Goal: Task Accomplishment & Management: Use online tool/utility

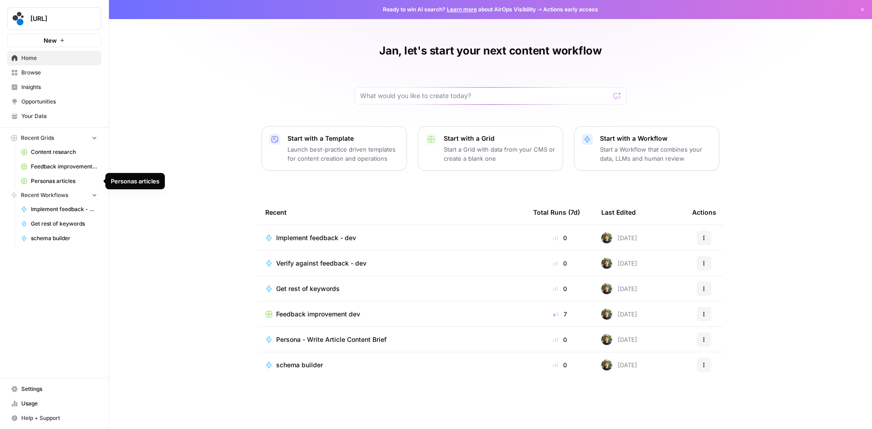
click at [65, 181] on span "Personas articles" at bounding box center [64, 181] width 66 height 8
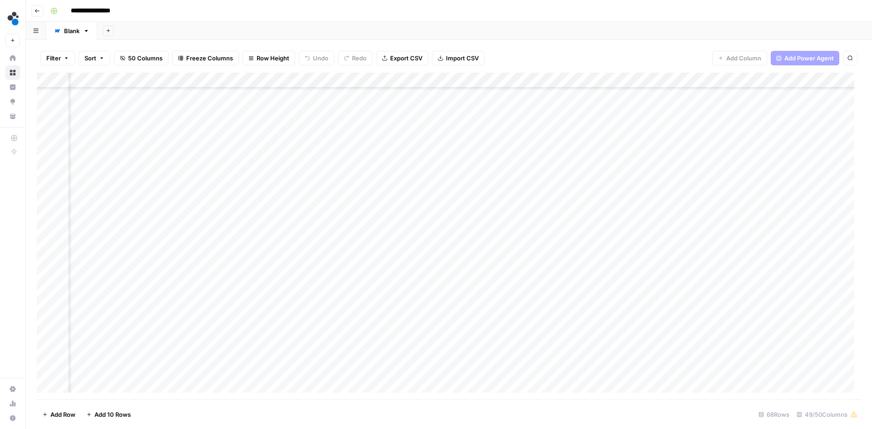
scroll to position [363, 3308]
click at [404, 197] on div "Add Column" at bounding box center [449, 236] width 824 height 327
click at [528, 198] on div "Add Column" at bounding box center [449, 236] width 824 height 327
click at [583, 194] on div "Add Column" at bounding box center [449, 236] width 824 height 327
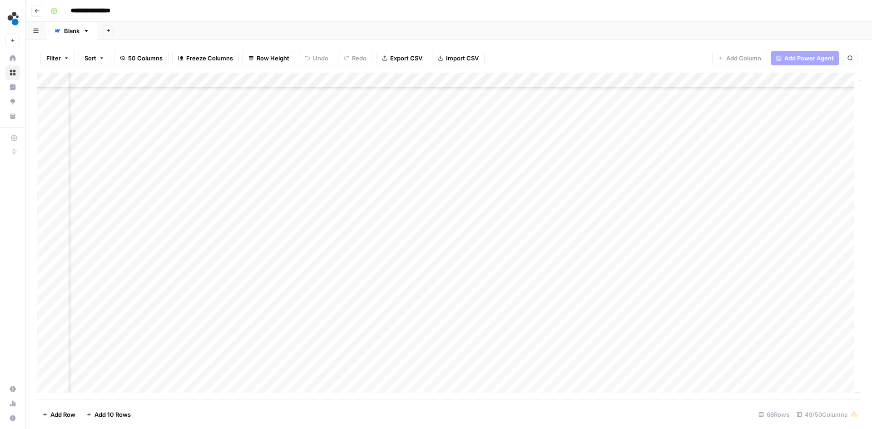
click at [572, 80] on div "Add Column" at bounding box center [449, 236] width 824 height 327
click at [603, 223] on div "Add Column" at bounding box center [449, 236] width 824 height 327
click at [396, 196] on div "Add Column" at bounding box center [449, 236] width 824 height 327
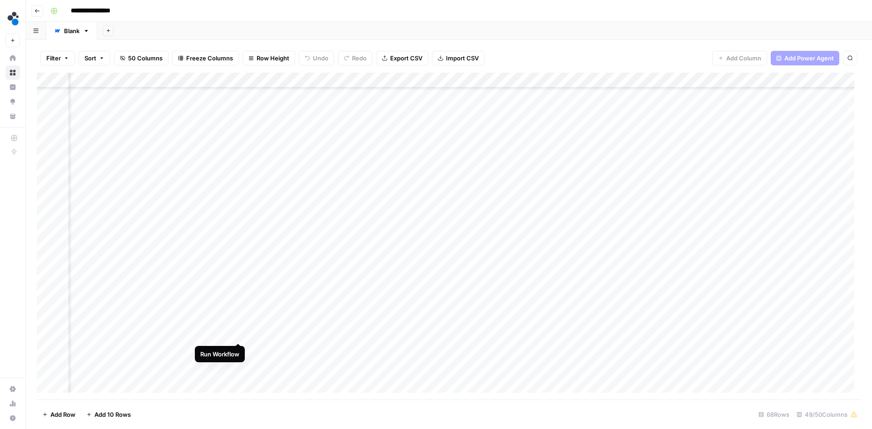
click at [237, 334] on div "Add Column" at bounding box center [449, 236] width 824 height 327
click at [582, 82] on div "Add Column" at bounding box center [449, 236] width 824 height 327
click at [527, 137] on span "Edit" at bounding box center [538, 136] width 79 height 9
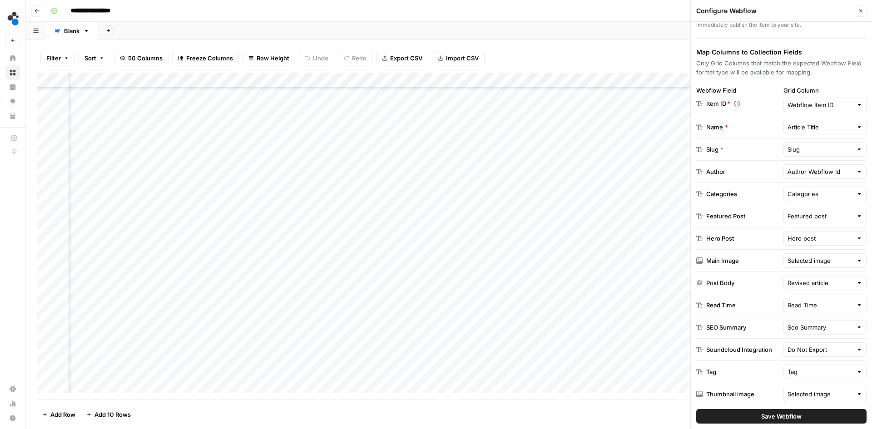
scroll to position [118, 0]
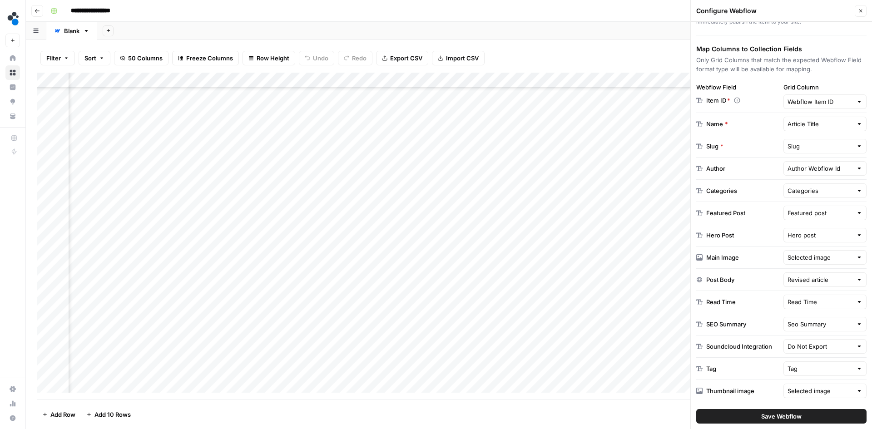
click at [859, 9] on icon "button" at bounding box center [860, 10] width 5 height 5
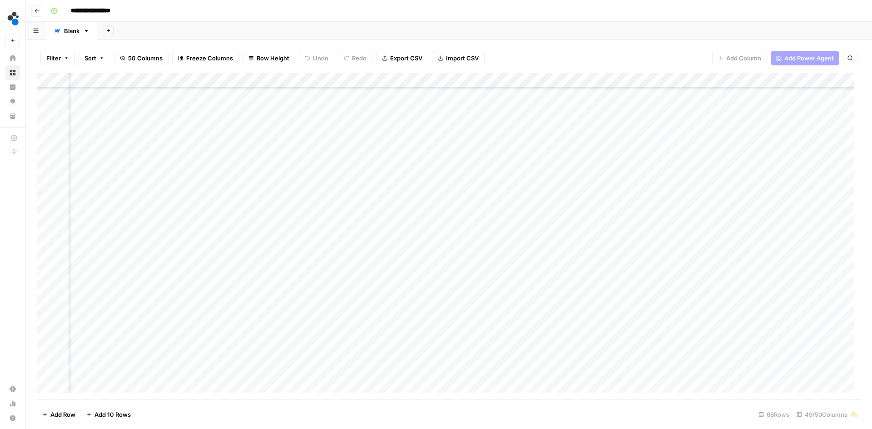
scroll to position [272, 3700]
click at [523, 299] on div "Add Column" at bounding box center [449, 236] width 824 height 327
click at [467, 284] on div "Add Column" at bounding box center [449, 236] width 824 height 327
click at [465, 284] on div "Add Column" at bounding box center [449, 236] width 824 height 327
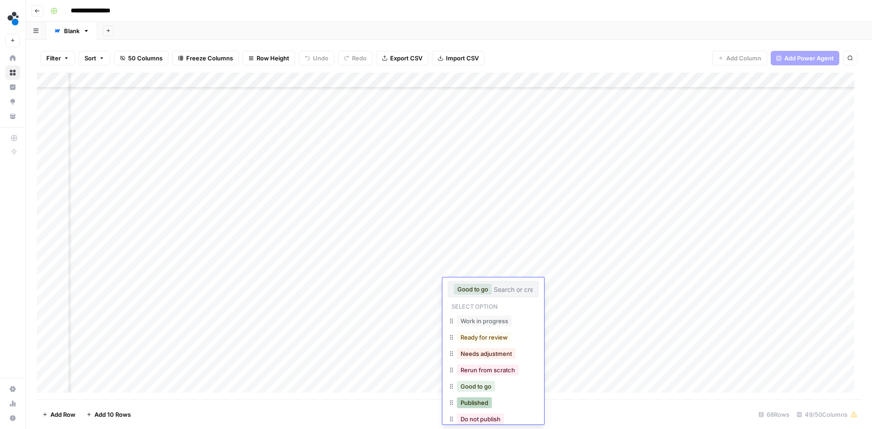
click at [474, 400] on button "Published" at bounding box center [474, 402] width 35 height 11
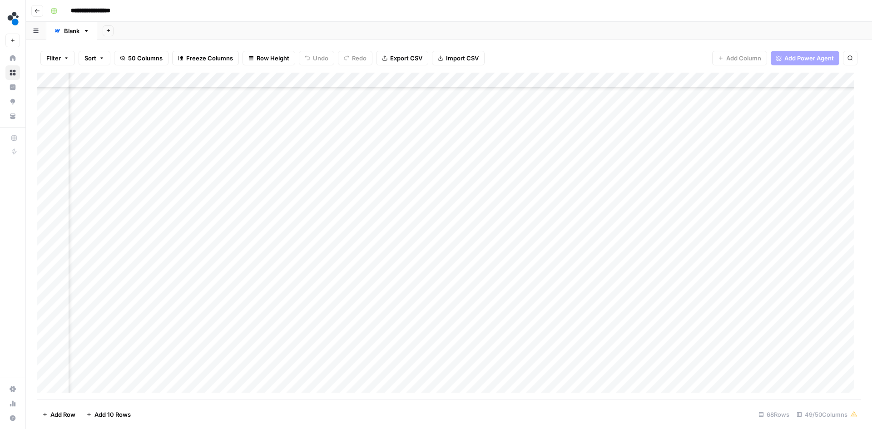
click at [544, 336] on div "Add Column" at bounding box center [449, 236] width 824 height 327
click at [252, 330] on div "Add Column" at bounding box center [449, 236] width 824 height 327
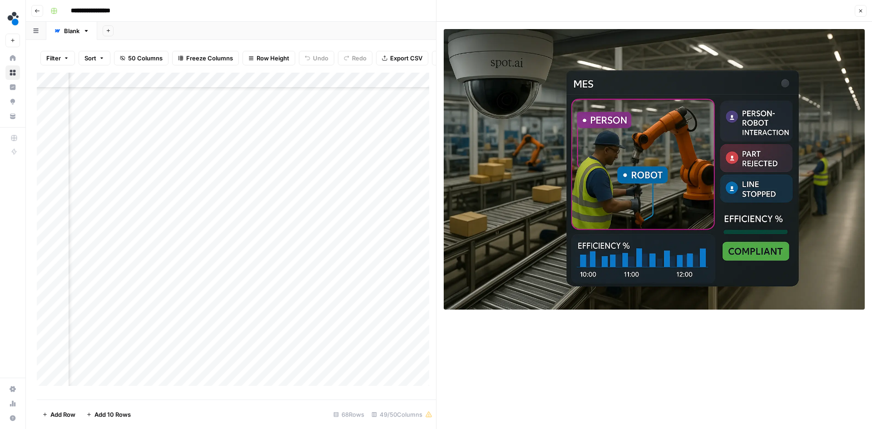
click at [859, 12] on icon "button" at bounding box center [860, 10] width 5 height 5
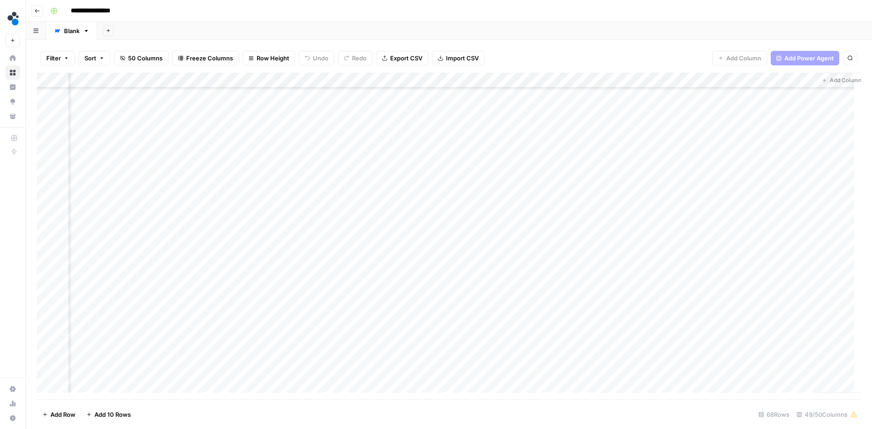
scroll to position [272, 3759]
click at [439, 335] on div "Add Column" at bounding box center [449, 236] width 824 height 327
click at [533, 331] on div "Add Column" at bounding box center [449, 236] width 824 height 327
click at [302, 333] on div "Add Column" at bounding box center [449, 236] width 824 height 327
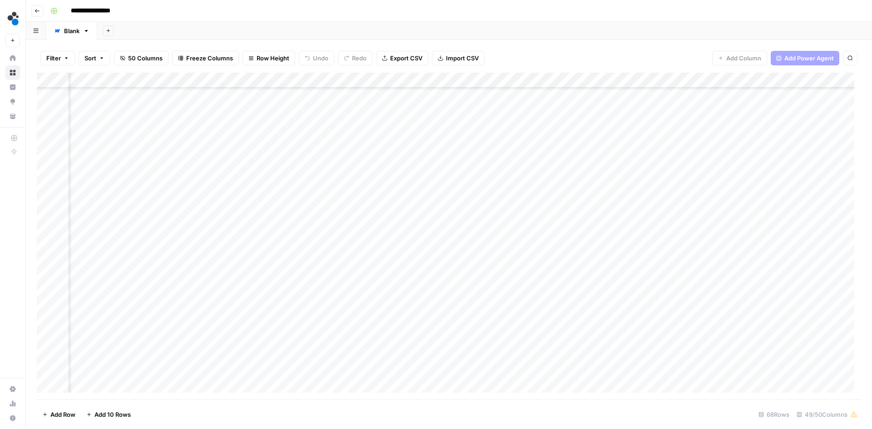
click at [302, 333] on div "Add Column" at bounding box center [449, 236] width 824 height 327
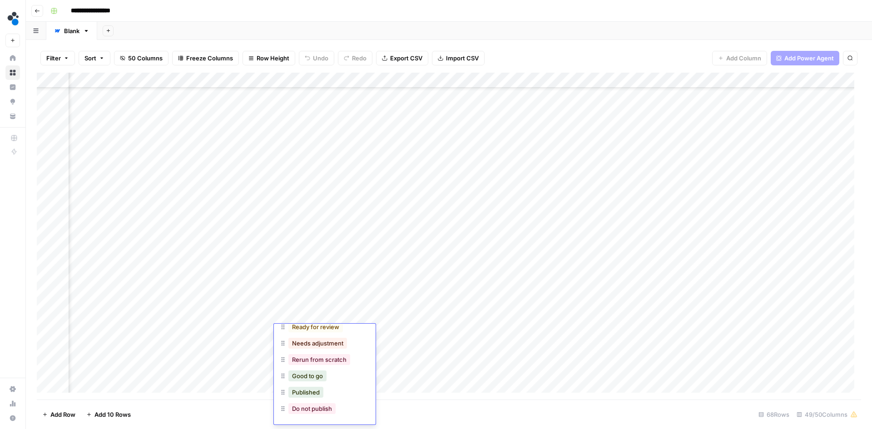
scroll to position [57, 0]
click at [314, 391] on button "Published" at bounding box center [305, 391] width 35 height 11
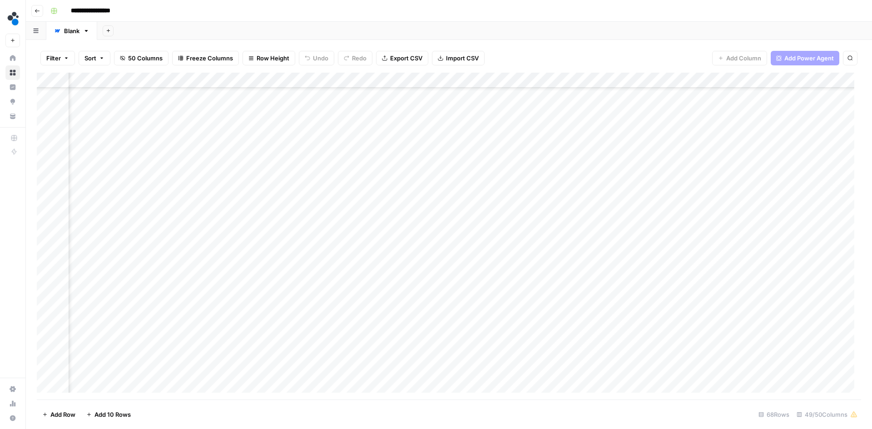
scroll to position [363, 3302]
click at [411, 331] on div "Add Column" at bounding box center [449, 236] width 824 height 327
click at [311, 335] on div "Add Column" at bounding box center [449, 236] width 824 height 327
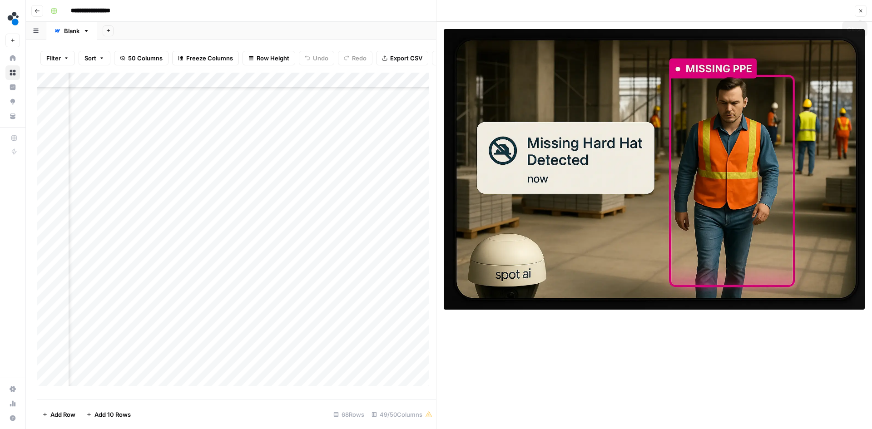
click at [863, 14] on button "Close" at bounding box center [860, 11] width 12 height 12
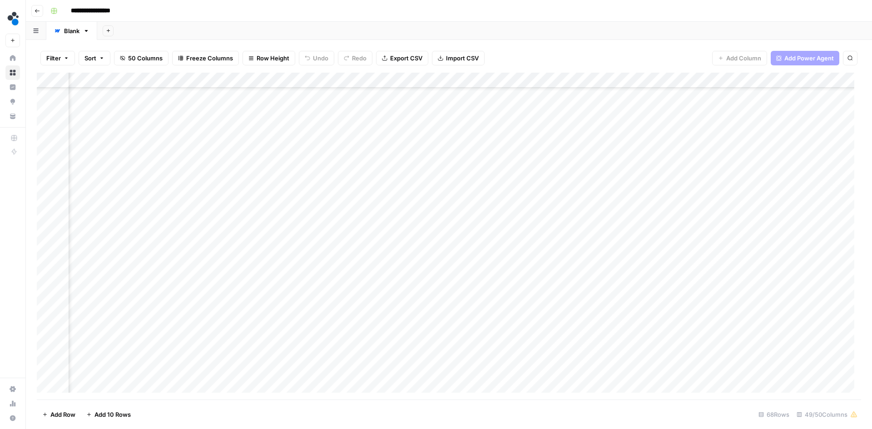
scroll to position [499, 3388]
click at [544, 337] on div "Add Column" at bounding box center [449, 236] width 824 height 327
click at [509, 336] on div "Add Column" at bounding box center [449, 236] width 824 height 327
click at [631, 339] on div "Add Column" at bounding box center [449, 236] width 824 height 327
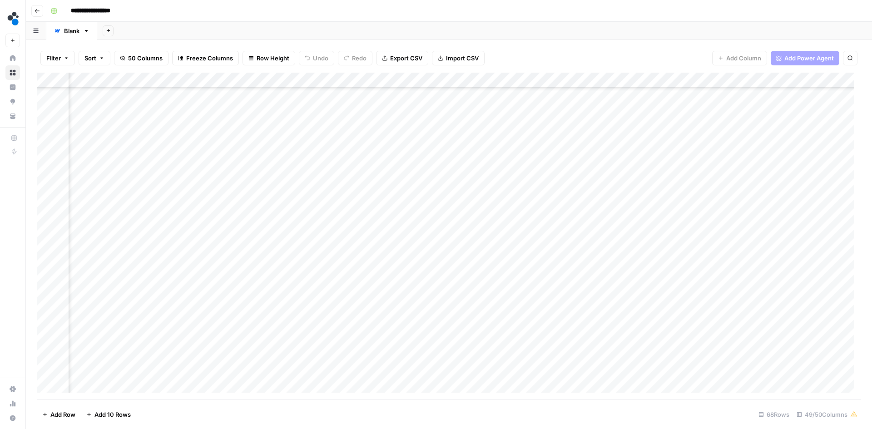
click at [731, 337] on div "Add Column" at bounding box center [449, 236] width 824 height 327
click at [731, 266] on div "Add Column" at bounding box center [449, 236] width 824 height 327
click at [836, 262] on div "Add Column" at bounding box center [449, 236] width 824 height 327
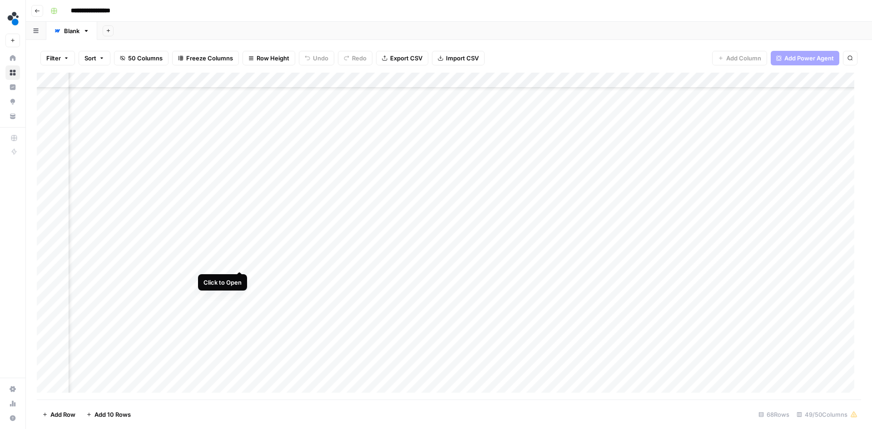
click at [238, 262] on div "Add Column" at bounding box center [449, 236] width 824 height 327
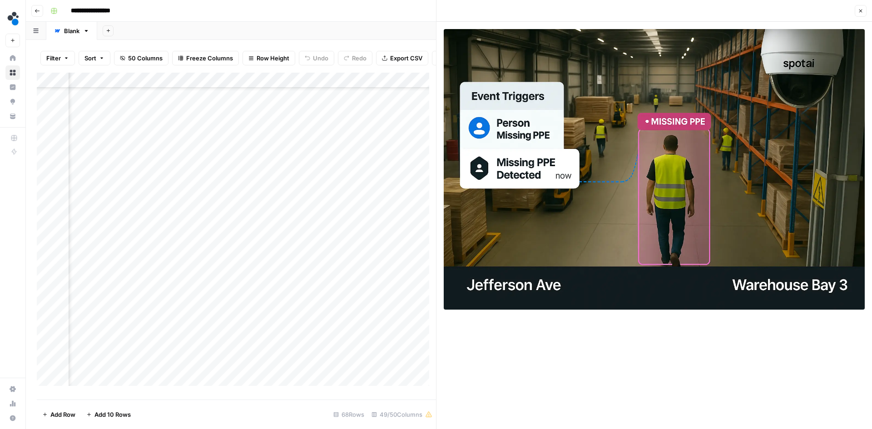
click at [861, 10] on icon "button" at bounding box center [860, 11] width 3 height 3
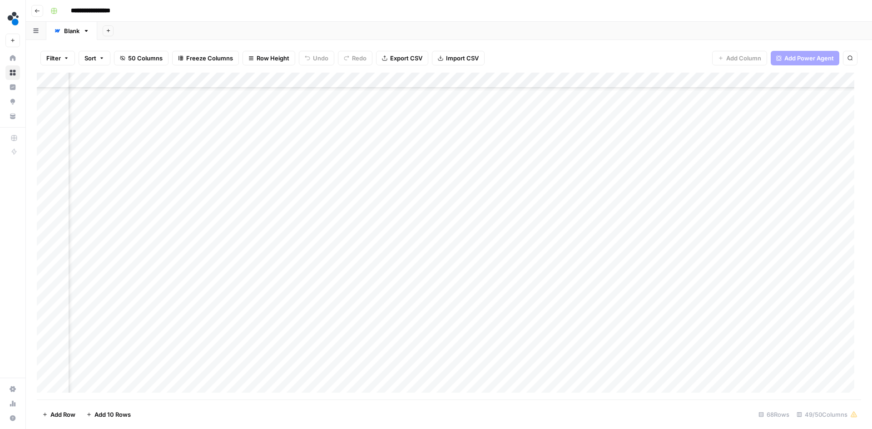
scroll to position [590, 3466]
click at [135, 307] on div "Add Column" at bounding box center [449, 236] width 824 height 327
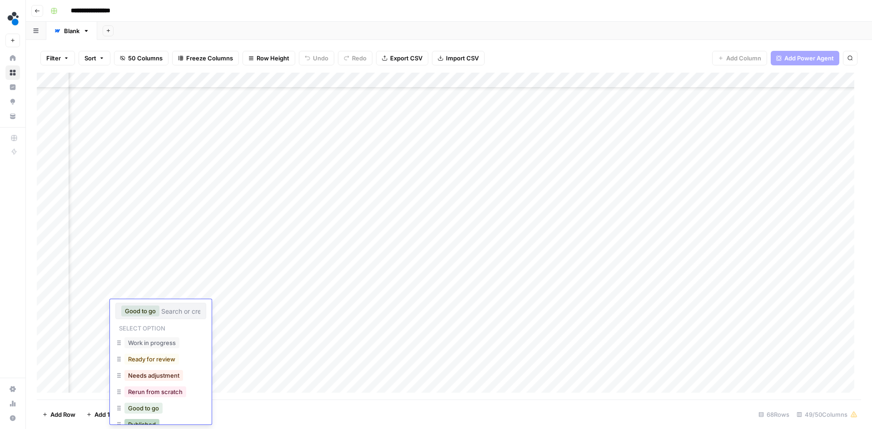
click at [152, 422] on button "Published" at bounding box center [141, 424] width 35 height 11
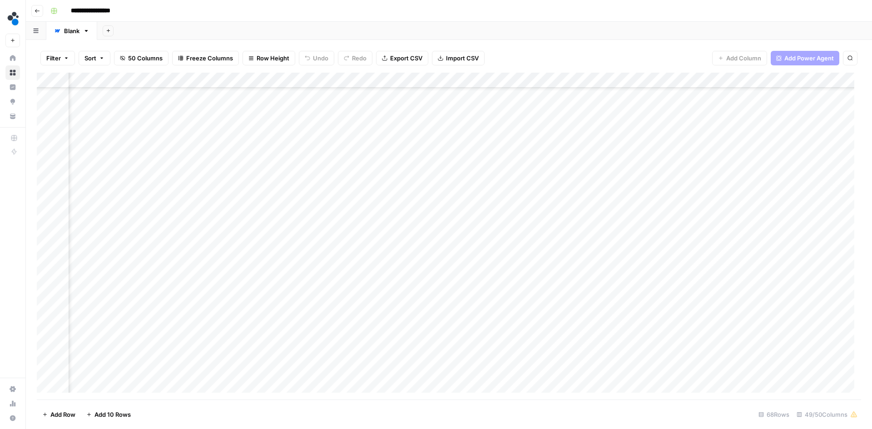
click at [138, 247] on div "Add Column" at bounding box center [449, 236] width 824 height 327
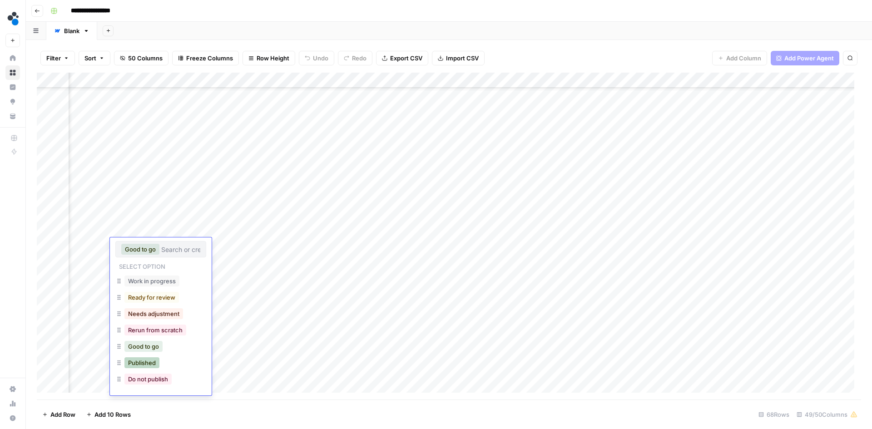
click at [149, 364] on button "Published" at bounding box center [141, 362] width 35 height 11
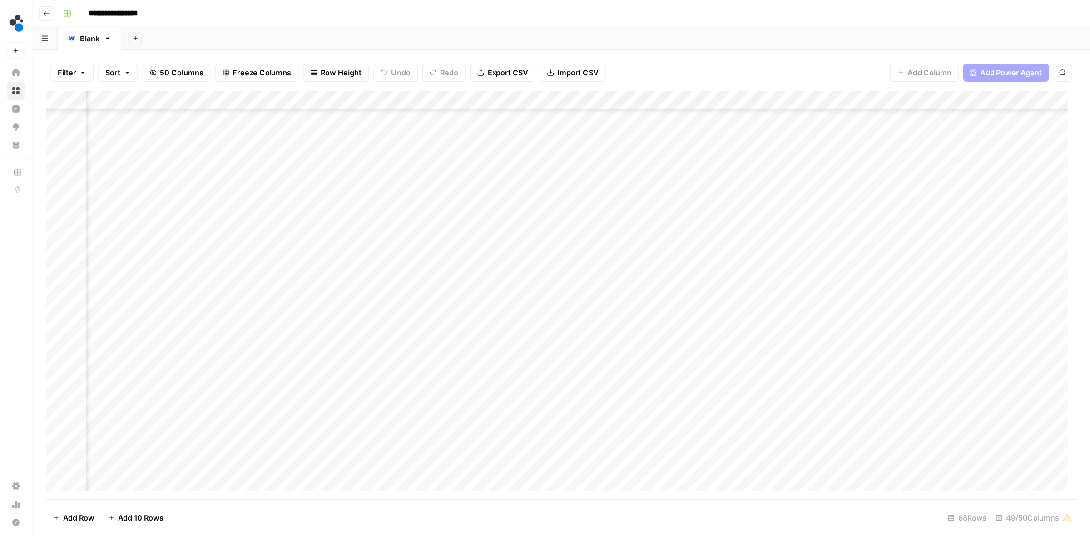
scroll to position [454, 2190]
click at [258, 242] on div "Add Column" at bounding box center [449, 236] width 824 height 327
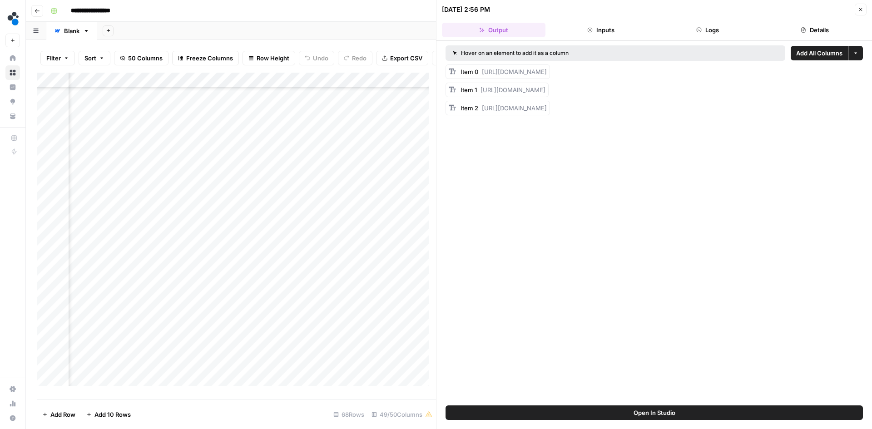
drag, startPoint x: 482, startPoint y: 70, endPoint x: 658, endPoint y: 83, distance: 177.1
click at [547, 76] on div "Item 0 https://cdn.airops.com/rails/active_storage/blobs/proxy/eyJfcmFpbHMiOnsi…" at bounding box center [503, 71] width 86 height 9
copy span "https://cdn.airops.com/rails/active_storage/blobs/proxy/eyJfcmFpbHMiOnsiZGF0YSI…"
drag, startPoint x: 481, startPoint y: 98, endPoint x: 635, endPoint y: 104, distance: 154.0
click at [545, 94] on div "Item 1 https://cdn.airops.com/rails/active_storage/blobs/proxy/eyJfcmFpbHMiOnsi…" at bounding box center [502, 89] width 85 height 9
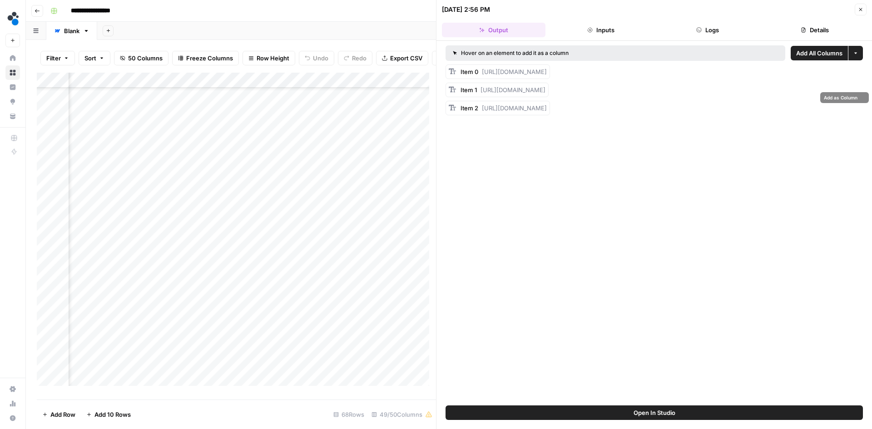
copy span "https://cdn.airops.com/rails/active_storage/blobs/proxy/eyJfcmFpbHMiOnsiZGF0YSI…"
drag, startPoint x: 481, startPoint y: 123, endPoint x: 629, endPoint y: 129, distance: 148.6
click at [547, 113] on div "Item 2 https://cdn.airops.com/rails/active_storage/blobs/proxy/eyJfcmFpbHMiOnsi…" at bounding box center [503, 108] width 86 height 9
copy span "https://cdn.airops.com/rails/active_storage/blobs/proxy/eyJfcmFpbHMiOnsiZGF0YSI…"
click at [270, 249] on div "Add Column" at bounding box center [236, 233] width 399 height 320
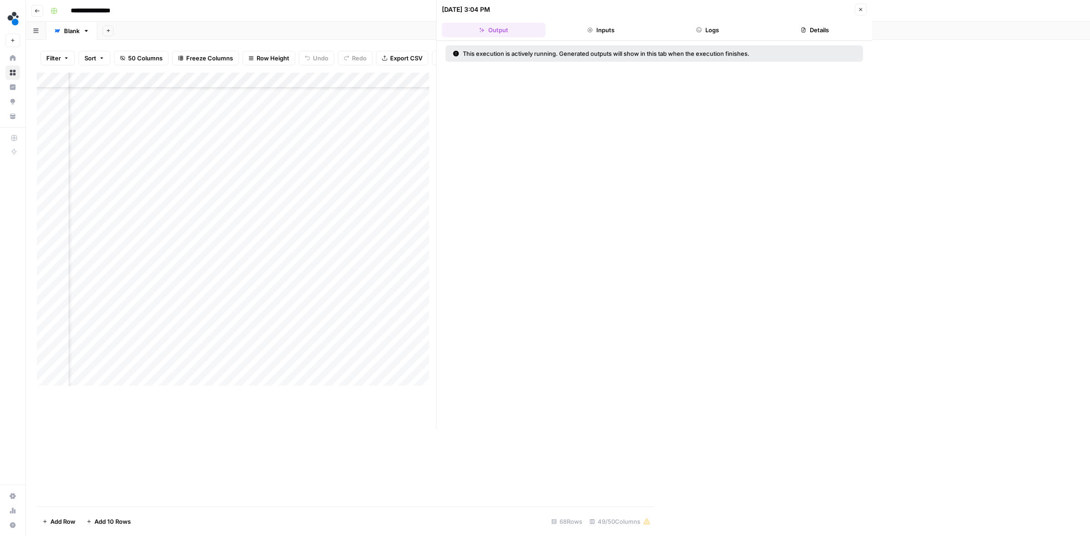
scroll to position [454, 2189]
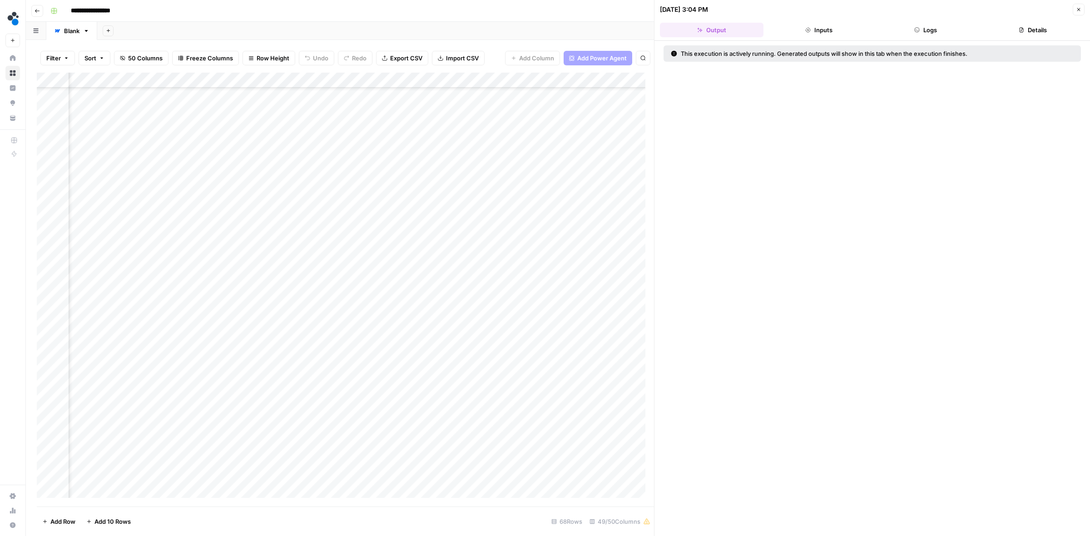
click at [260, 244] on div "Add Column" at bounding box center [345, 290] width 617 height 434
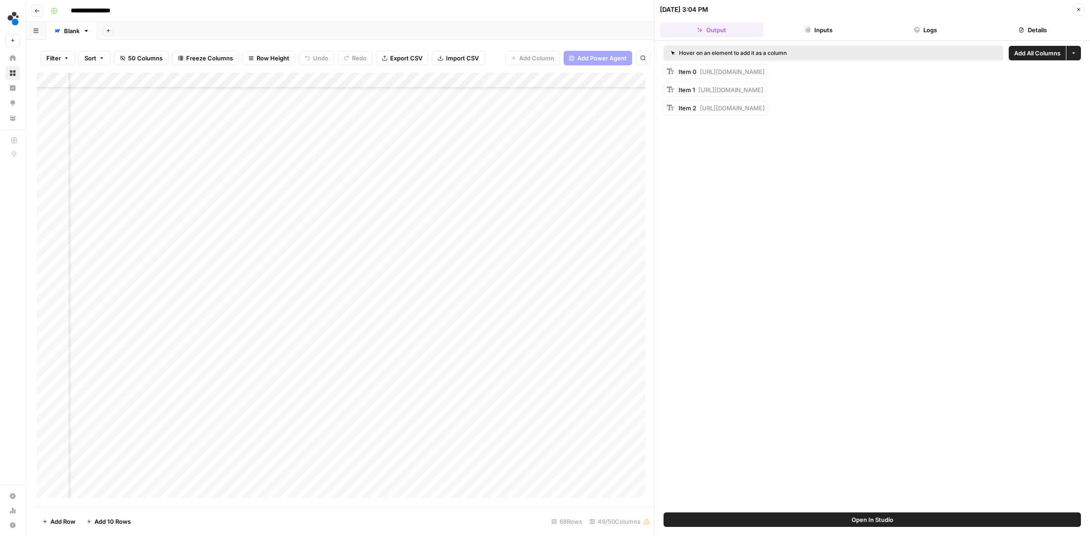
drag, startPoint x: 699, startPoint y: 69, endPoint x: 856, endPoint y: 79, distance: 157.3
click at [765, 76] on div "Item 0 https://cdn.airops.com/rails/active_storage/blobs/proxy/eyJfcmFpbHMiOnsi…" at bounding box center [721, 71] width 86 height 9
copy span "https://cdn.airops.com/rails/active_storage/blobs/proxy/eyJfcmFpbHMiOnsiZGF0YSI…"
drag, startPoint x: 697, startPoint y: 98, endPoint x: 862, endPoint y: 109, distance: 164.7
click at [763, 94] on div "Item 1 https://cdn.airops.com/rails/active_storage/blobs/proxy/eyJfcmFpbHMiOnsi…" at bounding box center [720, 89] width 85 height 9
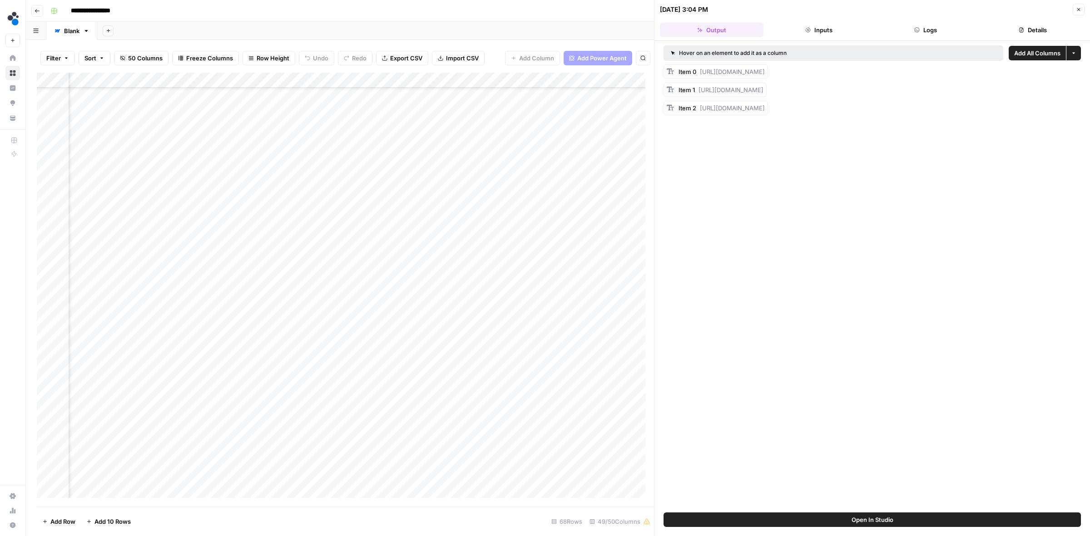
copy span "https://cdn.airops.com/rails/active_storage/blobs/proxy/eyJfcmFpbHMiOnsiZGF0YSI…"
drag, startPoint x: 698, startPoint y: 123, endPoint x: 854, endPoint y: 135, distance: 156.6
click at [765, 113] on div "Item 2 https://cdn.airops.com/rails/active_storage/blobs/proxy/eyJfcmFpbHMiOnsi…" at bounding box center [721, 108] width 86 height 9
copy span "https://cdn.airops.com/rails/active_storage/blobs/proxy/eyJfcmFpbHMiOnsiZGF0YSI…"
click at [269, 242] on div "Add Column" at bounding box center [345, 290] width 617 height 434
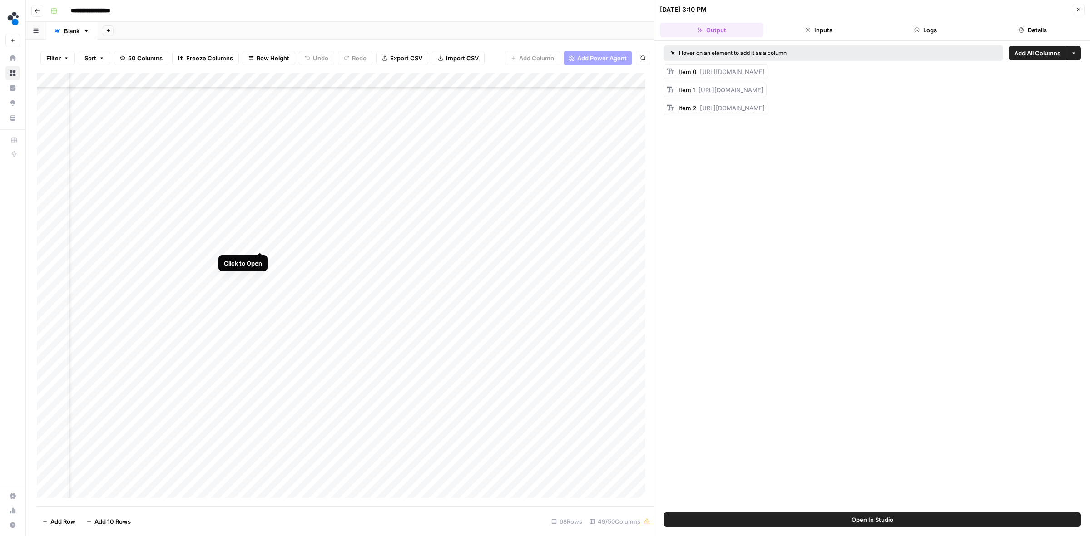
click at [261, 243] on div "Add Column" at bounding box center [345, 290] width 617 height 434
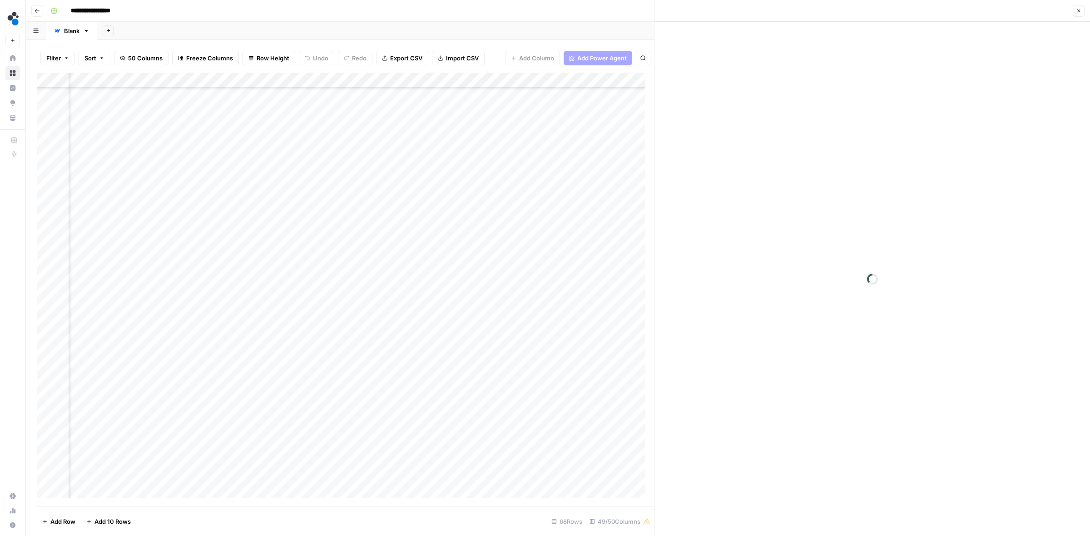
click at [310, 224] on div "Add Column" at bounding box center [345, 290] width 617 height 434
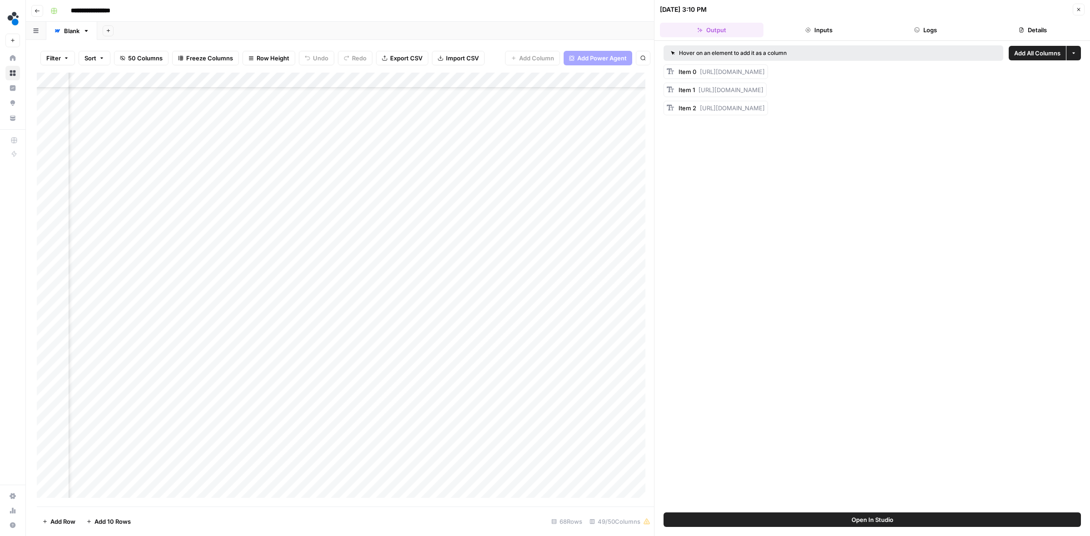
drag, startPoint x: 699, startPoint y: 72, endPoint x: 849, endPoint y: 80, distance: 150.1
click at [765, 76] on div "Item 0 https://cdn.airops.com/rails/active_storage/blobs/proxy/eyJfcmFpbHMiOnsi…" at bounding box center [721, 71] width 86 height 9
copy span "https://cdn.airops.com/rails/active_storage/blobs/proxy/eyJfcmFpbHMiOnsiZGF0YSI…"
drag, startPoint x: 700, startPoint y: 121, endPoint x: 857, endPoint y: 134, distance: 157.6
click at [765, 113] on div "Item 2 https://cdn.airops.com/rails/active_storage/blobs/proxy/eyJfcmFpbHMiOnsi…" at bounding box center [721, 108] width 86 height 9
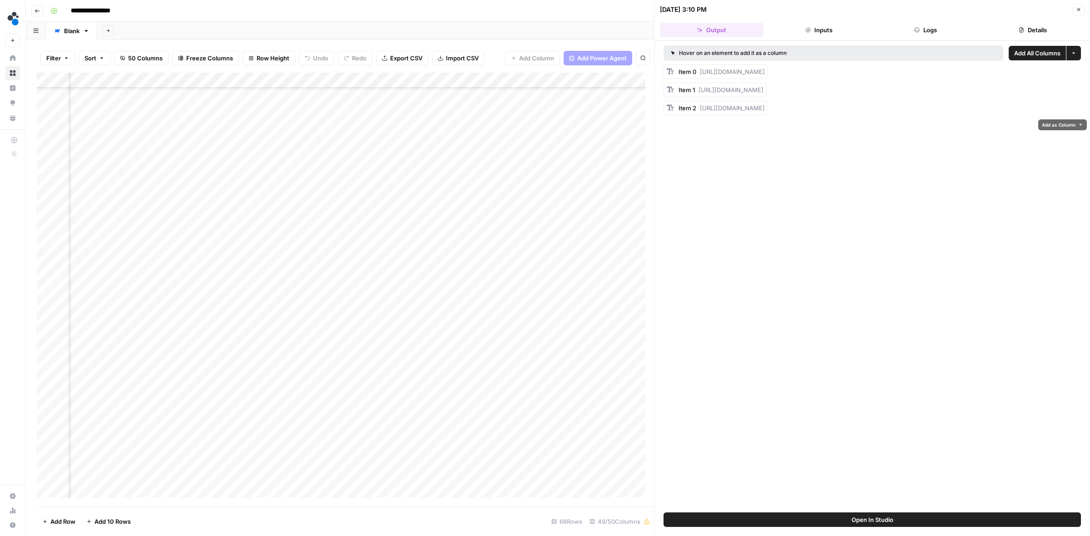
copy span "https://cdn.airops.com/rails/active_storage/blobs/proxy/eyJfcmFpbHMiOnsiZGF0YSI…"
click at [271, 244] on div "Add Column" at bounding box center [345, 290] width 617 height 434
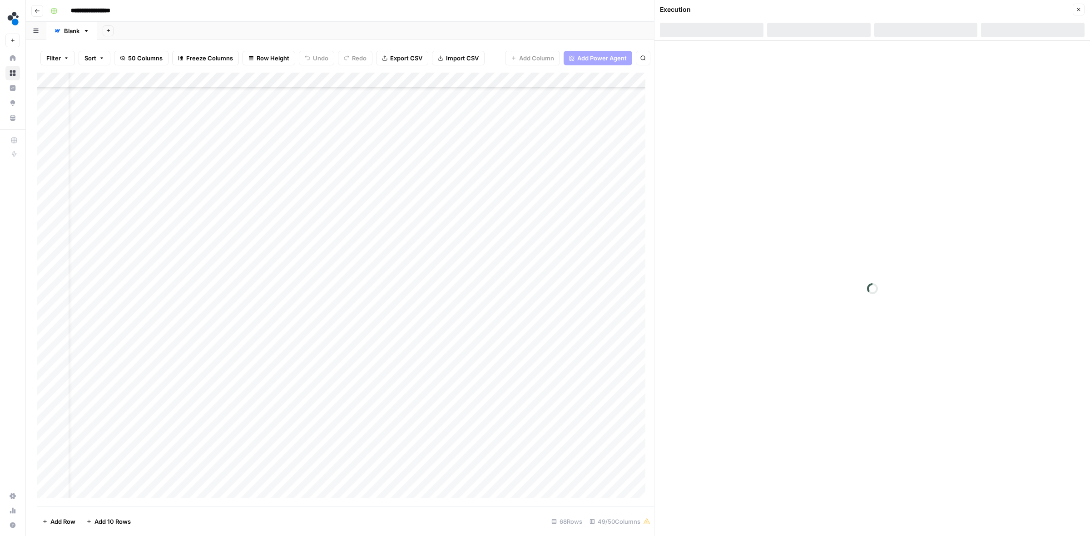
scroll to position [454, 0]
click at [871, 5] on button "Close" at bounding box center [1078, 10] width 12 height 12
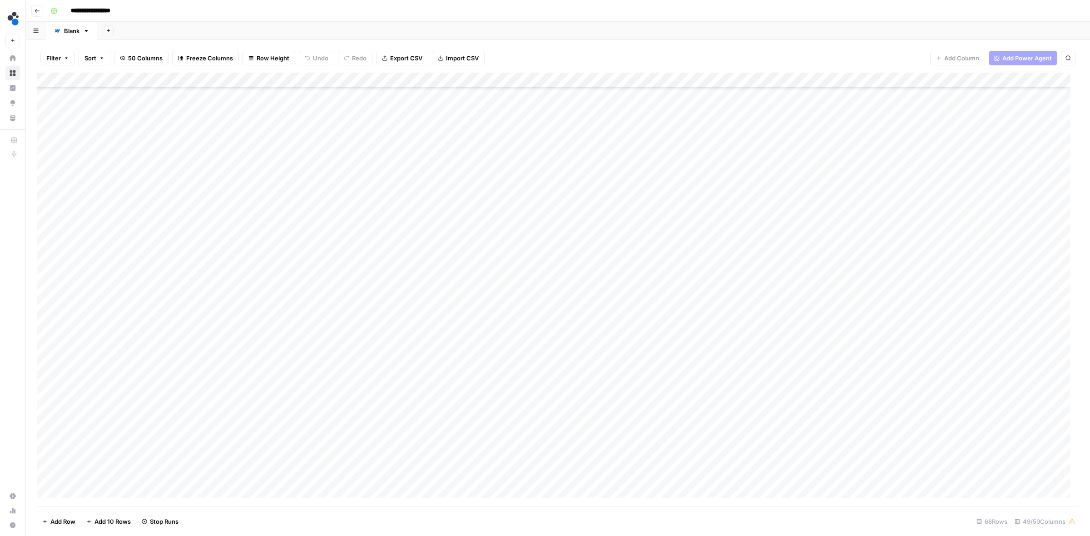
scroll to position [284, 0]
click at [630, 289] on div "Add Column" at bounding box center [558, 290] width 1042 height 434
click at [631, 304] on div "Add Column" at bounding box center [558, 290] width 1042 height 434
click at [630, 289] on div "Add Column" at bounding box center [558, 290] width 1042 height 434
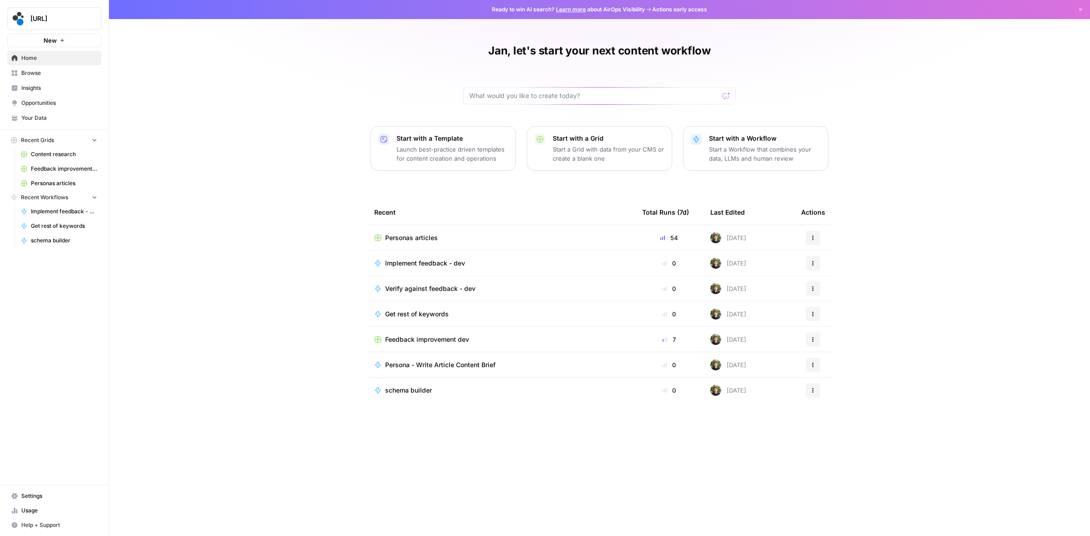
click at [493, 264] on div "Implement feedback - dev" at bounding box center [500, 263] width 253 height 9
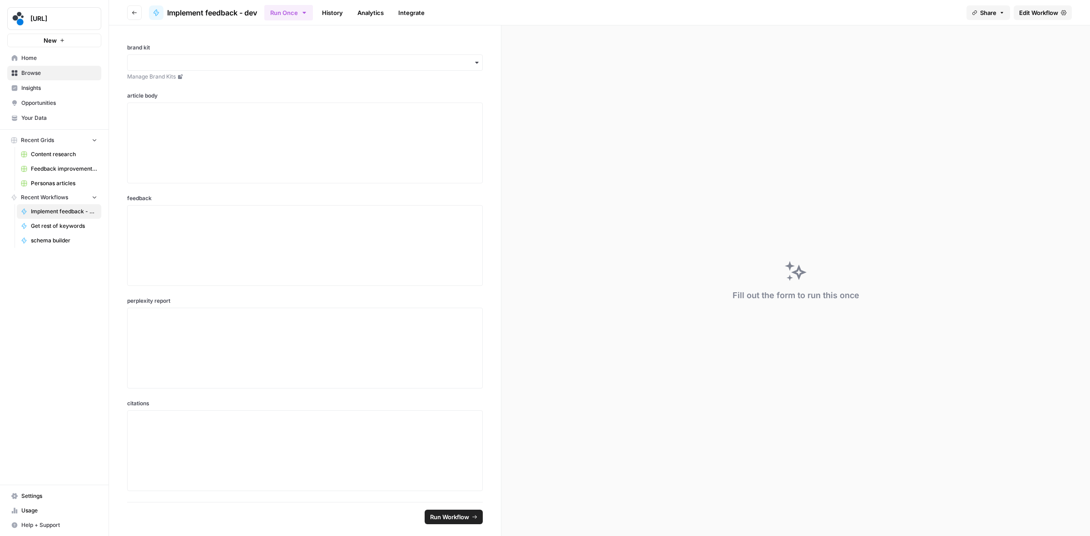
click at [871, 14] on span "Edit Workflow" at bounding box center [1038, 12] width 39 height 9
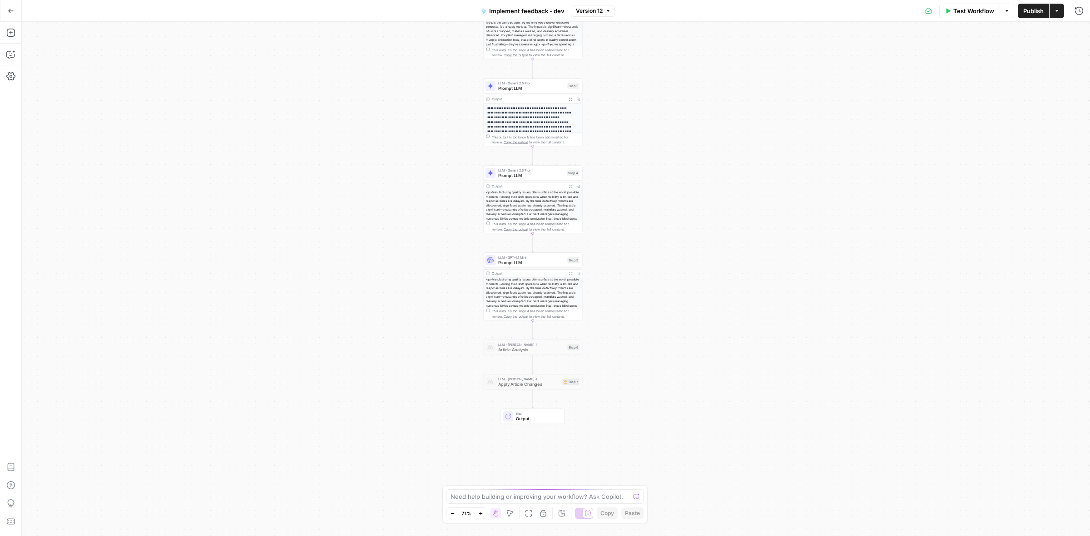
drag, startPoint x: 425, startPoint y: 366, endPoint x: 402, endPoint y: 286, distance: 83.2
click at [402, 286] on div "**********" at bounding box center [556, 279] width 1068 height 514
click at [508, 262] on span "Prompt LLM" at bounding box center [531, 262] width 67 height 6
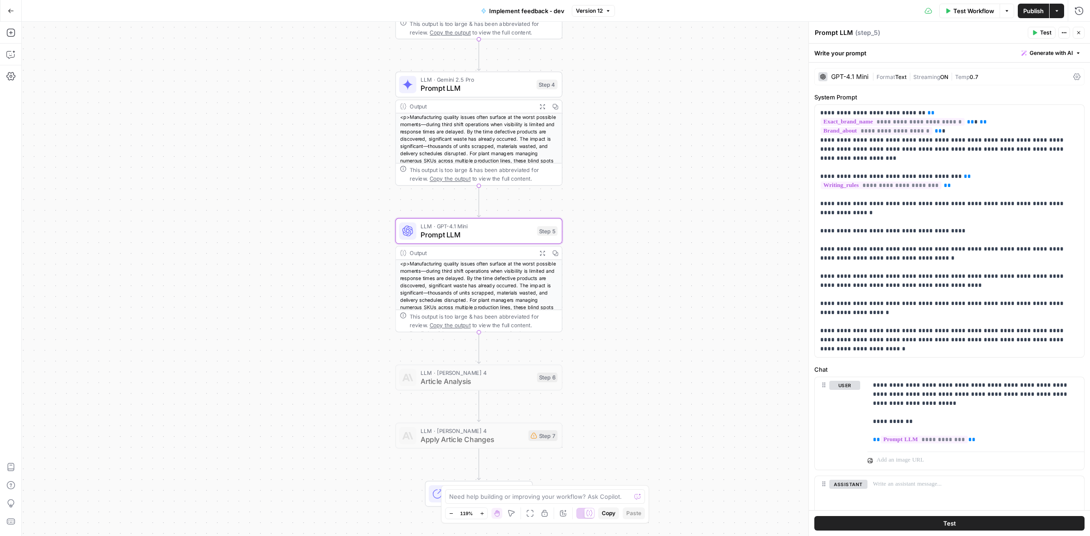
click at [620, 243] on div "**********" at bounding box center [556, 279] width 1068 height 514
click at [11, 28] on icon "button" at bounding box center [10, 32] width 9 height 9
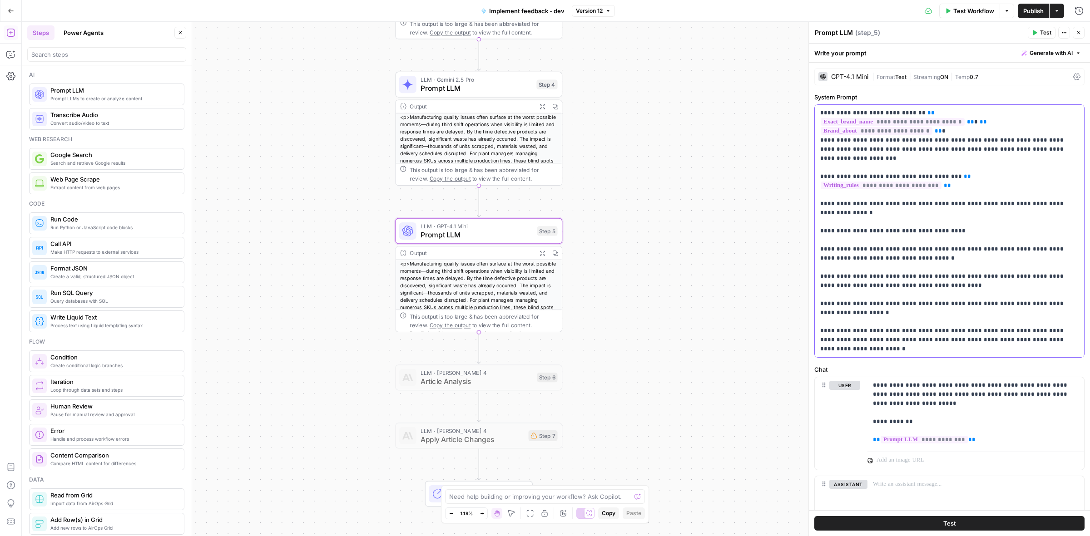
click at [843, 235] on p "**********" at bounding box center [945, 231] width 250 height 245
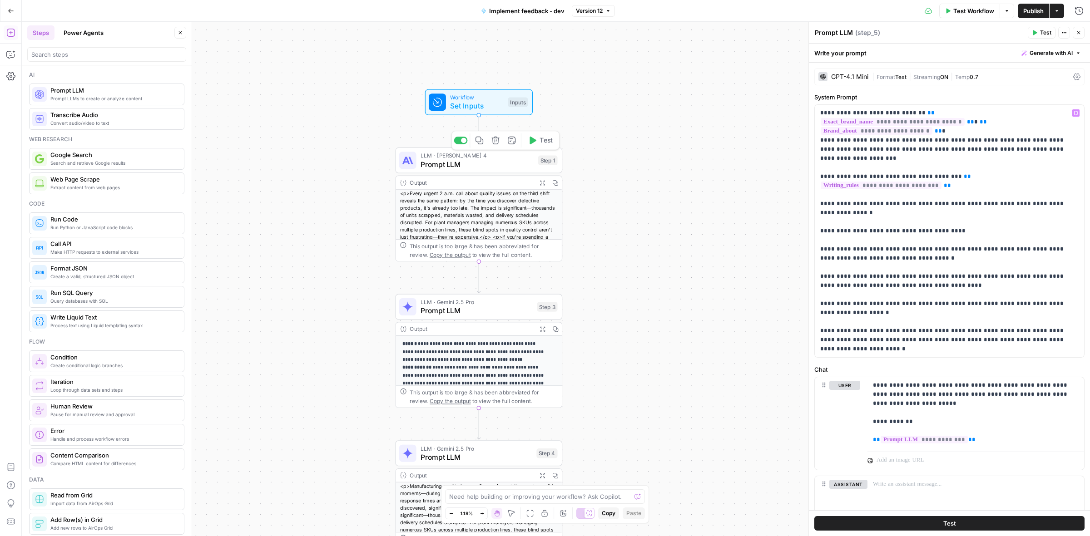
click at [441, 163] on span "Prompt LLM" at bounding box center [476, 164] width 113 height 11
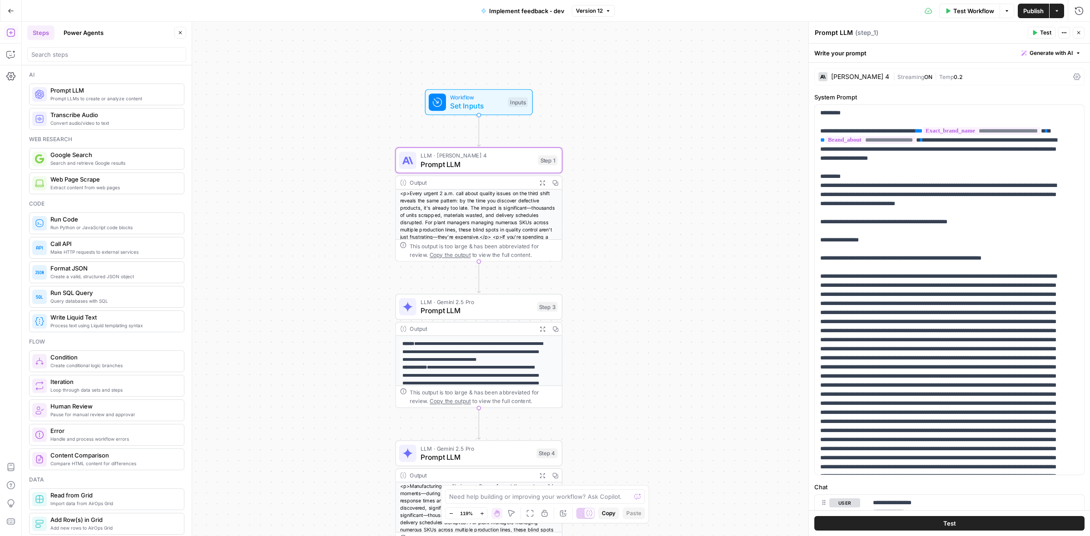
click at [479, 312] on span "Prompt LLM" at bounding box center [476, 310] width 112 height 11
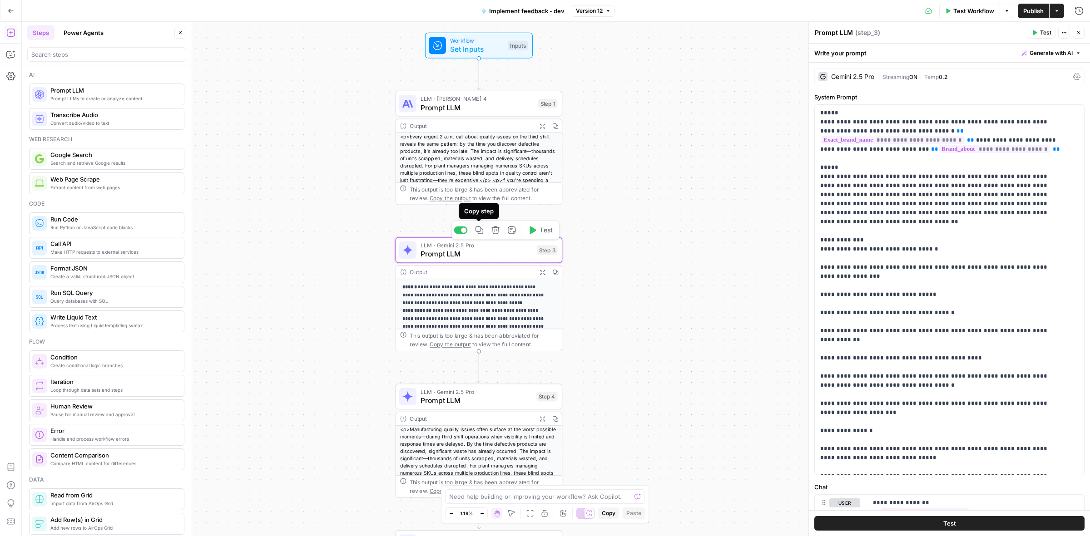
click at [478, 228] on icon "button" at bounding box center [479, 230] width 9 height 9
click at [495, 364] on div "**********" at bounding box center [556, 279] width 1068 height 514
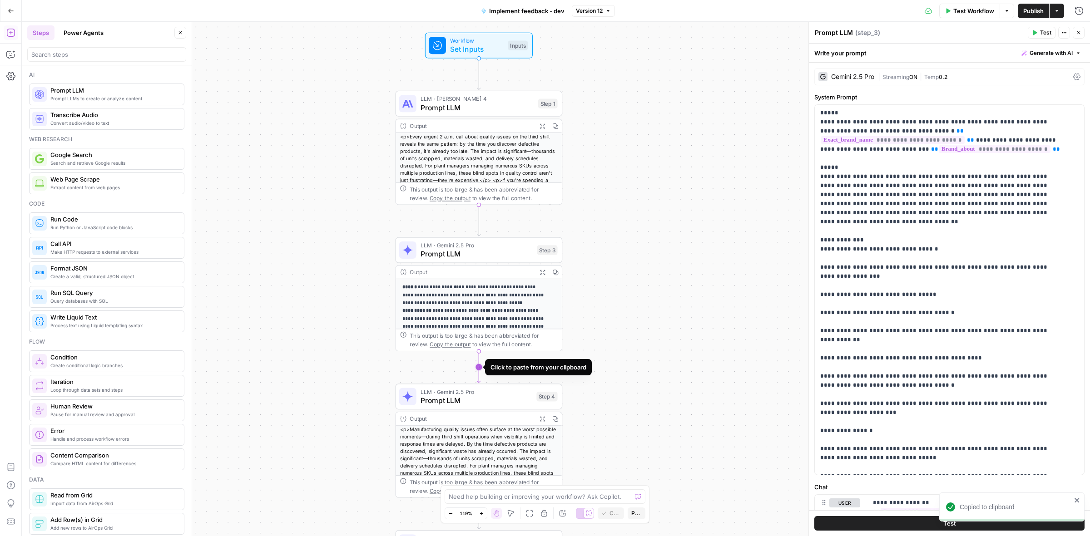
click at [477, 366] on icon "Edge from step_3 to step_4" at bounding box center [478, 367] width 3 height 31
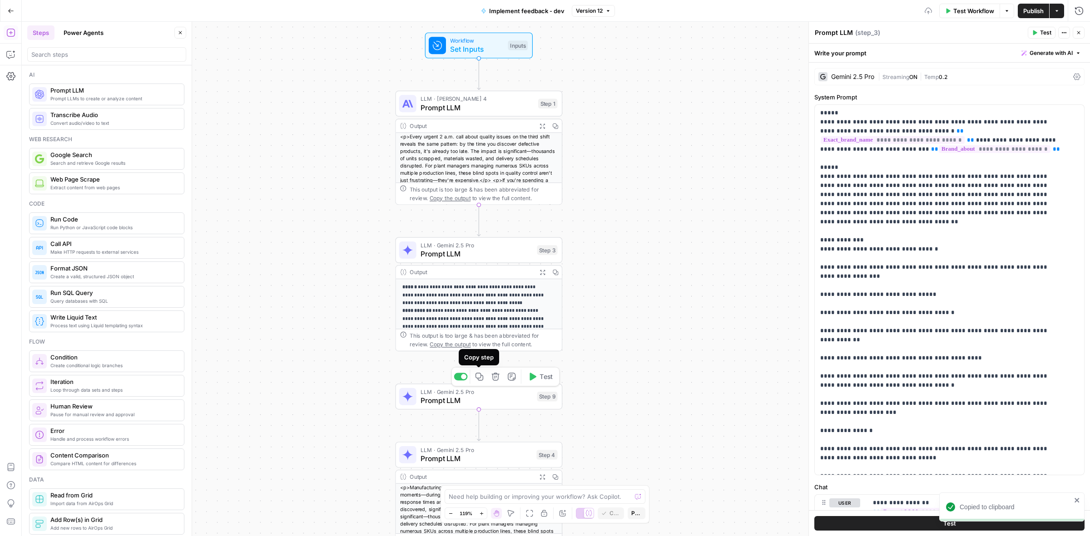
click at [479, 395] on span "Prompt LLM" at bounding box center [476, 400] width 112 height 11
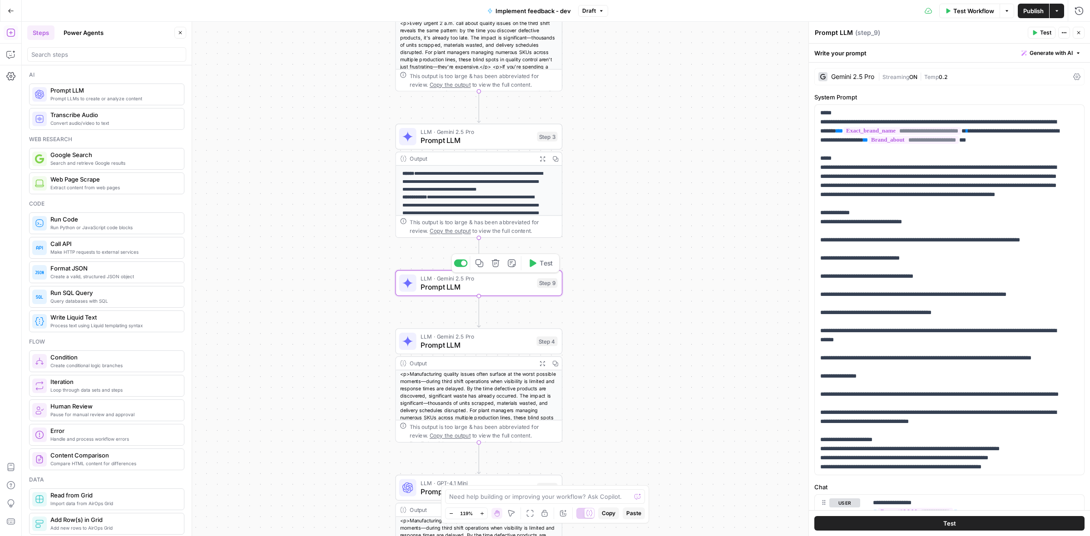
click at [443, 291] on span "Prompt LLM" at bounding box center [476, 286] width 112 height 11
drag, startPoint x: 511, startPoint y: 284, endPoint x: 641, endPoint y: 314, distance: 133.4
click at [641, 314] on div "**********" at bounding box center [556, 279] width 1068 height 514
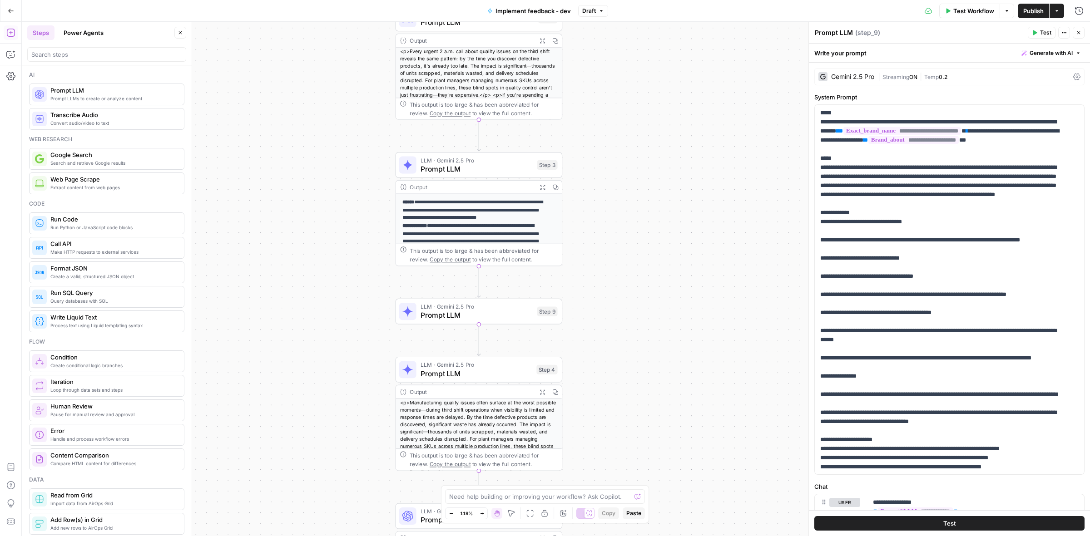
click at [516, 318] on span "Prompt LLM" at bounding box center [476, 315] width 112 height 11
click at [489, 292] on button "Delete step" at bounding box center [496, 292] width 14 height 14
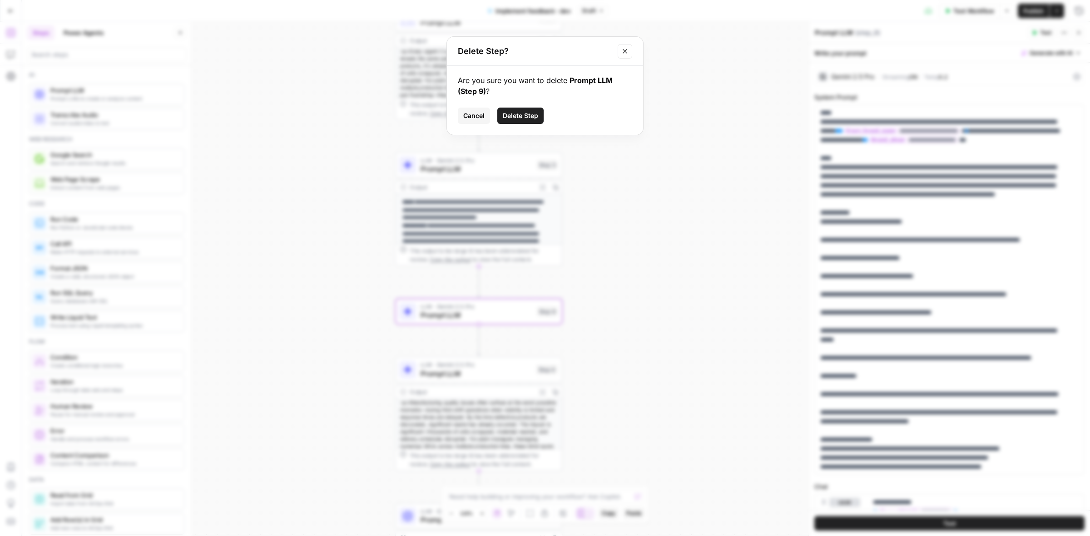
click at [635, 222] on div "Delete Step? Are you sure you want to delete Prompt LLM (Step 9) ? Cancel Delet…" at bounding box center [545, 268] width 1090 height 536
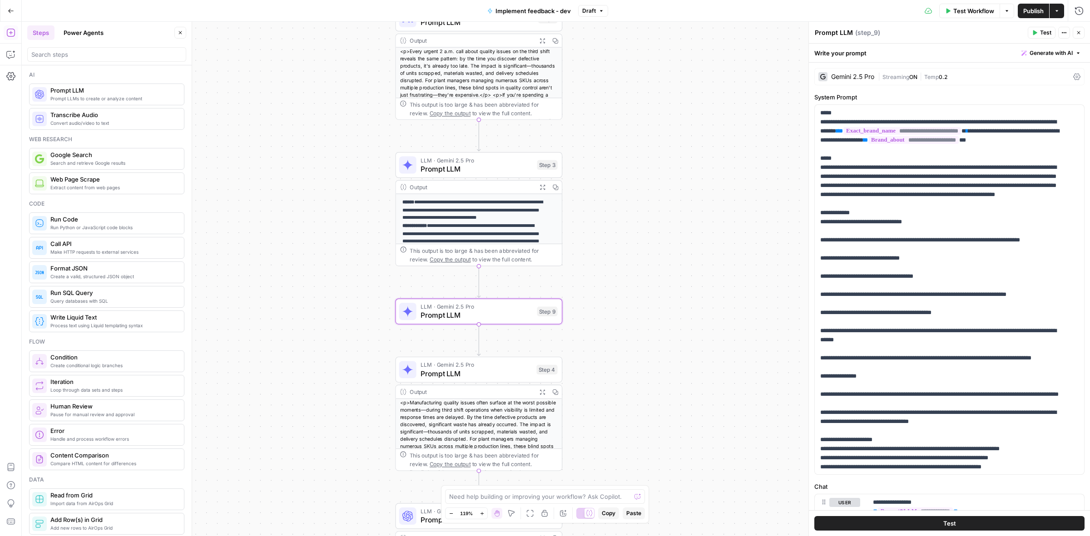
click at [620, 216] on div "**********" at bounding box center [556, 279] width 1068 height 514
click at [496, 293] on icon "button" at bounding box center [495, 291] width 9 height 9
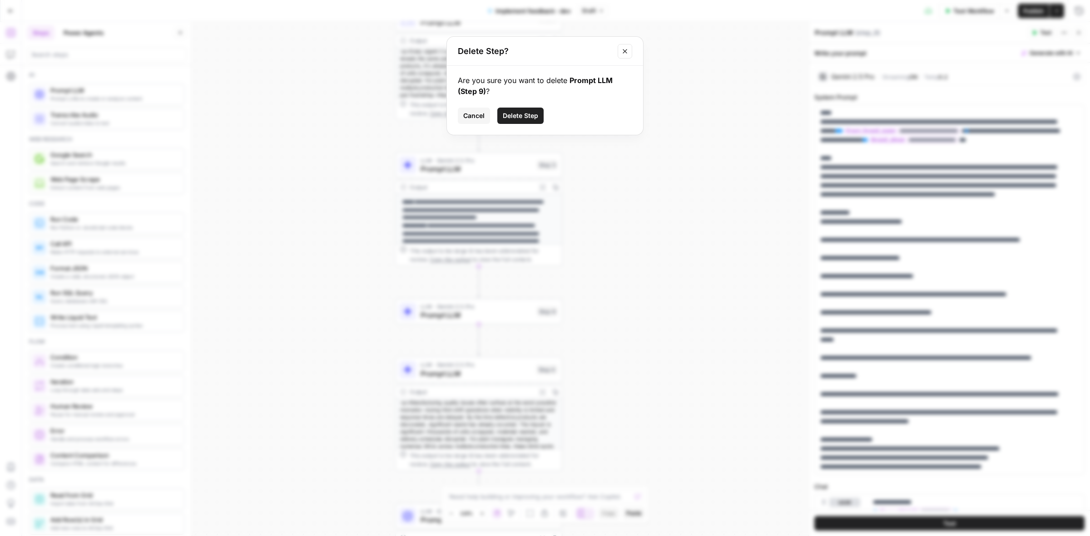
click at [523, 116] on span "Delete Step" at bounding box center [520, 115] width 35 height 9
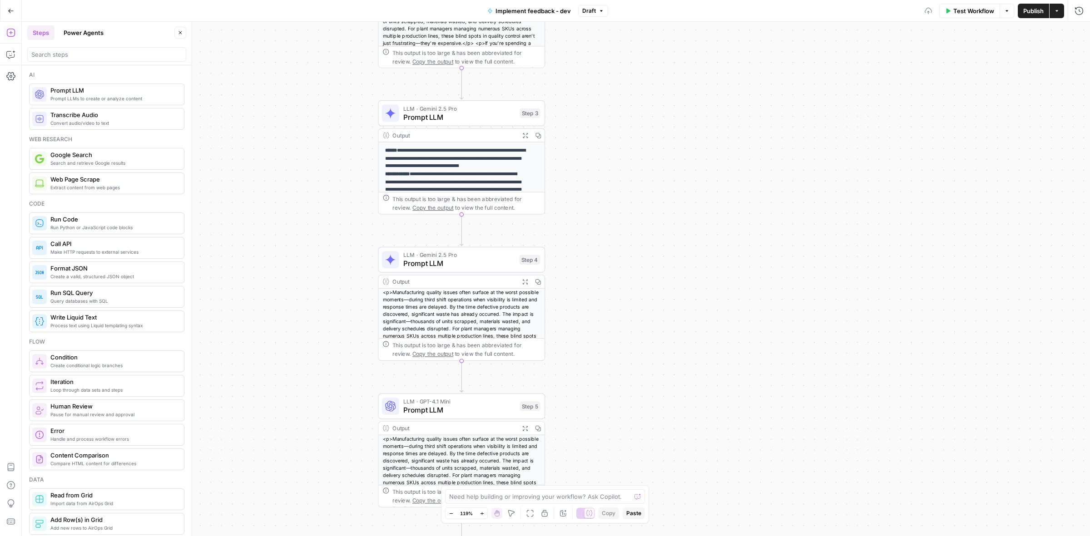
drag, startPoint x: 612, startPoint y: 227, endPoint x: 594, endPoint y: 140, distance: 89.0
click at [594, 140] on div "**********" at bounding box center [556, 279] width 1068 height 514
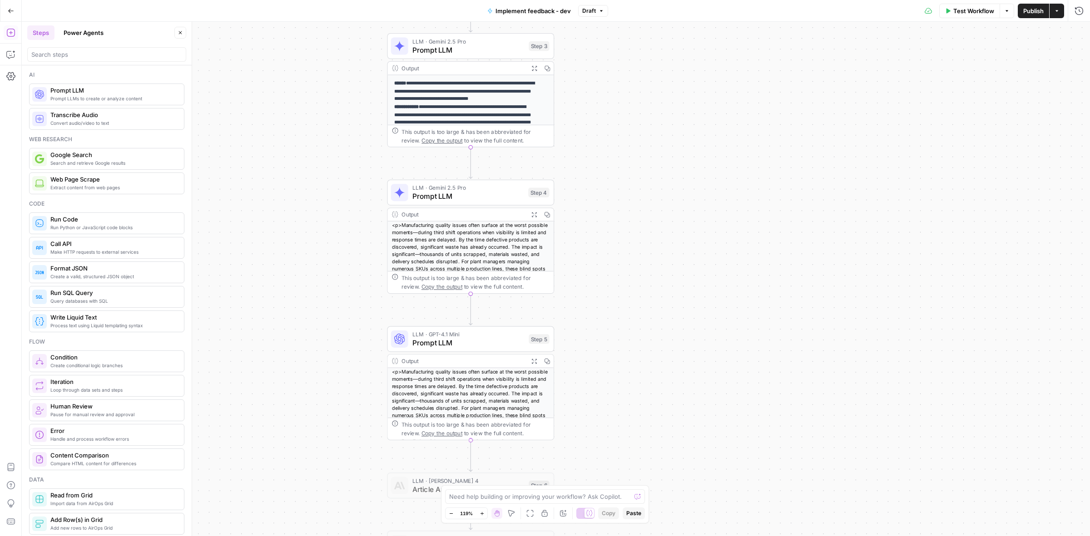
drag, startPoint x: 622, startPoint y: 153, endPoint x: 692, endPoint y: 386, distance: 243.3
click at [692, 396] on div "**********" at bounding box center [556, 279] width 1068 height 514
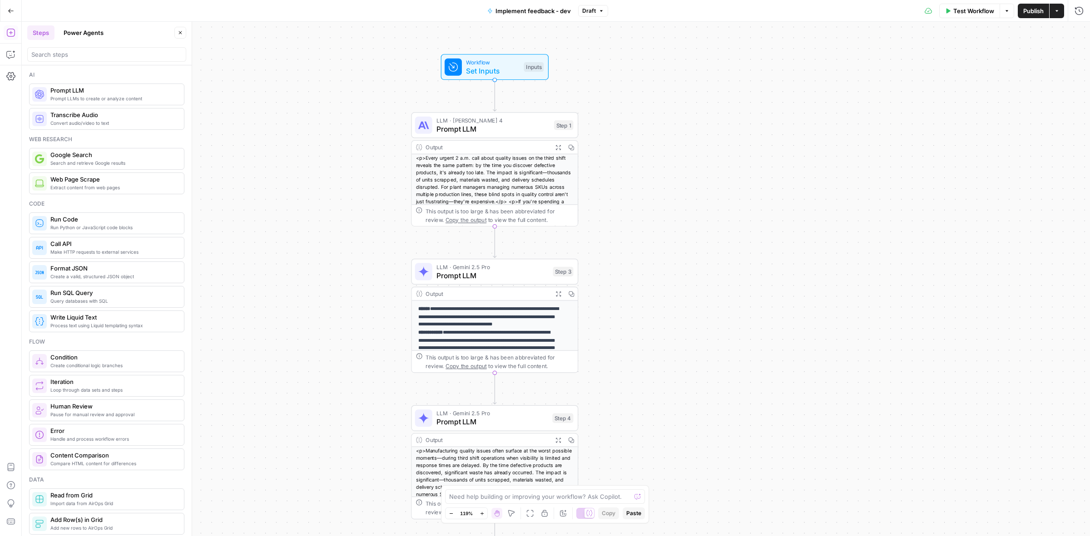
drag, startPoint x: 632, startPoint y: 316, endPoint x: 584, endPoint y: 236, distance: 93.4
click at [632, 319] on div "**********" at bounding box center [556, 279] width 1068 height 514
click at [489, 123] on span "LLM · Claude Sonnet 4" at bounding box center [492, 122] width 113 height 9
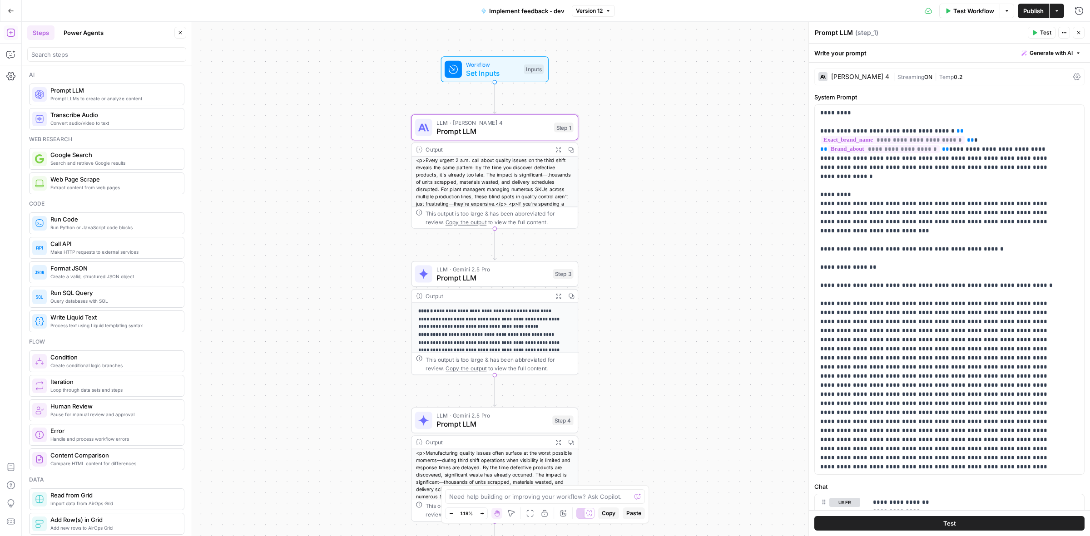
click at [489, 271] on span "LLM · Gemini 2.5 Pro" at bounding box center [492, 269] width 112 height 9
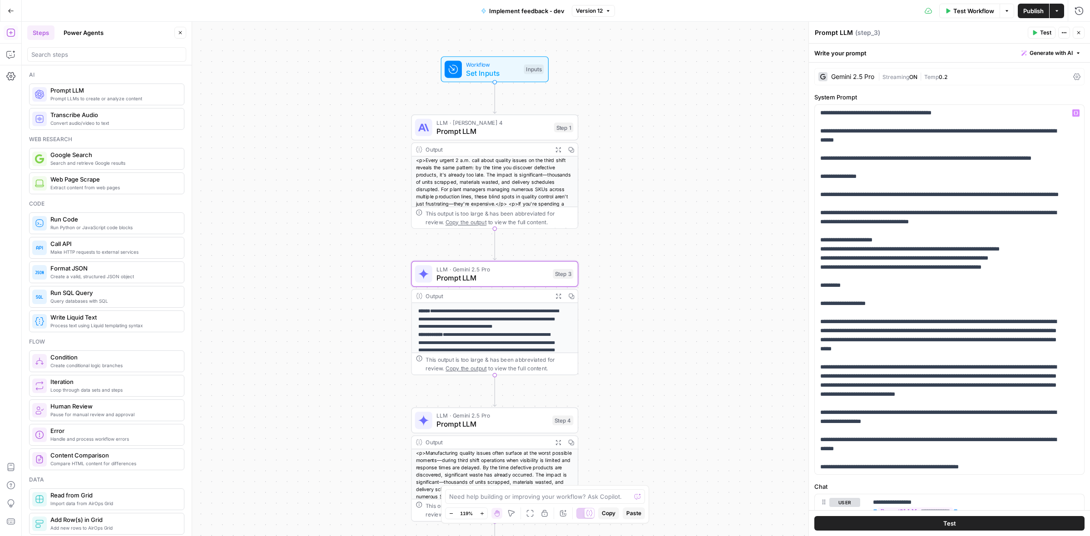
scroll to position [227, 0]
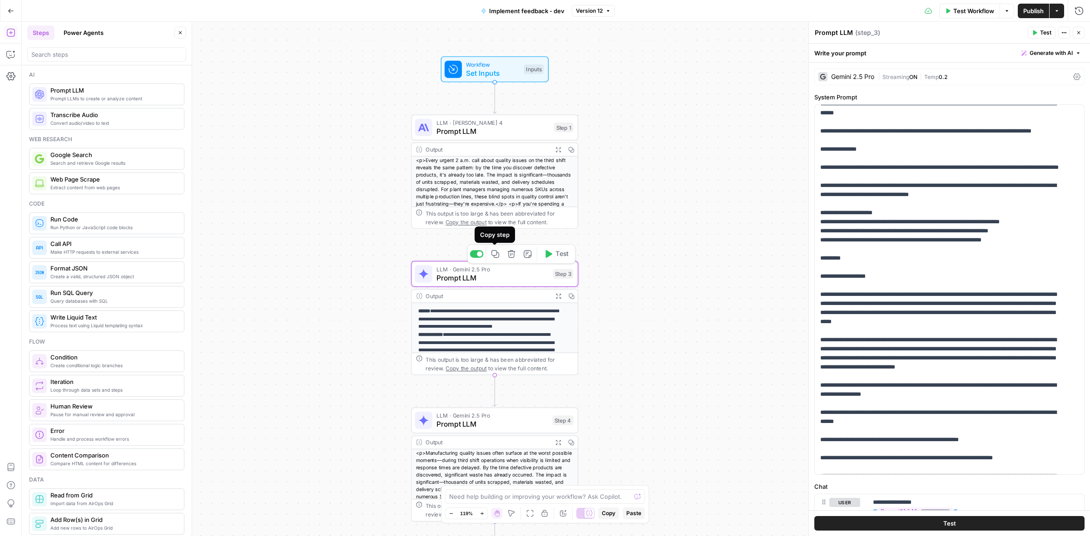
click at [493, 259] on button "Copy step" at bounding box center [495, 254] width 14 height 14
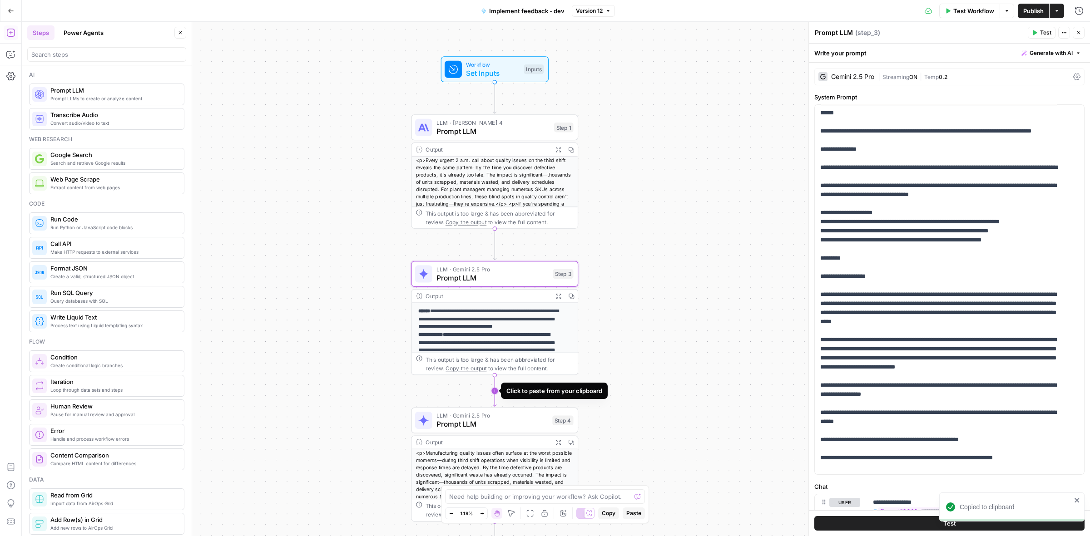
click at [496, 389] on icon "Edge from step_3 to step_4" at bounding box center [494, 390] width 3 height 31
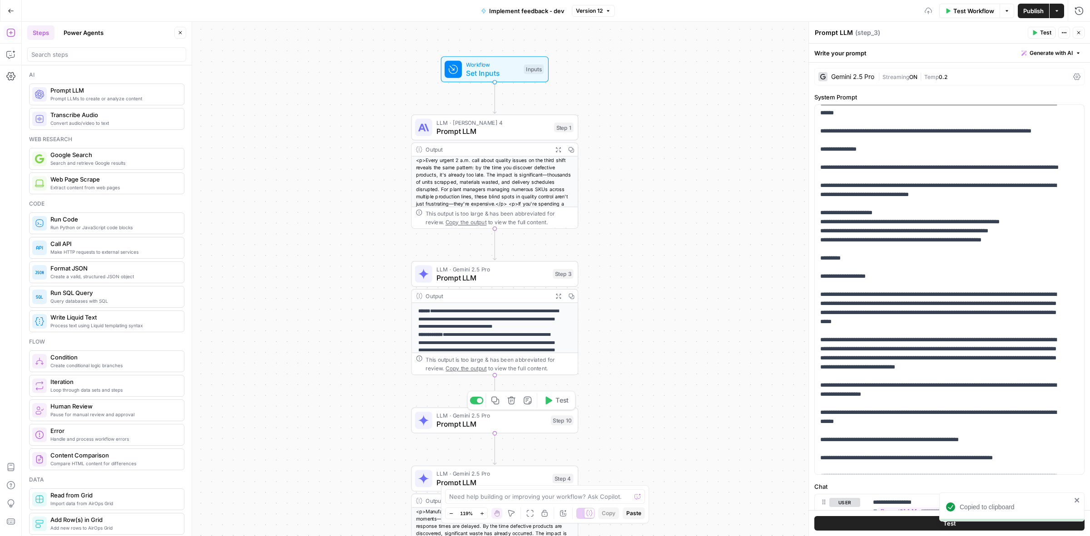
click at [484, 420] on span "Prompt LLM" at bounding box center [491, 424] width 110 height 11
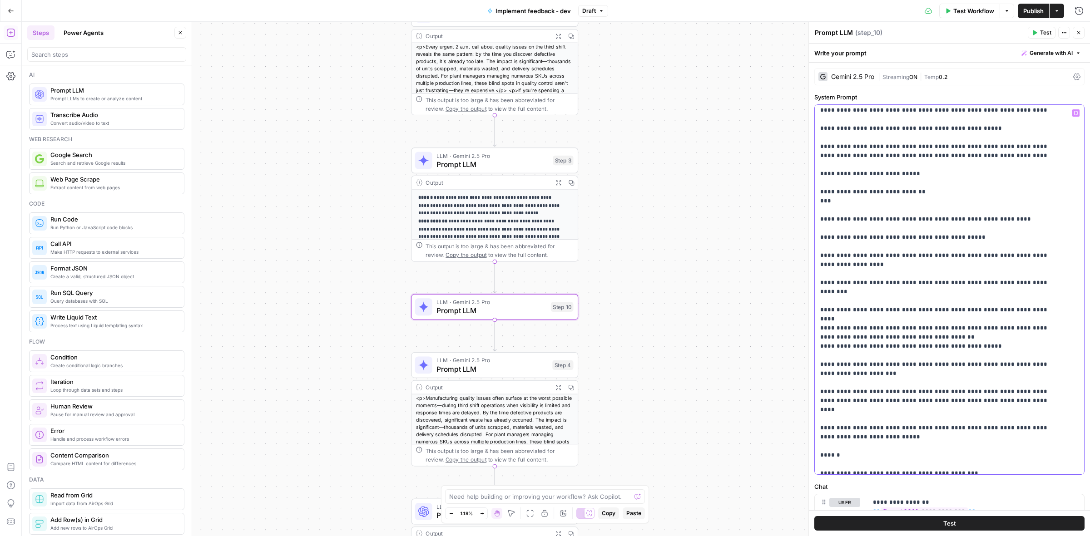
scroll to position [1789, 0]
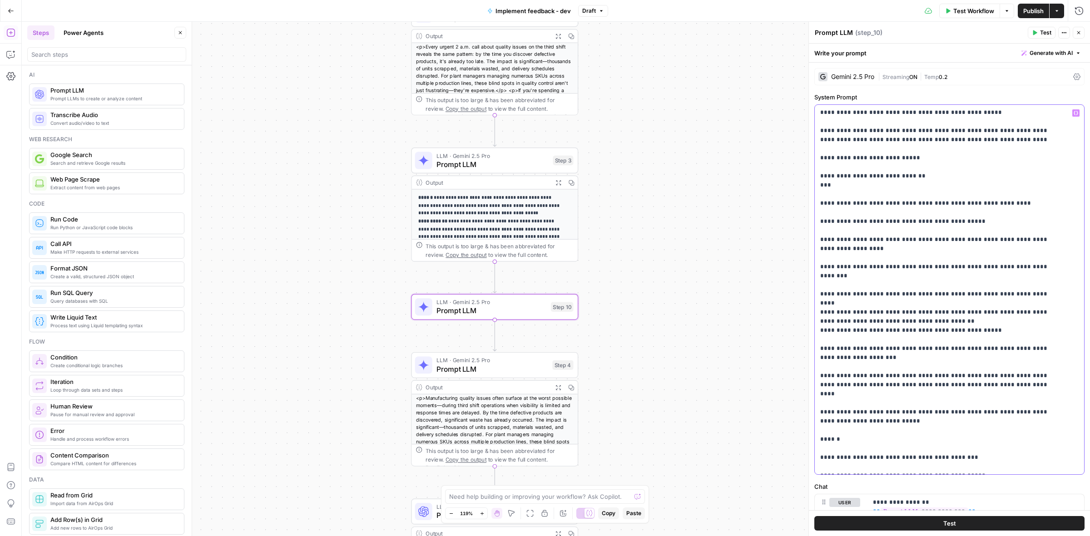
drag, startPoint x: 820, startPoint y: 151, endPoint x: 902, endPoint y: 466, distance: 325.5
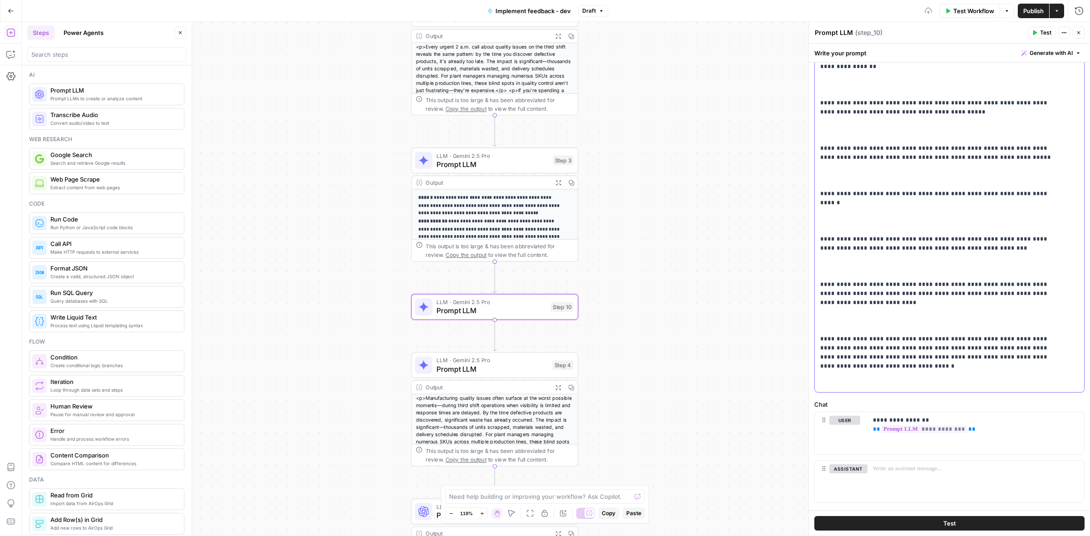
scroll to position [101, 0]
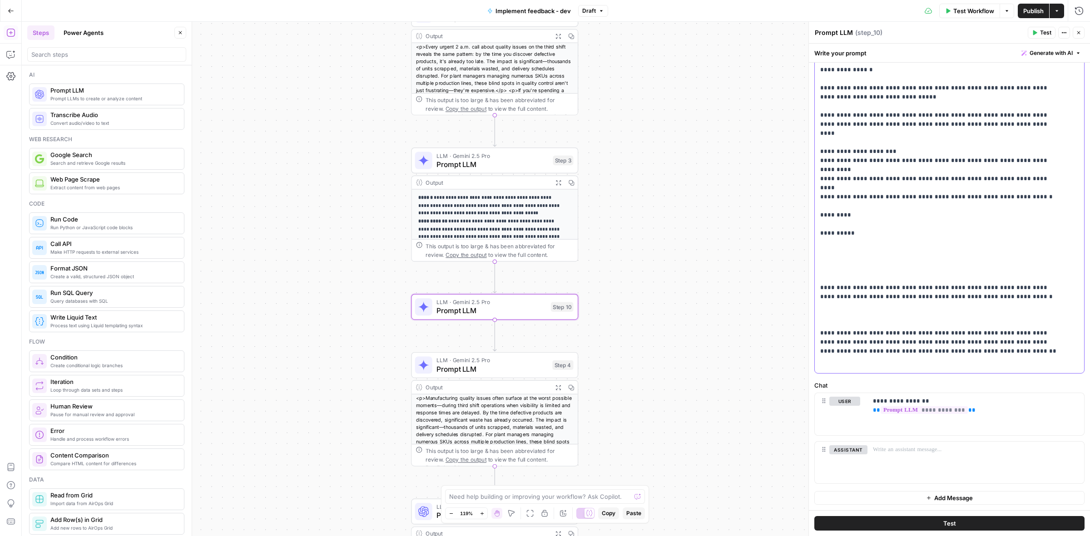
scroll to position [257, 0]
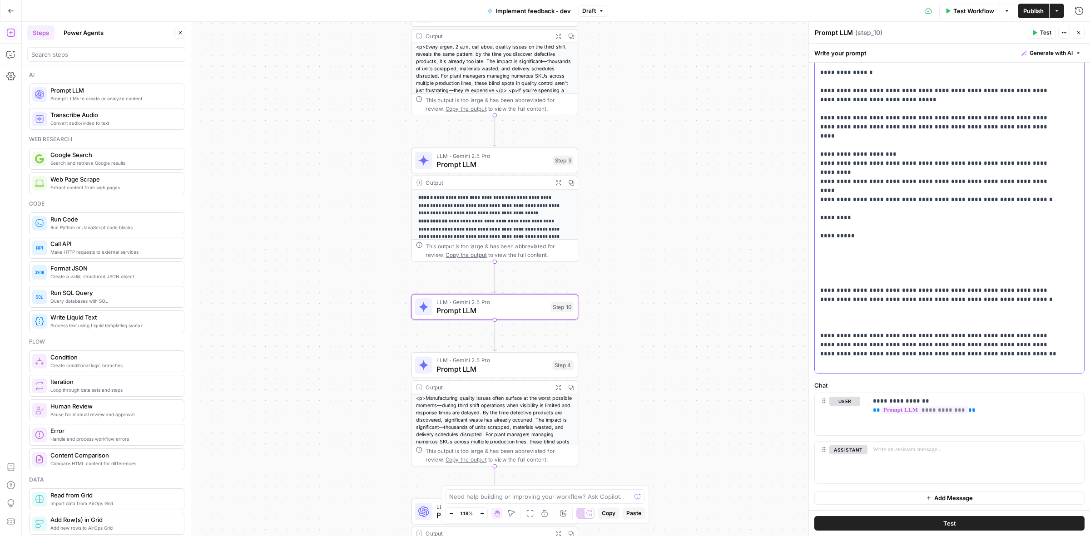
click at [865, 229] on p "**********" at bounding box center [940, 258] width 241 height 1017
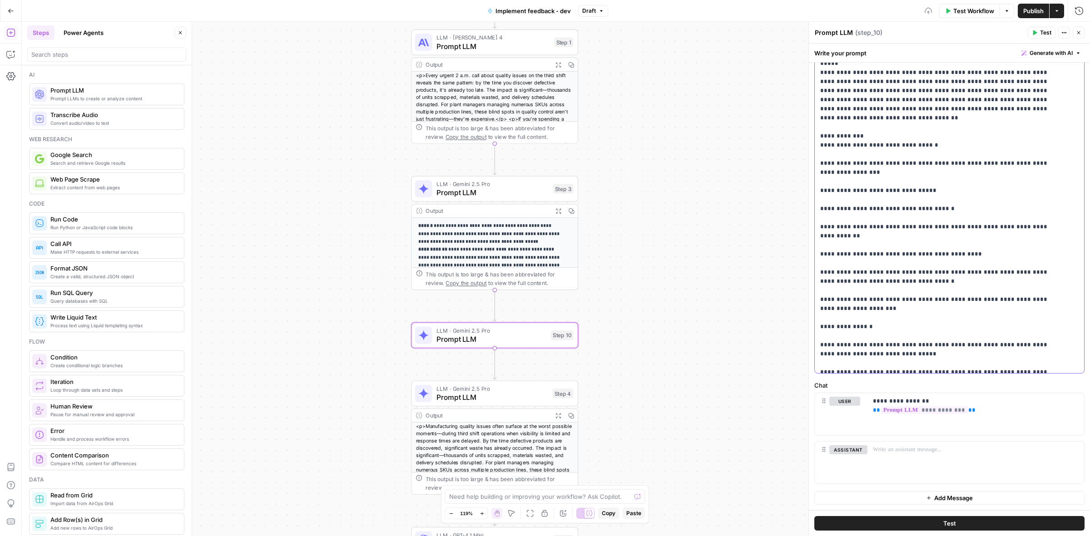
scroll to position [0, 0]
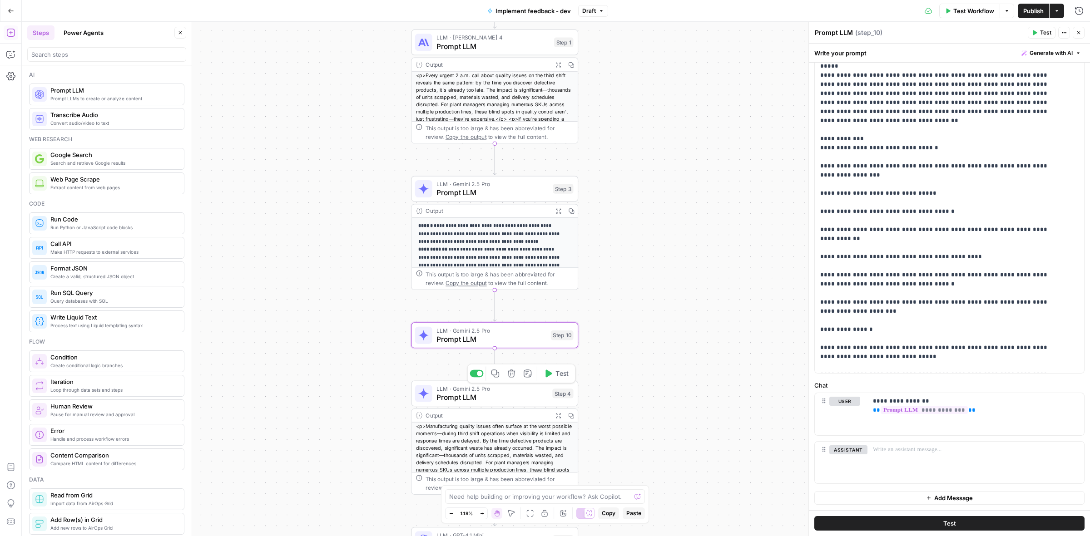
click at [477, 397] on span "Prompt LLM" at bounding box center [492, 397] width 112 height 11
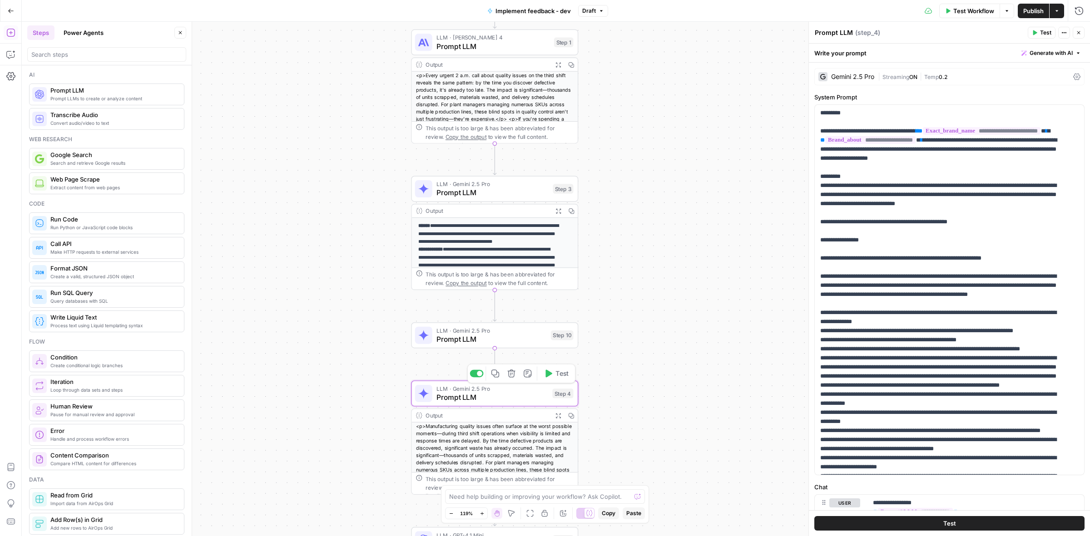
click at [487, 334] on span "Prompt LLM" at bounding box center [491, 339] width 110 height 11
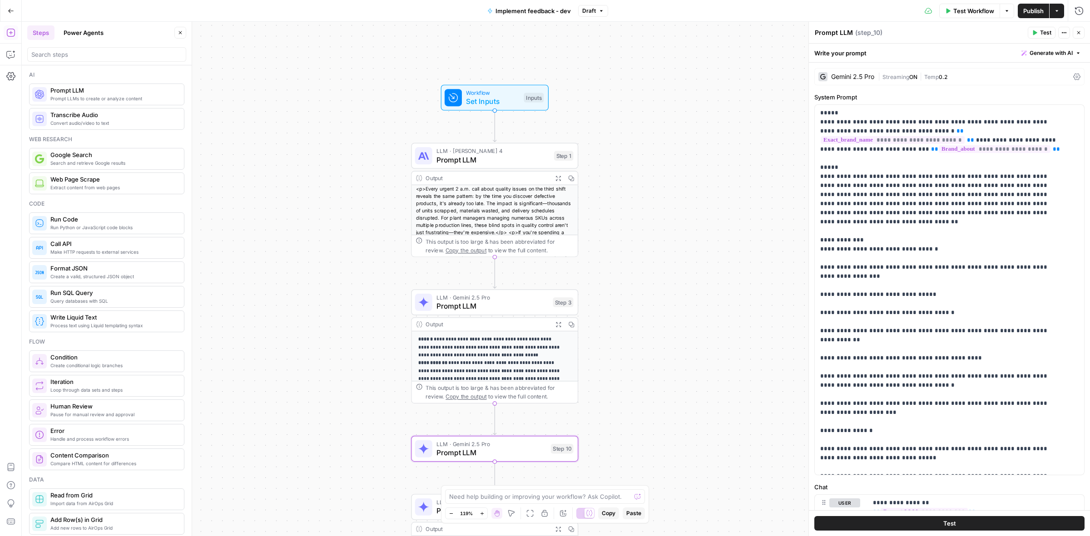
click at [506, 343] on p "**********" at bounding box center [489, 367] width 143 height 63
click at [561, 328] on button "Expand Output" at bounding box center [558, 324] width 13 height 13
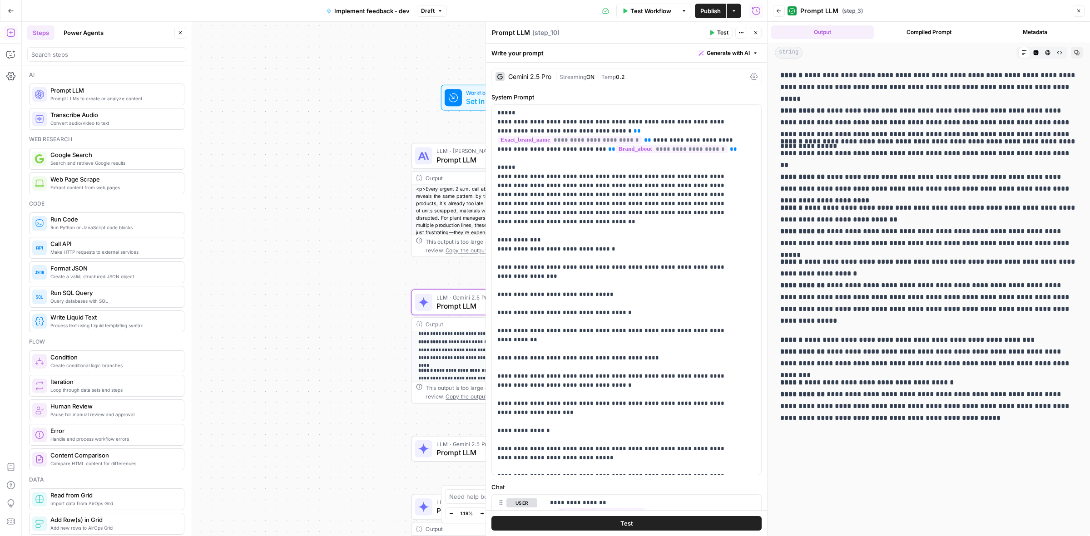
click at [871, 8] on icon "button" at bounding box center [1078, 10] width 5 height 5
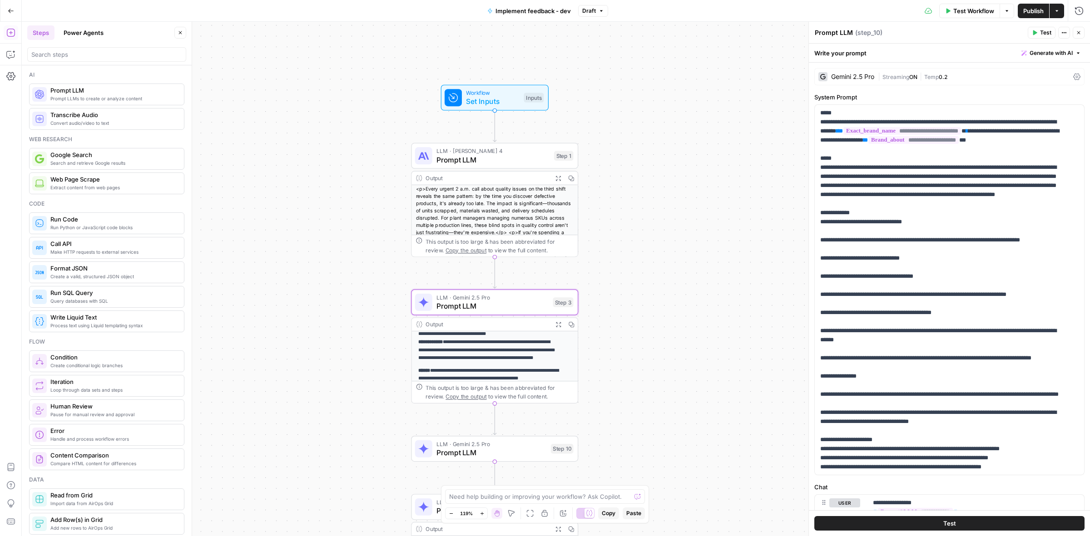
click at [592, 15] on button "Draft" at bounding box center [593, 11] width 30 height 12
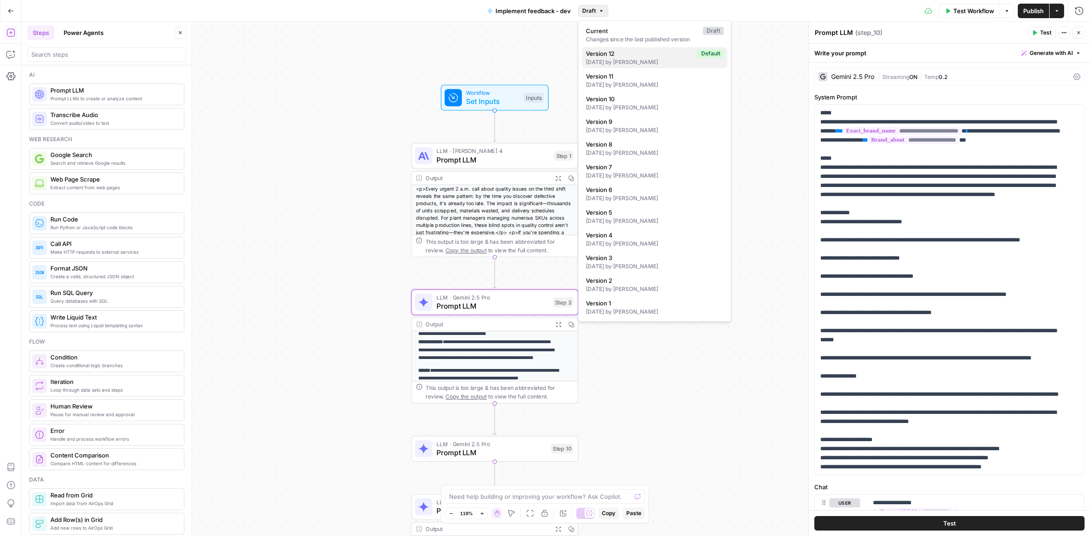
click at [633, 57] on span "Version 12" at bounding box center [640, 53] width 108 height 9
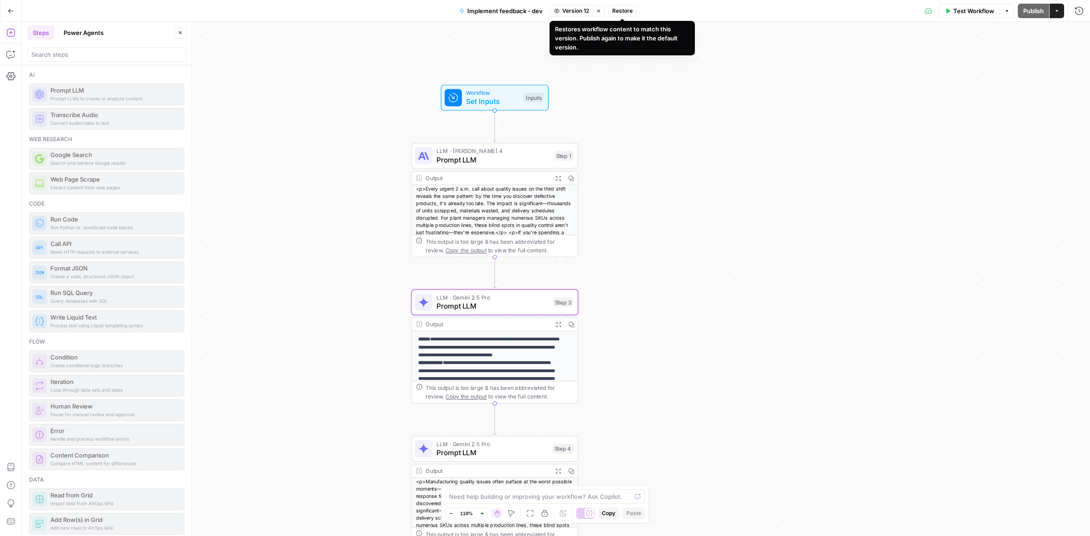
click at [625, 14] on span "Restore" at bounding box center [622, 11] width 20 height 8
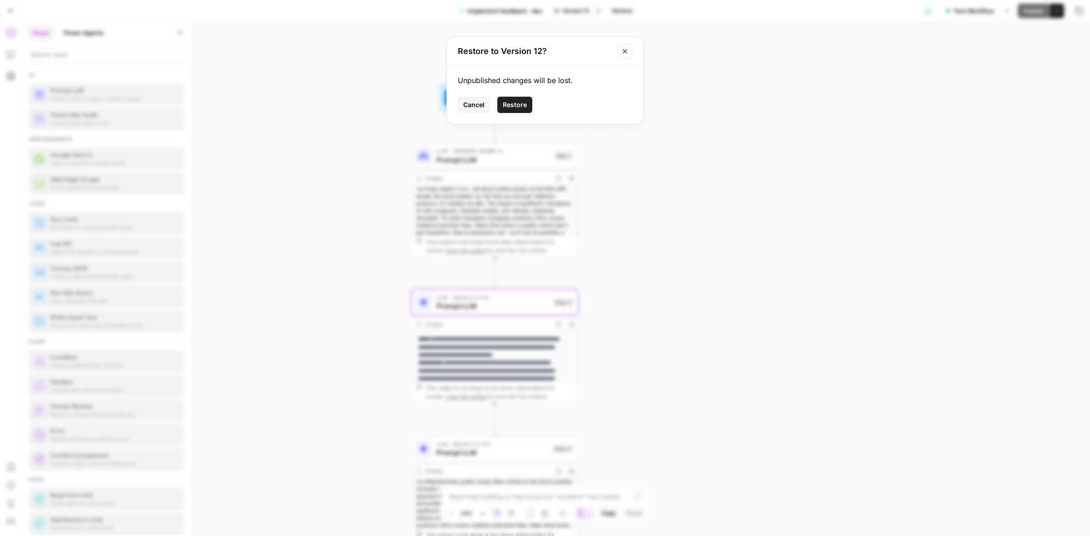
click at [518, 104] on span "Restore" at bounding box center [515, 104] width 24 height 9
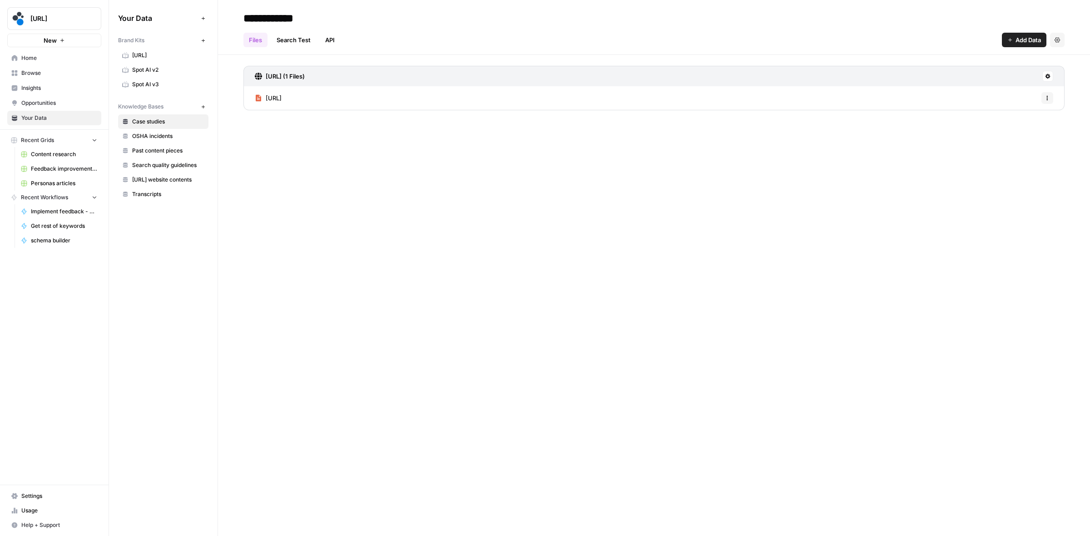
click at [151, 85] on span "Spot AI v3" at bounding box center [168, 84] width 72 height 8
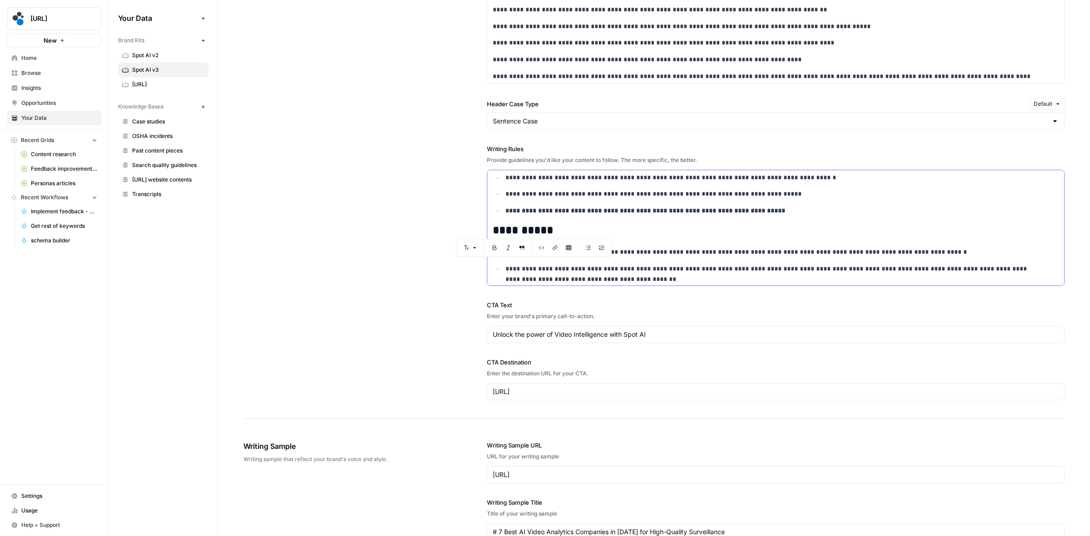
scroll to position [1873, 0]
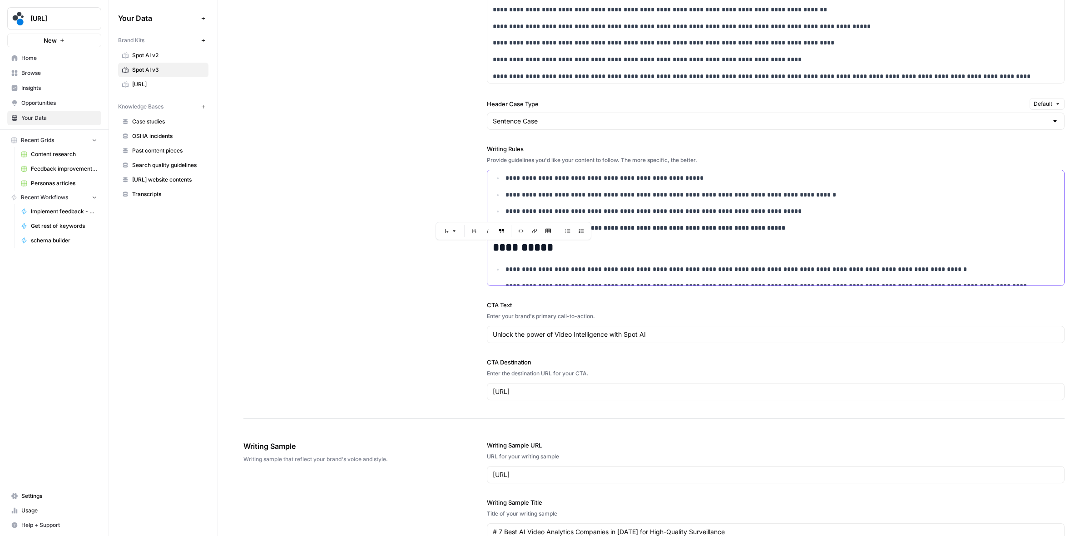
drag, startPoint x: 541, startPoint y: 261, endPoint x: 482, endPoint y: 245, distance: 61.1
click at [482, 245] on div "**********" at bounding box center [653, 105] width 821 height 628
copy div "**********"
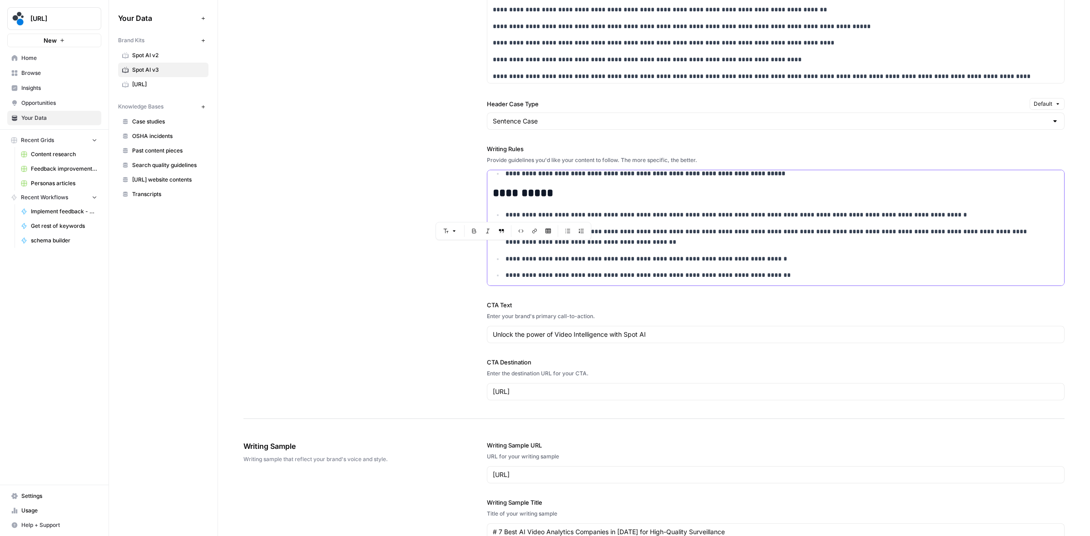
scroll to position [1929, 0]
copy div "**********"
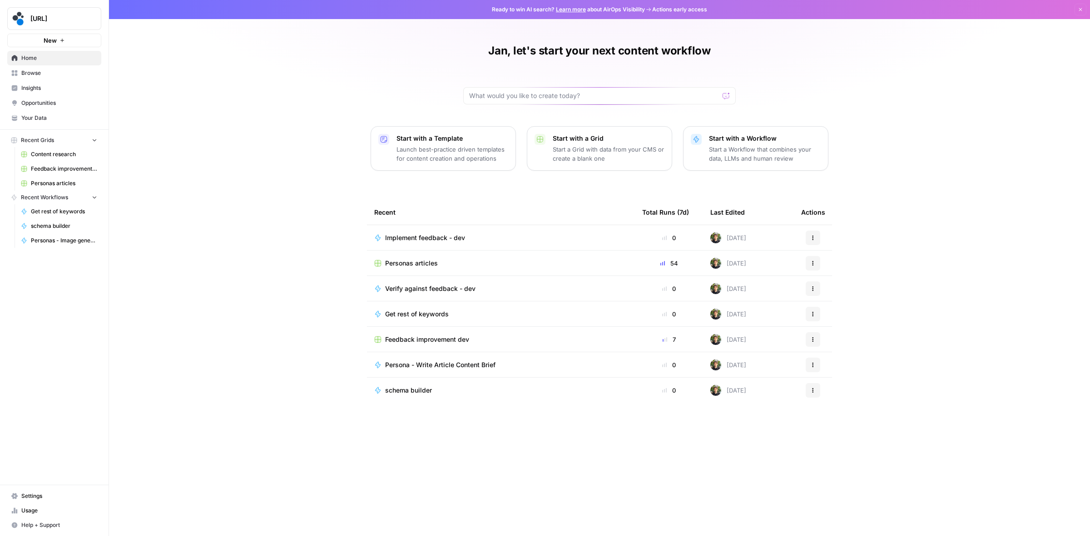
click at [484, 287] on div "Verify against feedback - dev" at bounding box center [500, 288] width 253 height 9
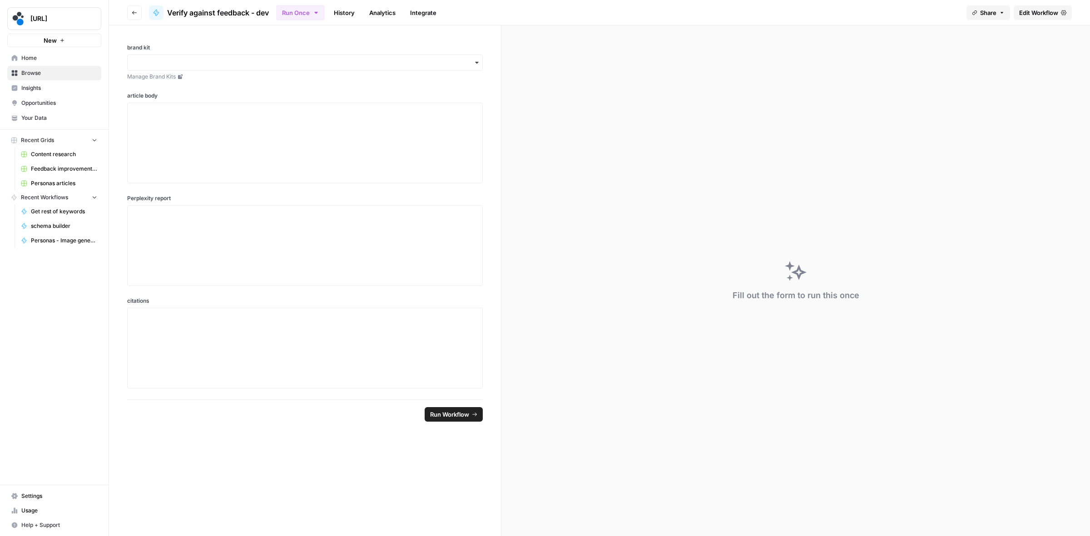
click at [1039, 14] on span "Edit Workflow" at bounding box center [1038, 12] width 39 height 9
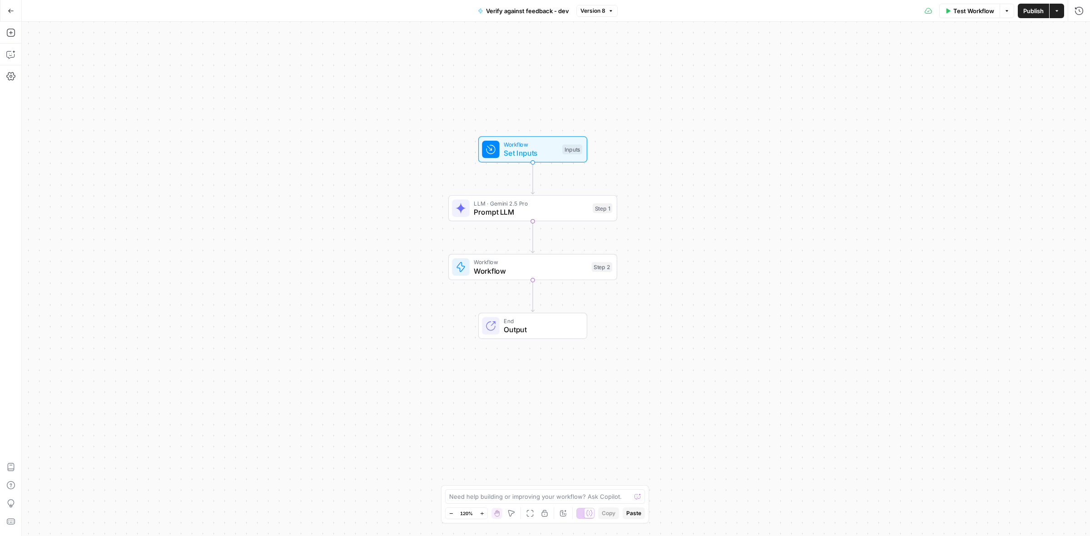
drag, startPoint x: 396, startPoint y: 266, endPoint x: 373, endPoint y: 225, distance: 47.4
click at [373, 225] on div "Workflow Set Inputs Inputs LLM · Gemini 2.5 Pro Prompt LLM Step 1 Workflow Work…" at bounding box center [556, 279] width 1068 height 514
click at [518, 214] on span "Prompt LLM" at bounding box center [531, 212] width 114 height 11
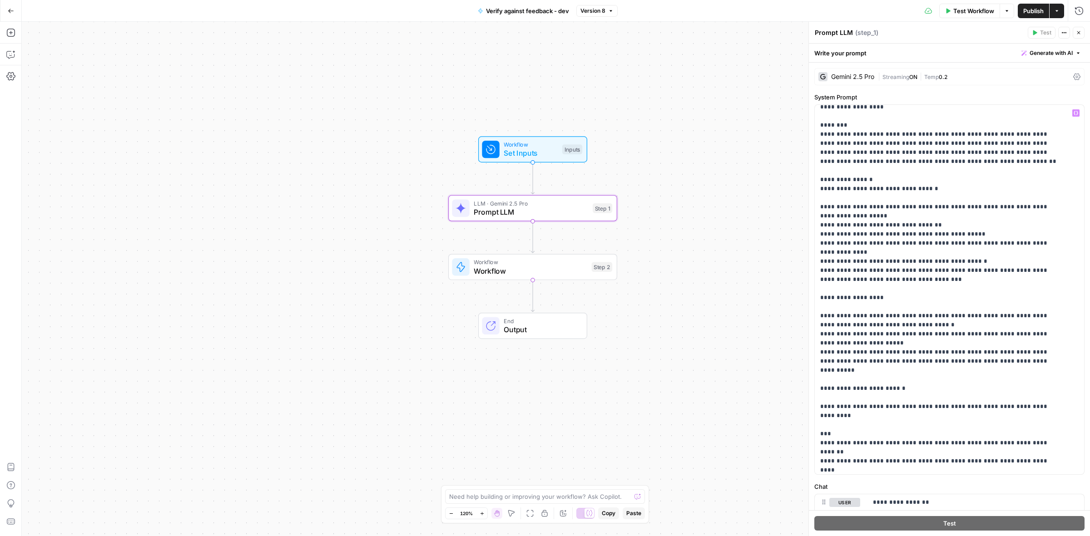
scroll to position [57, 0]
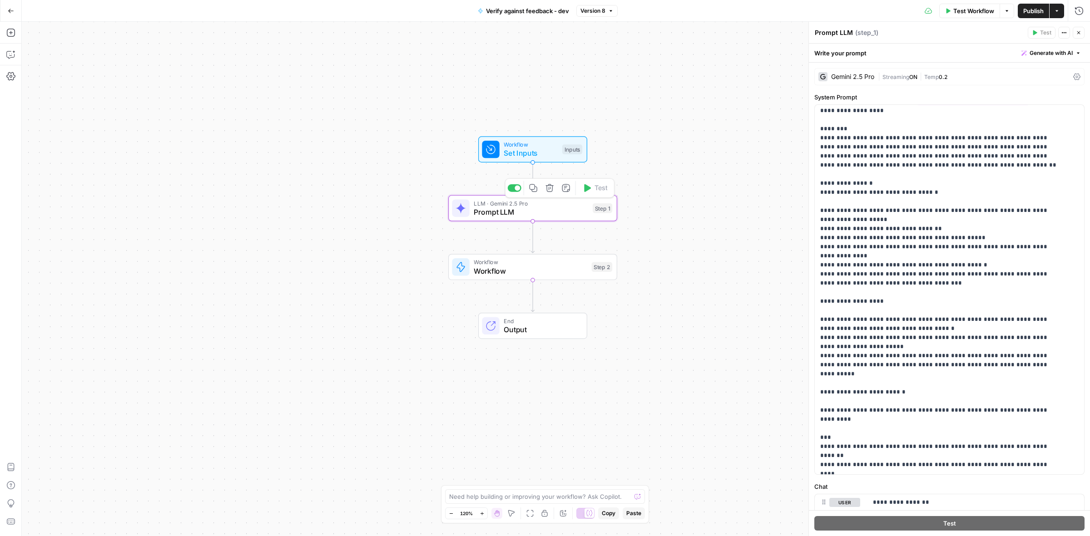
click at [516, 211] on span "Prompt LLM" at bounding box center [531, 212] width 114 height 11
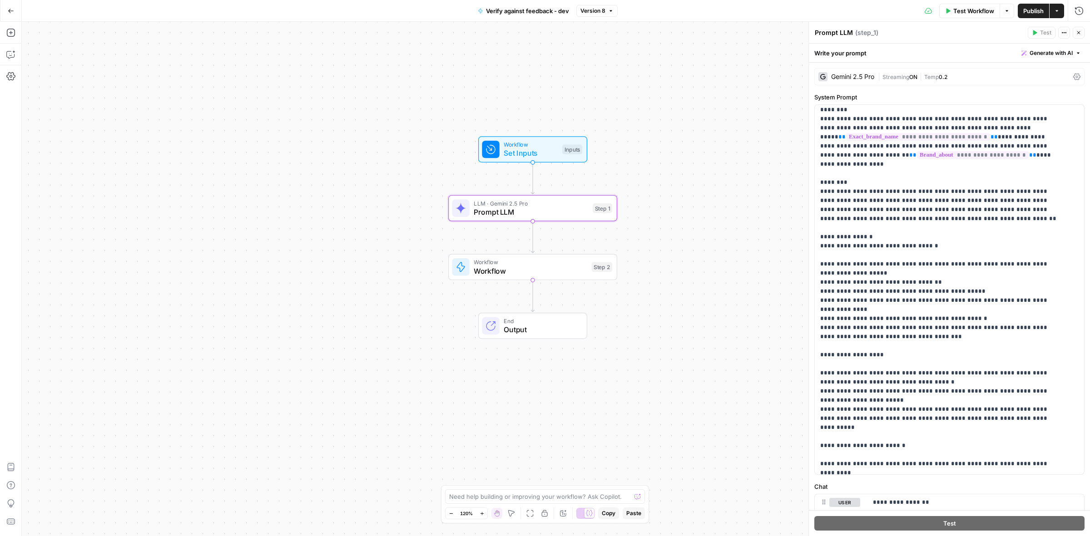
scroll to position [0, 0]
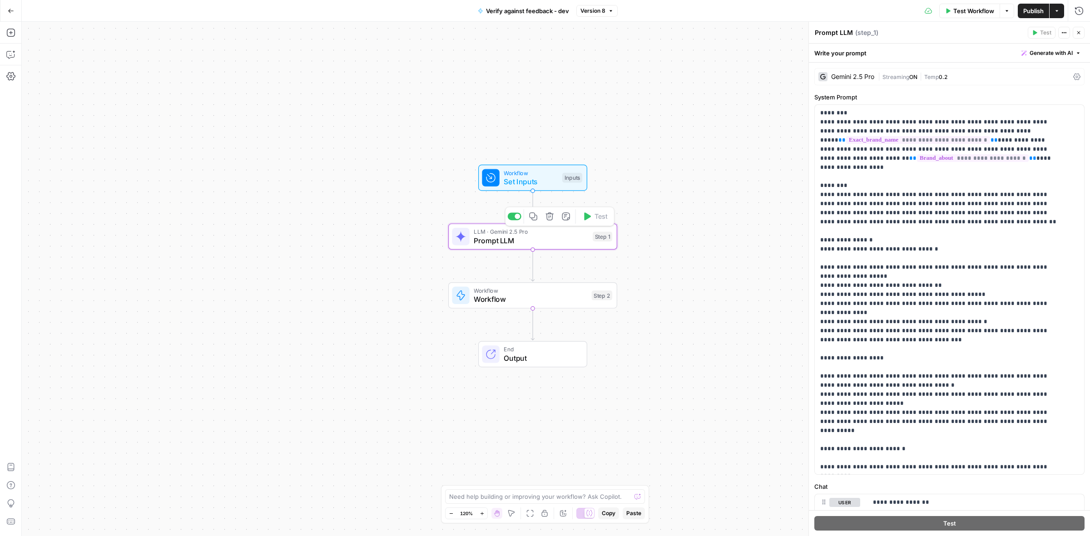
click at [500, 235] on span "Prompt LLM" at bounding box center [531, 240] width 114 height 11
click at [534, 219] on icon "button" at bounding box center [533, 216] width 9 height 9
click at [532, 264] on icon "Edge from step_1 to step_2" at bounding box center [532, 265] width 3 height 31
click at [529, 298] on span "Prompt LLM" at bounding box center [530, 299] width 113 height 11
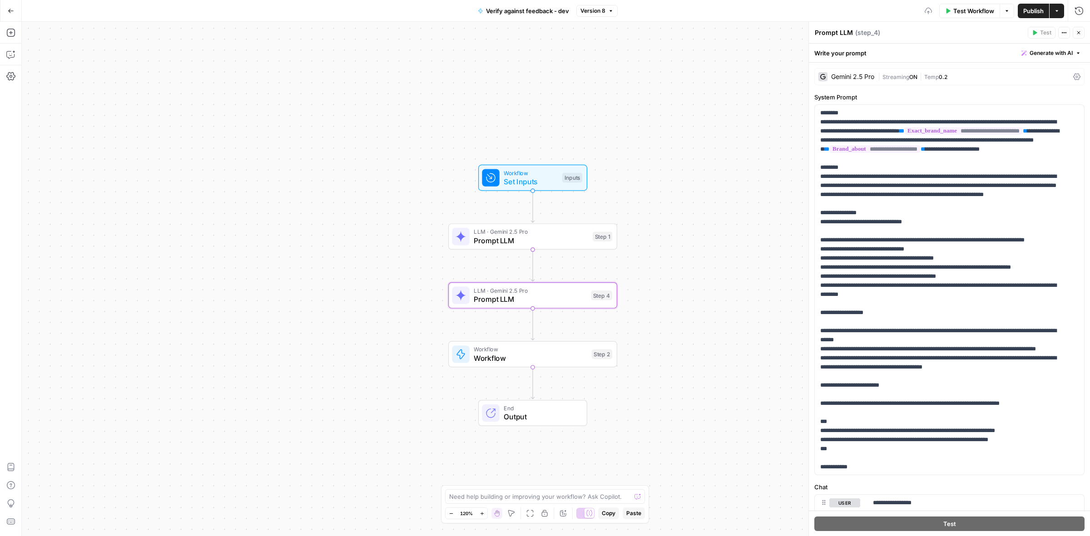
click at [537, 183] on span "Set Inputs" at bounding box center [530, 181] width 54 height 11
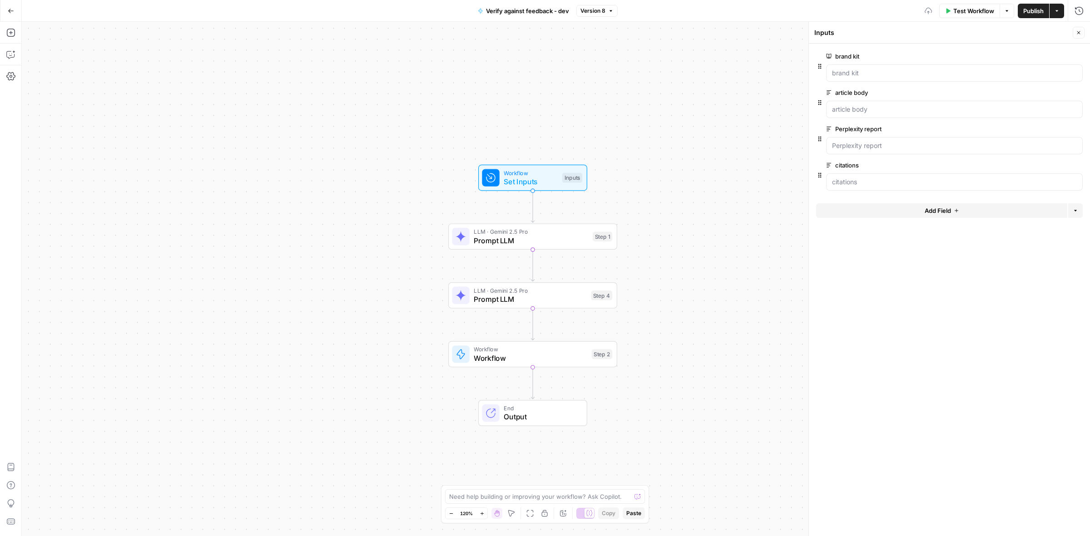
click at [536, 297] on span "Prompt LLM" at bounding box center [530, 299] width 113 height 11
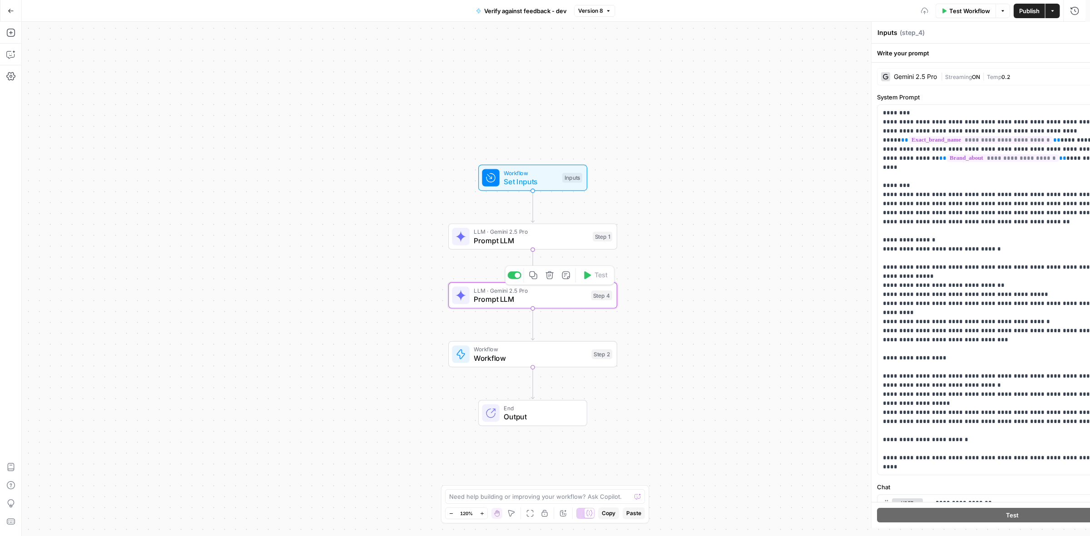
type textarea "Prompt LLM"
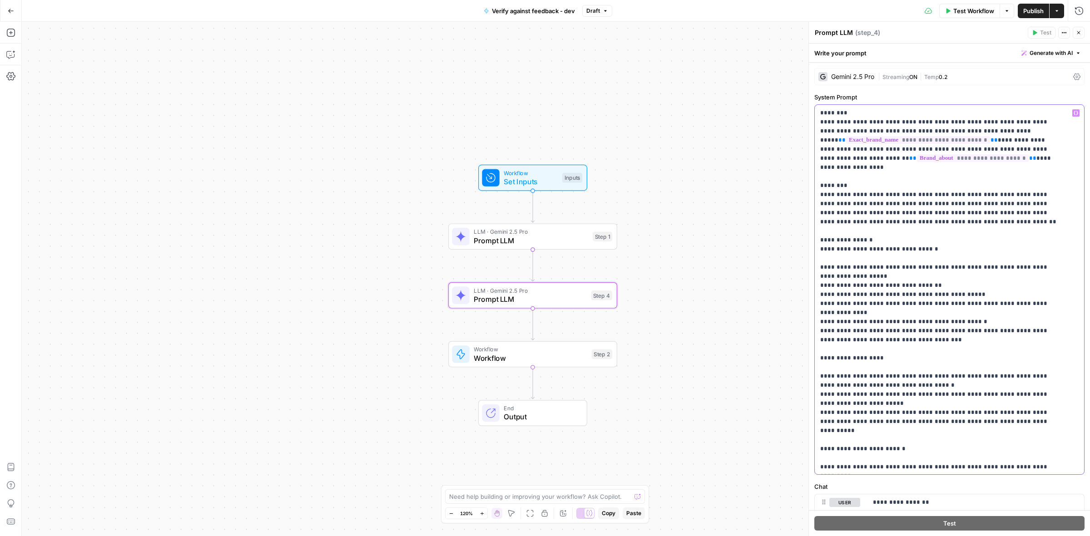
click at [530, 173] on span "Workflow" at bounding box center [530, 172] width 54 height 9
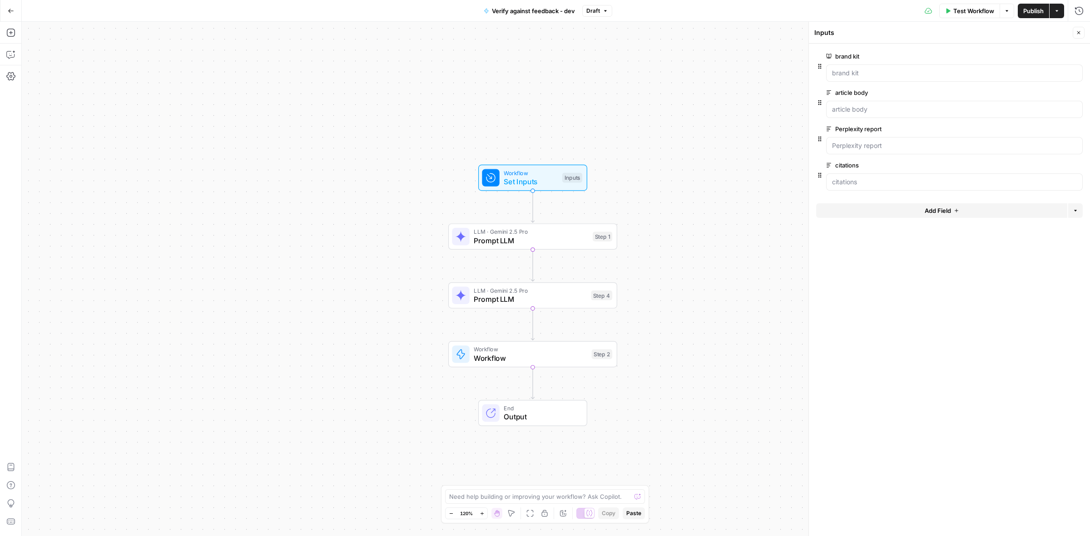
drag, startPoint x: 834, startPoint y: 128, endPoint x: 881, endPoint y: 130, distance: 46.8
click at [881, 130] on label "Perplexity report" at bounding box center [928, 128] width 205 height 9
click at [881, 141] on report "Perplexity report" at bounding box center [954, 145] width 245 height 9
click at [869, 127] on label "Perplexity report" at bounding box center [928, 128] width 205 height 9
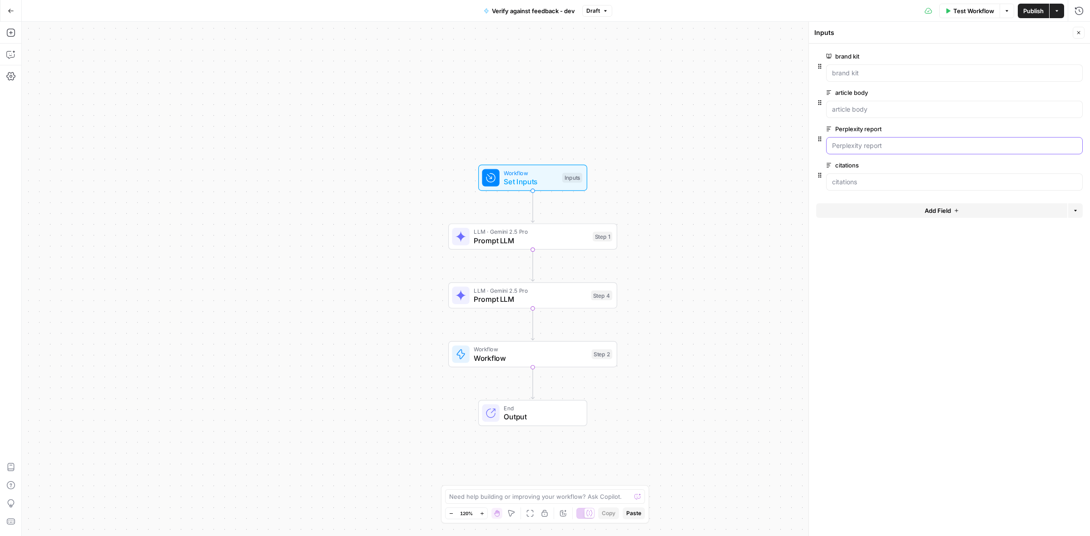
click at [869, 141] on report "Perplexity report" at bounding box center [954, 145] width 245 height 9
click at [869, 127] on label "Perplexity report" at bounding box center [928, 128] width 205 height 9
click at [869, 141] on report "Perplexity report" at bounding box center [954, 145] width 245 height 9
click at [869, 127] on label "Perplexity report" at bounding box center [928, 128] width 205 height 9
click at [869, 141] on report "Perplexity report" at bounding box center [954, 145] width 245 height 9
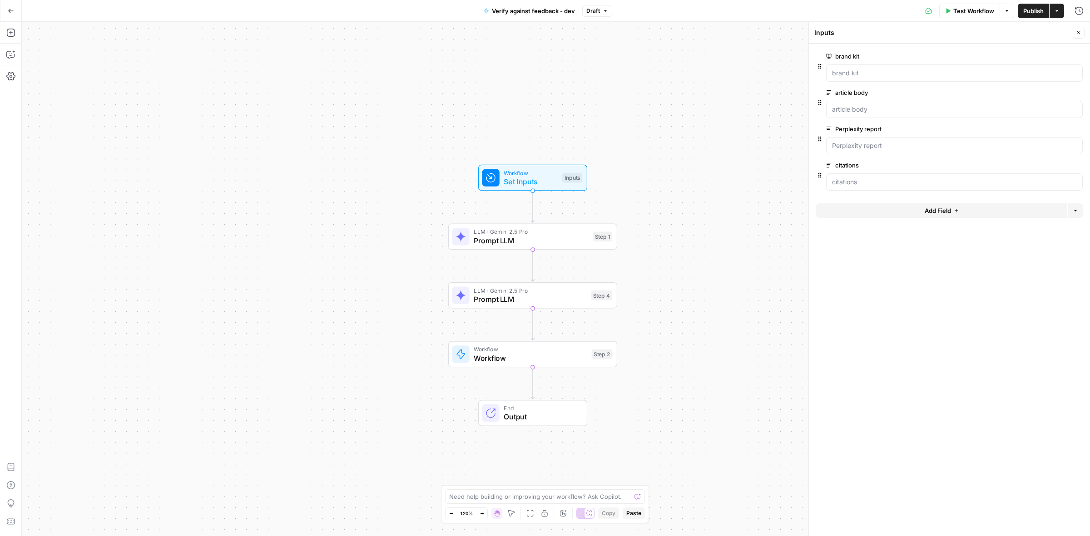
copy label "Perplexity report"
click at [514, 307] on div "LLM · Gemini 2.5 Pro Prompt LLM Step 4 Copy step Delete step Add Note Test" at bounding box center [532, 295] width 169 height 26
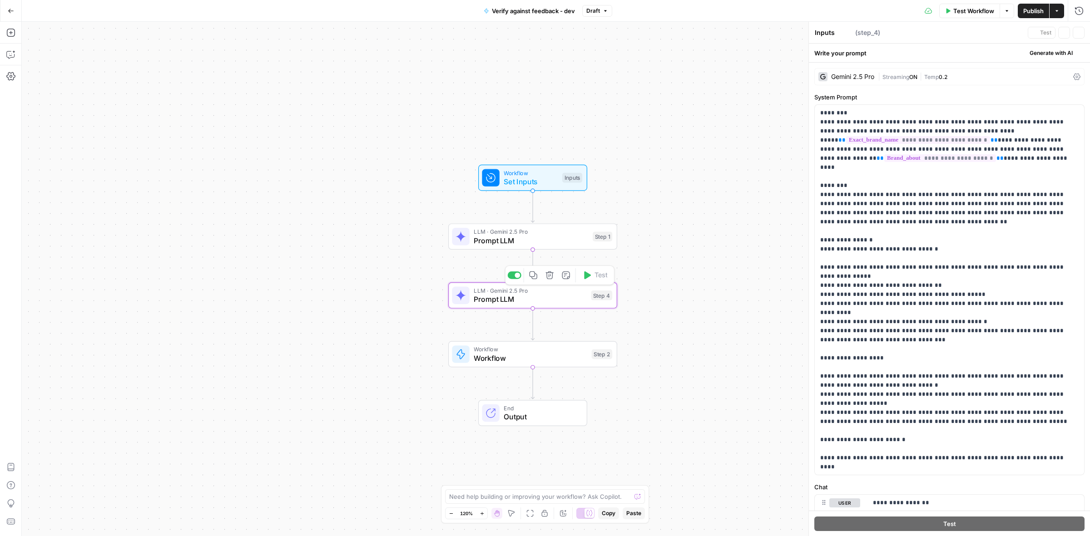
type textarea "Prompt LLM"
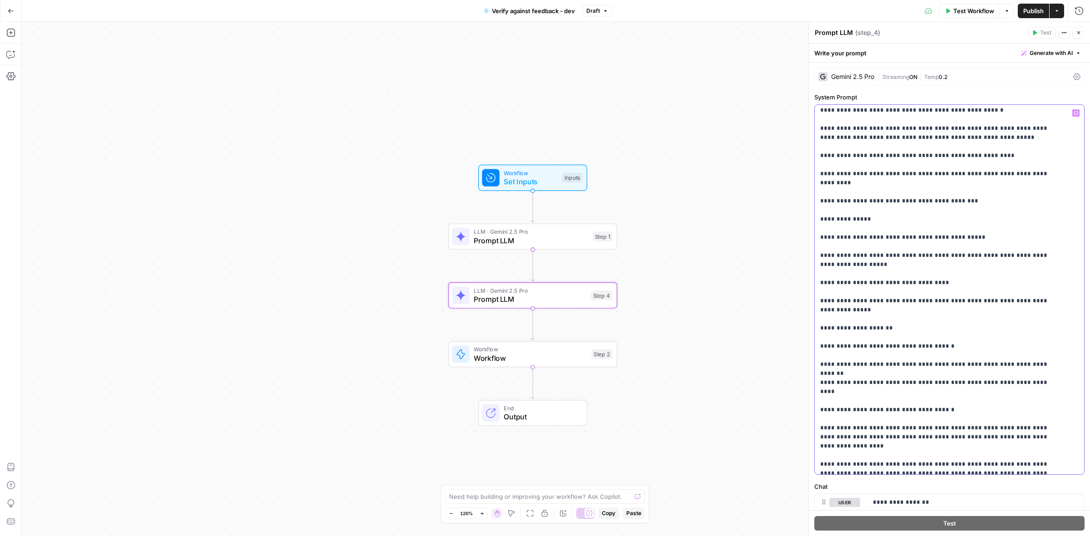
scroll to position [397, 0]
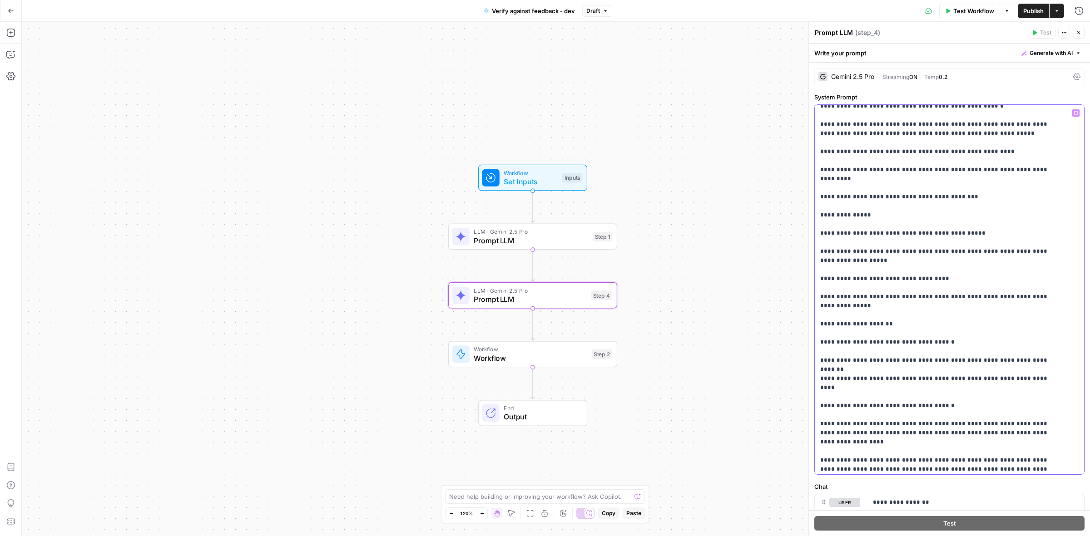
click at [1017, 332] on p "**********" at bounding box center [940, 337] width 241 height 1253
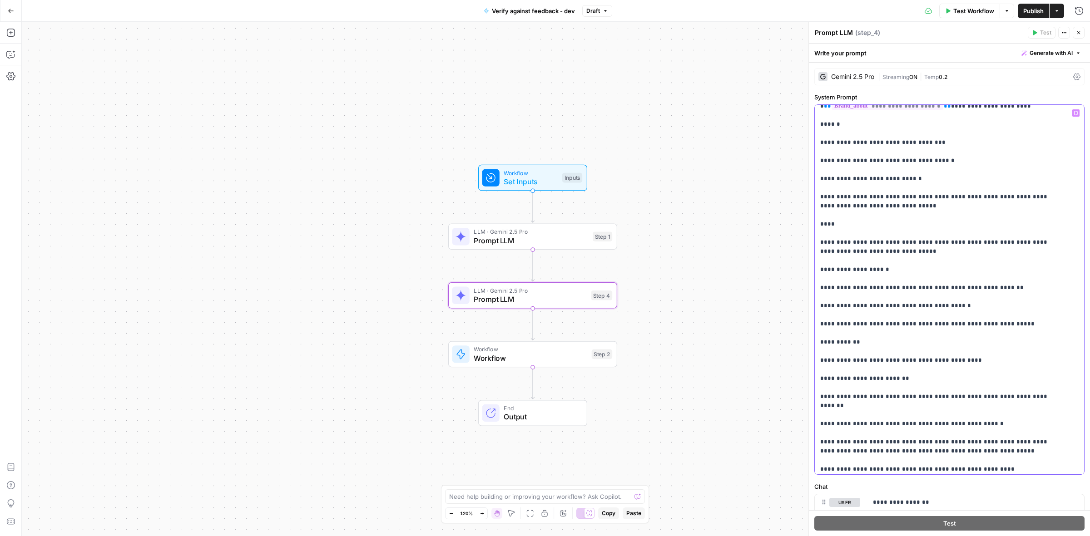
scroll to position [0, 0]
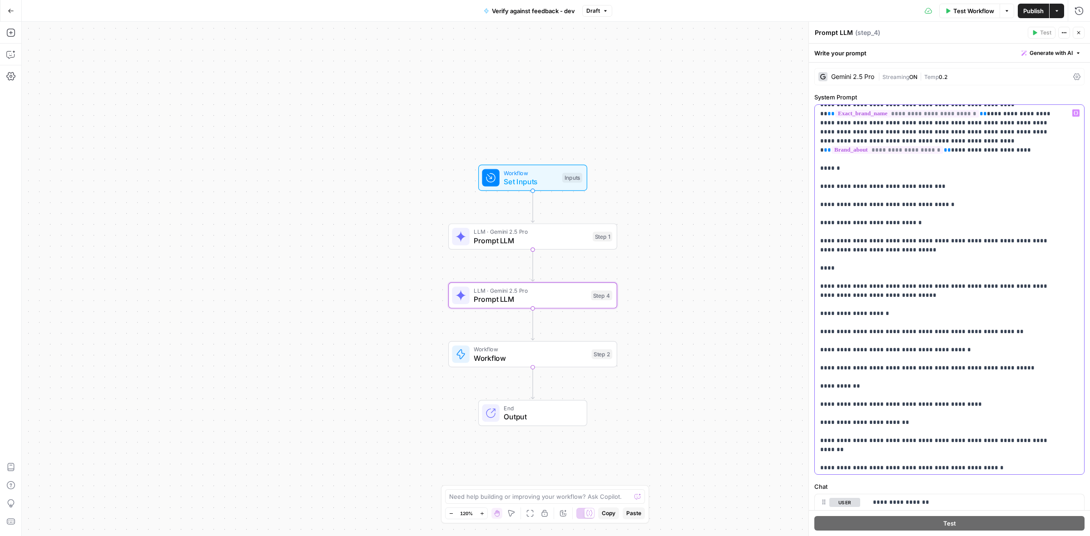
scroll to position [57, 0]
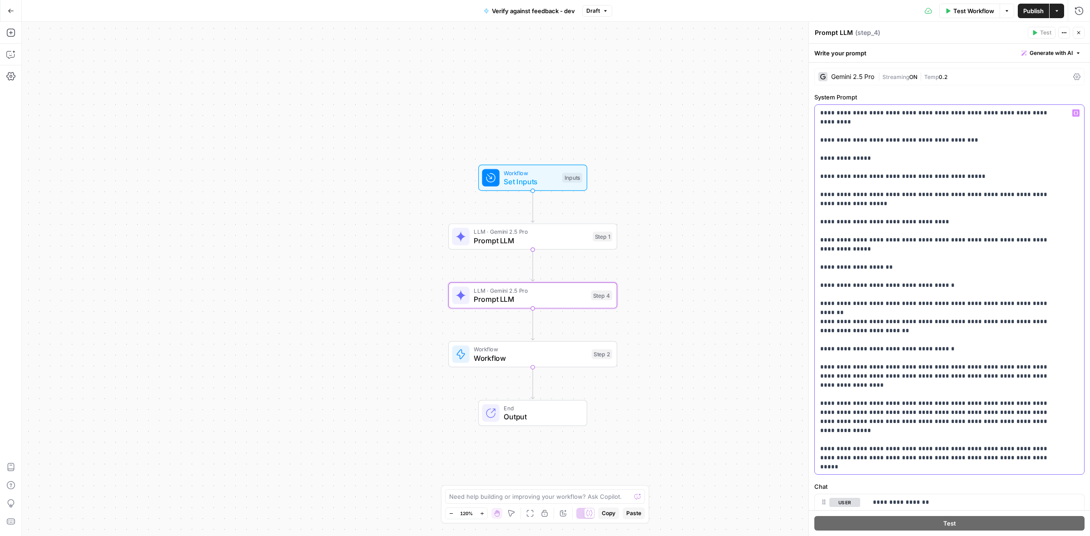
scroll to position [899, 0]
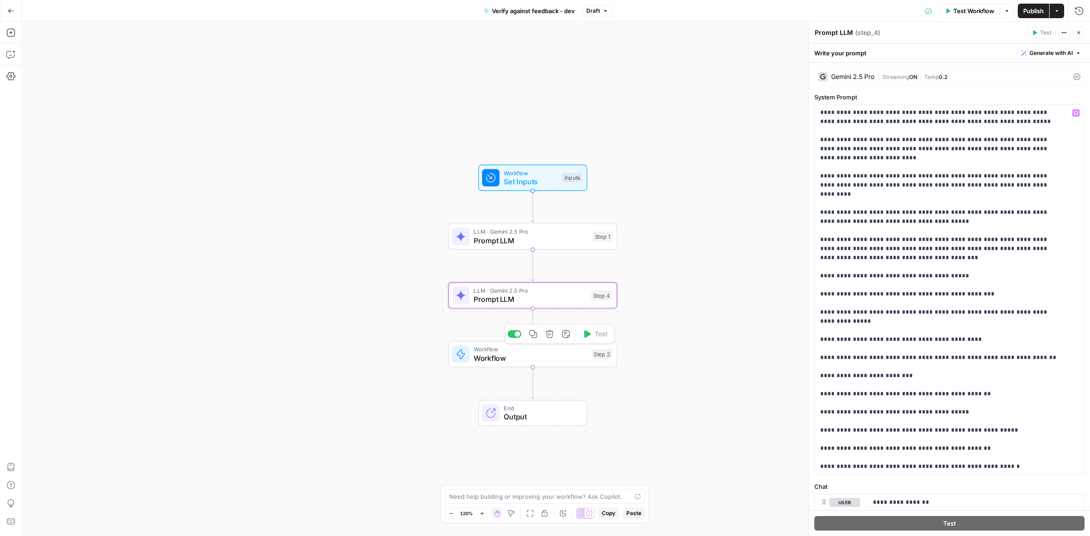
click at [511, 355] on span "Workflow" at bounding box center [530, 358] width 113 height 11
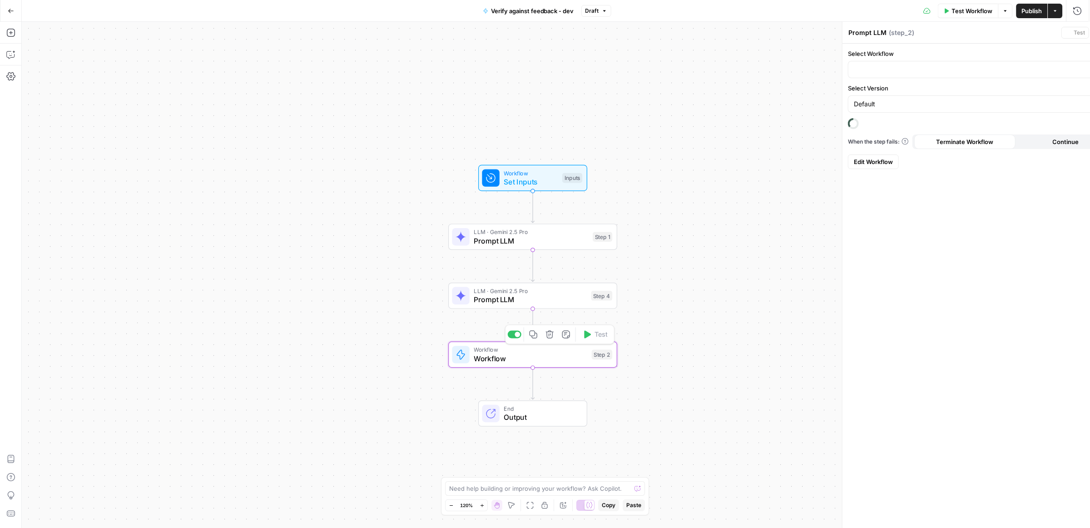
type textarea "Workflow"
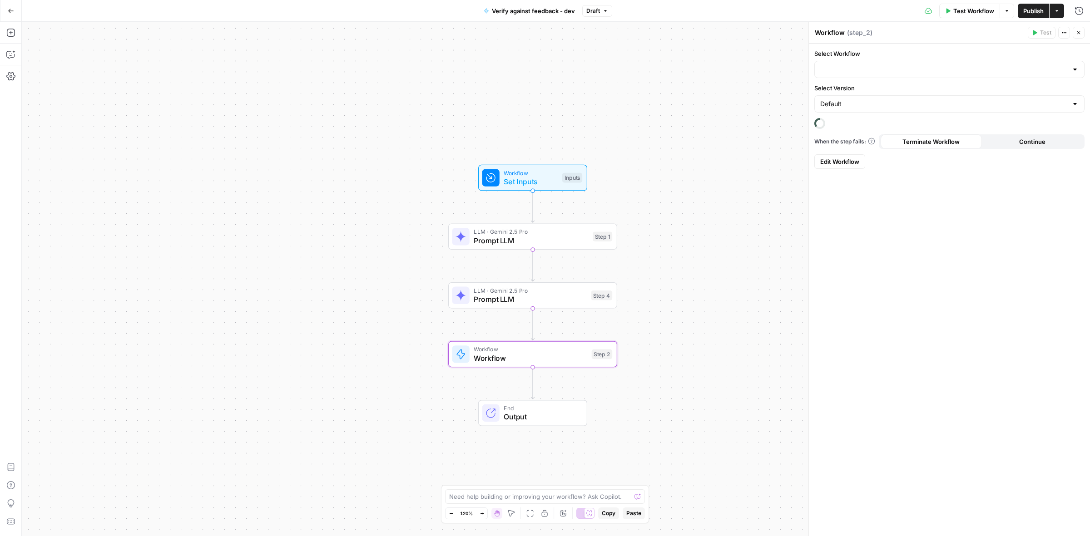
click at [505, 297] on span "Prompt LLM" at bounding box center [530, 299] width 113 height 11
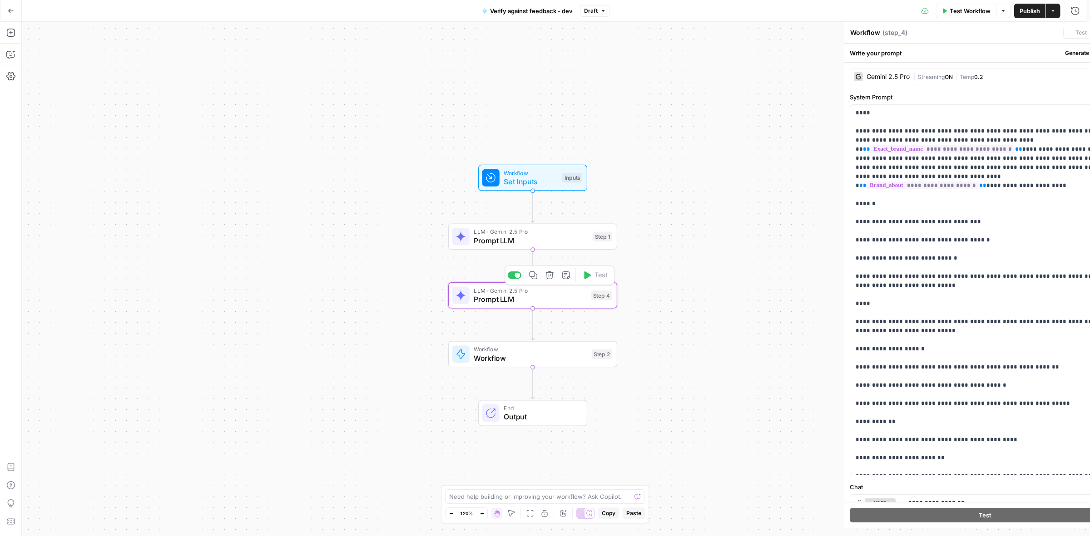
type textarea "Prompt LLM"
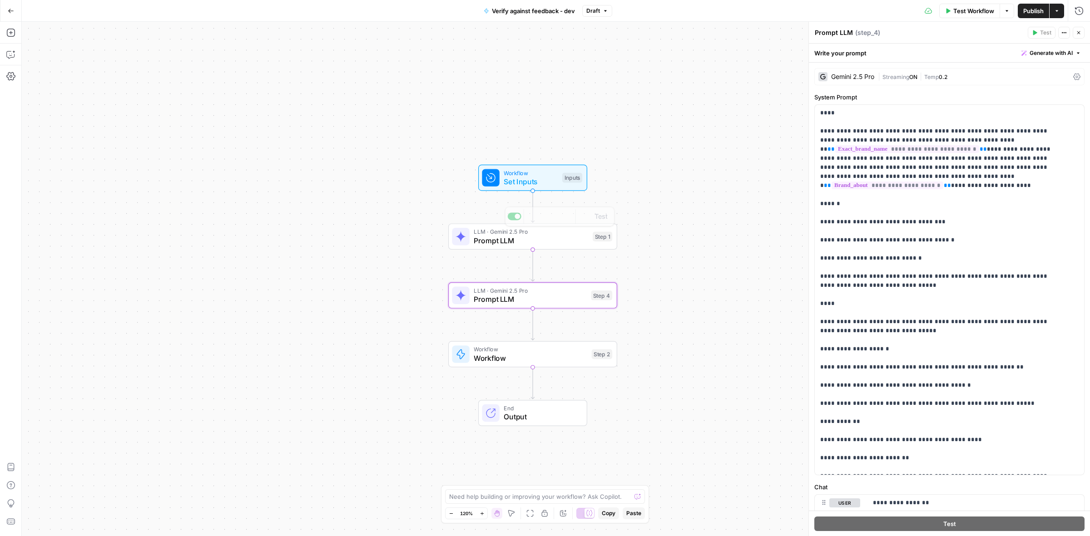
click at [518, 233] on span "LLM · Gemini 2.5 Pro" at bounding box center [531, 231] width 114 height 9
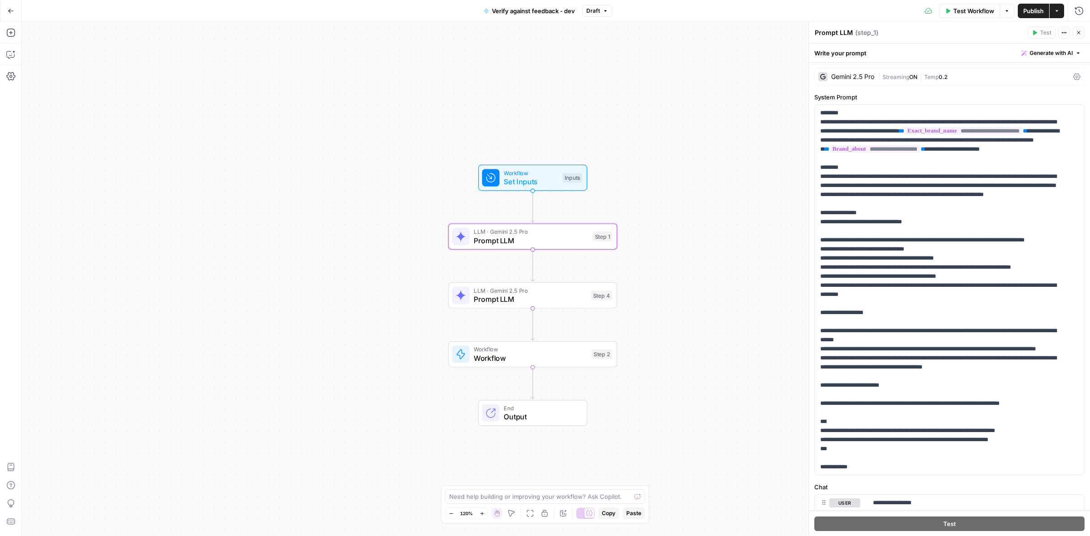
click at [525, 302] on span "Prompt LLM" at bounding box center [530, 299] width 113 height 11
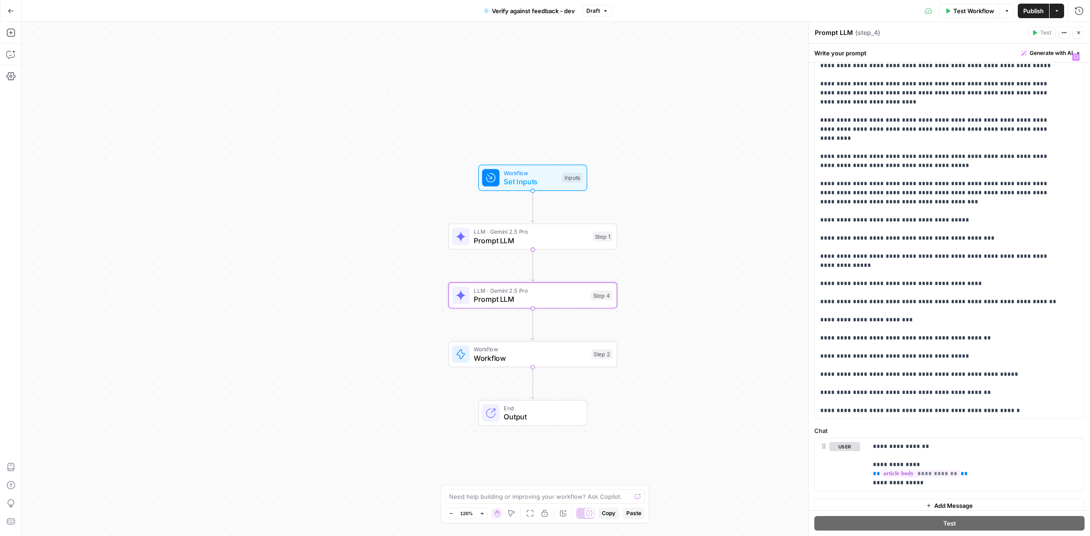
scroll to position [64, 0]
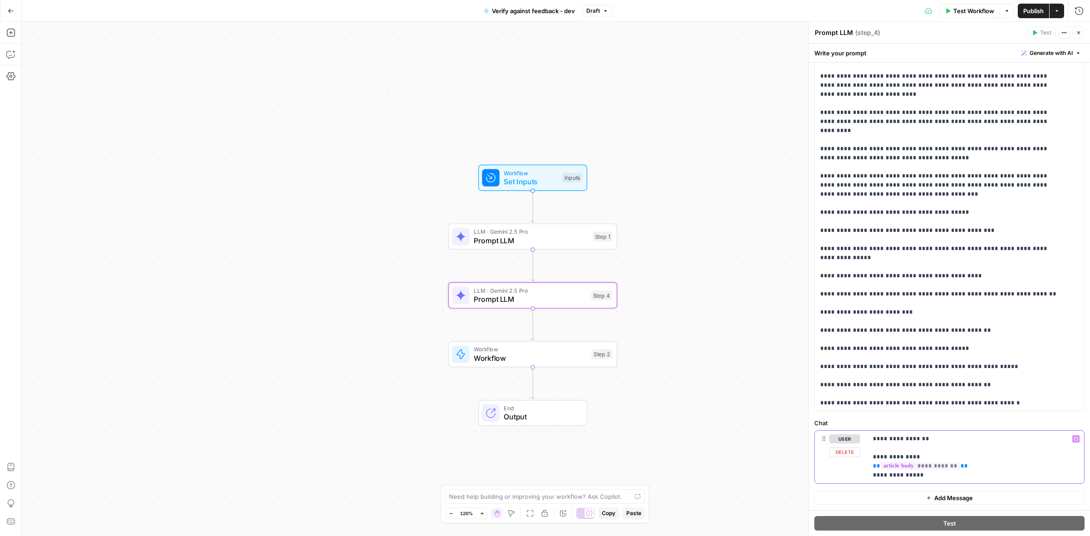
click at [957, 450] on p "**********" at bounding box center [971, 456] width 197 height 45
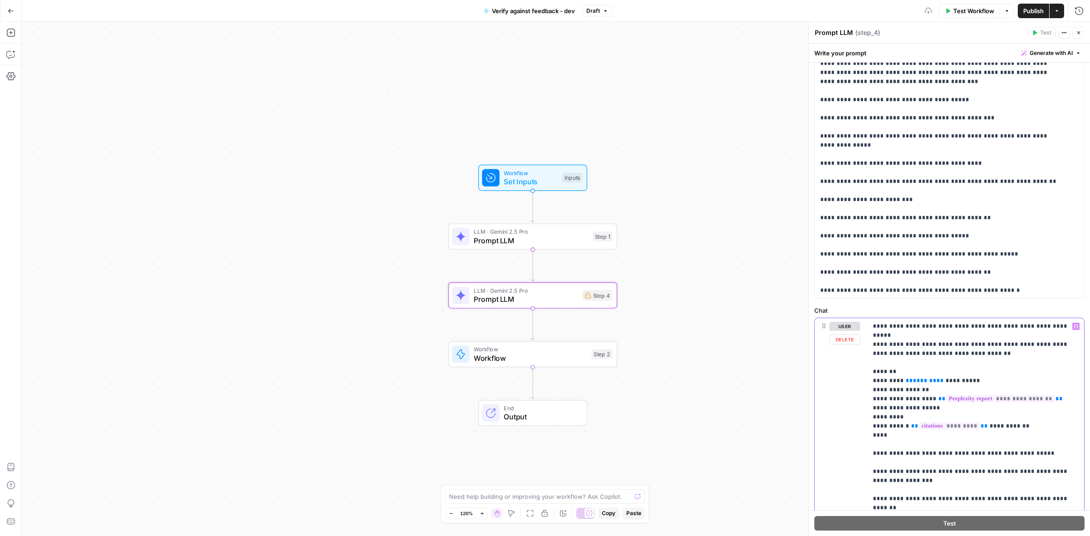
scroll to position [178, 0]
click at [920, 376] on span "*******" at bounding box center [925, 379] width 24 height 6
click at [533, 170] on span "Workflow" at bounding box center [530, 172] width 54 height 9
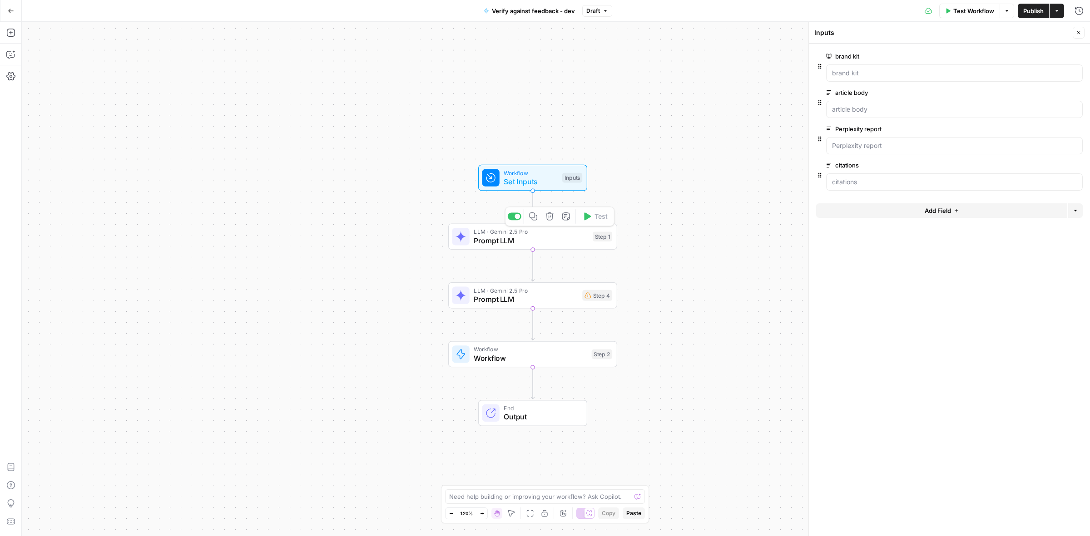
click at [539, 300] on span "Prompt LLM" at bounding box center [526, 299] width 104 height 11
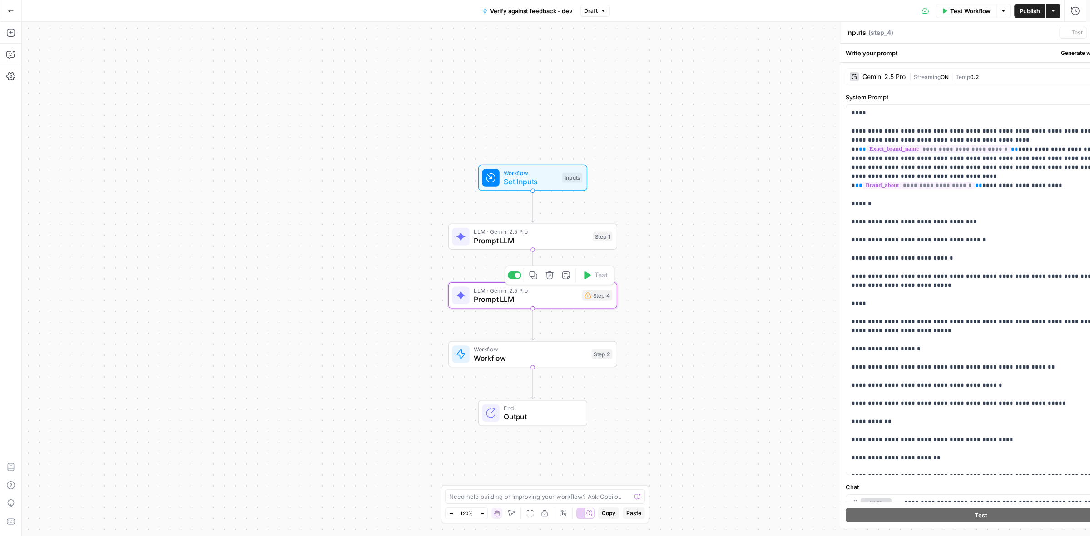
type textarea "Prompt LLM"
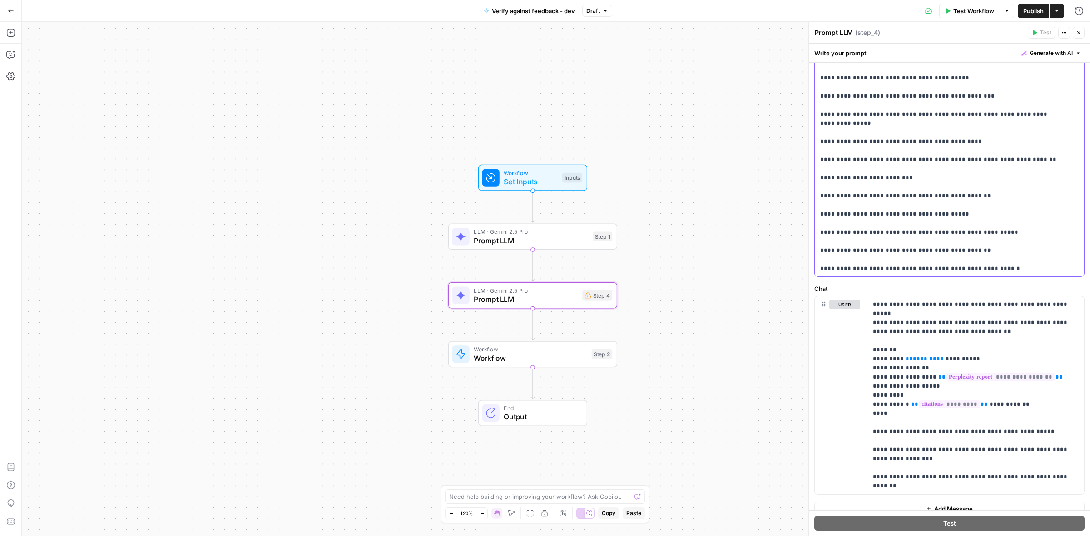
scroll to position [209, 0]
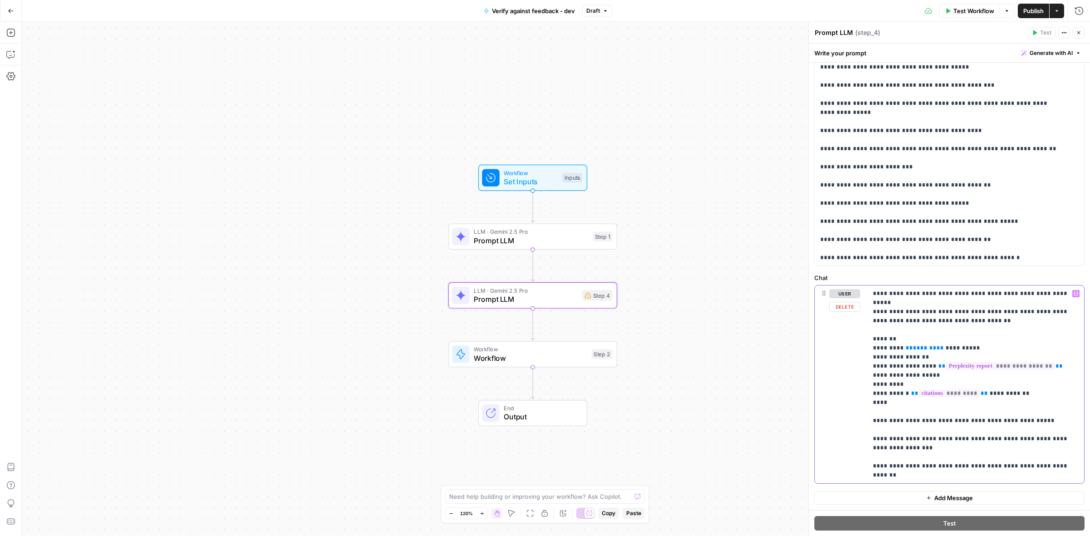
click at [913, 345] on span "*******" at bounding box center [925, 348] width 24 height 6
click at [1073, 294] on icon "button" at bounding box center [1075, 293] width 5 height 5
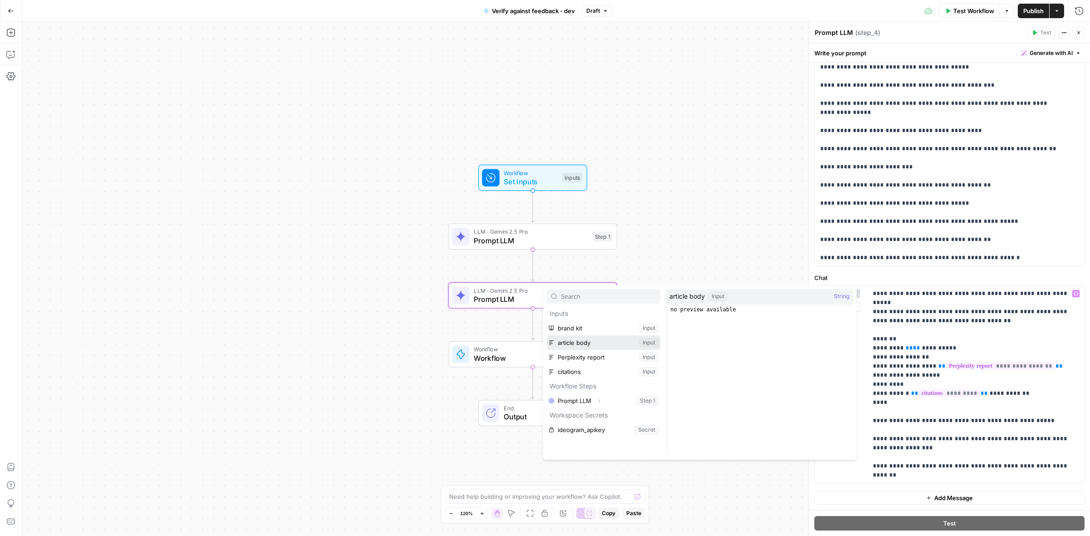
click at [602, 340] on button "Select variable article body" at bounding box center [603, 343] width 113 height 15
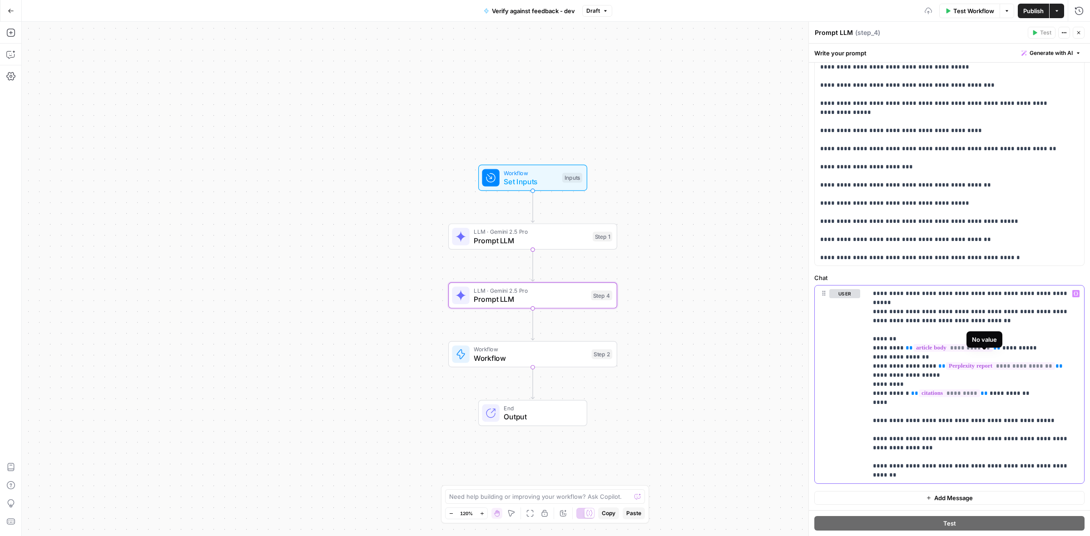
click at [959, 362] on span "**********" at bounding box center [1000, 366] width 109 height 8
click at [604, 356] on button "Select variable Perplexity report" at bounding box center [603, 357] width 113 height 15
click at [934, 390] on span "*********" at bounding box center [948, 394] width 61 height 8
click at [598, 374] on button "Select variable citations" at bounding box center [603, 372] width 113 height 15
click at [10, 58] on icon "button" at bounding box center [10, 54] width 9 height 9
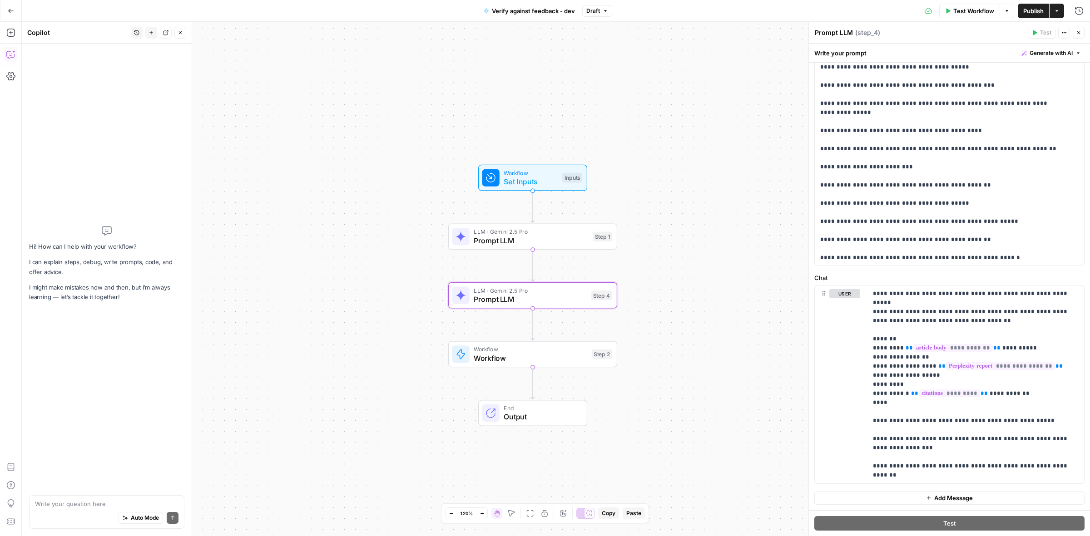
click at [94, 507] on textarea at bounding box center [106, 503] width 143 height 9
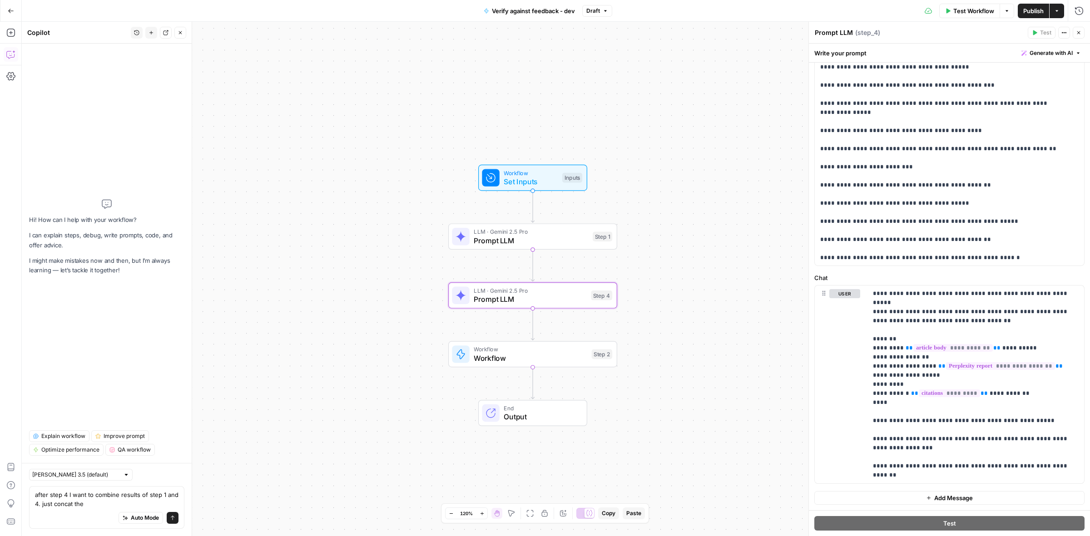
type textarea "after step 4 I want to combine results of step 1 and 4. just concat them"
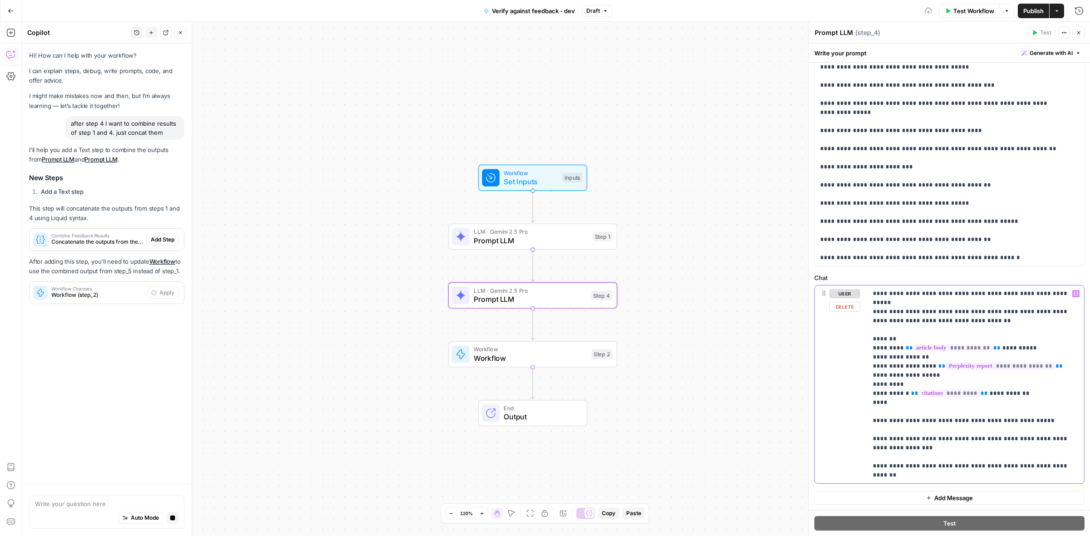
click at [1021, 411] on p "**********" at bounding box center [971, 384] width 197 height 191
click at [892, 415] on p "**********" at bounding box center [971, 384] width 197 height 191
click at [888, 419] on p "**********" at bounding box center [971, 384] width 197 height 191
click at [979, 472] on p "**********" at bounding box center [971, 384] width 197 height 191
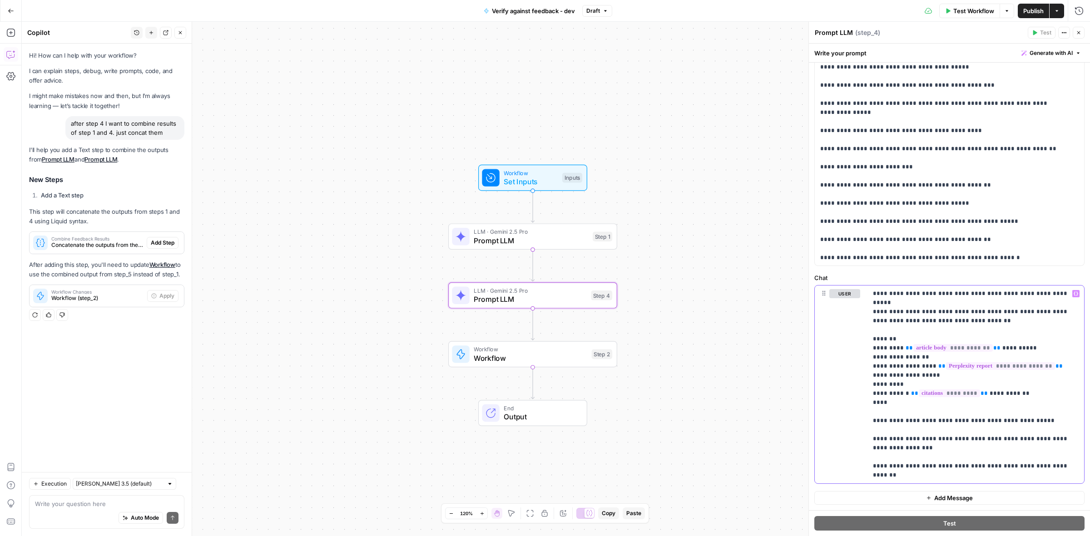
click at [992, 480] on div "**********" at bounding box center [975, 385] width 217 height 198
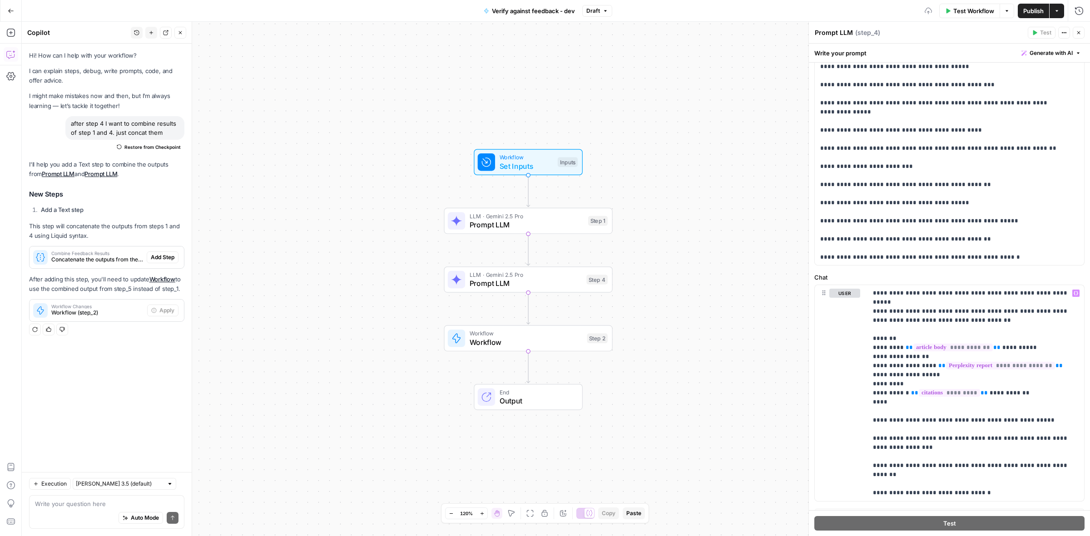
click at [96, 248] on div "Combine Feedback Results Concatenate the outputs from the tone/language and sou…" at bounding box center [88, 258] width 117 height 22
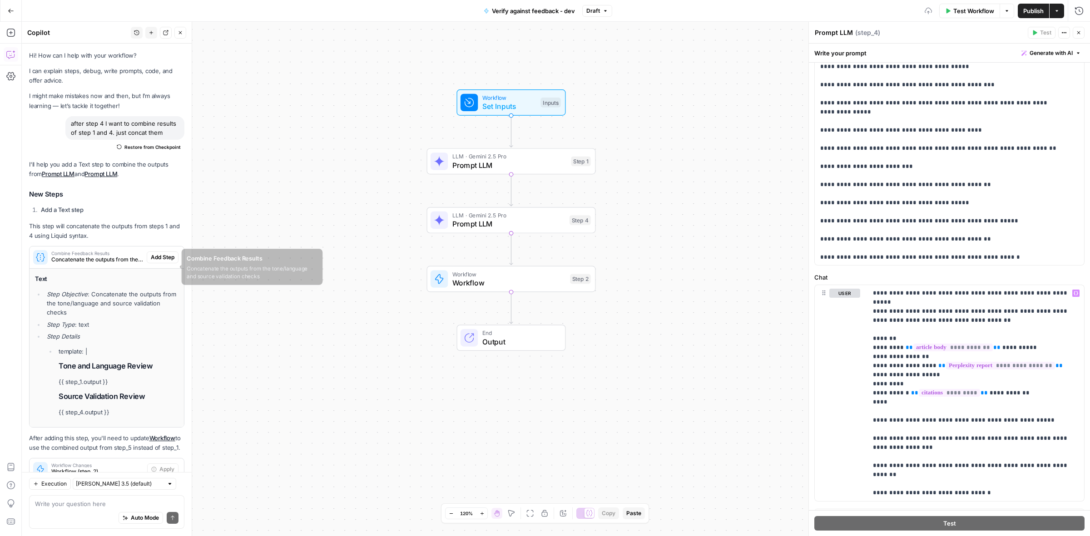
click at [92, 258] on div "Combine Feedback Results Concatenate the outputs from the tone/language and sou…" at bounding box center [88, 258] width 117 height 22
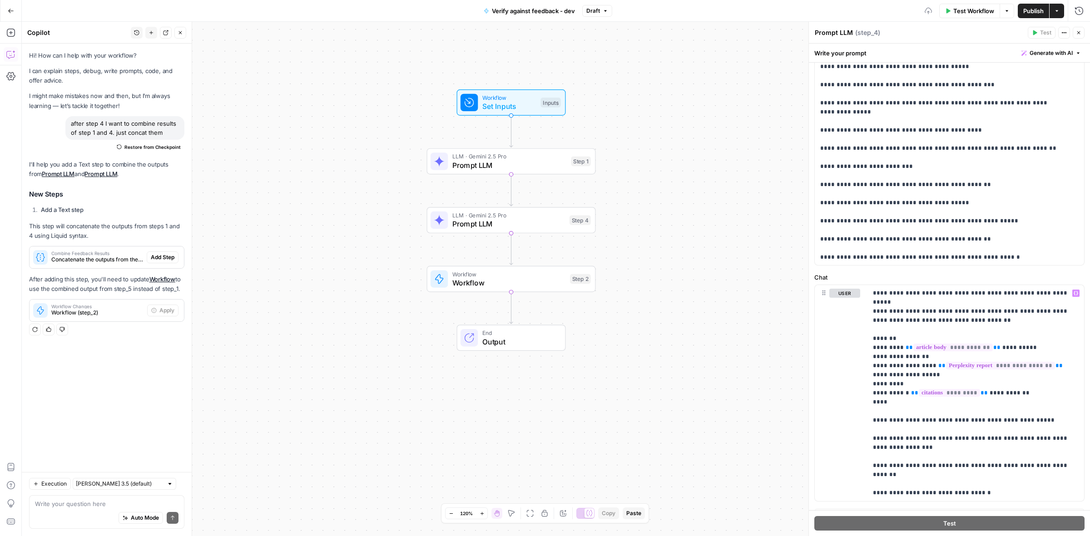
click at [92, 258] on span "Concatenate the outputs from the tone/language and source validation checks" at bounding box center [97, 260] width 92 height 8
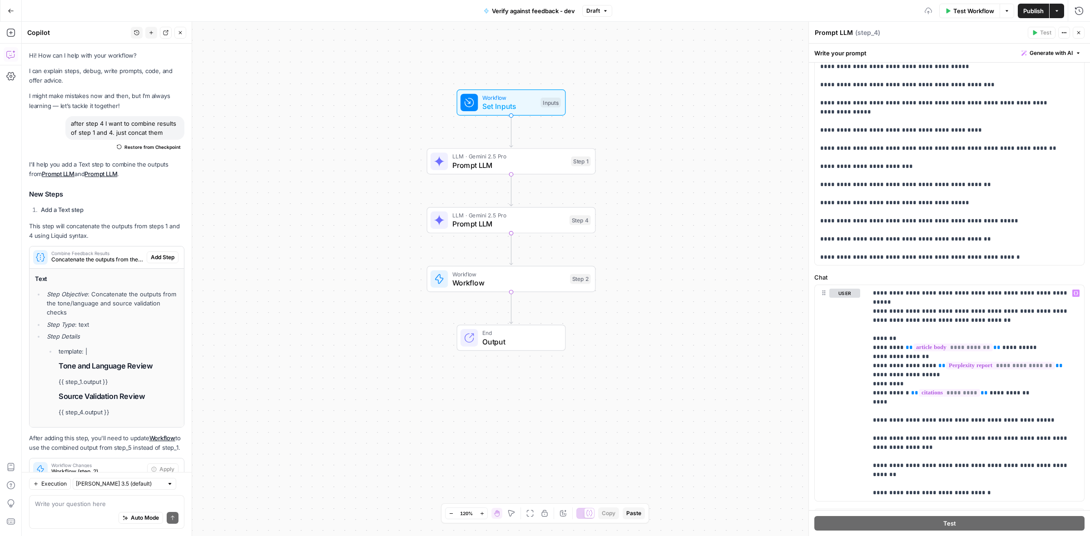
scroll to position [50, 0]
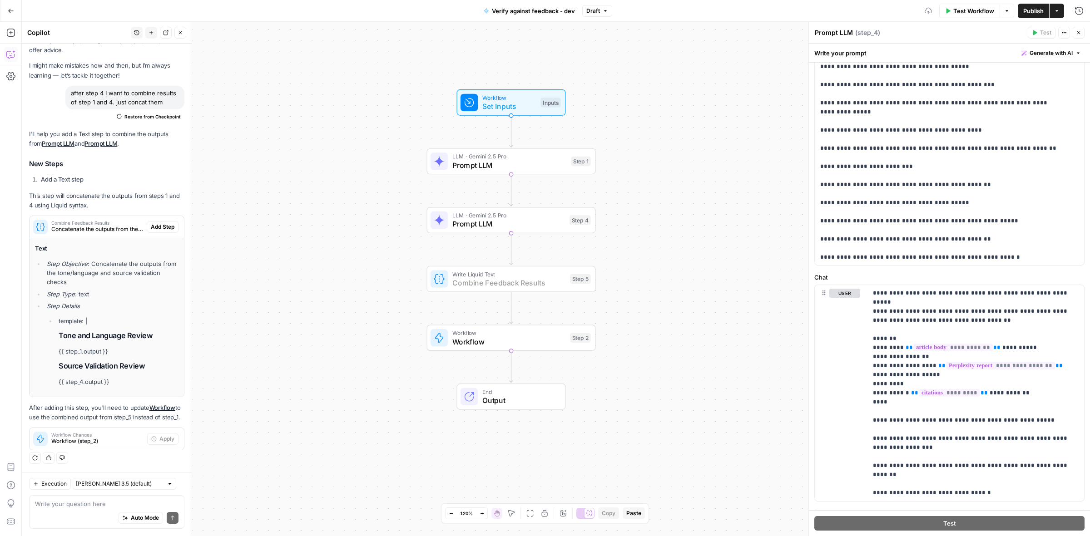
click at [153, 223] on span "Add Step" at bounding box center [163, 227] width 24 height 8
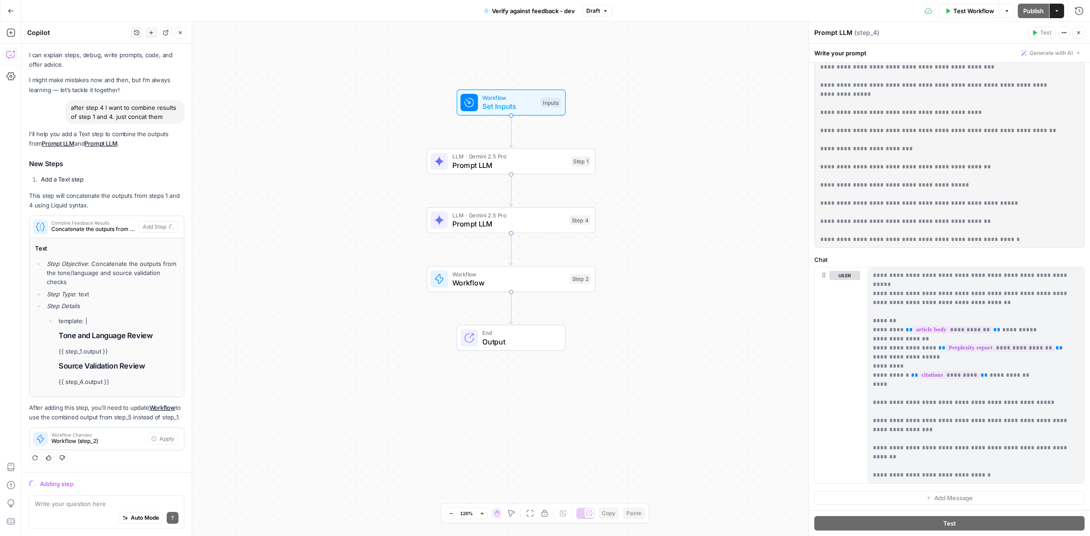
scroll to position [227, 0]
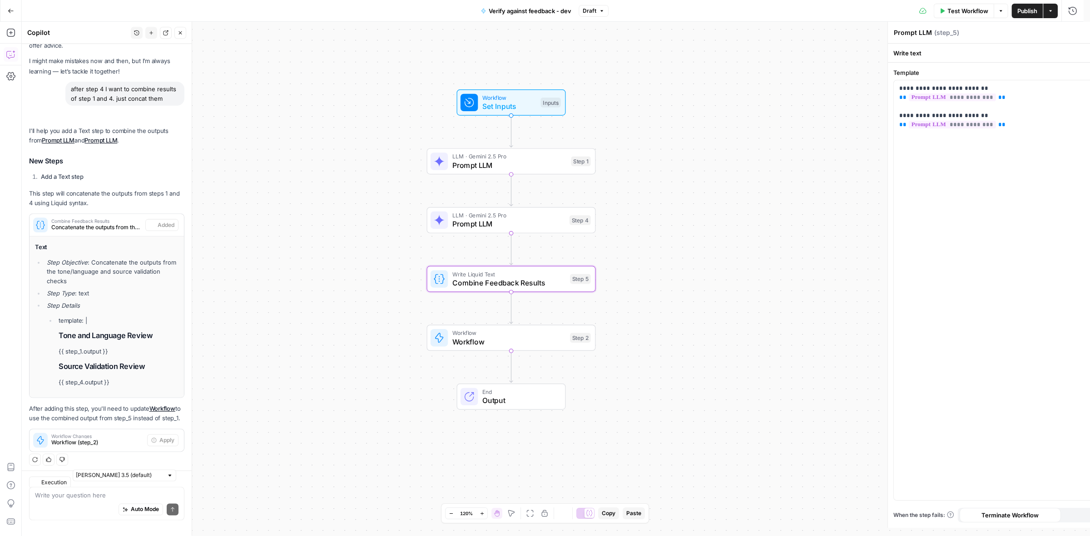
type textarea "Combine Feedback Results"
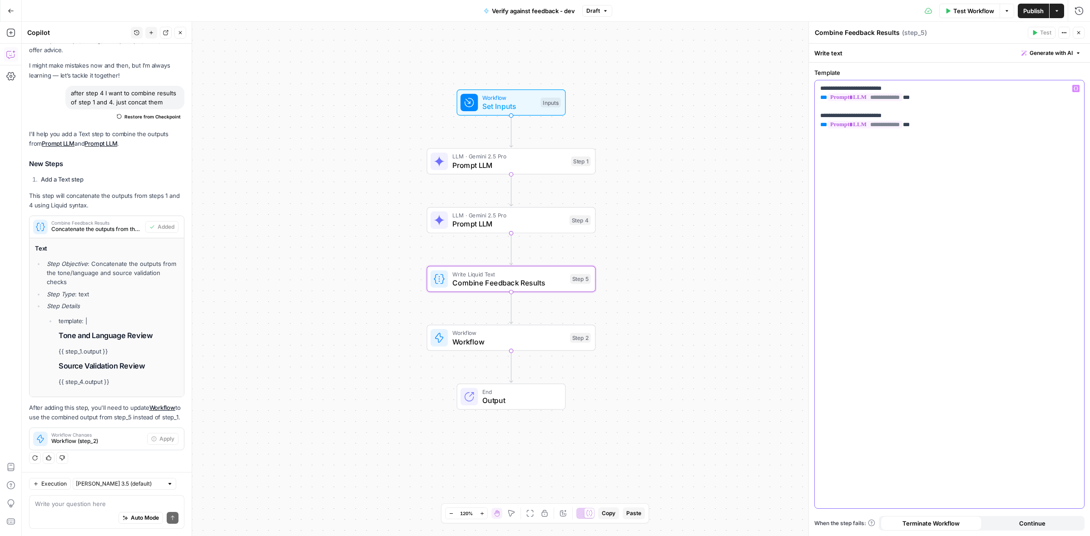
click at [852, 89] on p "**********" at bounding box center [949, 106] width 258 height 45
drag, startPoint x: 902, startPoint y: 87, endPoint x: 811, endPoint y: 86, distance: 90.8
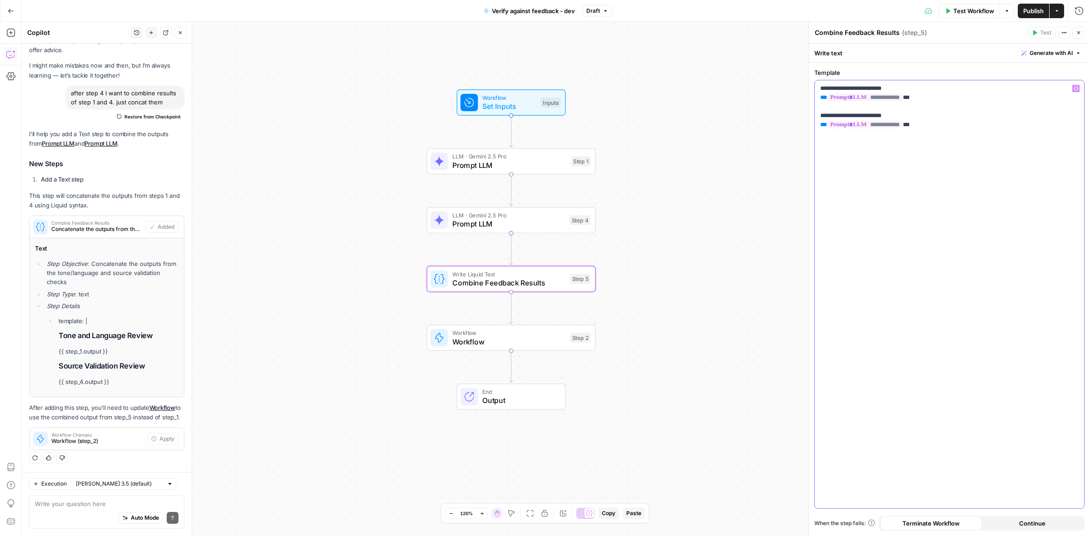
click at [811, 86] on div "**********" at bounding box center [948, 279] width 281 height 514
click at [868, 105] on p "**********" at bounding box center [949, 102] width 258 height 36
drag, startPoint x: 912, startPoint y: 103, endPoint x: 814, endPoint y: 105, distance: 97.6
click at [814, 105] on div "**********" at bounding box center [948, 294] width 269 height 428
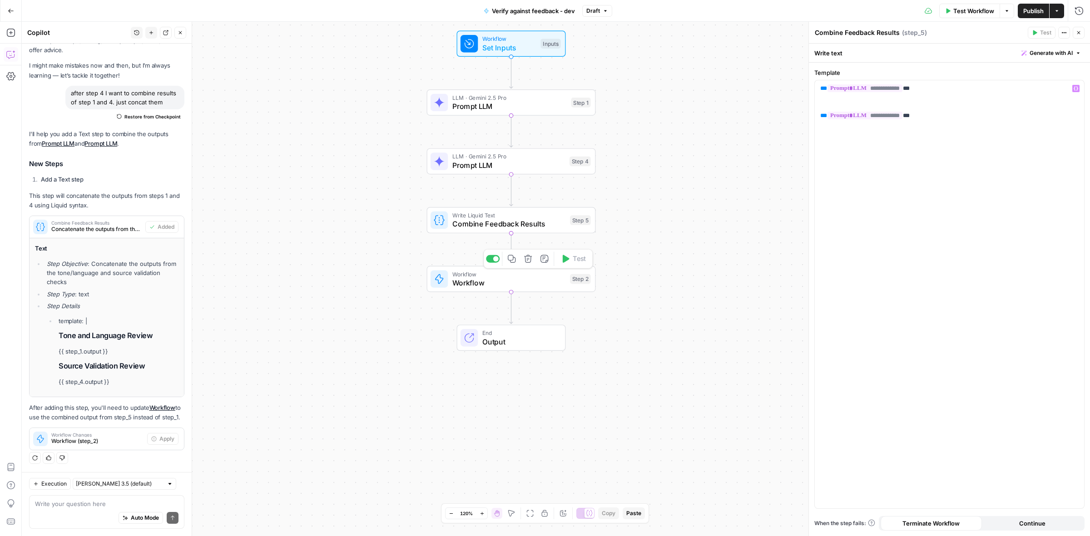
click at [476, 277] on span "Workflow" at bounding box center [508, 282] width 113 height 11
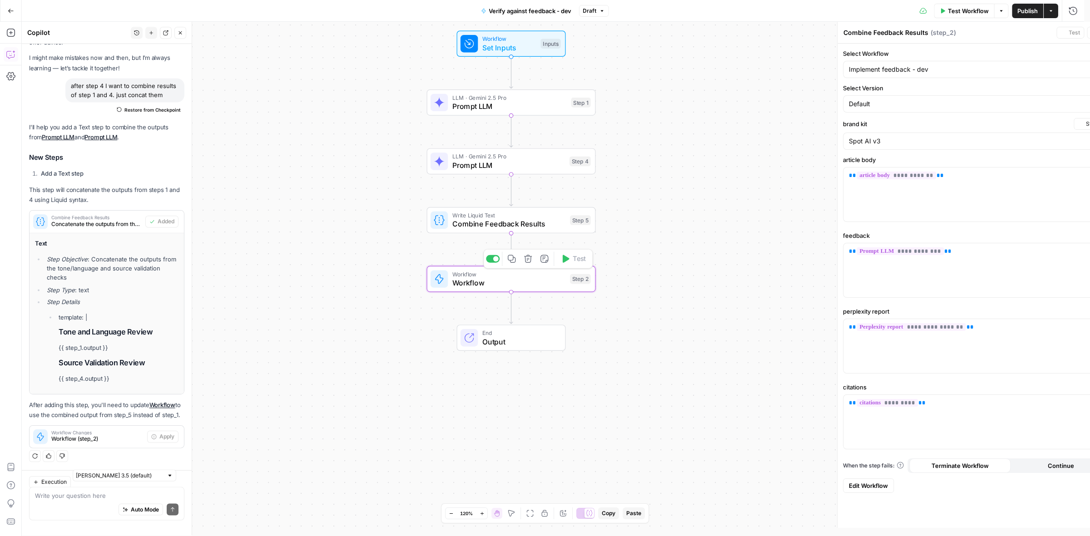
type textarea "Workflow"
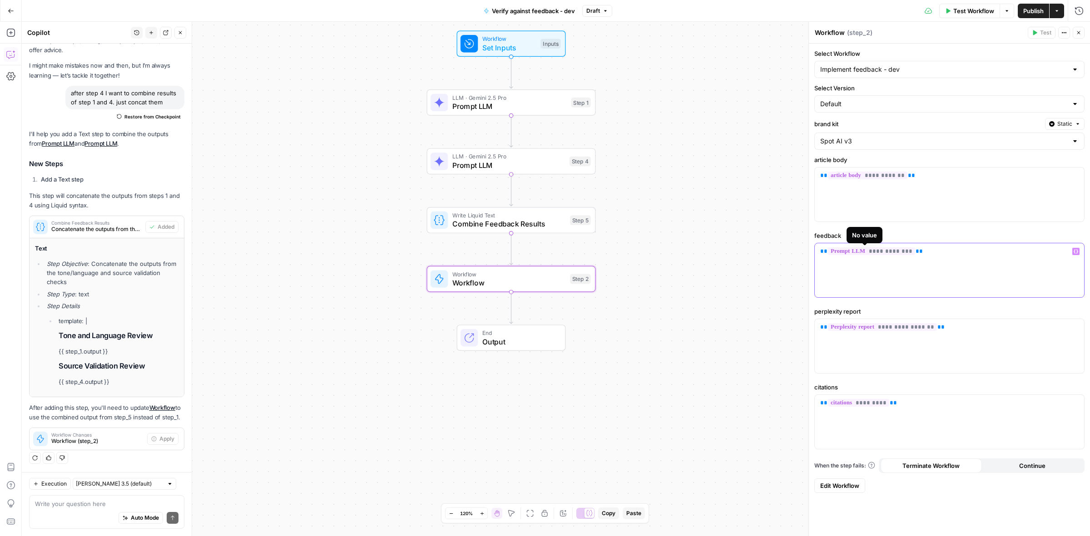
click at [848, 252] on span "**********" at bounding box center [871, 251] width 87 height 8
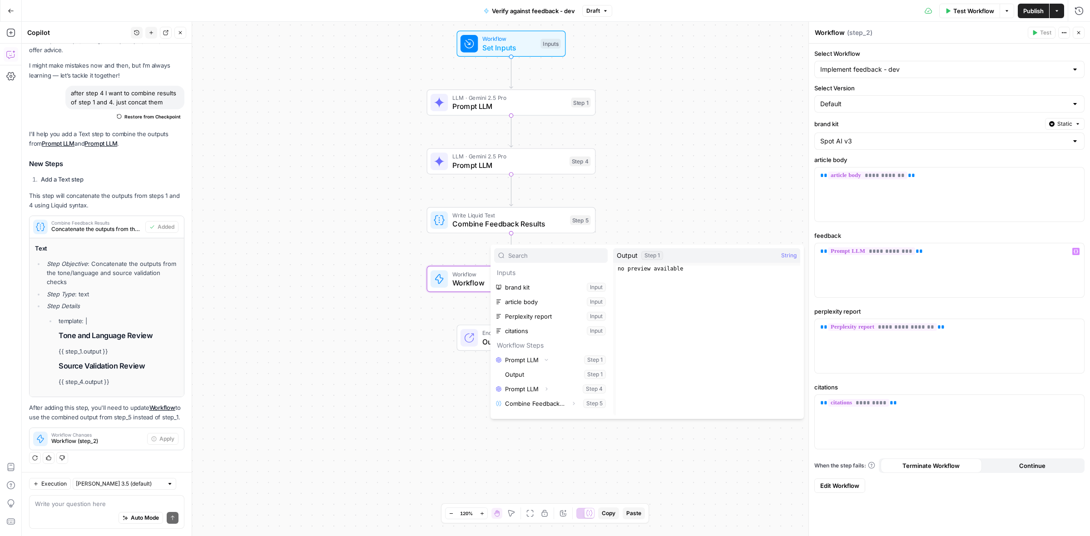
scroll to position [24, 0]
click at [571, 377] on icon "button" at bounding box center [573, 379] width 5 height 5
click at [524, 394] on button "Select variable Output" at bounding box center [555, 394] width 104 height 15
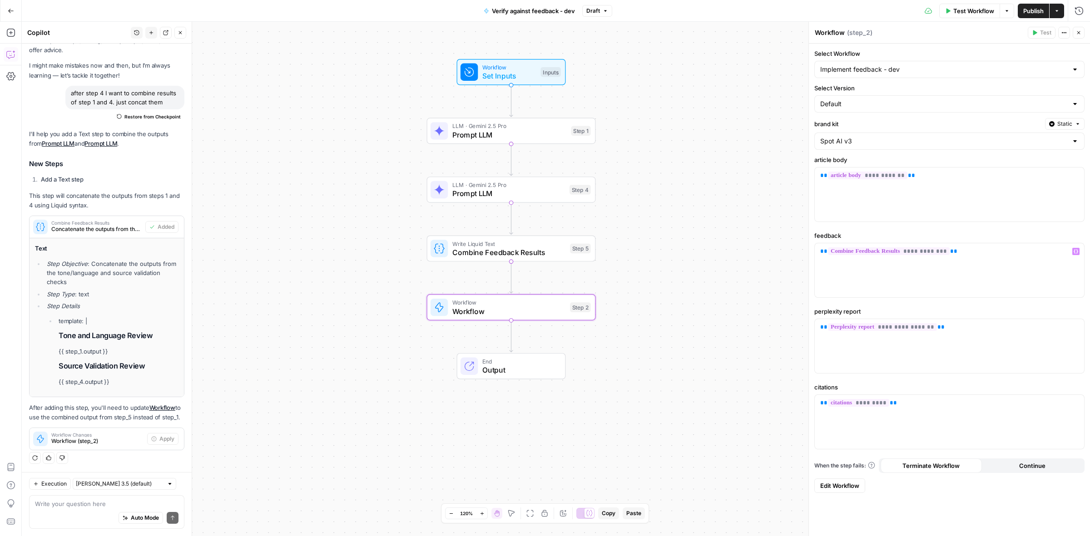
click at [688, 184] on div "Workflow Set Inputs Inputs LLM · Gemini 2.5 Pro Prompt LLM Step 1 LLM · Gemini …" at bounding box center [556, 279] width 1068 height 514
click at [537, 188] on span "Prompt LLM" at bounding box center [508, 193] width 113 height 11
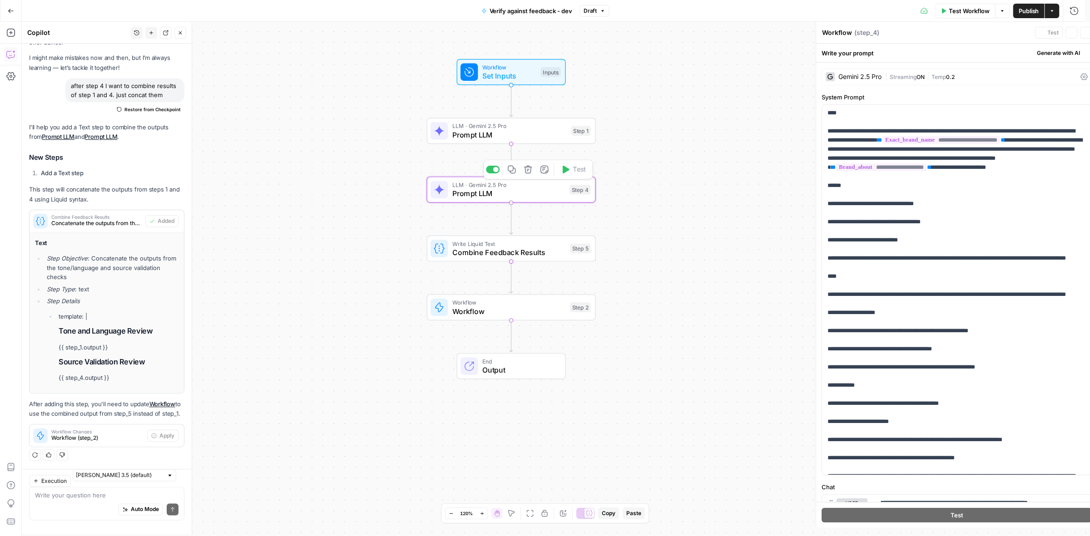
type textarea "Prompt LLM"
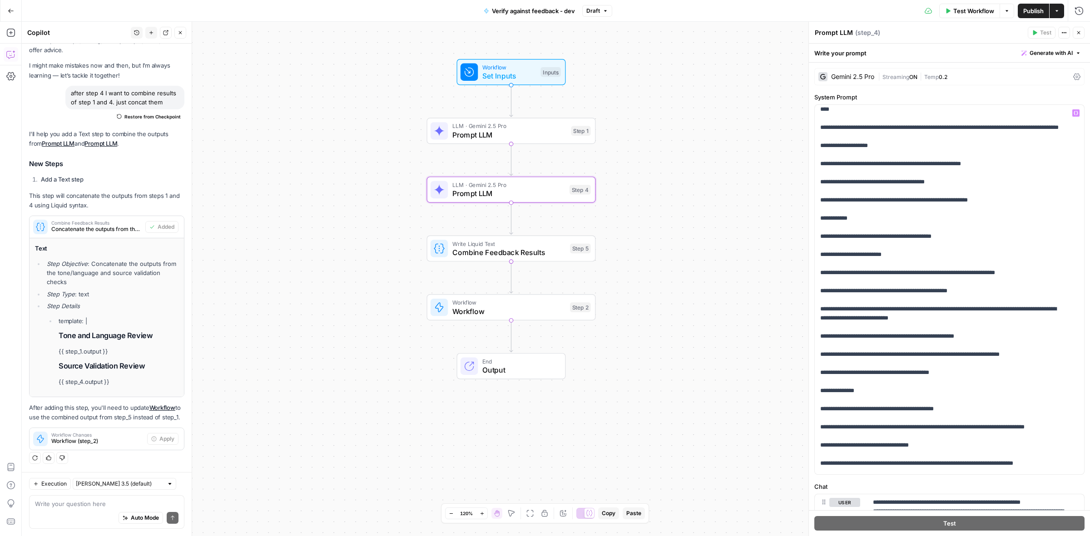
scroll to position [170, 0]
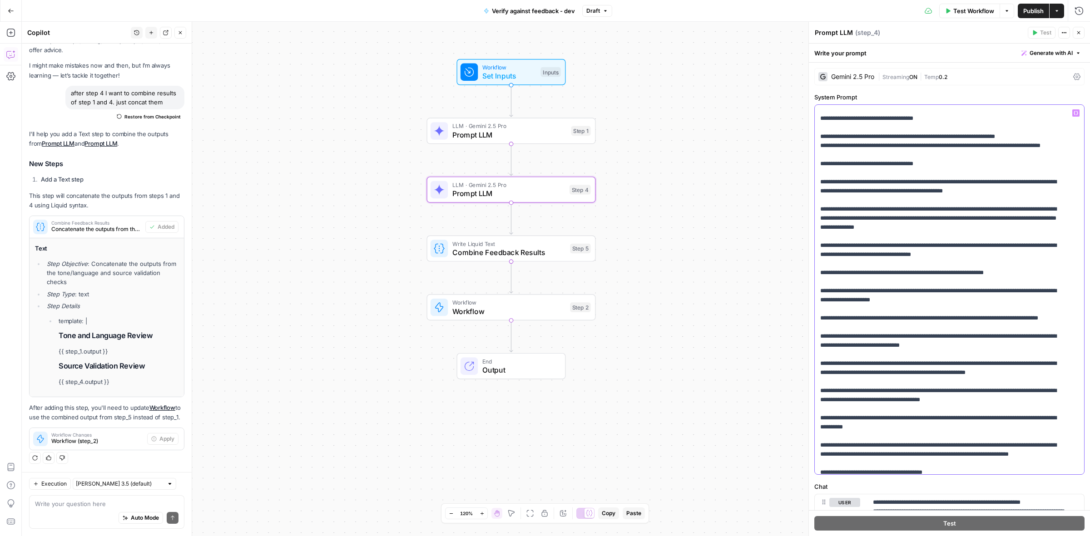
scroll to position [592, 0]
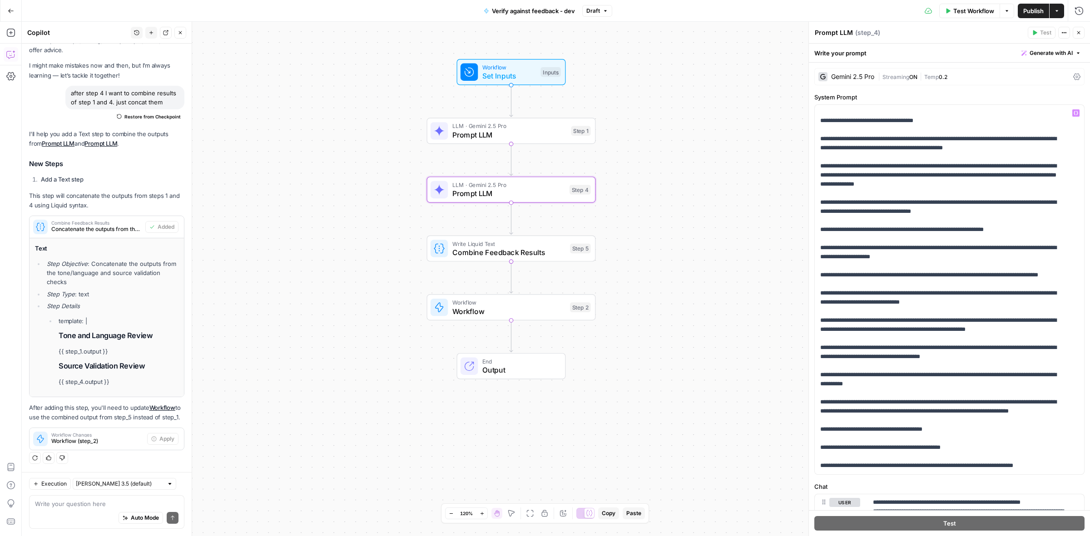
click at [646, 271] on div "Workflow Set Inputs Inputs LLM · Gemini 2.5 Pro Prompt LLM Step 1 LLM · Gemini …" at bounding box center [556, 279] width 1068 height 514
click at [1036, 13] on span "Publish" at bounding box center [1033, 10] width 20 height 9
click at [518, 130] on span "Prompt LLM" at bounding box center [509, 134] width 114 height 11
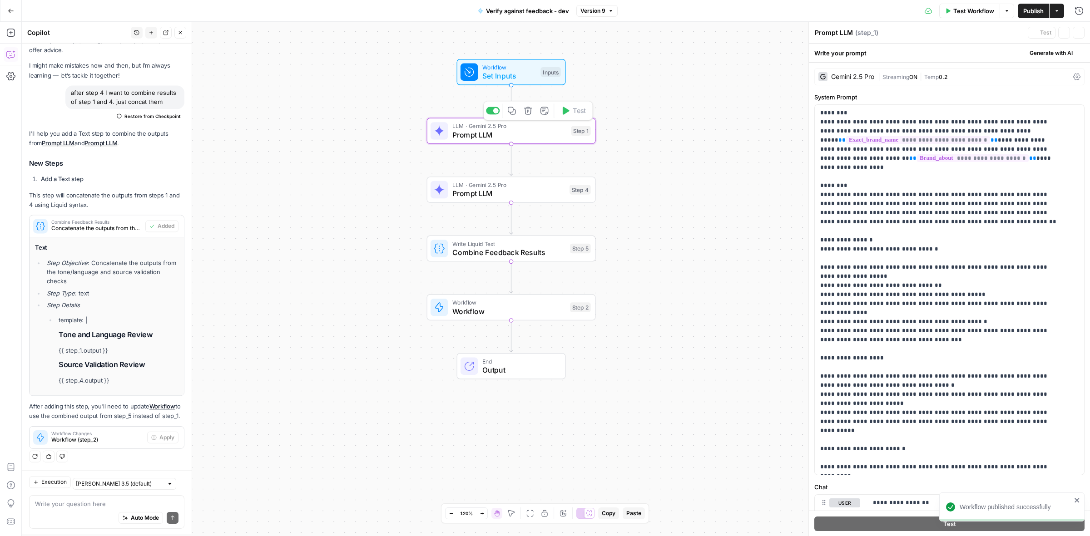
scroll to position [50, 0]
click at [502, 190] on span "Prompt LLM" at bounding box center [508, 193] width 113 height 11
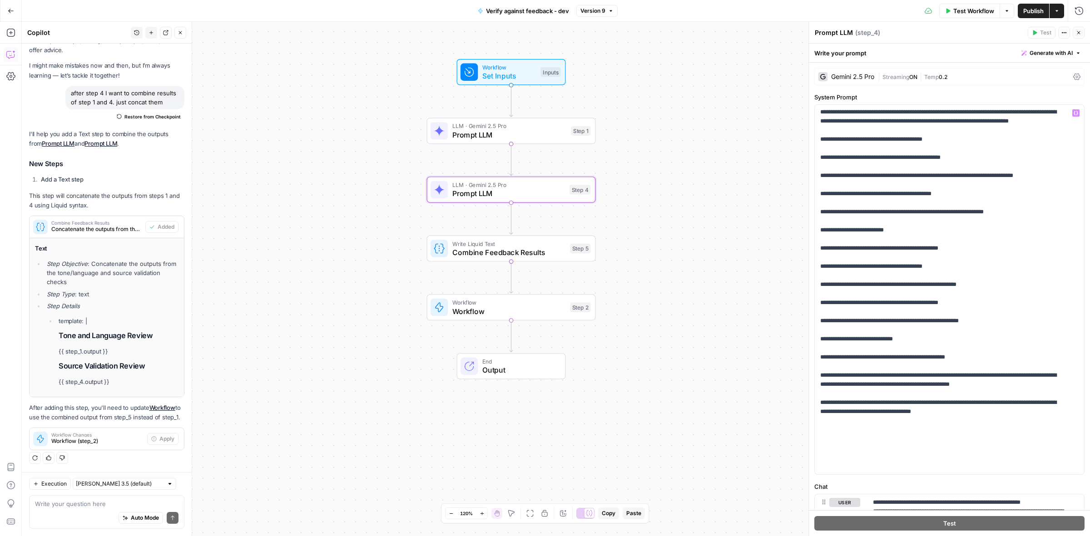
scroll to position [899, 0]
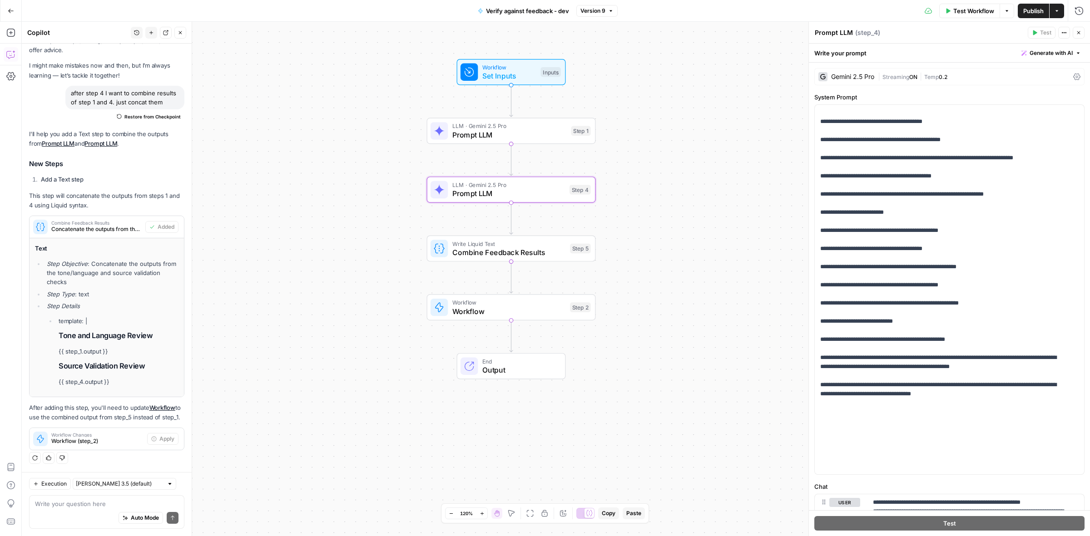
click at [596, 8] on span "Version 9" at bounding box center [592, 11] width 25 height 8
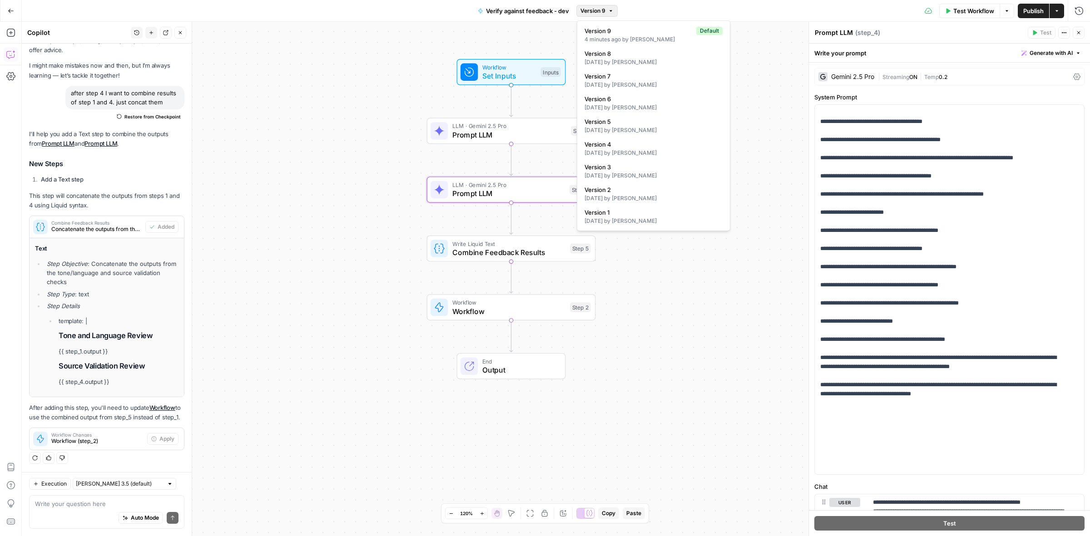
click at [382, 39] on div "Workflow Set Inputs Inputs LLM · Gemini 2.5 Pro Prompt LLM Step 1 LLM · Gemini …" at bounding box center [556, 279] width 1068 height 514
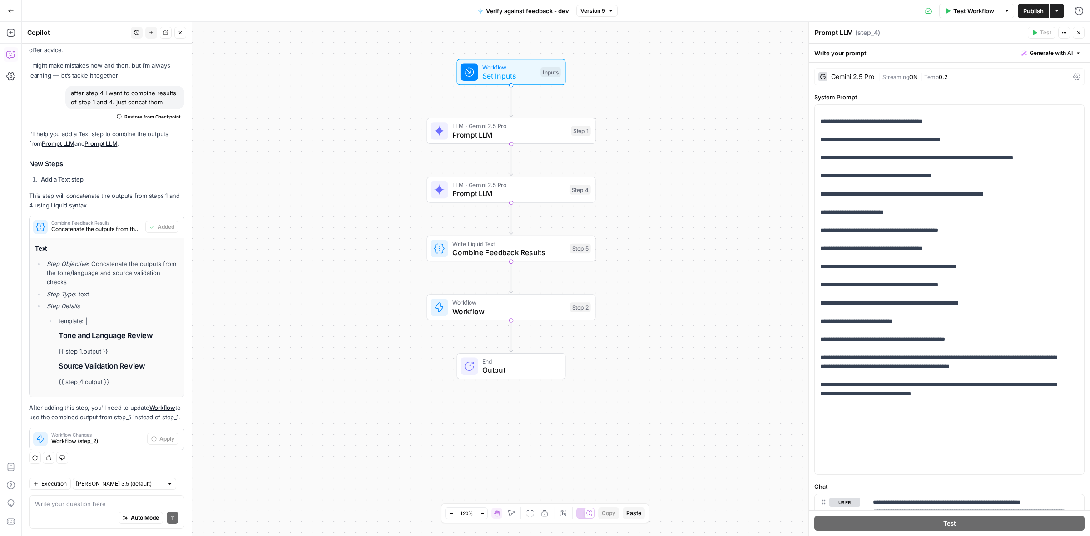
click at [480, 202] on div "LLM · Gemini 2.5 Pro Prompt LLM Step 4 Copy step Delete step Add Note Test" at bounding box center [511, 190] width 169 height 26
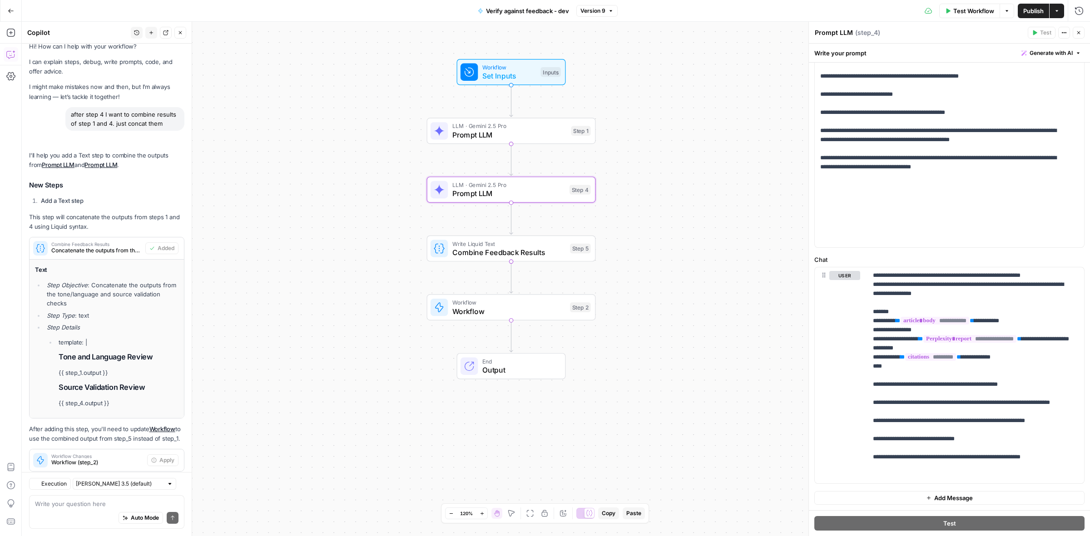
scroll to position [50, 0]
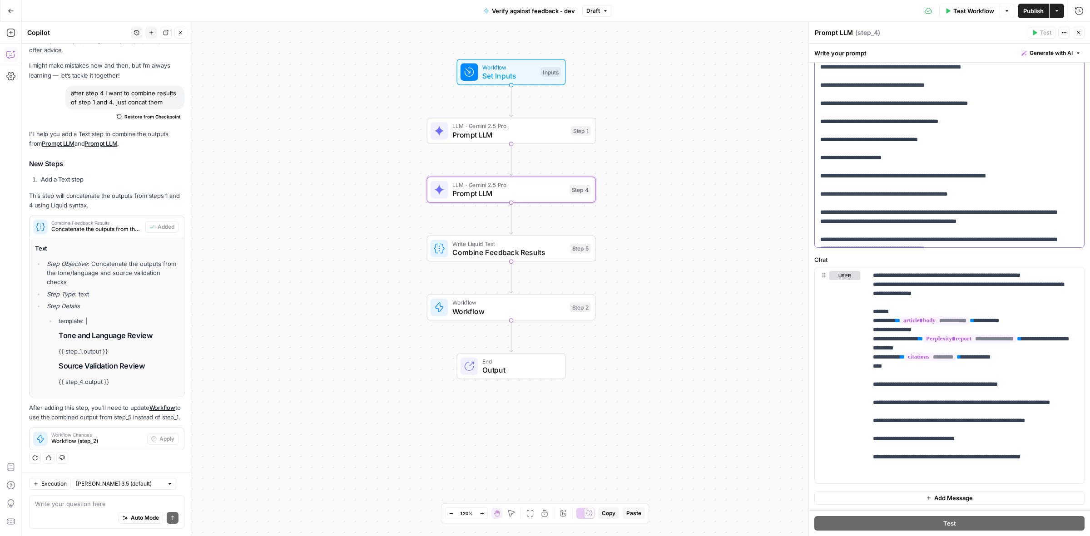
scroll to position [0, 0]
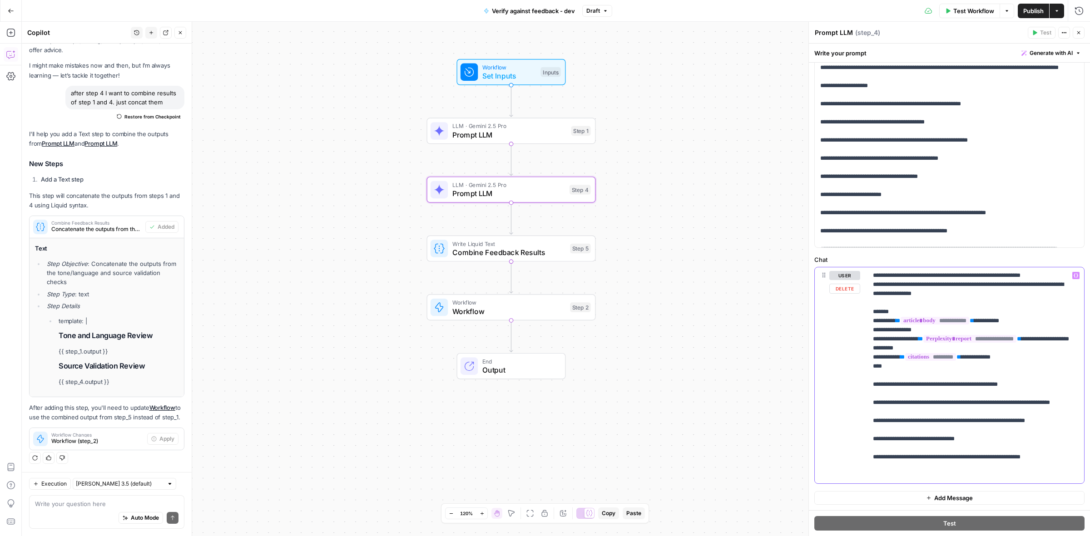
click at [884, 430] on p "**********" at bounding box center [971, 375] width 197 height 209
click at [478, 248] on span "Combine Feedback Results" at bounding box center [508, 252] width 113 height 11
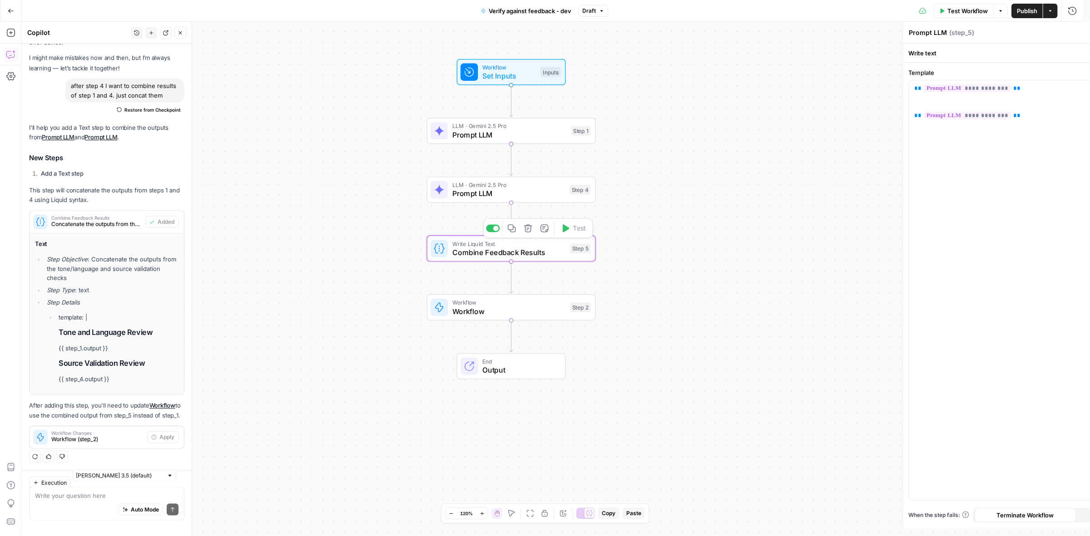
type textarea "Combine Feedback Results"
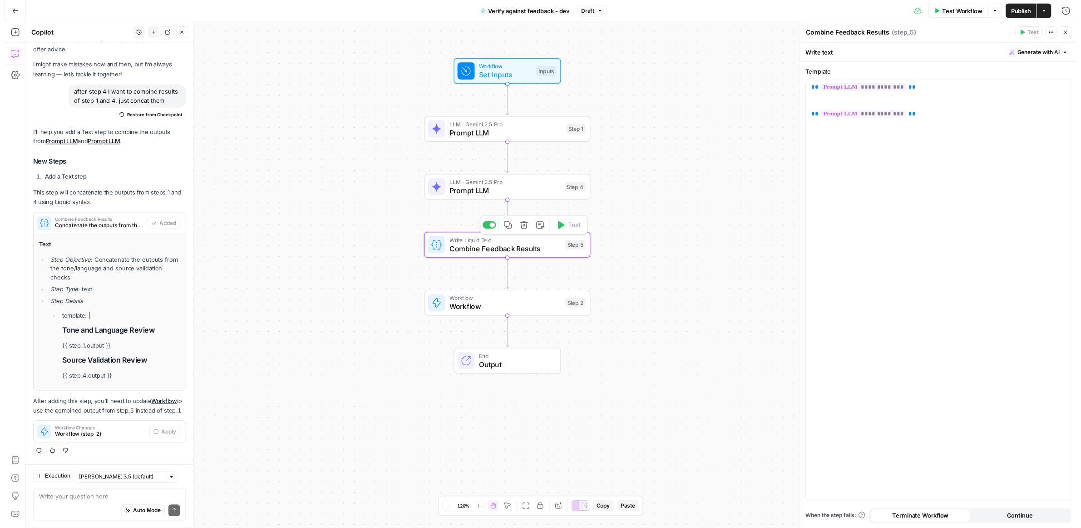
scroll to position [50, 0]
click at [1029, 8] on span "Publish" at bounding box center [1033, 10] width 20 height 9
click at [507, 306] on span "Workflow" at bounding box center [508, 311] width 113 height 11
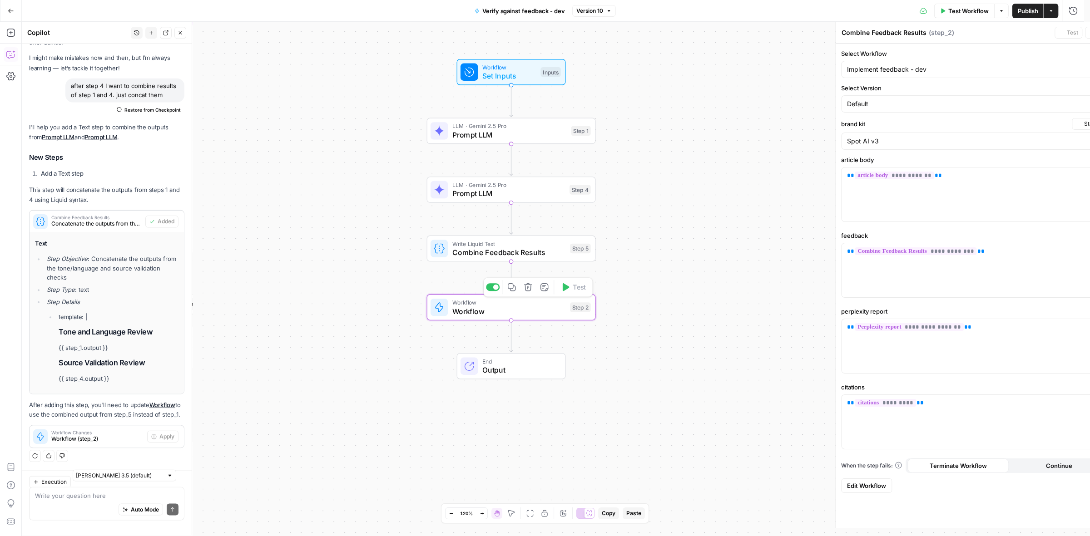
type textarea "Workflow"
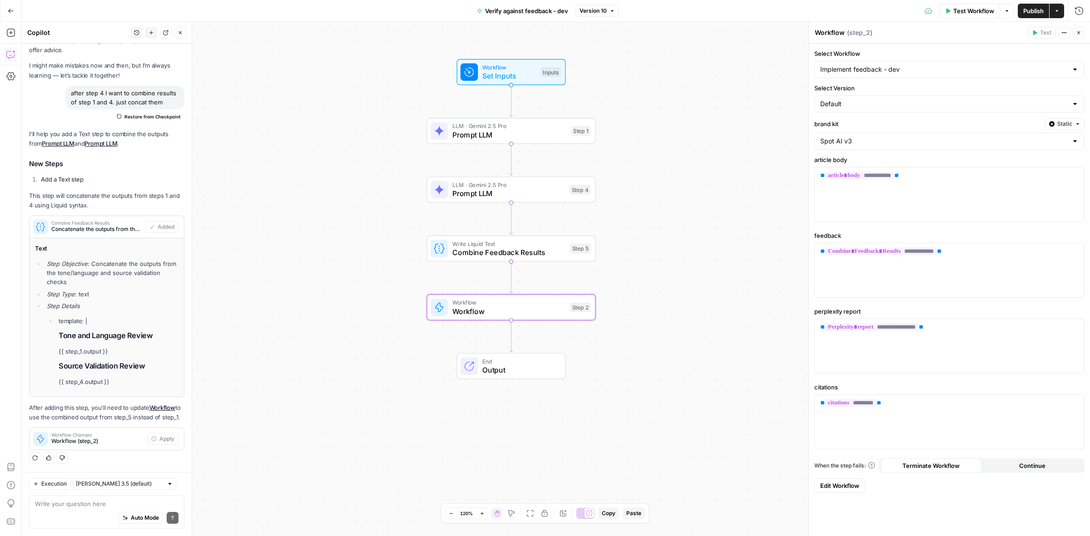
click at [490, 191] on span "Prompt LLM" at bounding box center [508, 193] width 113 height 11
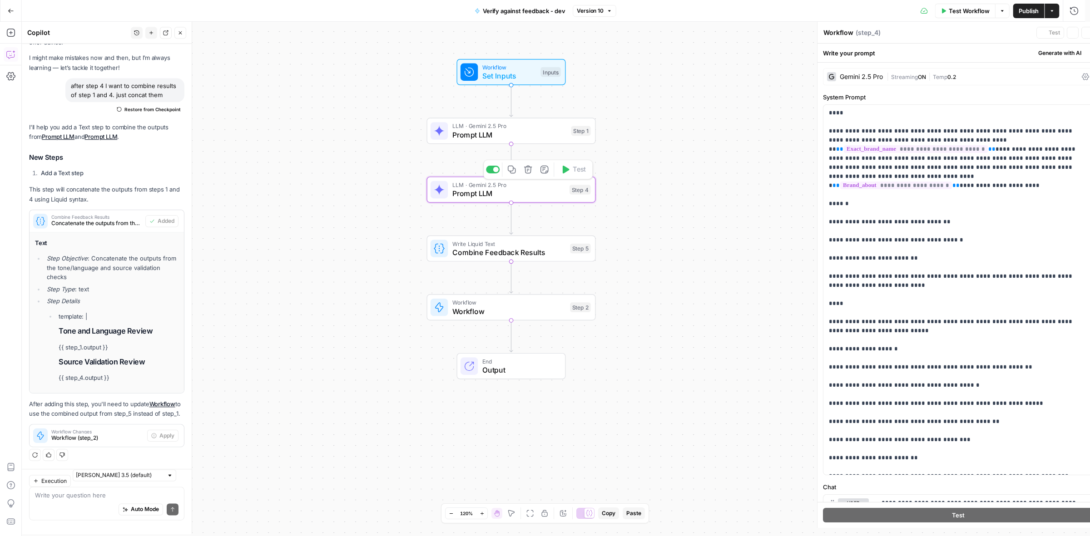
type textarea "Prompt LLM"
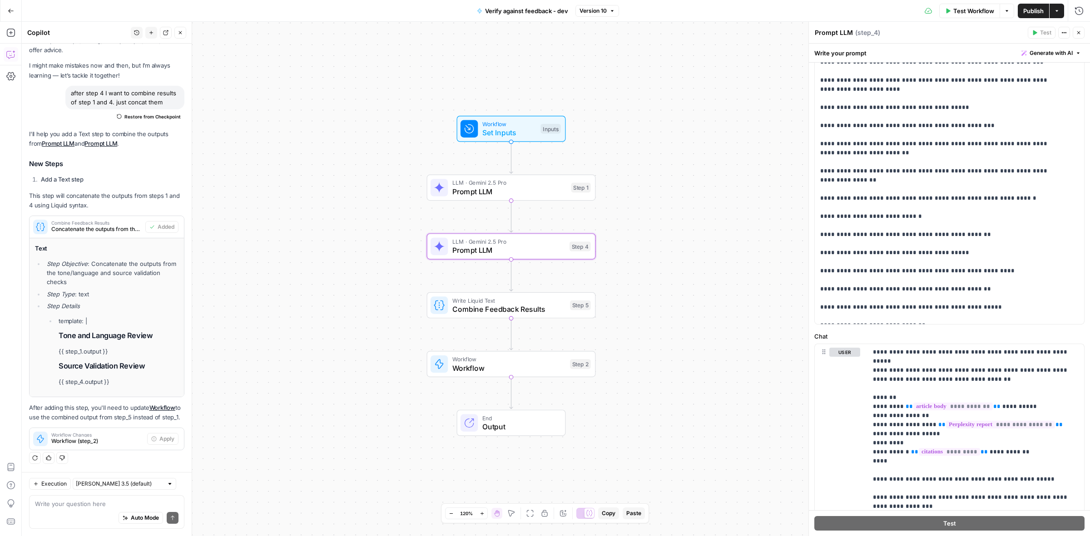
scroll to position [227, 0]
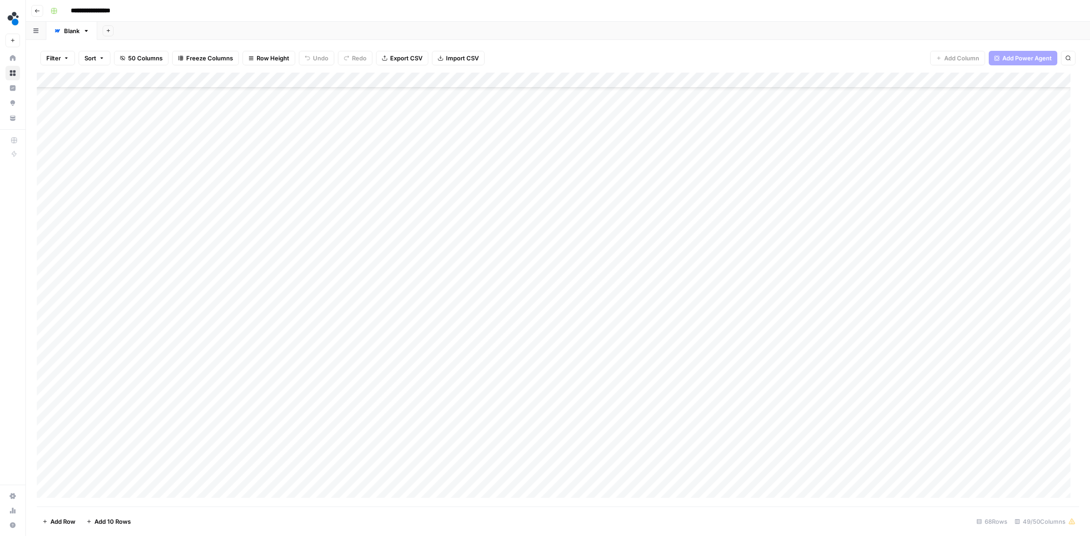
scroll to position [284, 0]
click at [793, 287] on div "Add Column" at bounding box center [558, 290] width 1042 height 434
click at [795, 306] on div "Add Column" at bounding box center [558, 290] width 1042 height 434
click at [630, 335] on div "Add Column" at bounding box center [558, 290] width 1042 height 434
click at [628, 350] on div "Add Column" at bounding box center [558, 290] width 1042 height 434
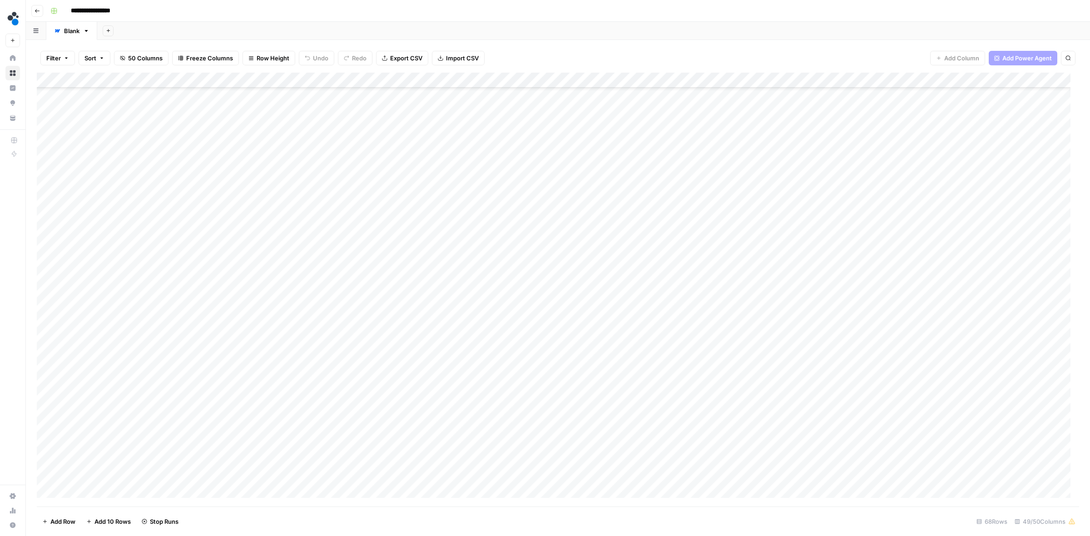
click at [630, 368] on div "Add Column" at bounding box center [558, 290] width 1042 height 434
click at [370, 334] on div "Add Column" at bounding box center [558, 290] width 1042 height 434
click at [370, 353] on div "Add Column" at bounding box center [558, 290] width 1042 height 434
click at [371, 366] on div "Add Column" at bounding box center [558, 290] width 1042 height 434
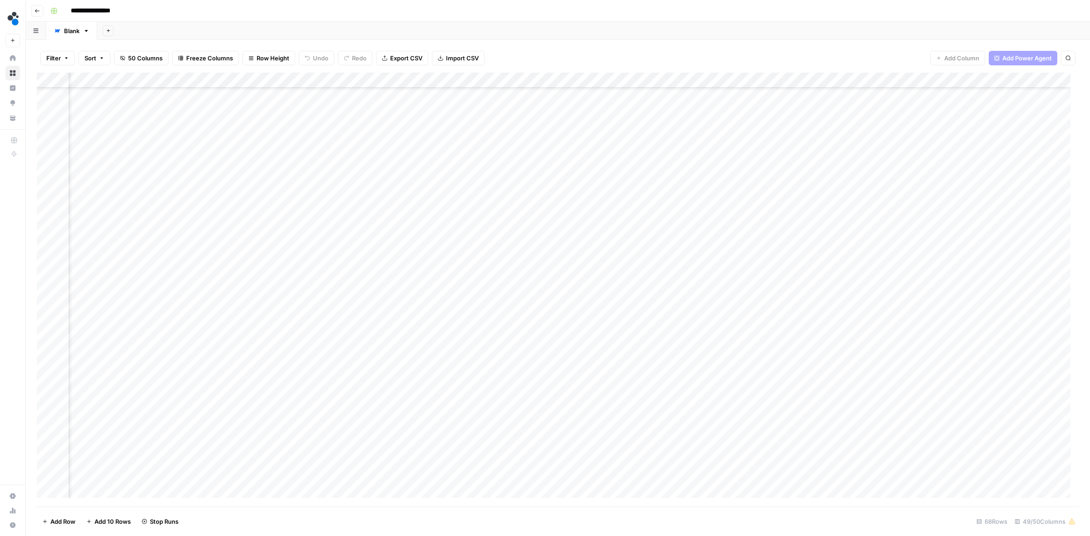
scroll to position [284, 2240]
click at [209, 414] on div "Add Column" at bounding box center [558, 290] width 1042 height 434
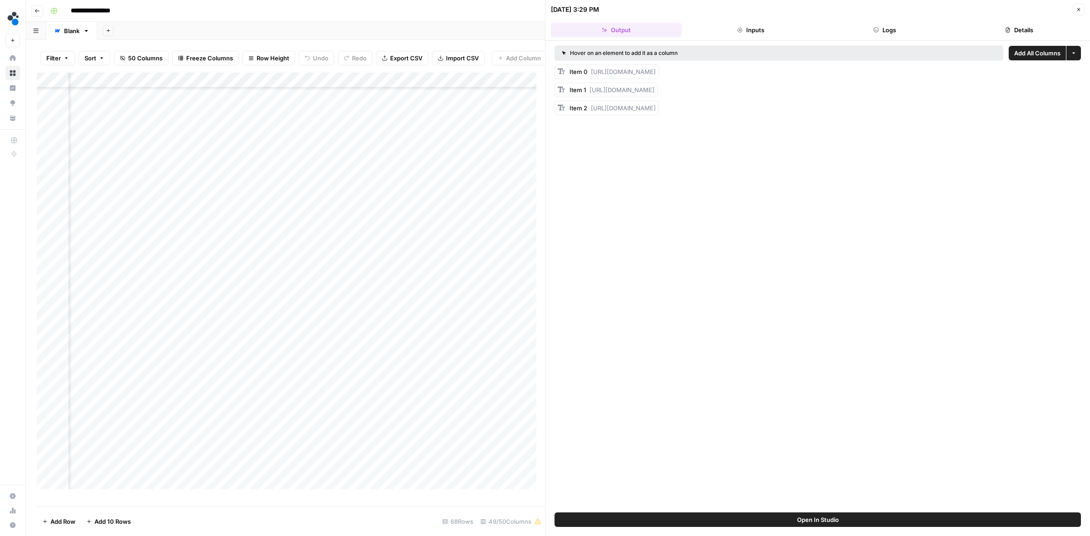
drag, startPoint x: 591, startPoint y: 71, endPoint x: 639, endPoint y: 80, distance: 49.4
click at [639, 76] on div "Item 0 [URL][DOMAIN_NAME]" at bounding box center [612, 71] width 86 height 9
copy span "[URL][DOMAIN_NAME]"
click at [256, 418] on div "Add Column" at bounding box center [291, 285] width 508 height 425
click at [256, 419] on div "Add Column" at bounding box center [291, 285] width 508 height 425
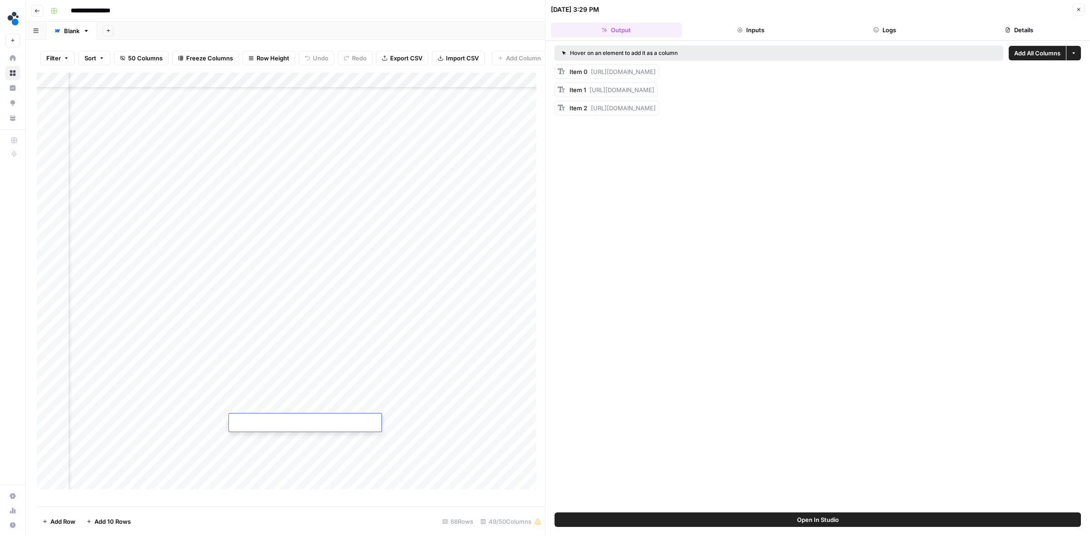
type input "**********"
click at [413, 421] on div "Add Column" at bounding box center [291, 285] width 508 height 425
click at [148, 423] on div "Add Column" at bounding box center [291, 285] width 508 height 425
click at [216, 421] on div "Add Column" at bounding box center [291, 285] width 508 height 425
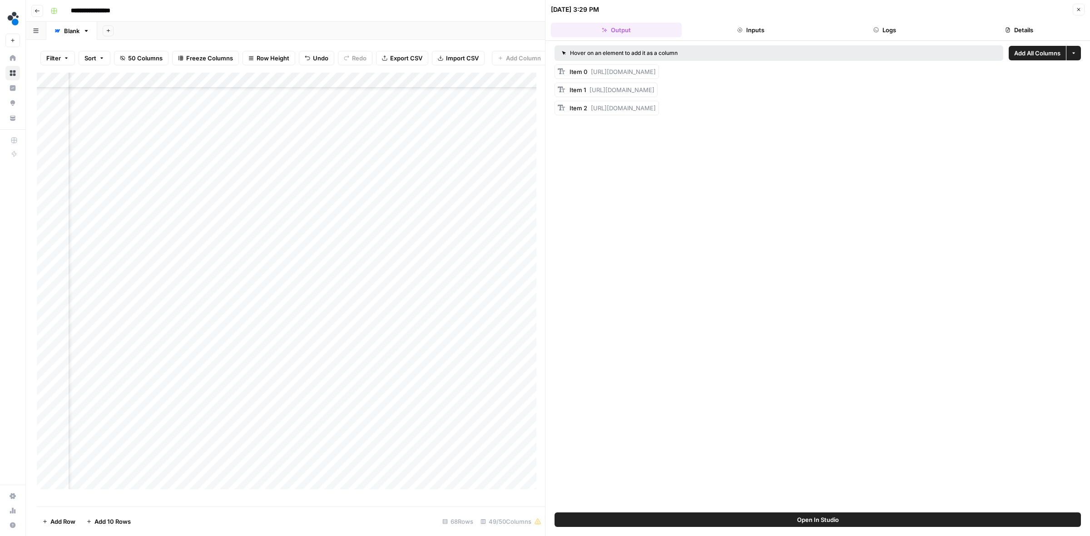
scroll to position [284, 3372]
click at [218, 421] on div "Add Column" at bounding box center [291, 285] width 508 height 425
click at [240, 501] on button "Published" at bounding box center [235, 499] width 35 height 11
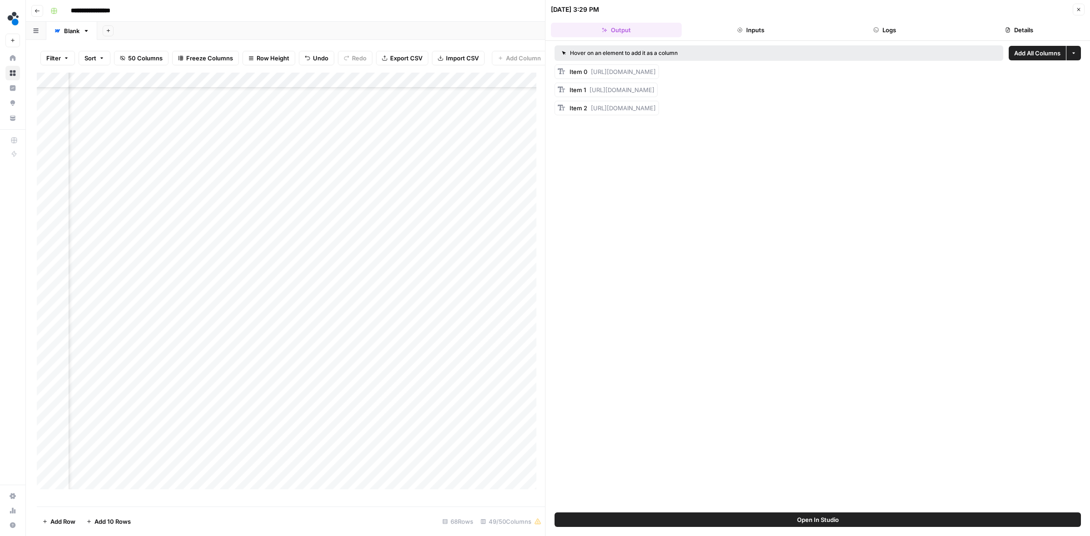
click at [1079, 10] on icon "button" at bounding box center [1078, 9] width 5 height 5
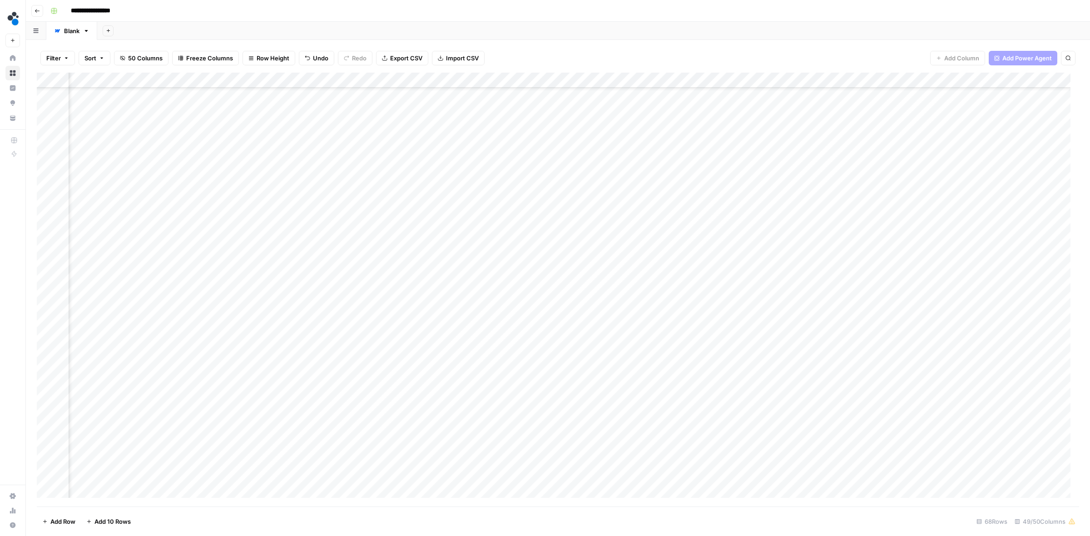
scroll to position [397, 1215]
click at [724, 176] on div "Add Column" at bounding box center [558, 290] width 1042 height 434
click at [721, 192] on div "Add Column" at bounding box center [558, 290] width 1042 height 434
click at [721, 222] on div "Add Column" at bounding box center [558, 290] width 1042 height 434
click at [722, 239] on div "Add Column" at bounding box center [558, 290] width 1042 height 434
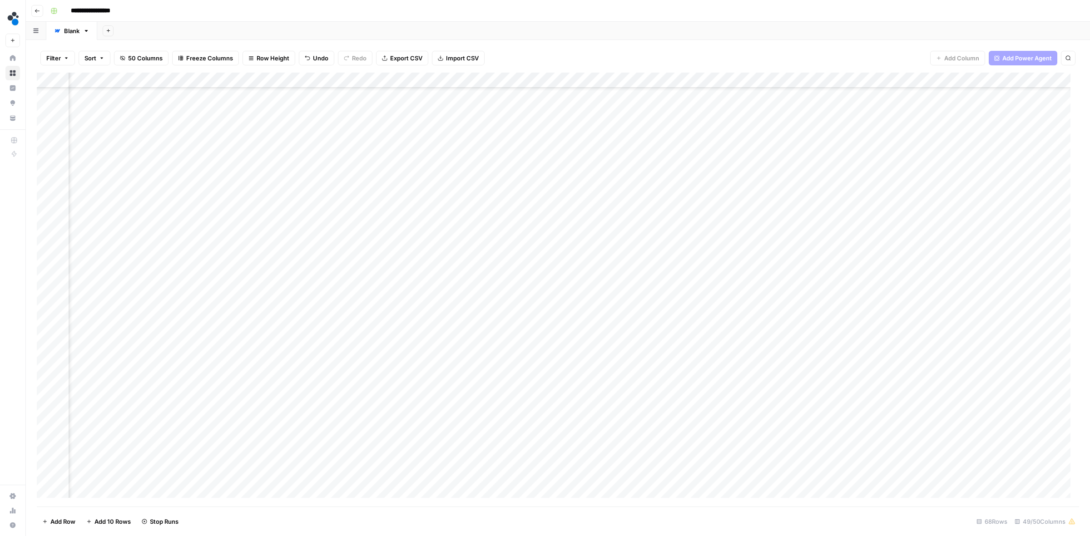
click at [723, 252] on div "Add Column" at bounding box center [558, 290] width 1042 height 434
click at [656, 174] on div "Add Column" at bounding box center [558, 290] width 1042 height 434
click at [657, 191] on div "Add Column" at bounding box center [558, 290] width 1042 height 434
click at [659, 237] on div "Add Column" at bounding box center [558, 290] width 1042 height 434
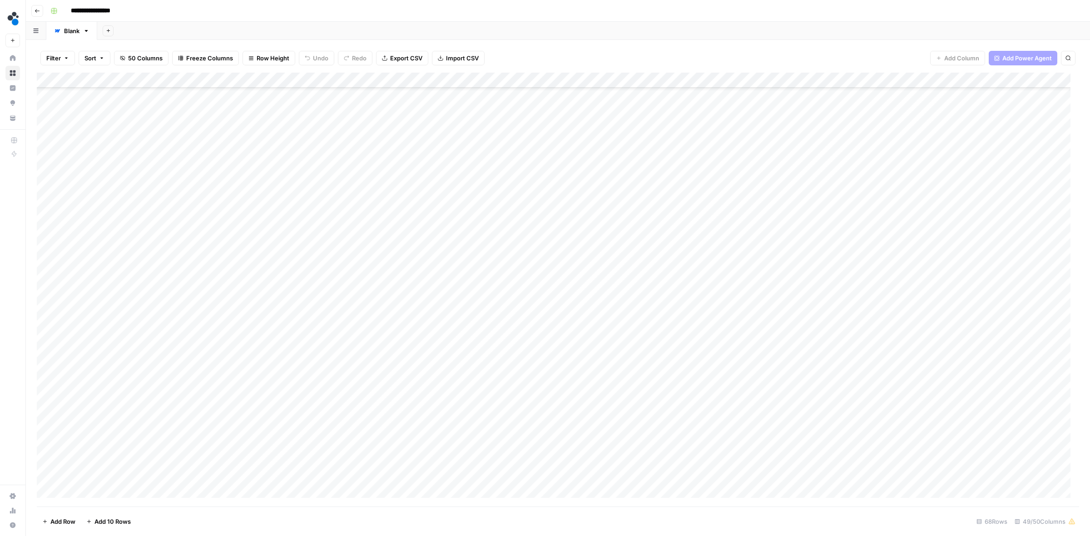
scroll to position [170, 0]
drag, startPoint x: 459, startPoint y: 506, endPoint x: 470, endPoint y: 505, distance: 10.5
click at [470, 505] on div "Add Column" at bounding box center [558, 290] width 1042 height 434
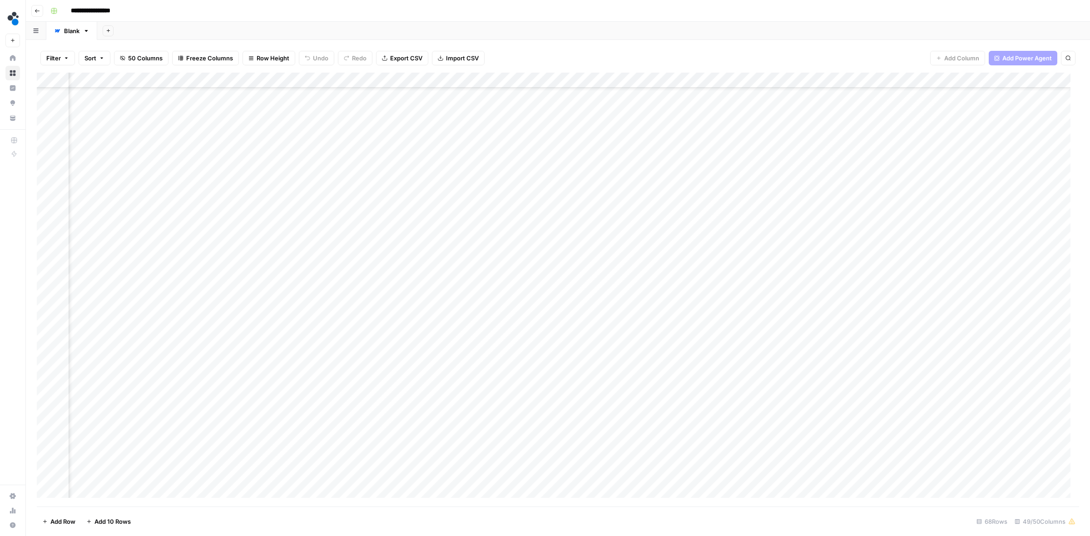
click at [517, 283] on div "Add Column" at bounding box center [558, 290] width 1042 height 434
click at [516, 298] on div "Add Column" at bounding box center [558, 290] width 1042 height 434
click at [517, 314] on div "Add Column" at bounding box center [558, 290] width 1042 height 434
click at [673, 236] on div "Add Column" at bounding box center [558, 290] width 1042 height 434
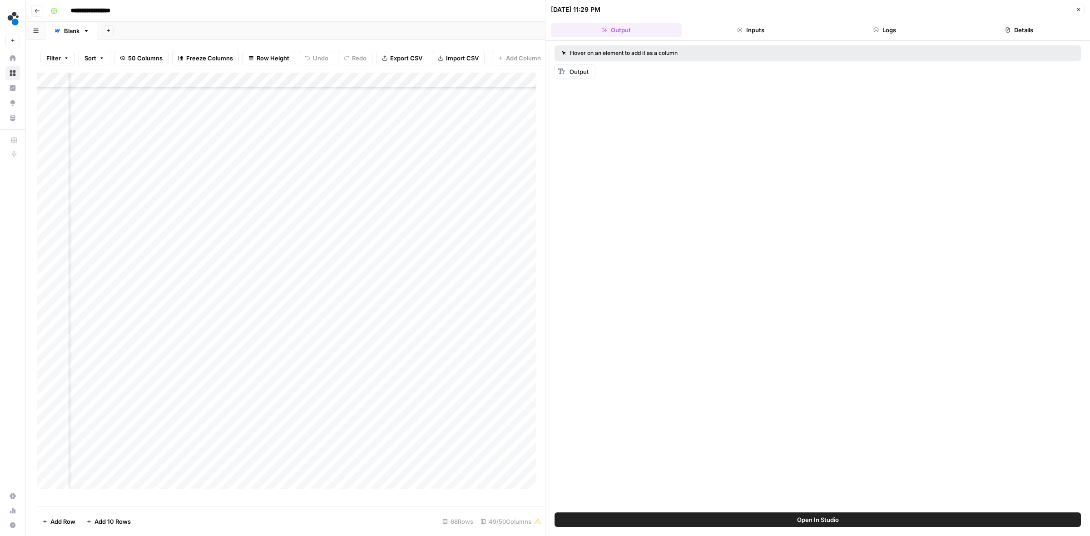
click at [1020, 30] on button "Details" at bounding box center [1018, 30] width 131 height 15
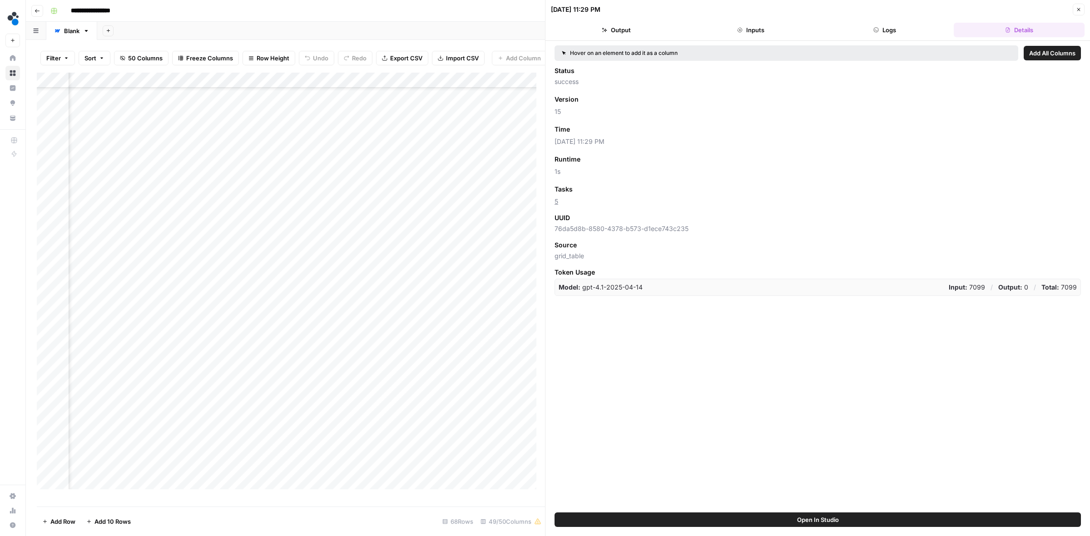
click at [1079, 9] on icon "button" at bounding box center [1078, 9] width 5 height 5
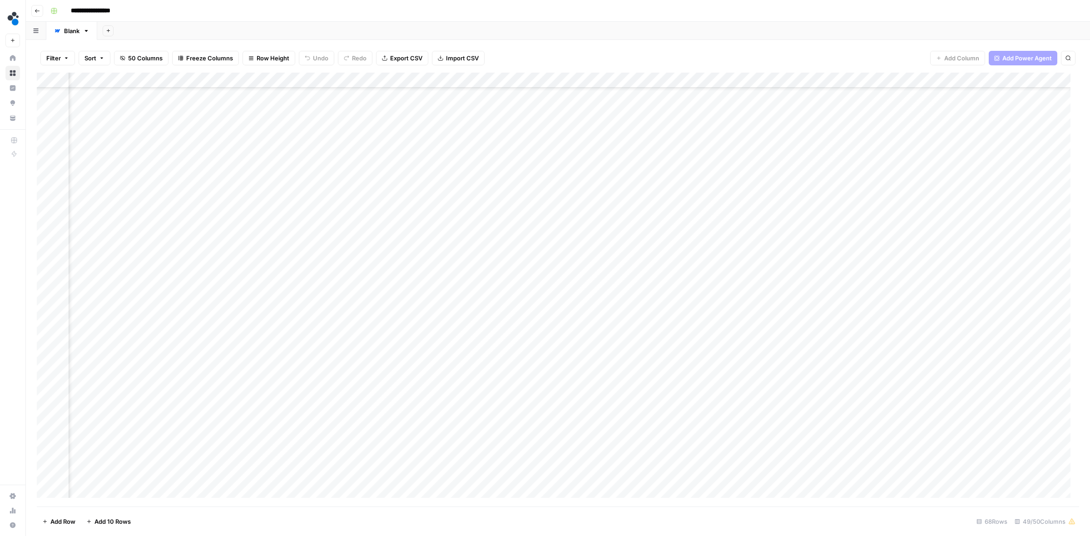
scroll to position [280, 2430]
click at [684, 294] on div "Add Column" at bounding box center [558, 290] width 1042 height 434
click at [652, 309] on div "Add Column" at bounding box center [558, 290] width 1042 height 434
click at [718, 294] on div "Add Column" at bounding box center [558, 290] width 1042 height 434
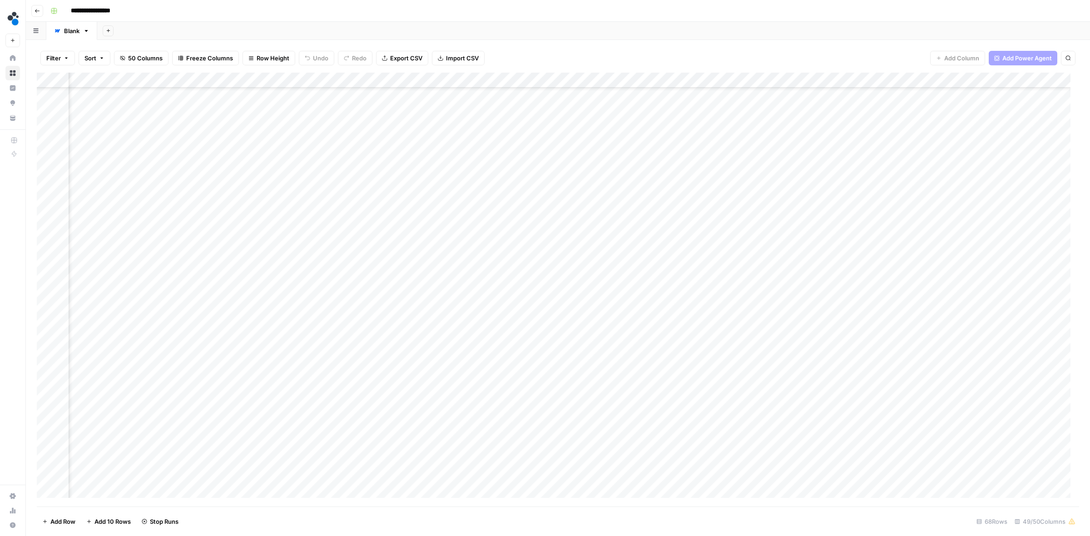
click at [761, 82] on div "Add Column" at bounding box center [558, 290] width 1042 height 434
click at [834, 291] on div "Add Column" at bounding box center [558, 290] width 1042 height 434
click at [760, 294] on div "Add Column" at bounding box center [558, 290] width 1042 height 434
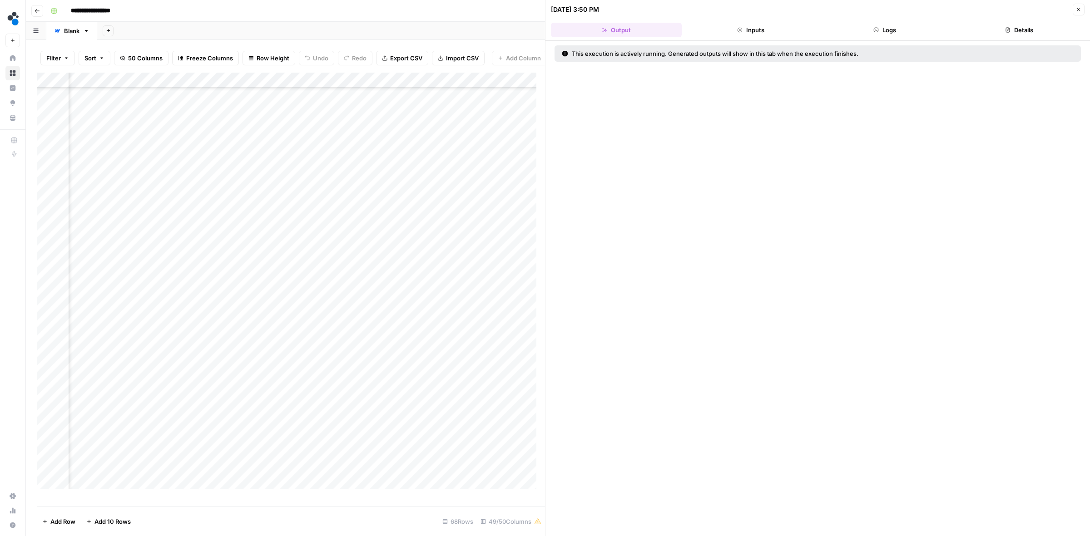
click at [754, 32] on button "Inputs" at bounding box center [750, 30] width 131 height 15
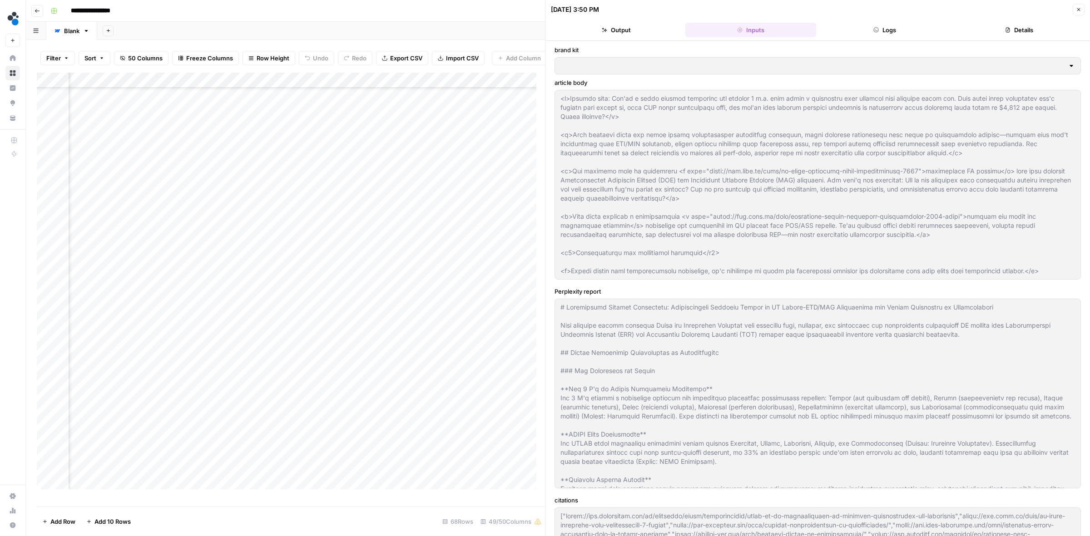
type input "Spot AI v3"
click at [849, 30] on button "Logs" at bounding box center [884, 30] width 131 height 15
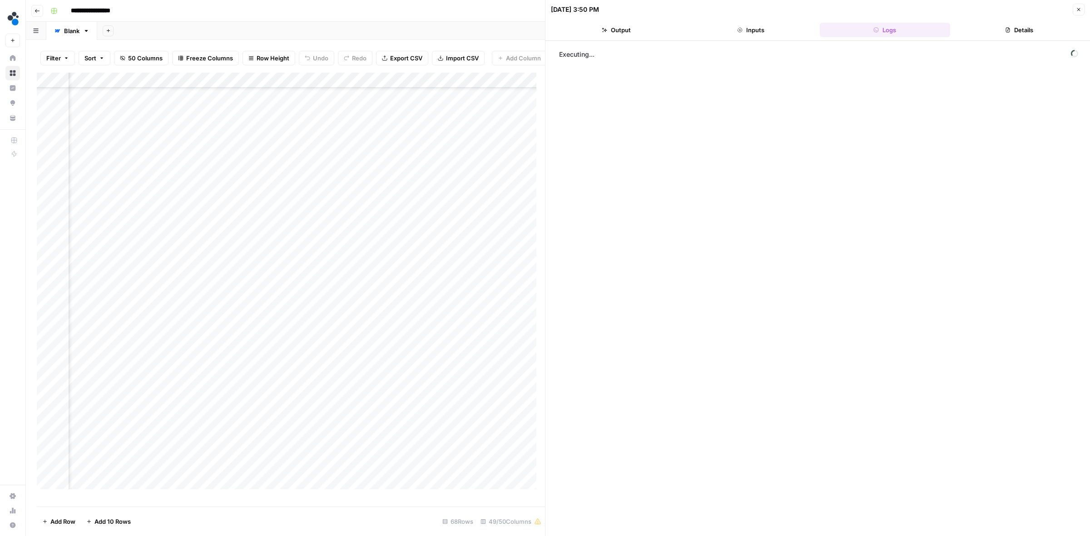
click at [1001, 28] on button "Details" at bounding box center [1018, 30] width 131 height 15
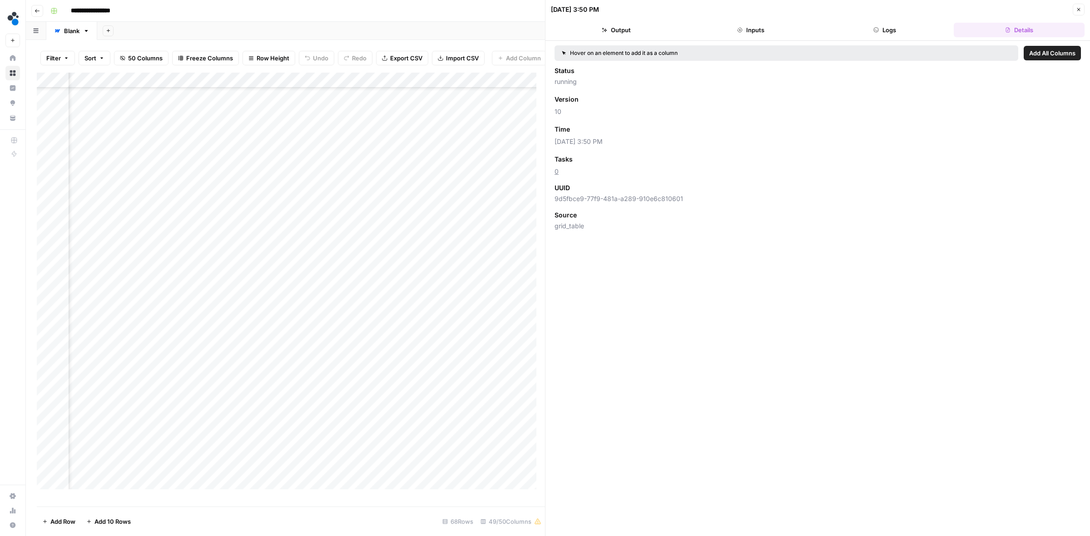
click at [913, 24] on button "Logs" at bounding box center [884, 30] width 131 height 15
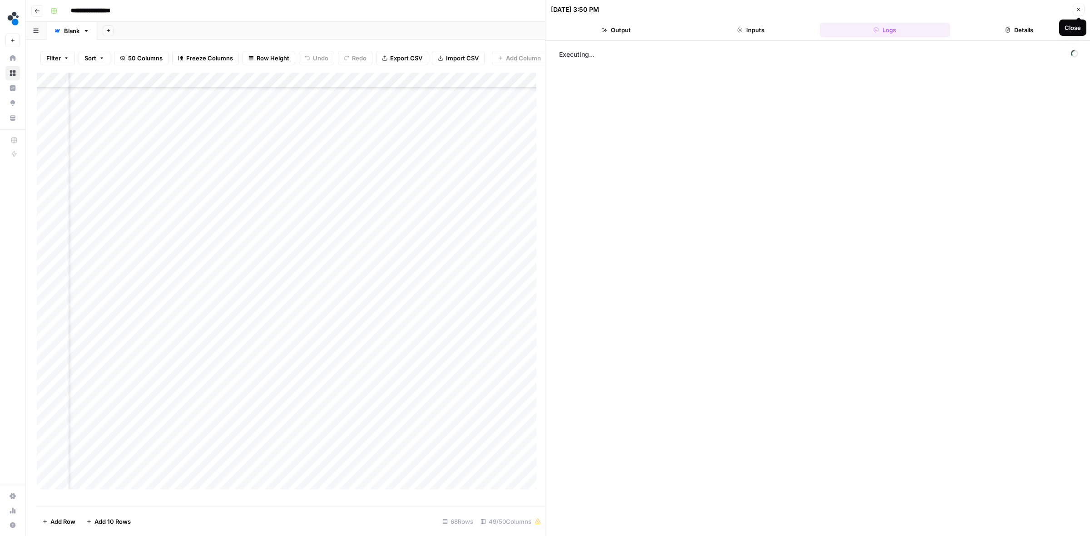
click at [1079, 5] on button "Close" at bounding box center [1078, 10] width 12 height 12
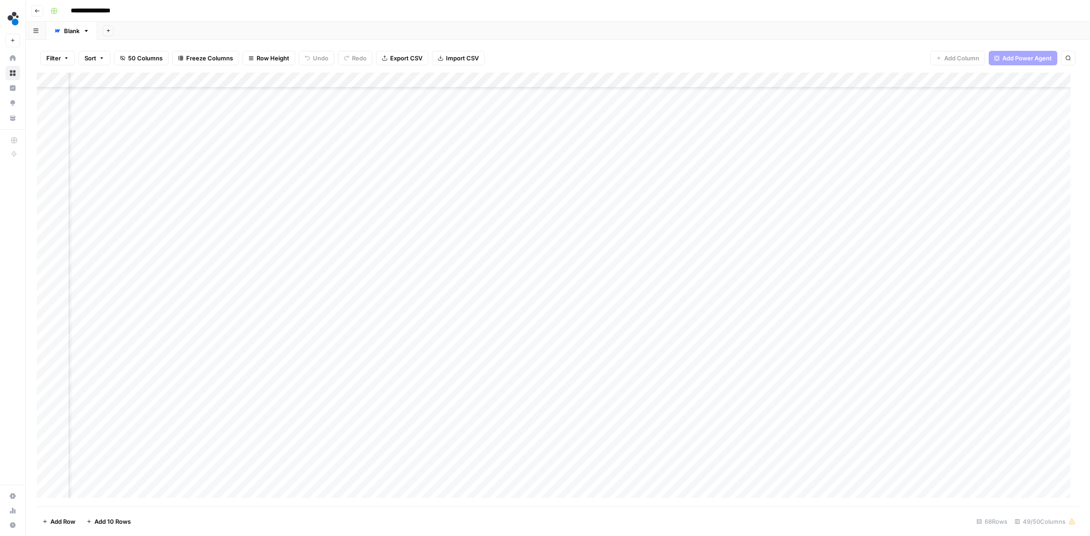
click at [449, 339] on div "Add Column" at bounding box center [558, 290] width 1042 height 434
click at [450, 369] on div "Add Column" at bounding box center [558, 290] width 1042 height 434
click at [759, 293] on div "Add Column" at bounding box center [558, 290] width 1042 height 434
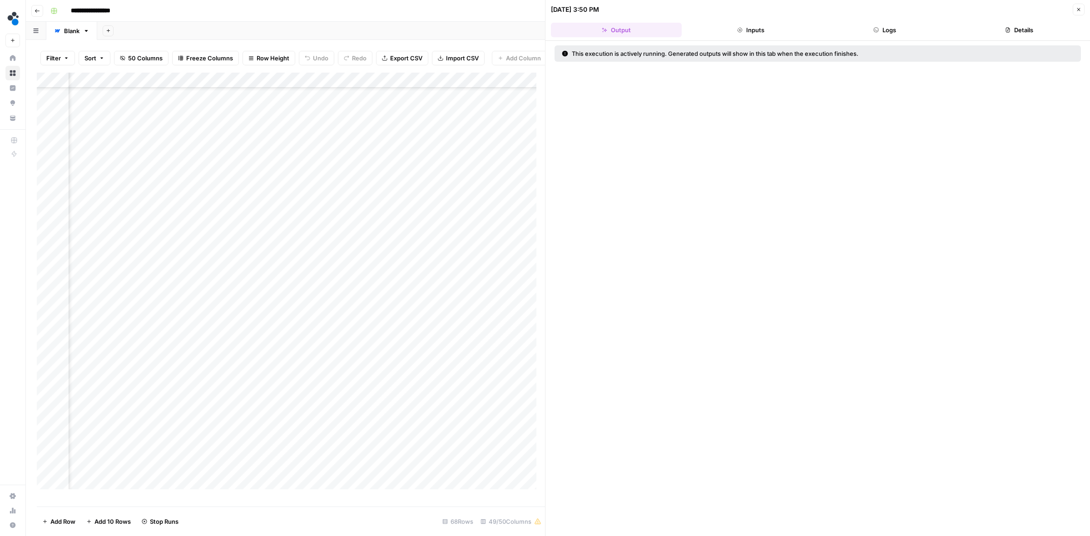
click at [898, 31] on button "Logs" at bounding box center [884, 30] width 131 height 15
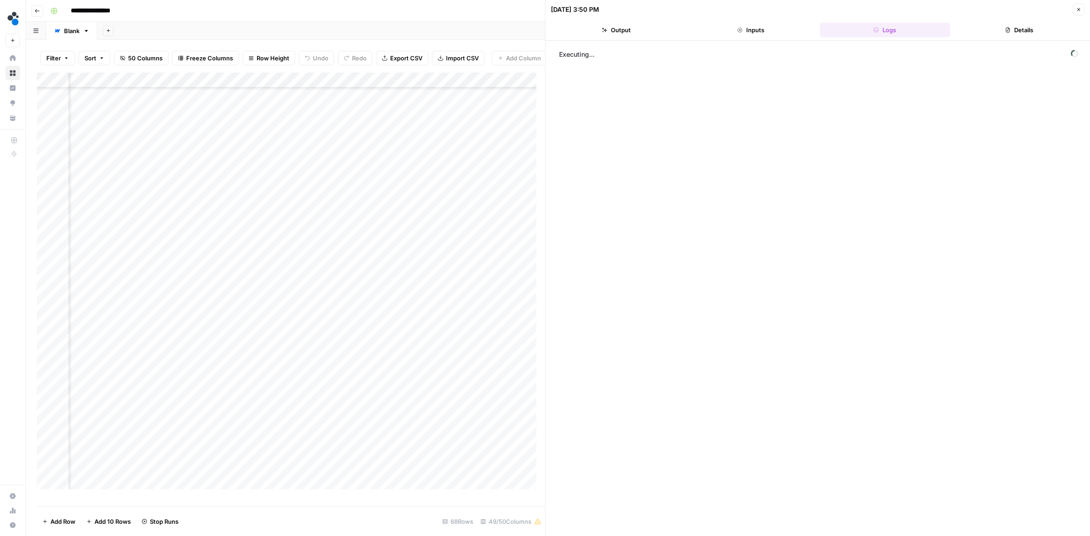
click at [571, 53] on span "Executing..." at bounding box center [818, 54] width 524 height 15
click at [629, 156] on div "Executing..." at bounding box center [817, 288] width 526 height 486
click at [575, 52] on icon "button" at bounding box center [573, 52] width 7 height 7
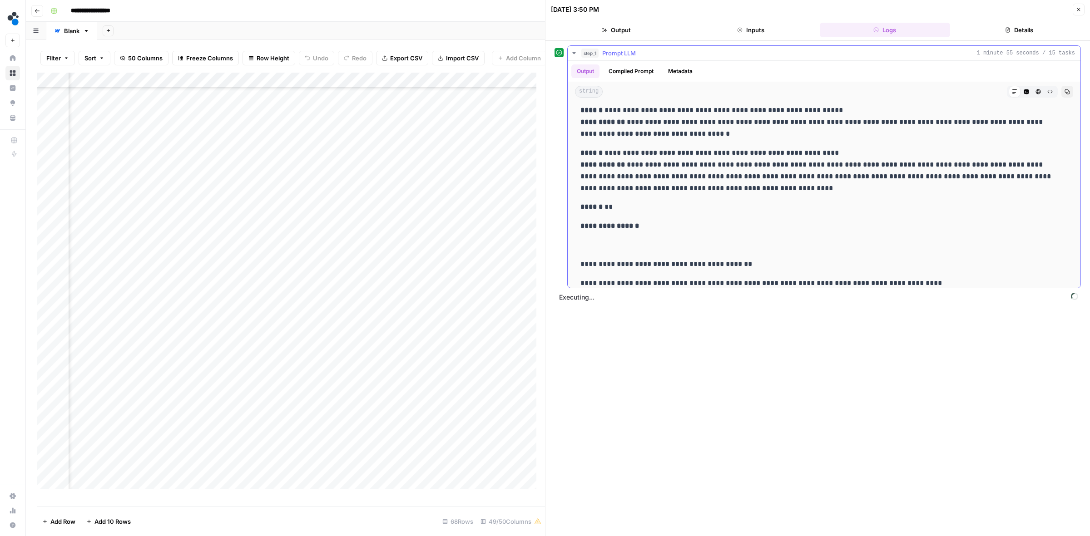
scroll to position [2128, 0]
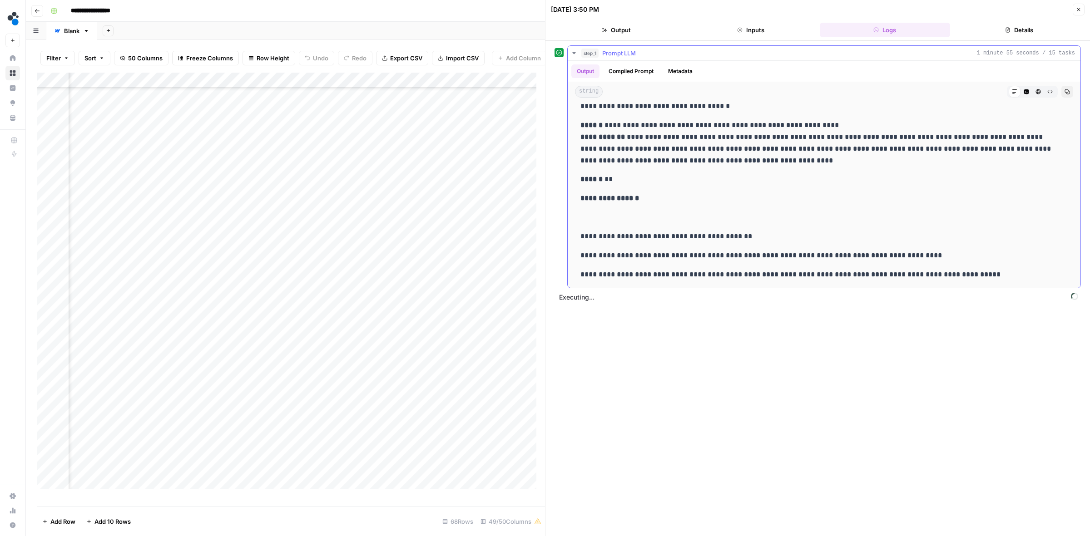
click at [580, 51] on button "step_1 Prompt LLM 1 minute 55 seconds / 15 tasks" at bounding box center [823, 53] width 513 height 15
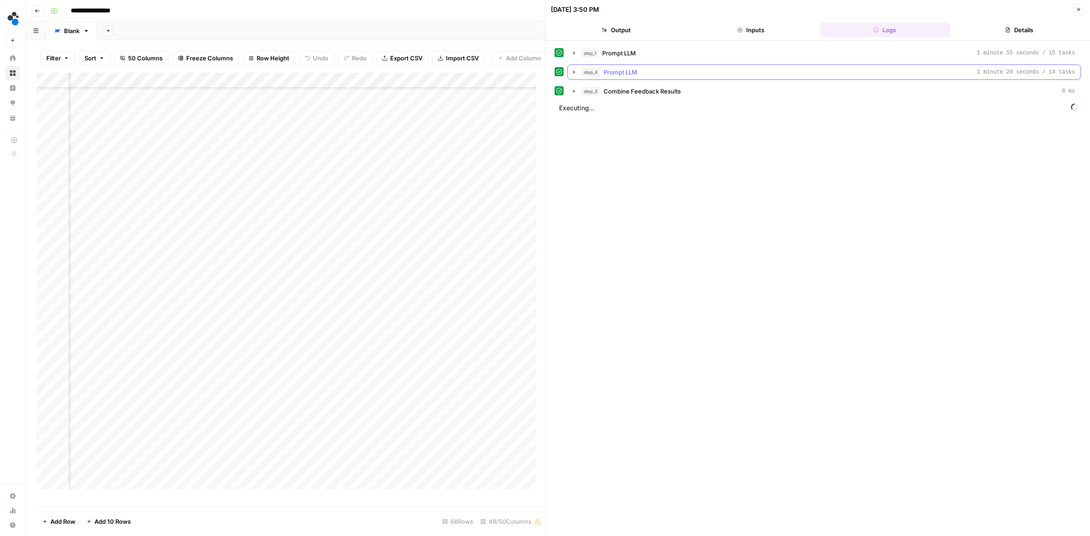
click at [573, 74] on icon "button" at bounding box center [574, 71] width 2 height 3
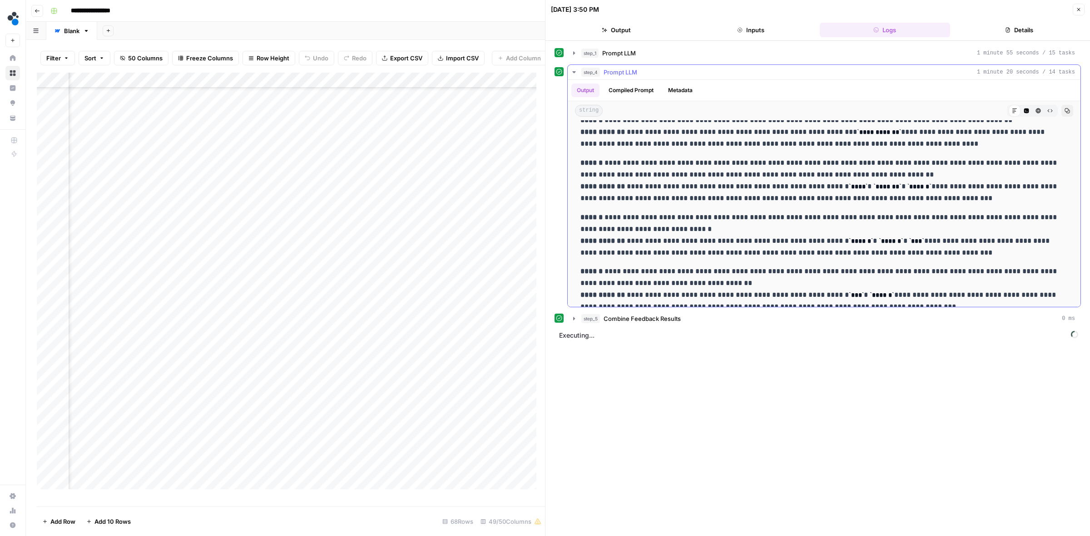
scroll to position [1386, 0]
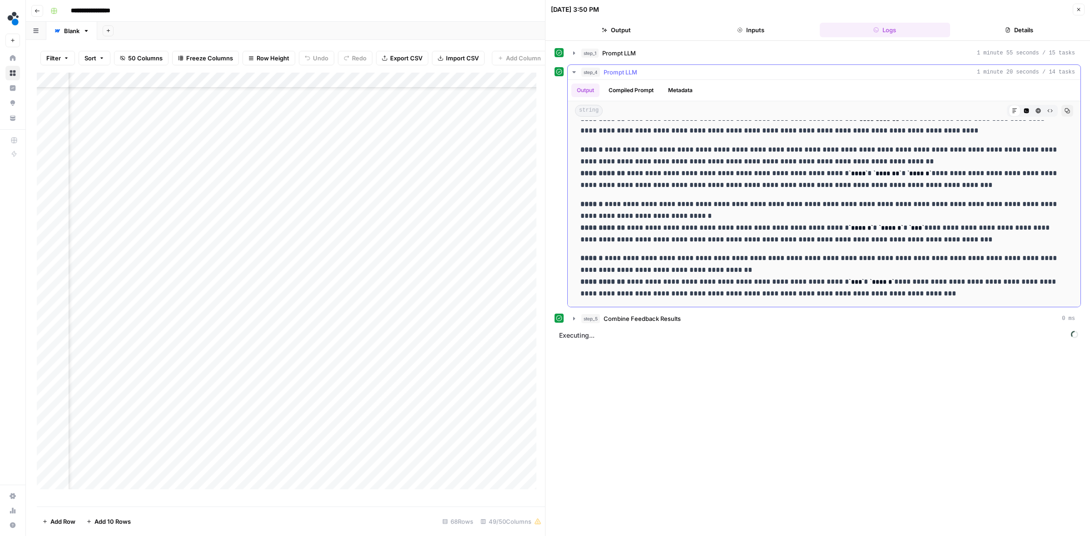
click at [584, 73] on span "step_4" at bounding box center [590, 72] width 19 height 9
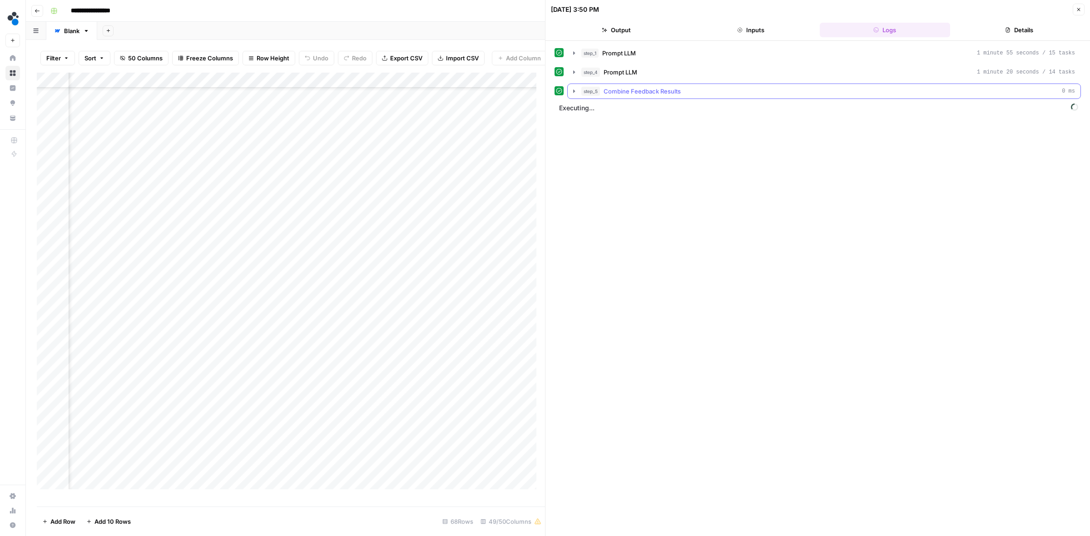
click at [584, 86] on button "step_5 Combine Feedback Results 0 ms" at bounding box center [823, 91] width 513 height 15
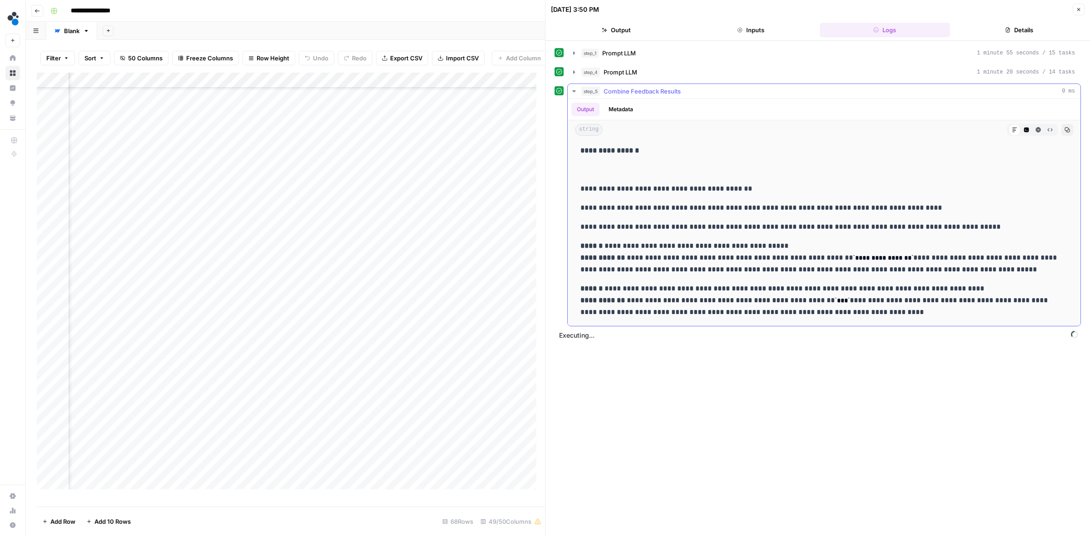
scroll to position [2156, 0]
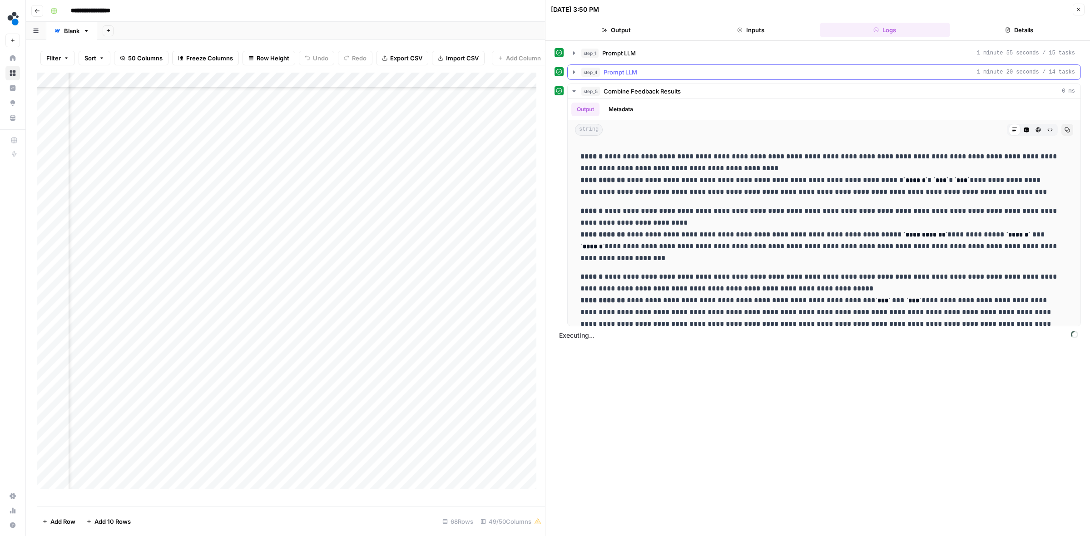
click at [591, 71] on span "step_4" at bounding box center [590, 72] width 19 height 9
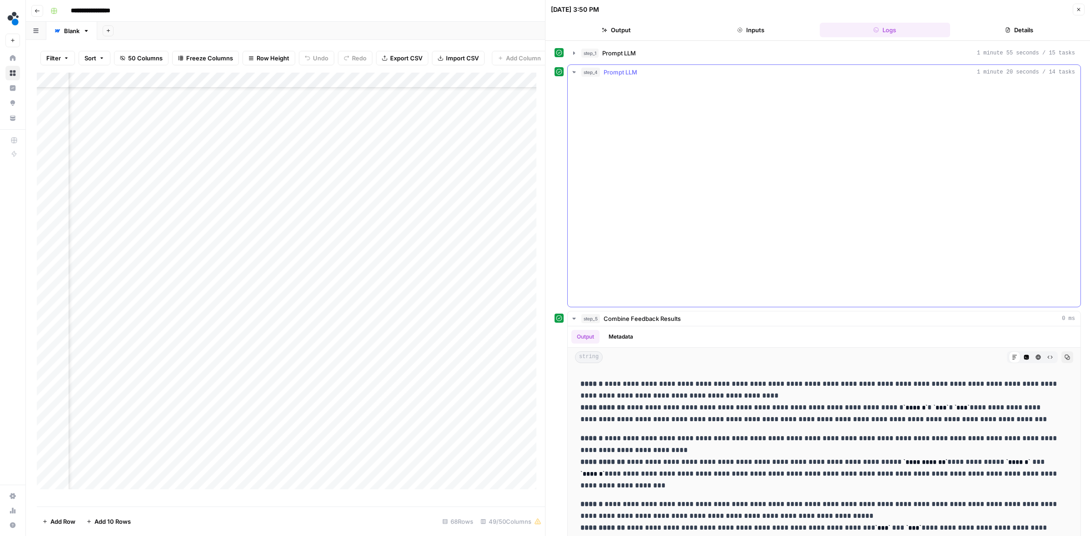
scroll to position [2521, 0]
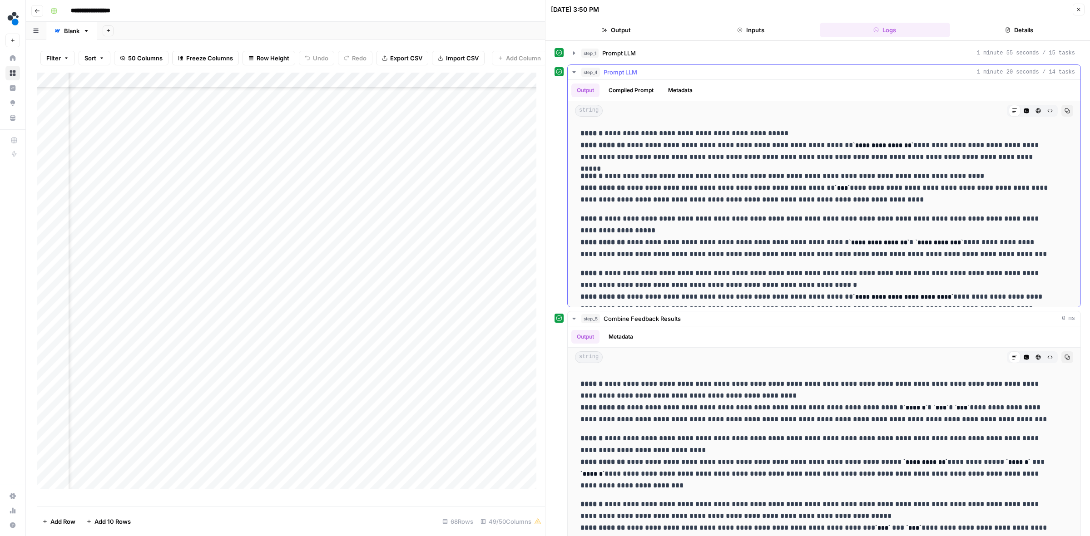
click at [579, 74] on button "step_4 Prompt LLM 1 minute 20 seconds / 14 tasks" at bounding box center [823, 72] width 513 height 15
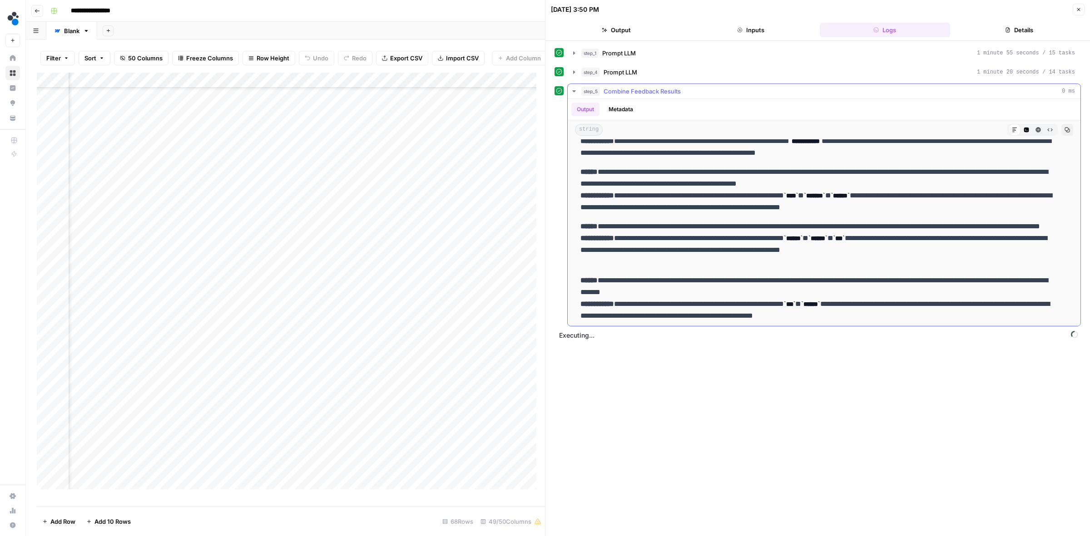
scroll to position [3694, 0]
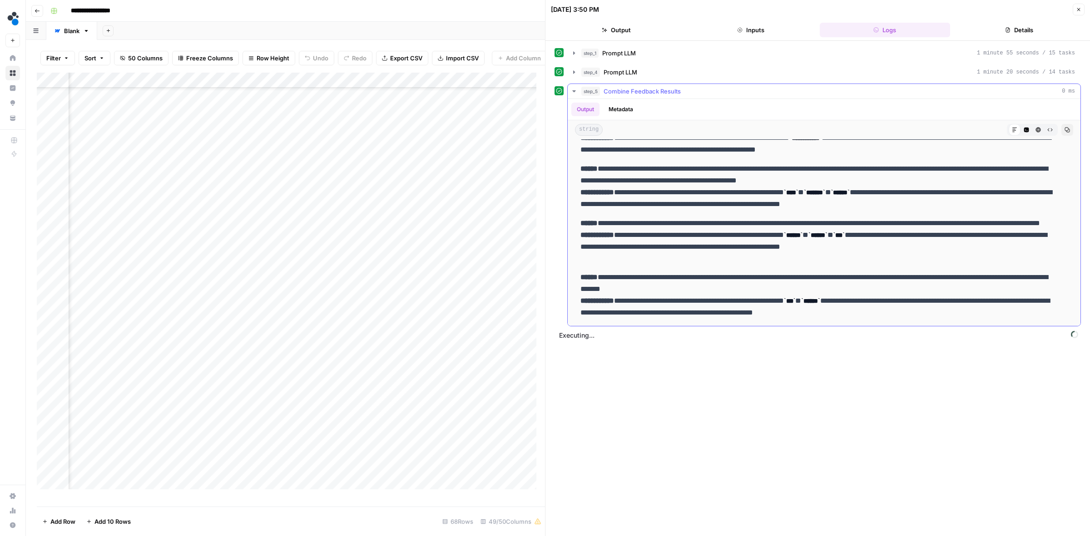
click at [582, 91] on span "step_5" at bounding box center [590, 91] width 19 height 9
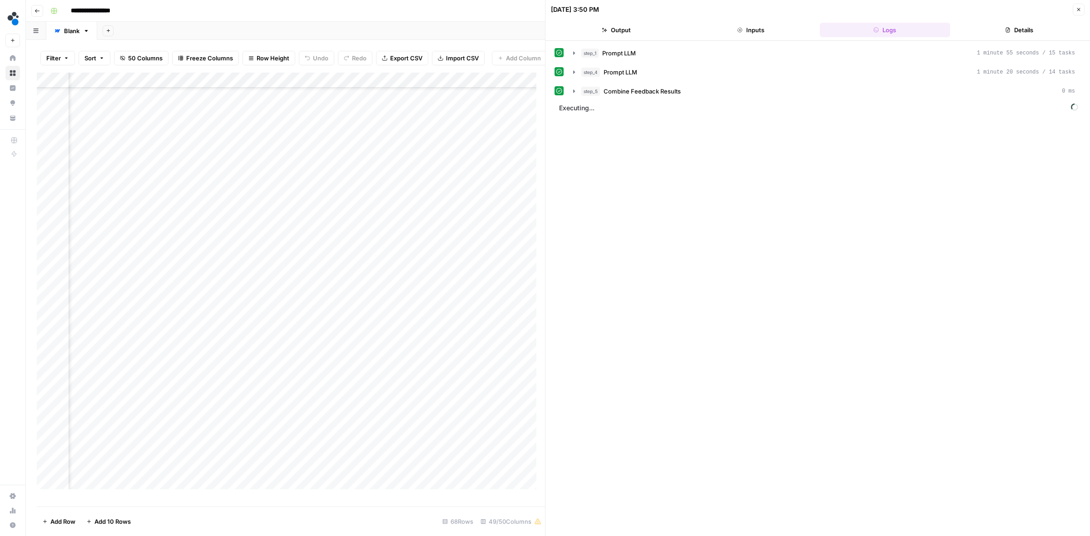
scroll to position [280, 2632]
click at [572, 91] on icon "button" at bounding box center [573, 91] width 7 height 7
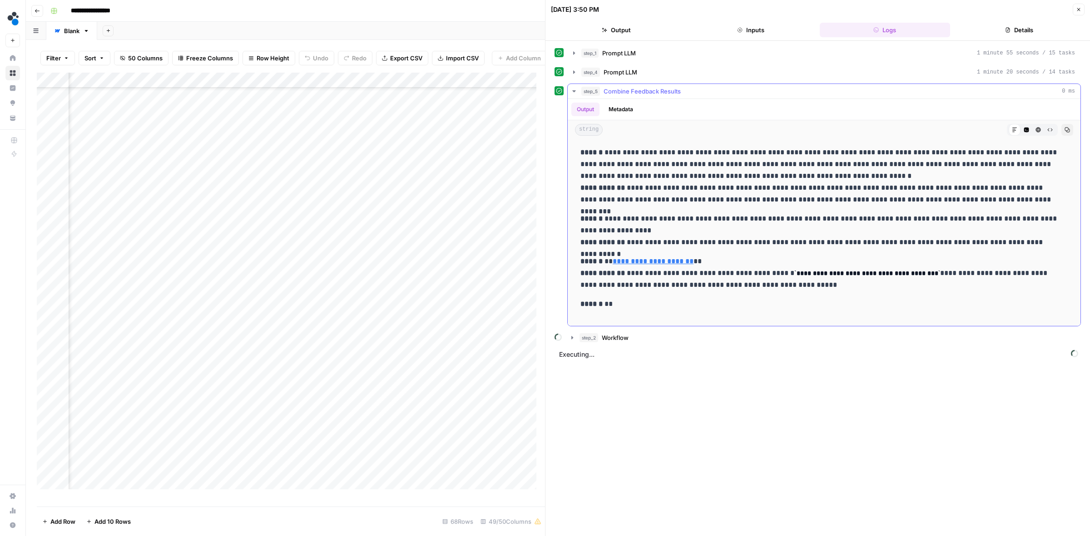
click at [572, 91] on icon "button" at bounding box center [573, 91] width 7 height 7
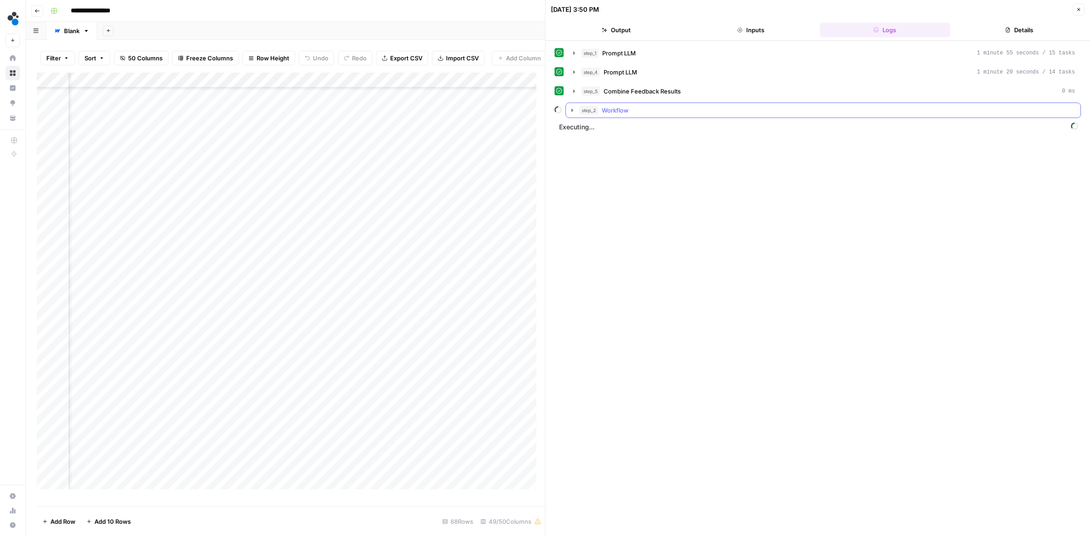
click at [573, 112] on icon "button" at bounding box center [571, 110] width 7 height 7
click at [592, 130] on icon "button" at bounding box center [593, 129] width 2 height 3
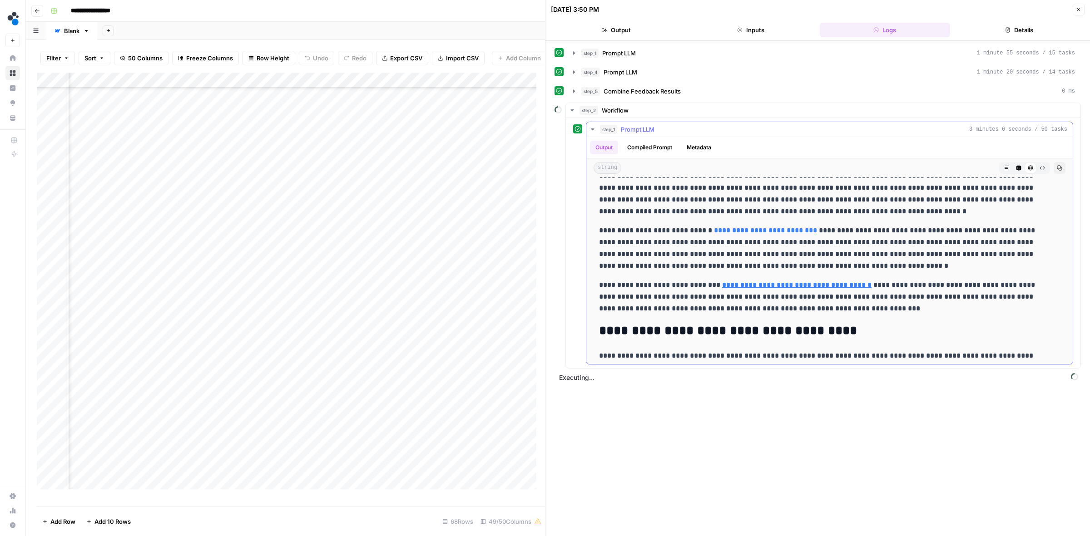
scroll to position [0, 0]
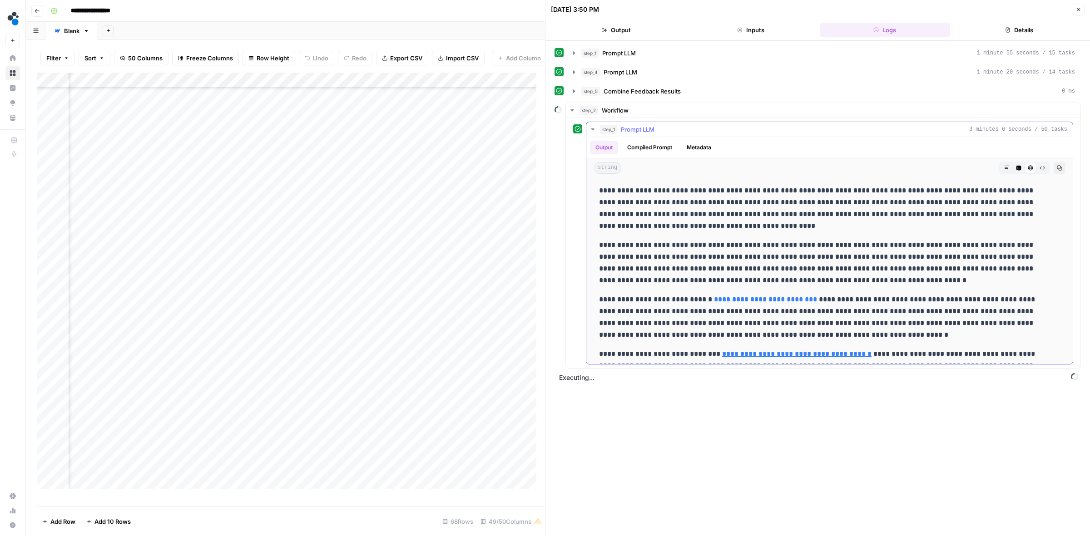
click at [595, 129] on icon "button" at bounding box center [592, 129] width 7 height 7
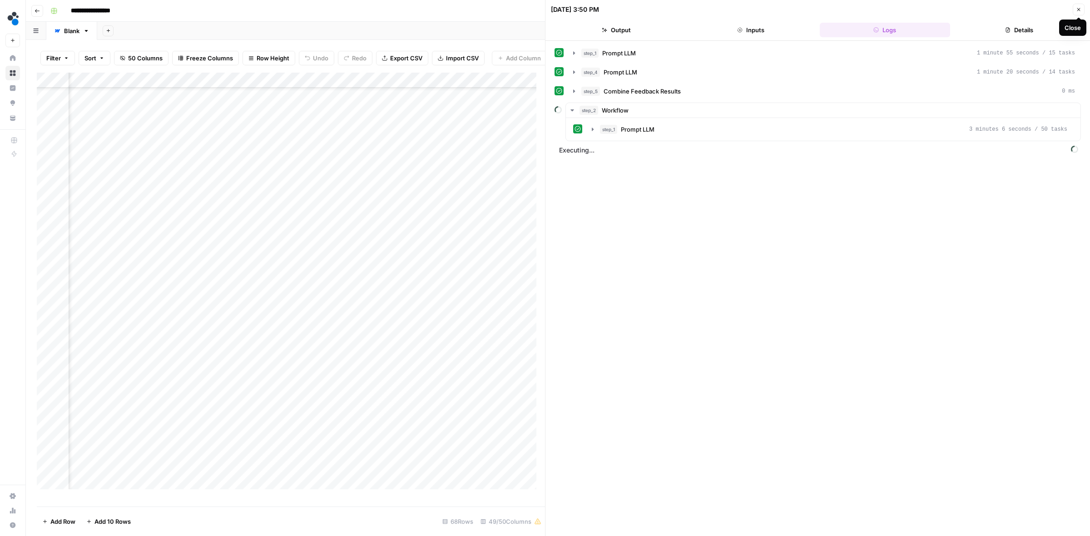
click at [1083, 12] on button "Close" at bounding box center [1078, 10] width 12 height 12
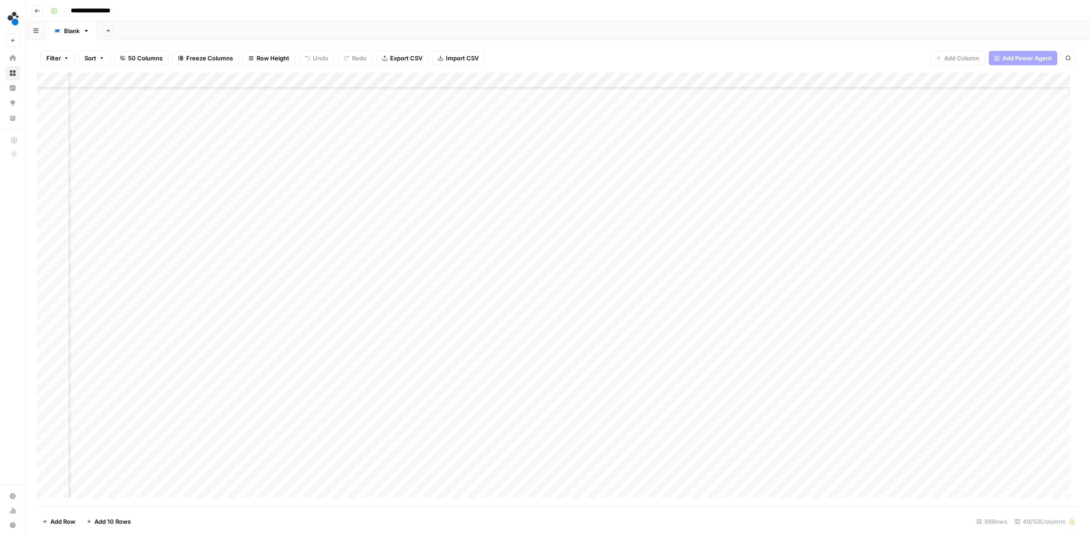
click at [448, 354] on div "Add Column" at bounding box center [558, 290] width 1042 height 434
click at [813, 355] on div "Add Column" at bounding box center [558, 290] width 1042 height 434
click at [805, 294] on div "Add Column" at bounding box center [558, 290] width 1042 height 434
click at [853, 294] on div "Add Column" at bounding box center [558, 290] width 1042 height 434
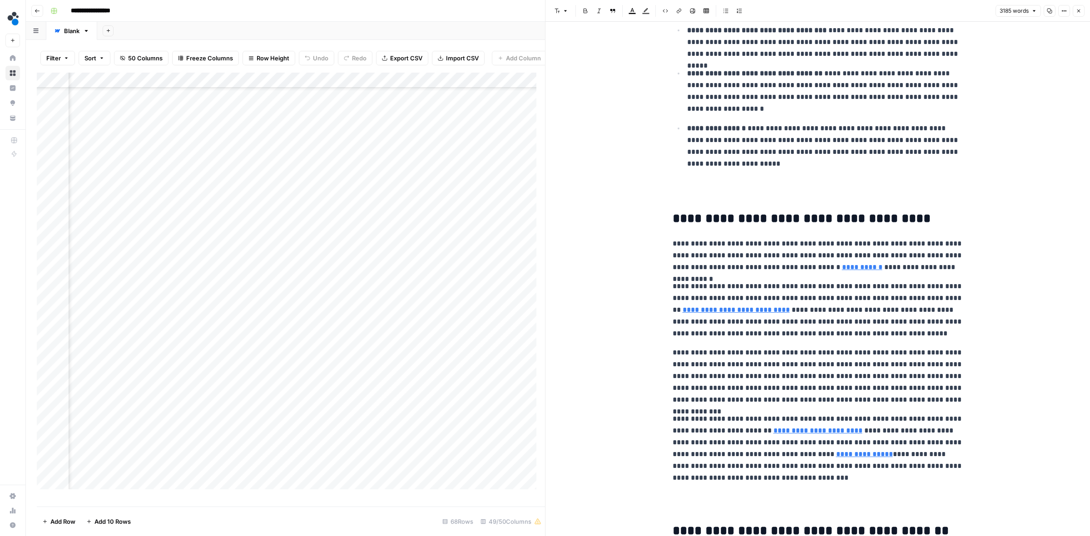
scroll to position [624, 0]
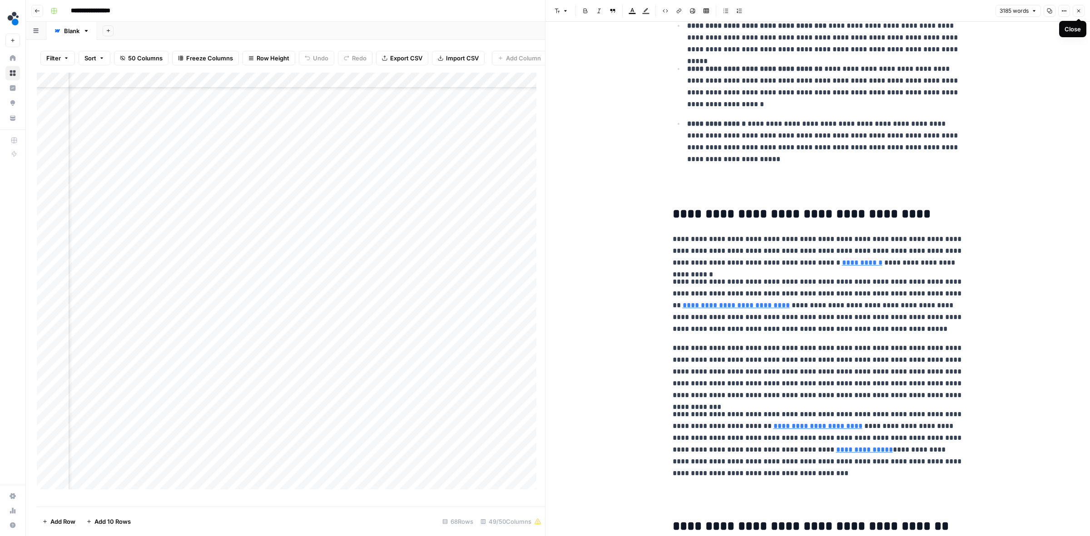
click at [1076, 10] on icon "button" at bounding box center [1078, 10] width 5 height 5
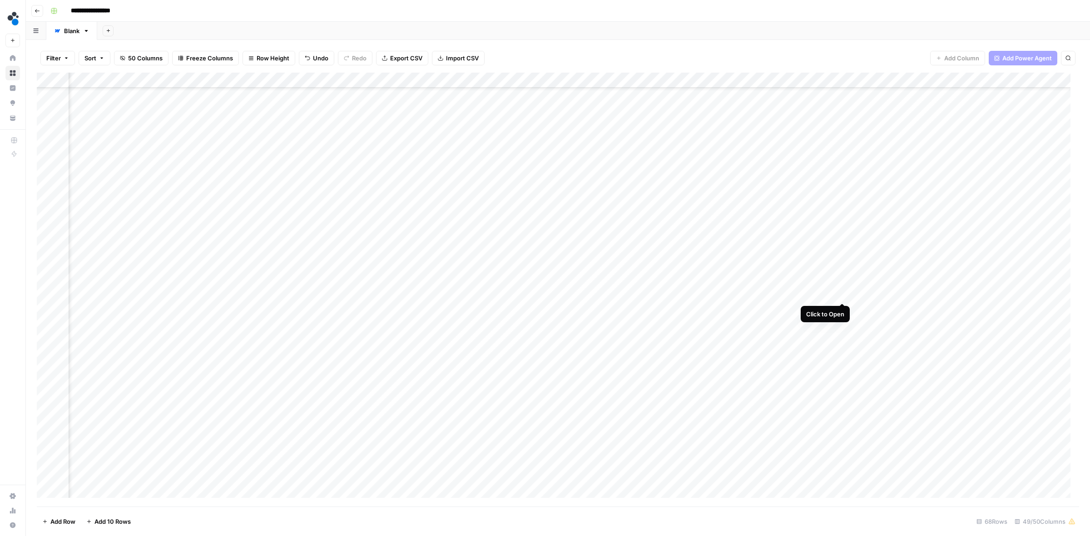
click at [840, 293] on div "Add Column" at bounding box center [558, 290] width 1042 height 434
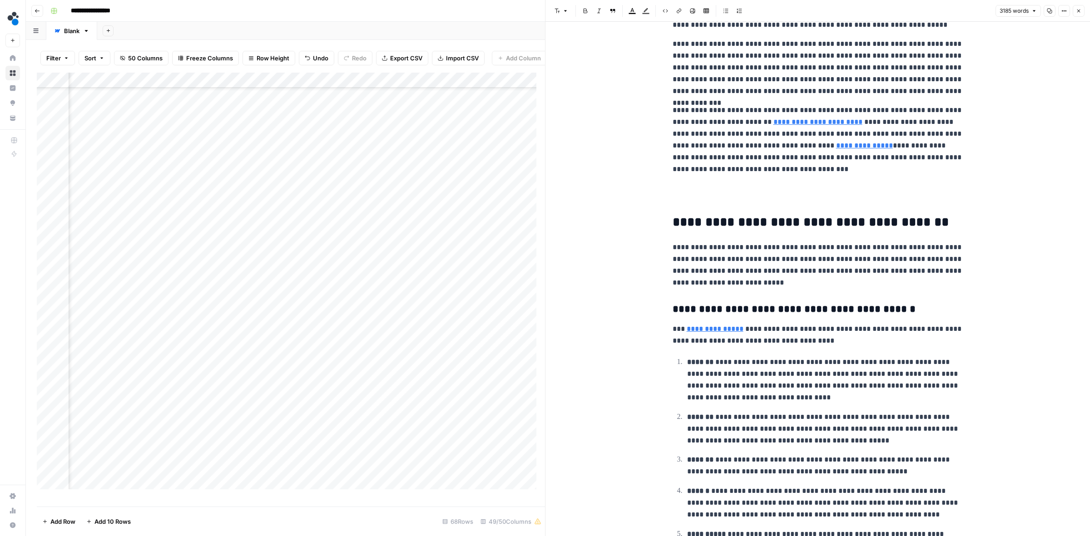
scroll to position [965, 0]
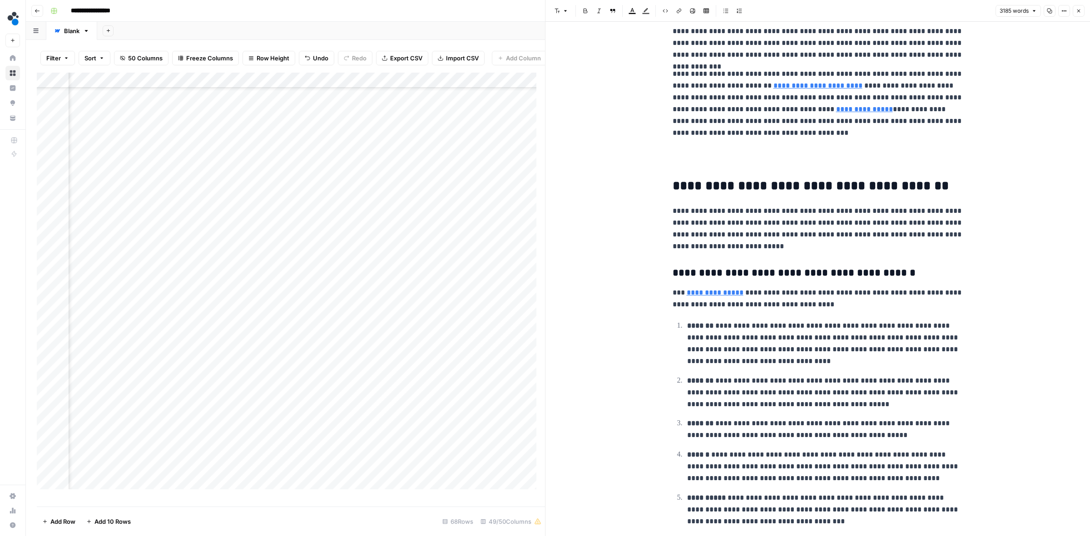
click at [1076, 11] on icon "button" at bounding box center [1078, 10] width 5 height 5
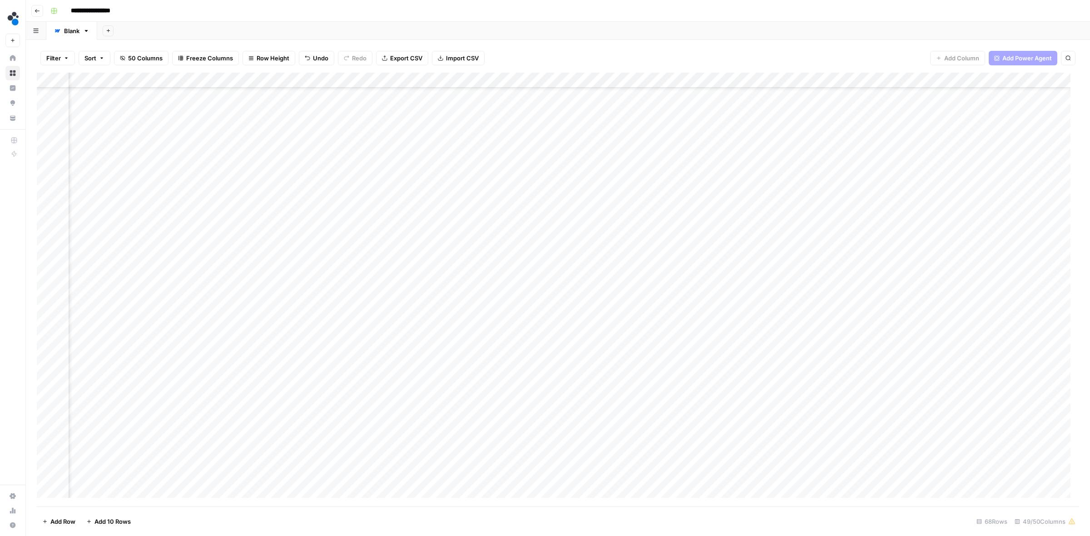
click at [761, 295] on div "Add Column" at bounding box center [558, 290] width 1042 height 434
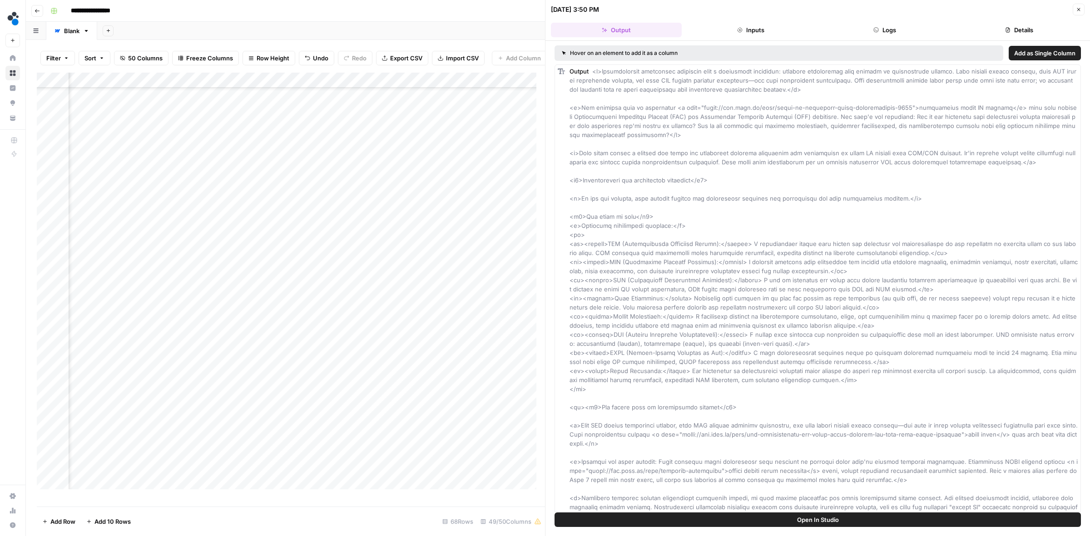
click at [888, 25] on button "Logs" at bounding box center [884, 30] width 131 height 15
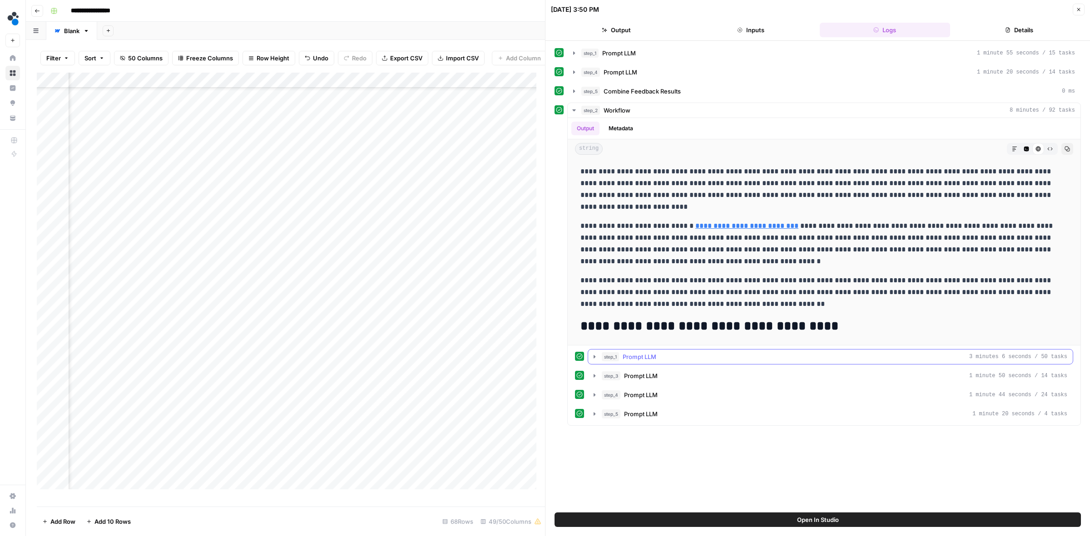
click at [595, 358] on icon "button" at bounding box center [594, 356] width 2 height 3
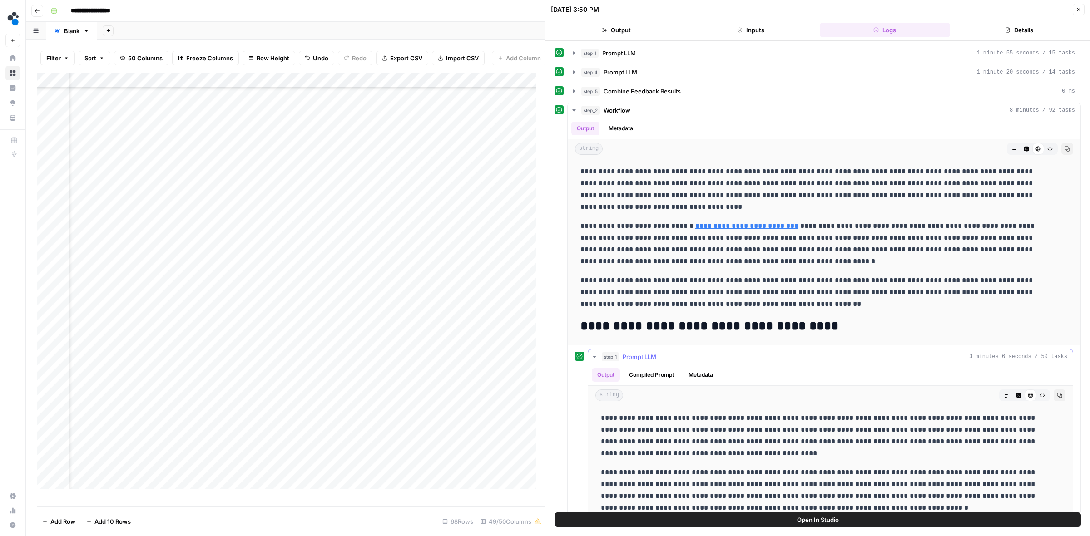
click at [595, 358] on icon "button" at bounding box center [593, 357] width 3 height 2
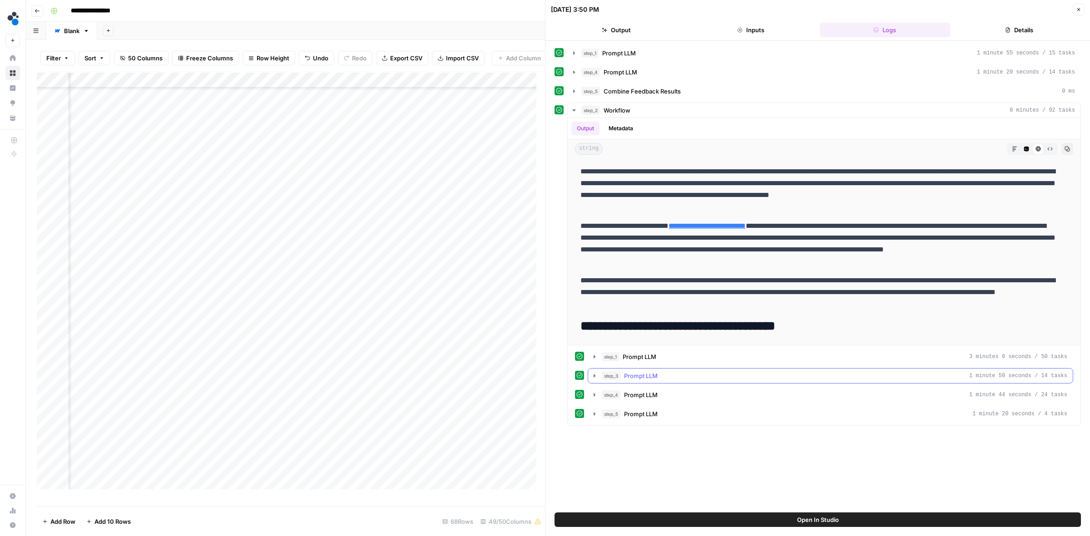
click at [596, 372] on button "step_3 Prompt LLM 1 minute 50 seconds / 14 tasks" at bounding box center [830, 376] width 484 height 15
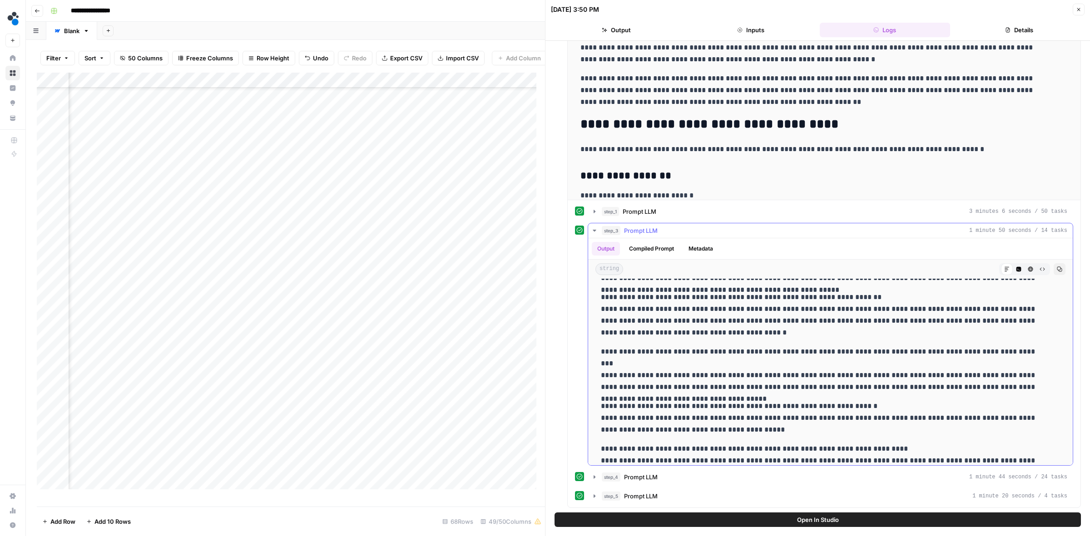
scroll to position [1535, 0]
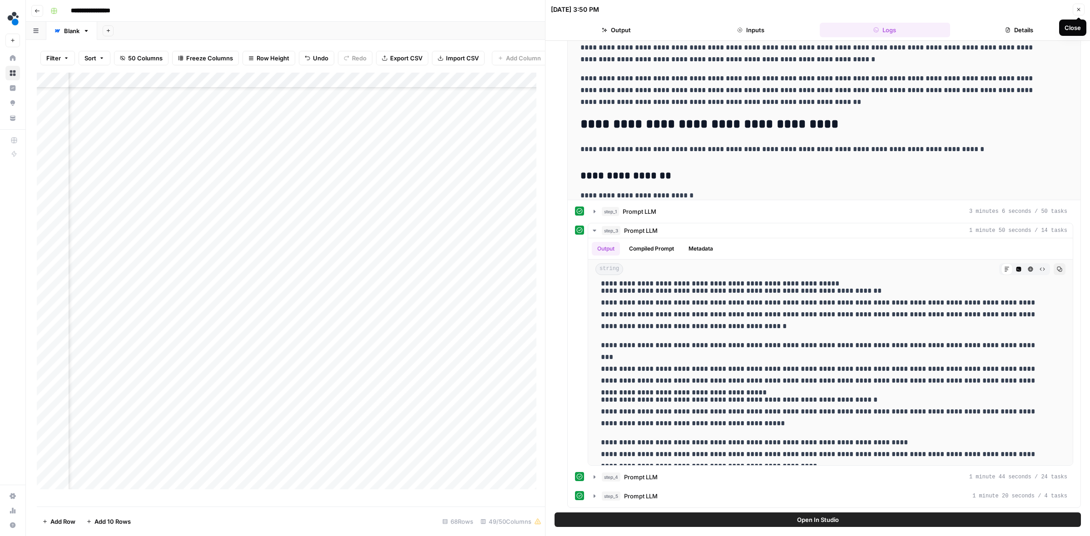
click at [1081, 10] on button "Close" at bounding box center [1078, 10] width 12 height 12
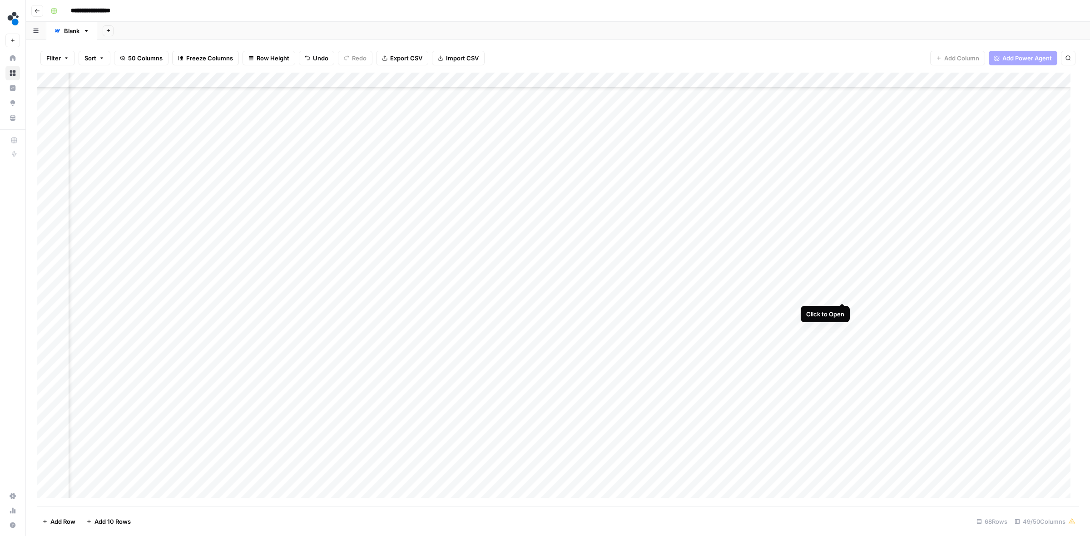
click at [841, 296] on div "Add Column" at bounding box center [558, 290] width 1042 height 434
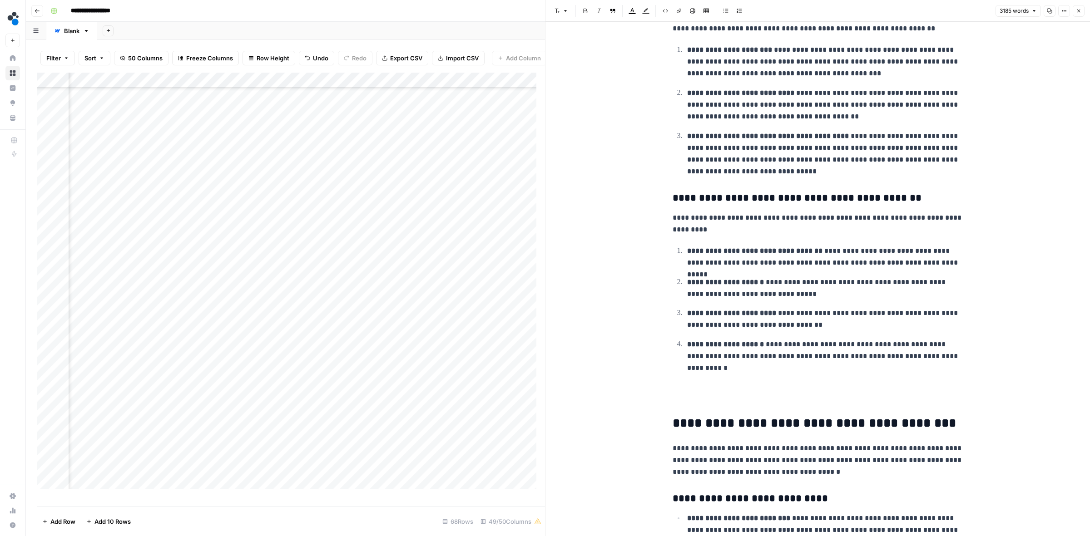
scroll to position [2213, 0]
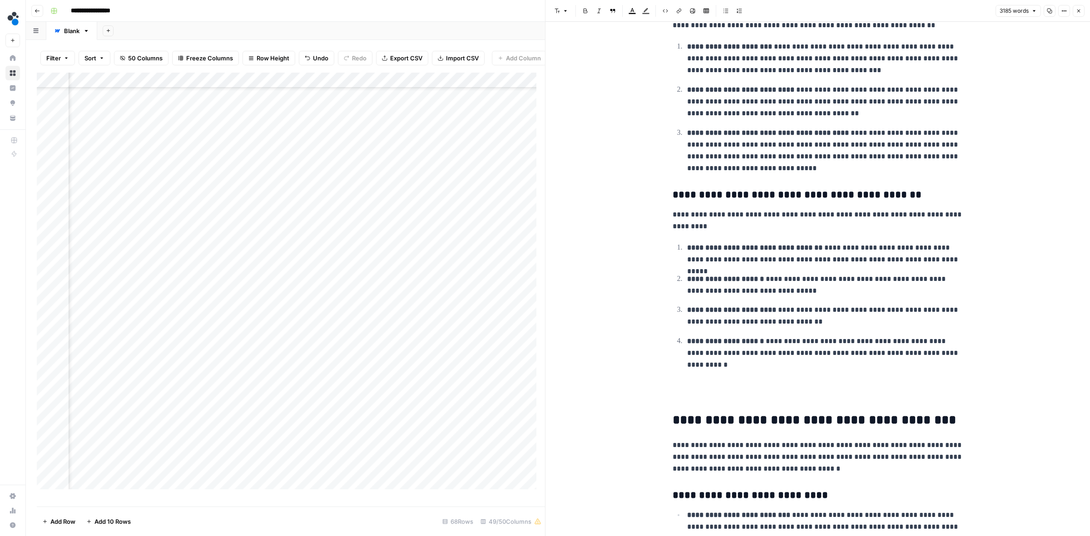
click at [804, 370] on p "**********" at bounding box center [825, 353] width 276 height 35
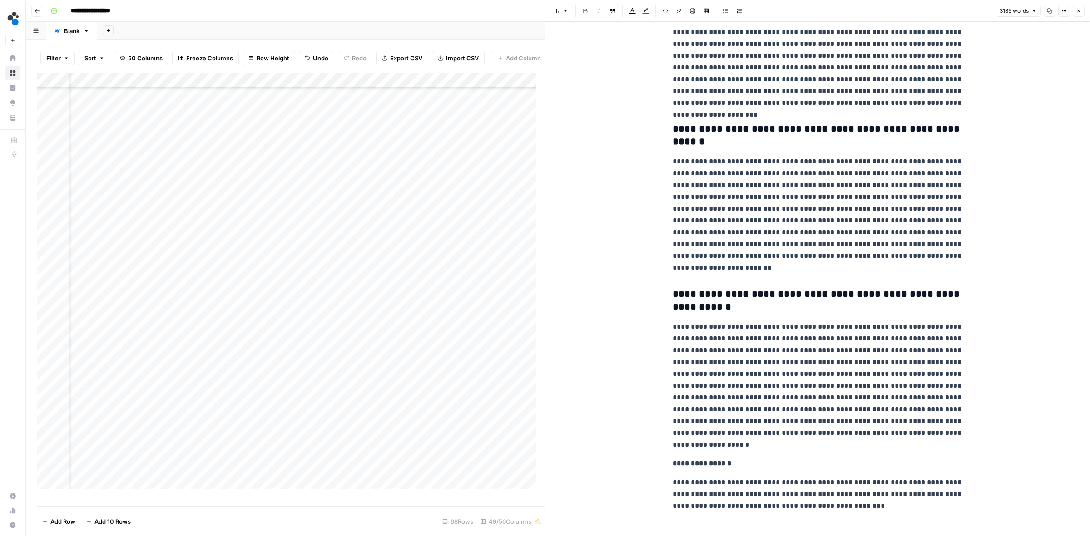
scroll to position [5397, 0]
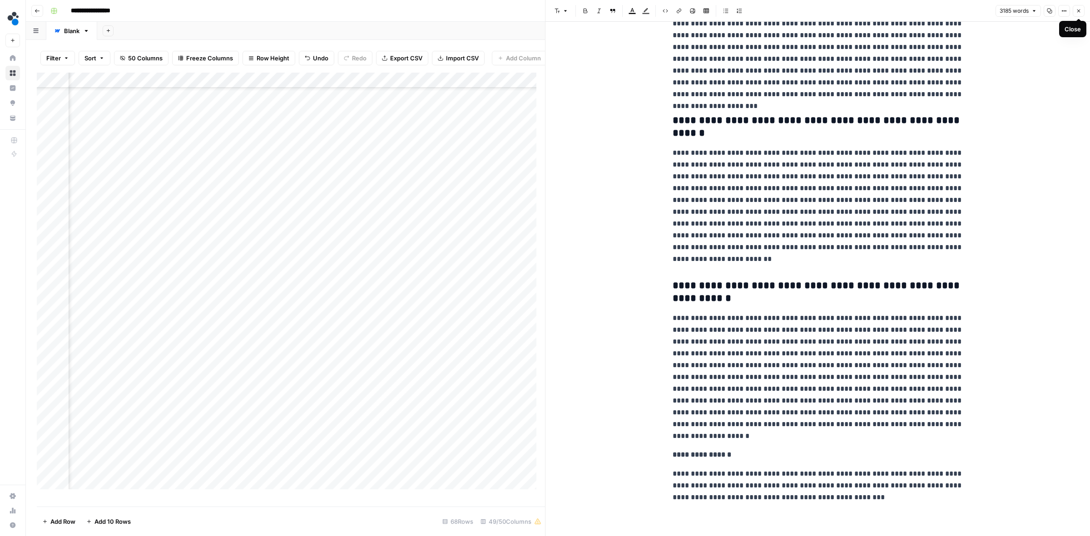
click at [1080, 11] on icon "button" at bounding box center [1078, 10] width 5 height 5
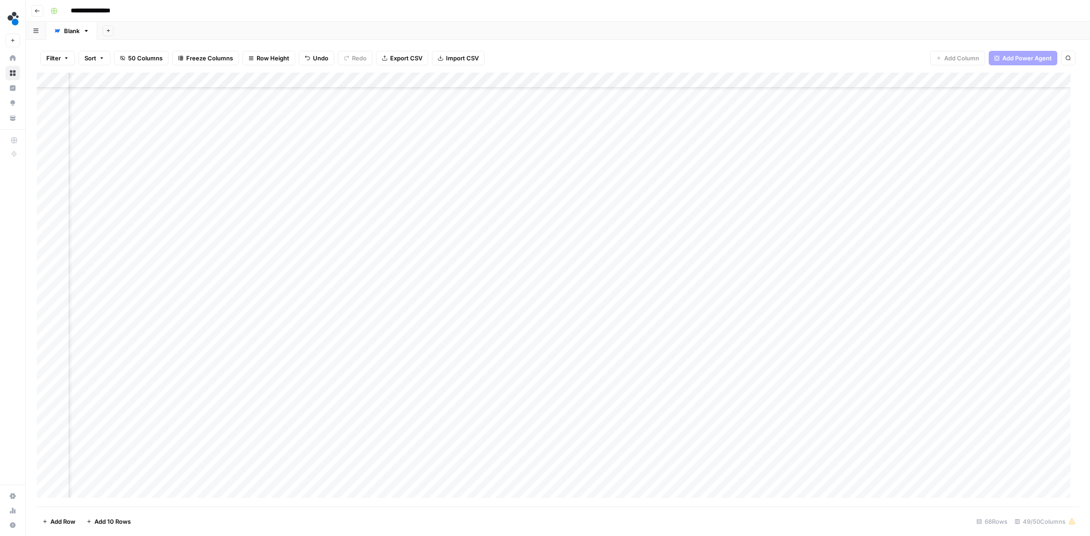
click at [718, 308] on div "Add Column" at bounding box center [558, 290] width 1042 height 434
click at [809, 310] on div "Add Column" at bounding box center [558, 290] width 1042 height 434
click at [760, 307] on div "Add Column" at bounding box center [558, 290] width 1042 height 434
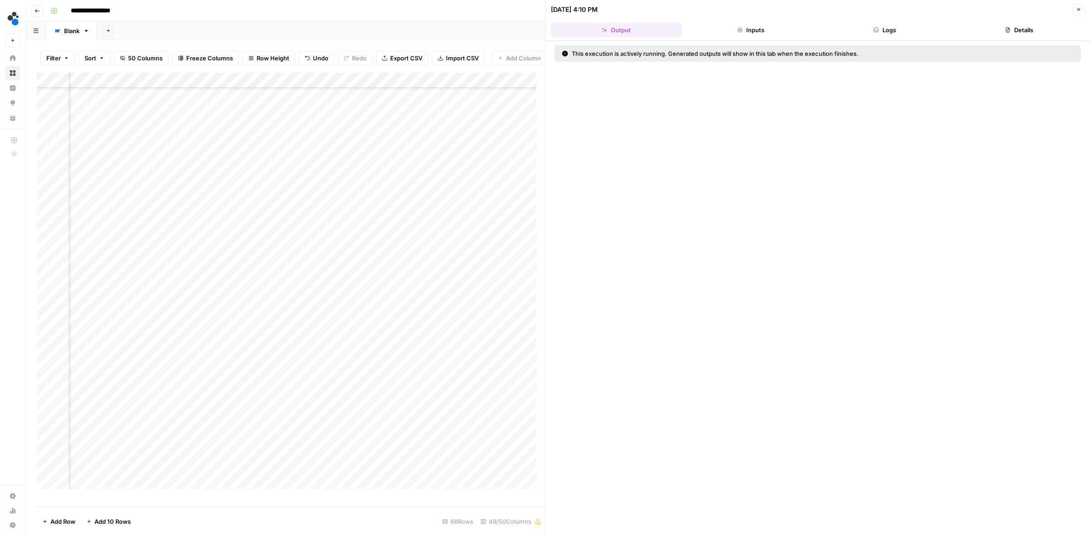
click at [1012, 30] on button "Details" at bounding box center [1018, 30] width 131 height 15
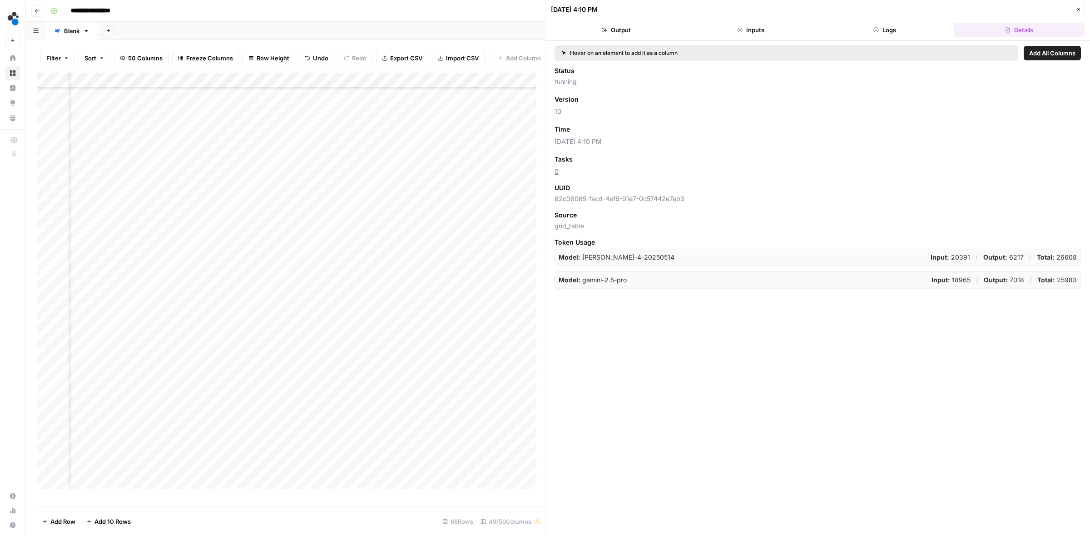
click at [880, 27] on button "Logs" at bounding box center [884, 30] width 131 height 15
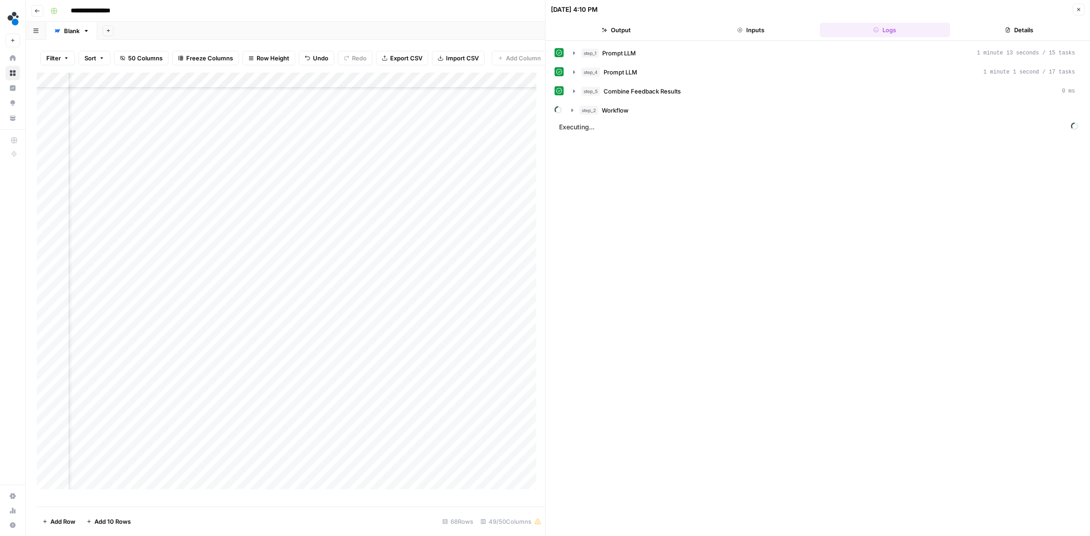
click at [988, 23] on button "Details" at bounding box center [1018, 30] width 131 height 15
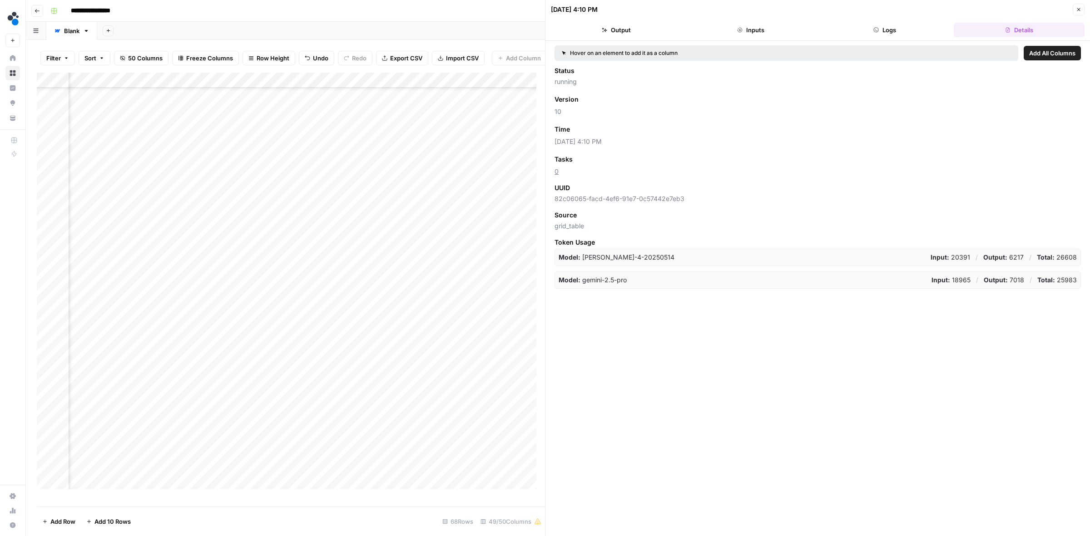
click at [905, 32] on button "Logs" at bounding box center [884, 30] width 131 height 15
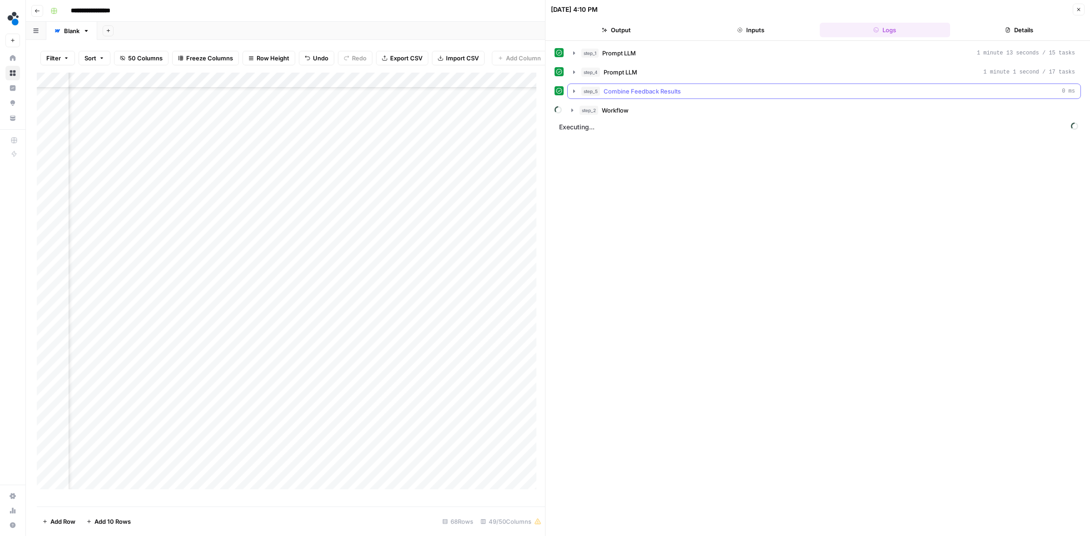
click at [577, 92] on icon "button" at bounding box center [573, 91] width 7 height 7
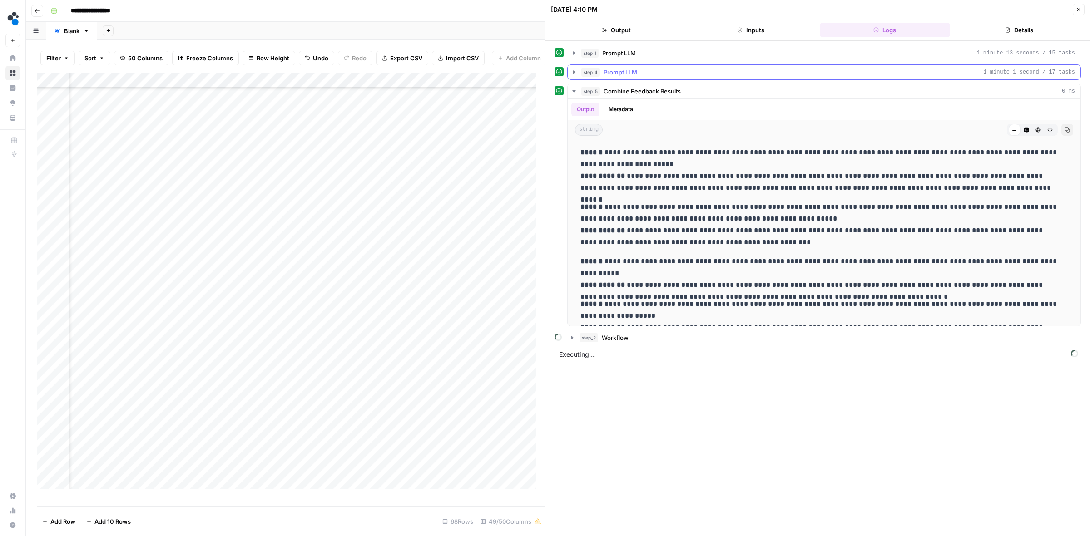
click at [579, 71] on button "step_4 Prompt LLM 1 minute 1 second / 17 tasks" at bounding box center [823, 72] width 513 height 15
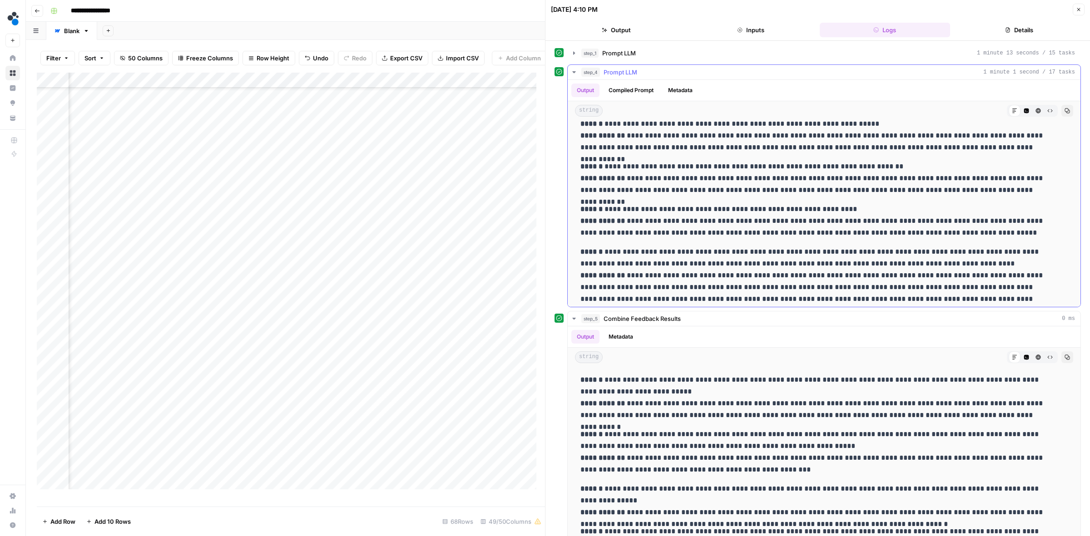
scroll to position [1787, 0]
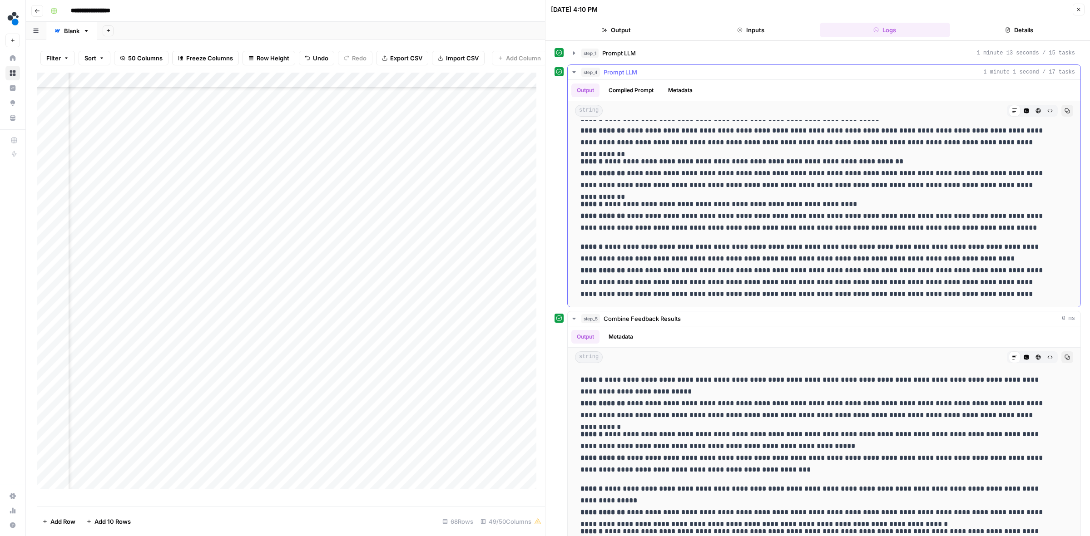
drag, startPoint x: 613, startPoint y: 281, endPoint x: 960, endPoint y: 292, distance: 347.0
click at [960, 292] on p "**********" at bounding box center [815, 270] width 470 height 59
click at [966, 298] on p "**********" at bounding box center [815, 270] width 470 height 59
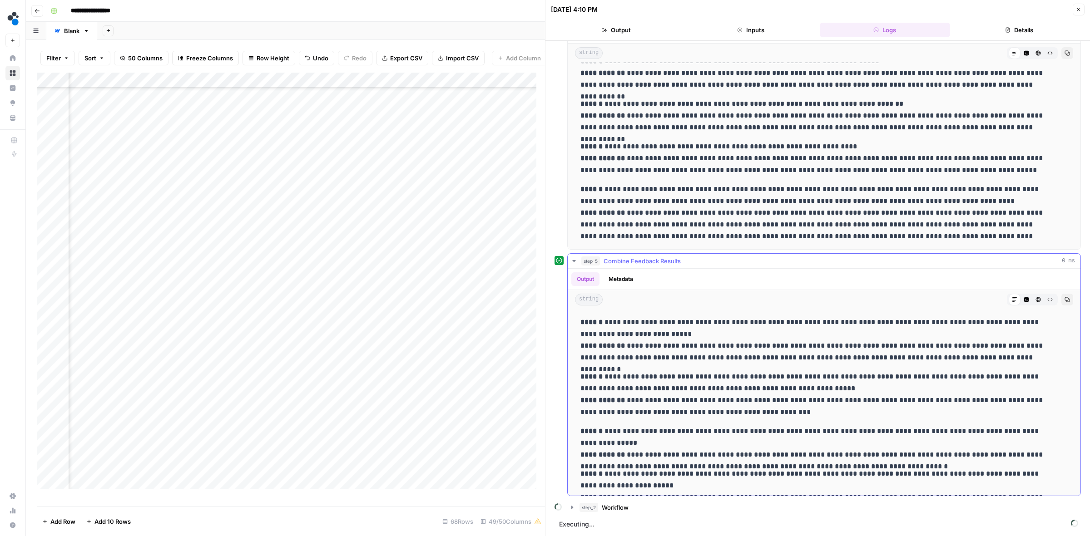
scroll to position [59, 0]
click at [574, 260] on icon "button" at bounding box center [573, 261] width 3 height 2
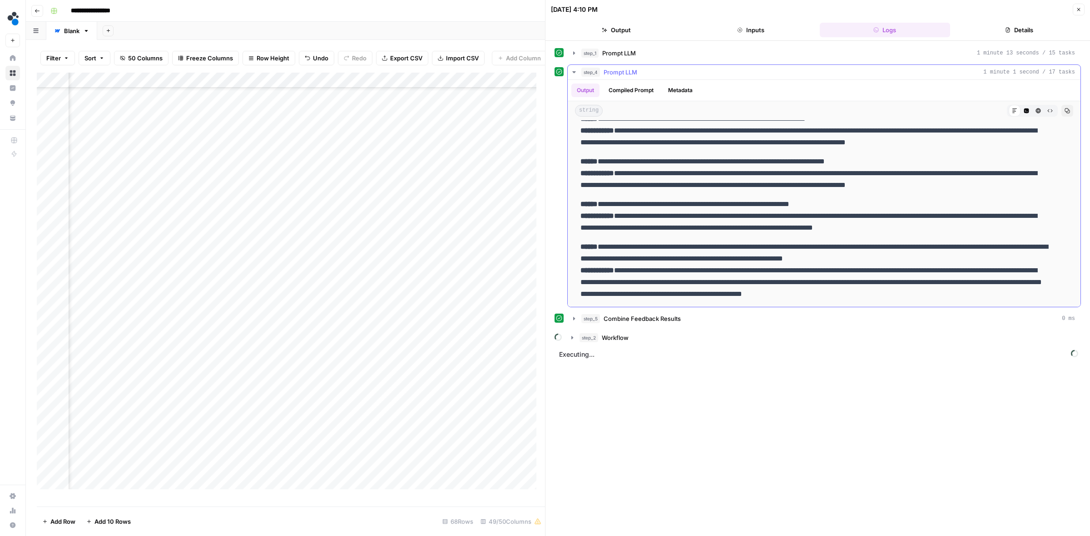
scroll to position [1752, 0]
click at [576, 335] on button "step_2 Workflow" at bounding box center [823, 338] width 514 height 15
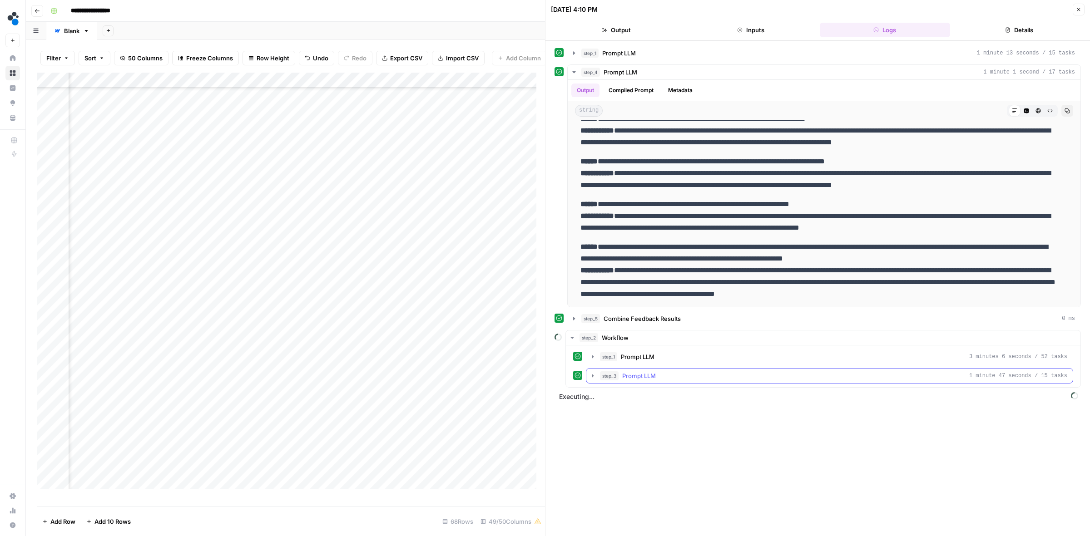
click at [596, 377] on button "step_3 Prompt LLM 1 minute 47 seconds / 15 tasks" at bounding box center [829, 376] width 486 height 15
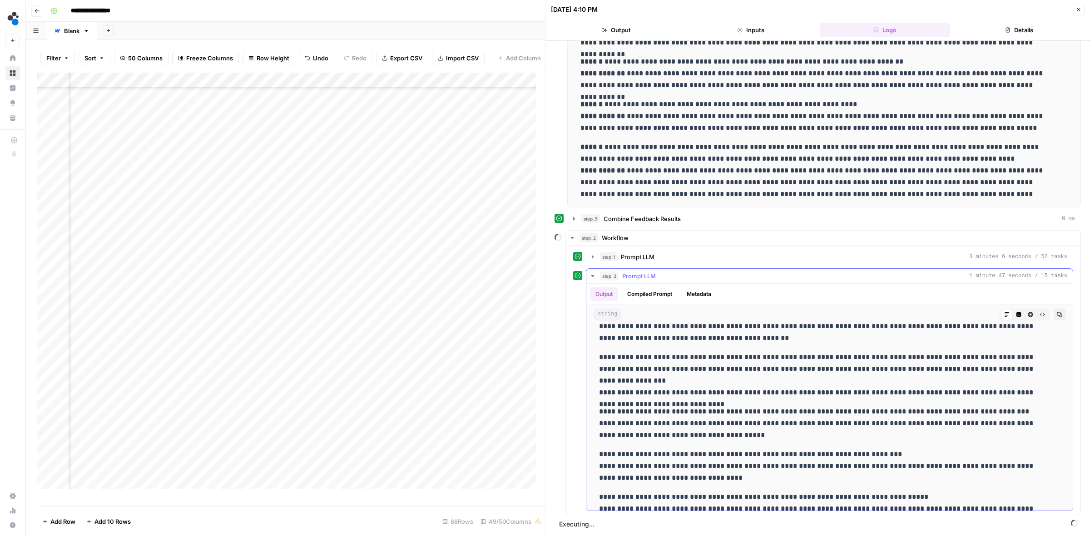
scroll to position [2148, 0]
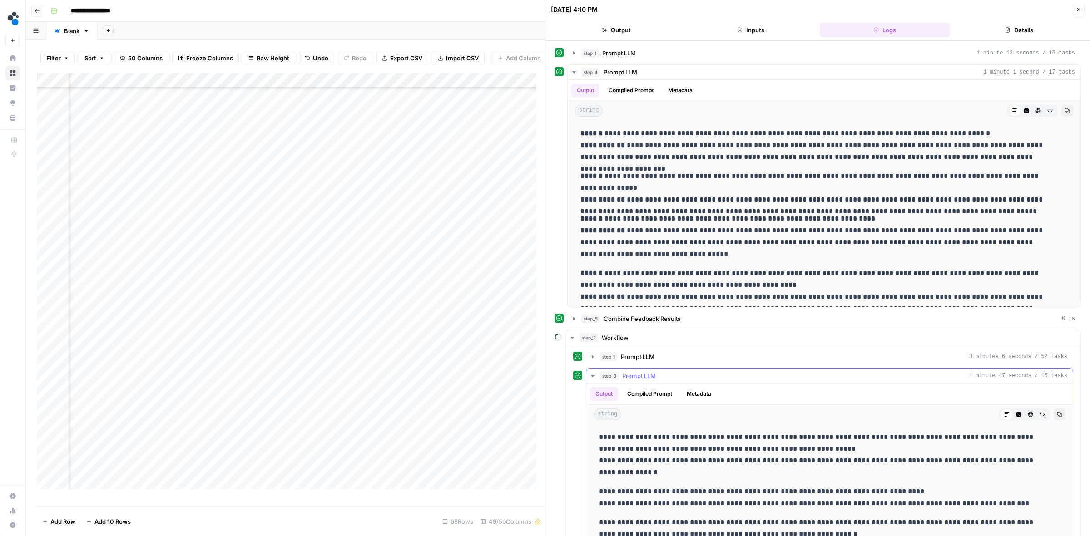
scroll to position [2148, 0]
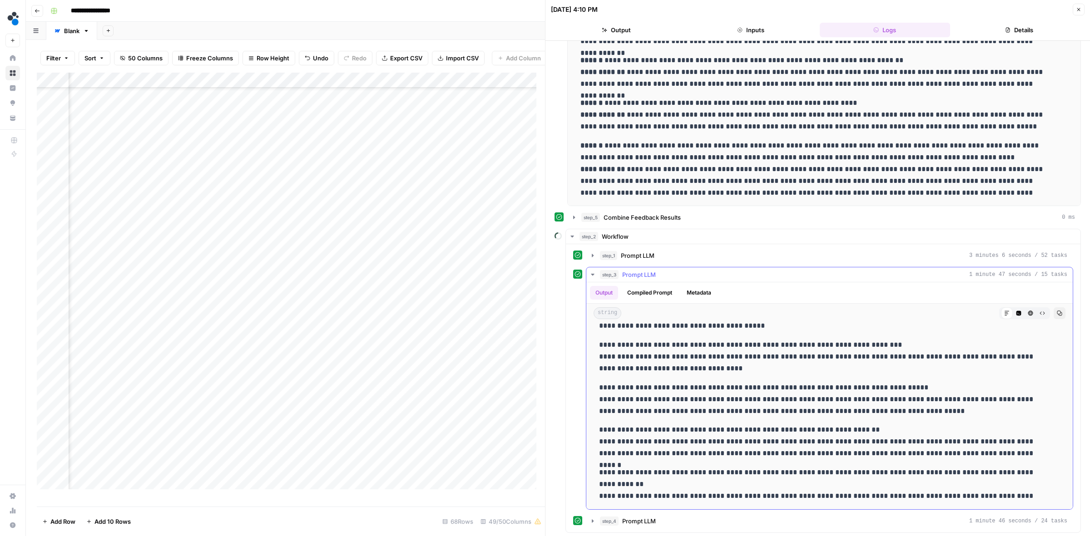
click at [594, 276] on icon "button" at bounding box center [592, 274] width 7 height 7
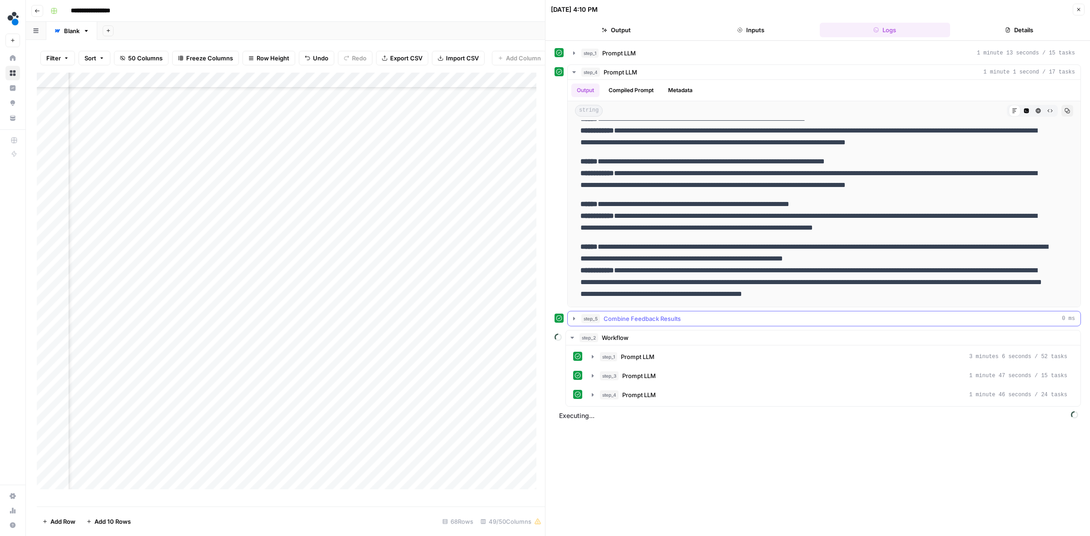
scroll to position [1752, 0]
click at [588, 397] on button "step_4 Prompt LLM 1 minute 46 seconds / 24 tasks" at bounding box center [829, 395] width 486 height 15
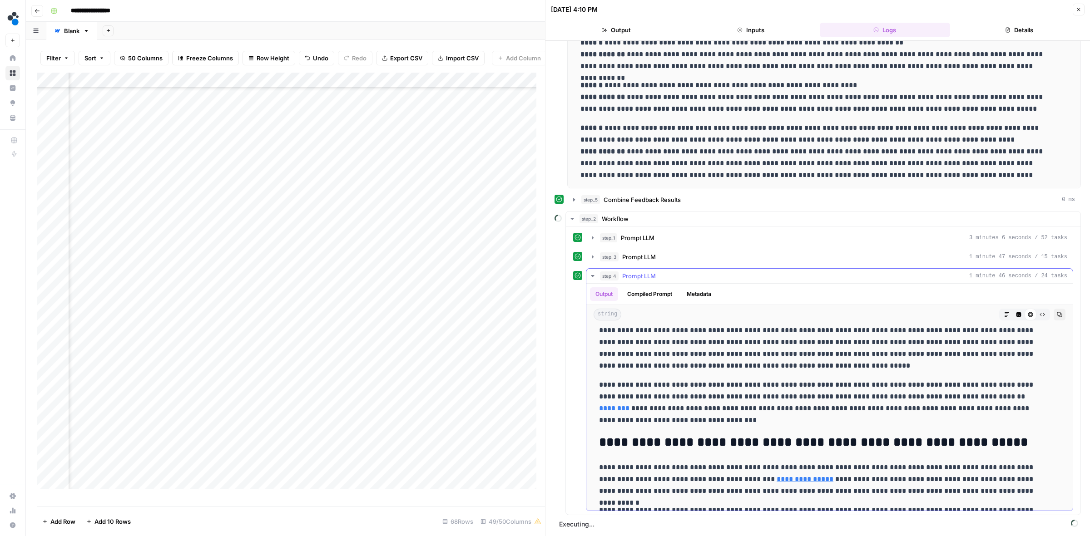
scroll to position [0, 0]
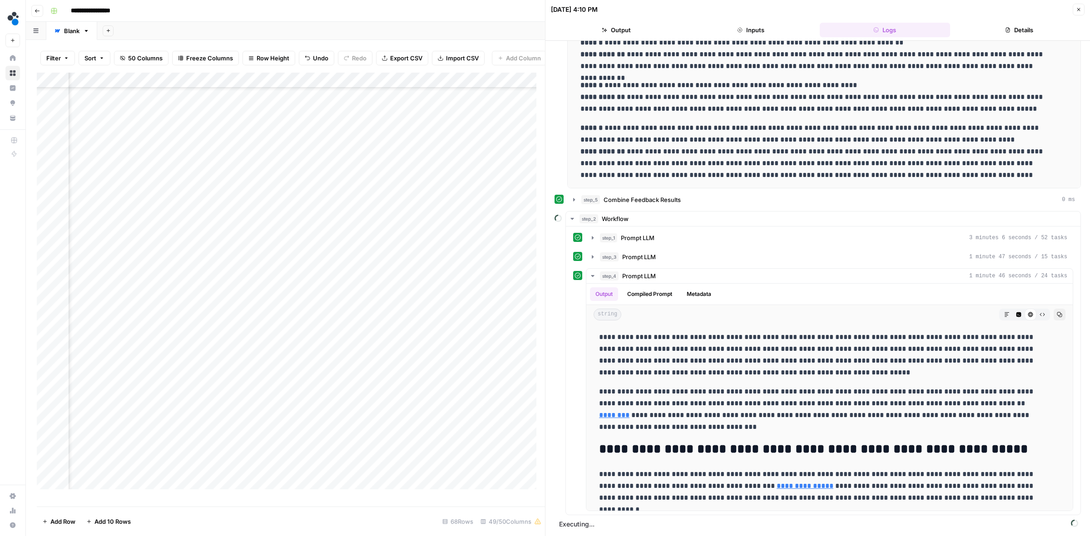
click at [1006, 20] on header "09/05/25 at 4:10 PM Close Output Inputs Logs Details" at bounding box center [817, 20] width 544 height 41
click at [1006, 29] on icon "button" at bounding box center [1008, 30] width 4 height 5
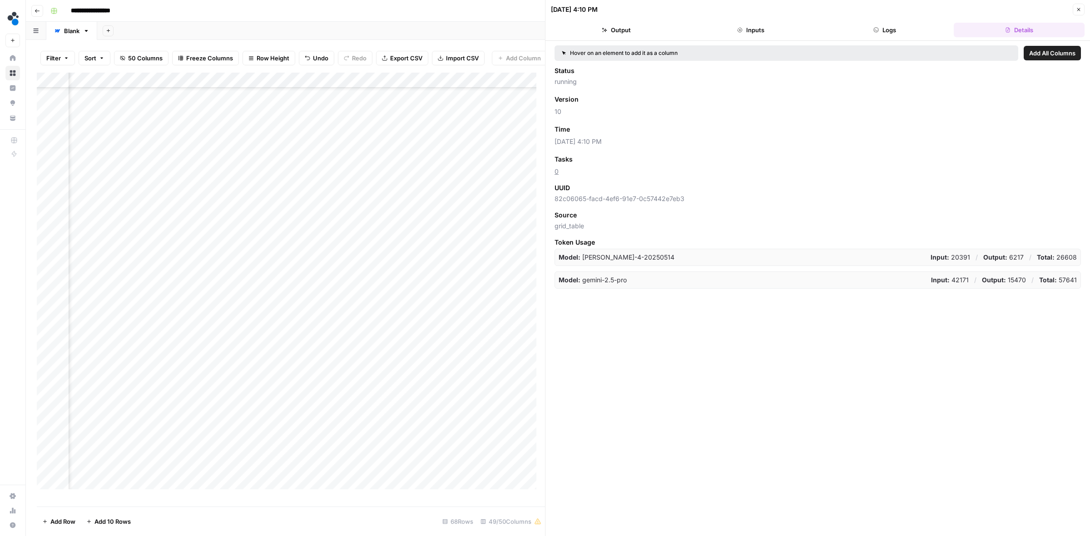
click at [878, 26] on button "Logs" at bounding box center [884, 30] width 131 height 15
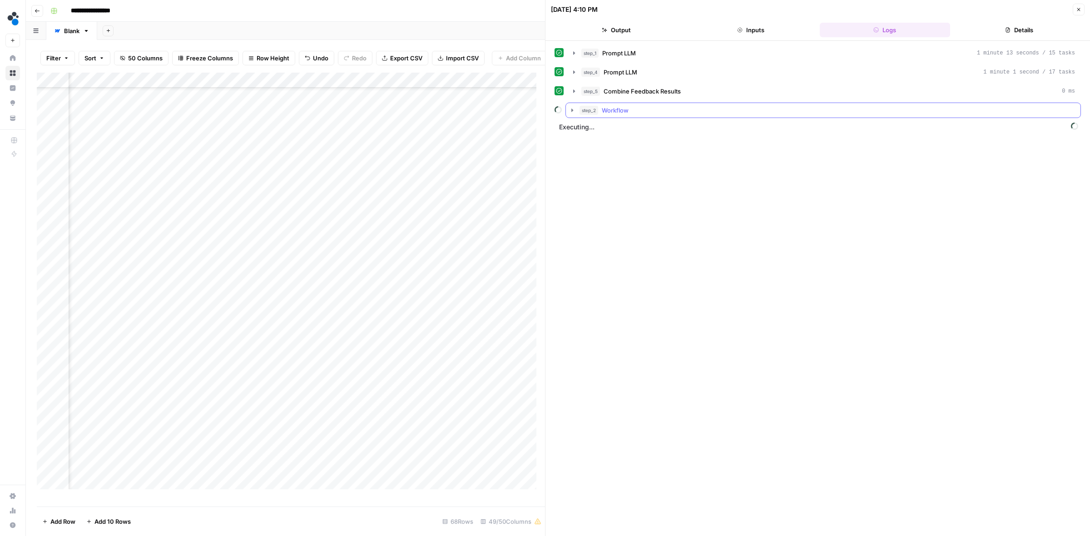
click at [570, 109] on icon "button" at bounding box center [571, 110] width 7 height 7
click at [572, 109] on icon "button" at bounding box center [571, 110] width 7 height 7
click at [1075, 7] on button "Close" at bounding box center [1078, 10] width 12 height 12
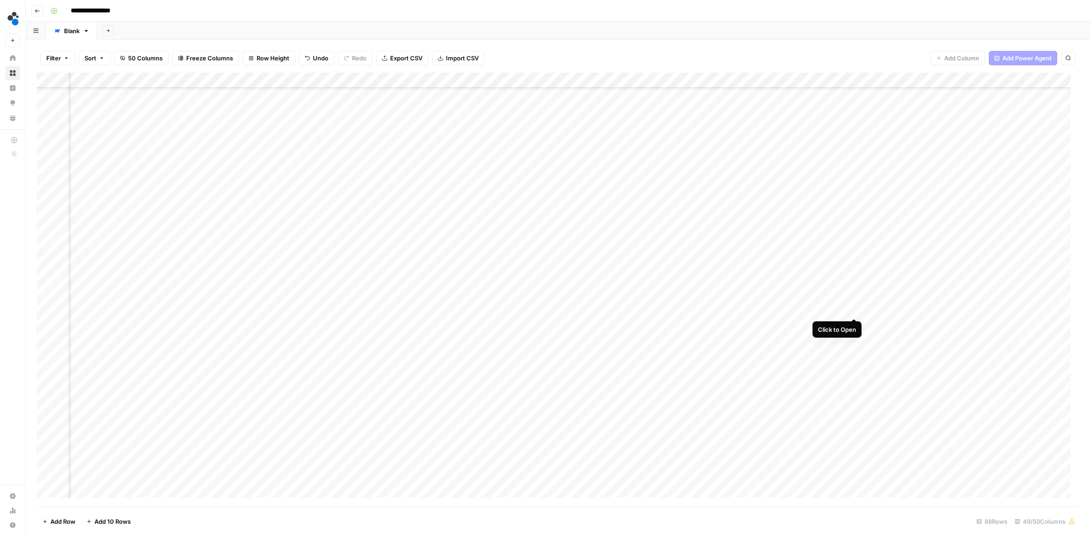
click at [832, 307] on div "Add Column" at bounding box center [558, 290] width 1042 height 434
click at [853, 309] on div "Add Column" at bounding box center [558, 290] width 1042 height 434
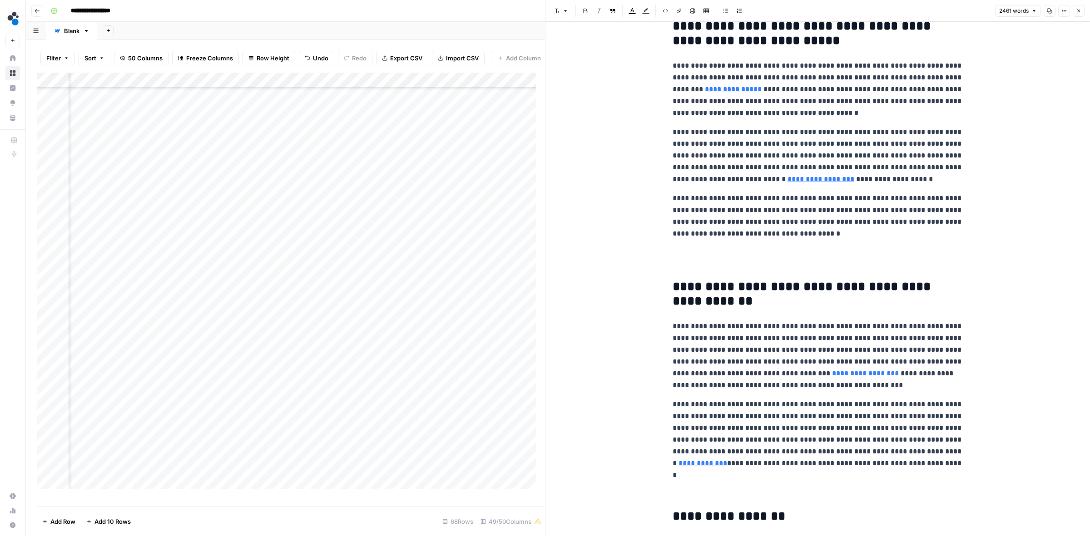
scroll to position [170, 0]
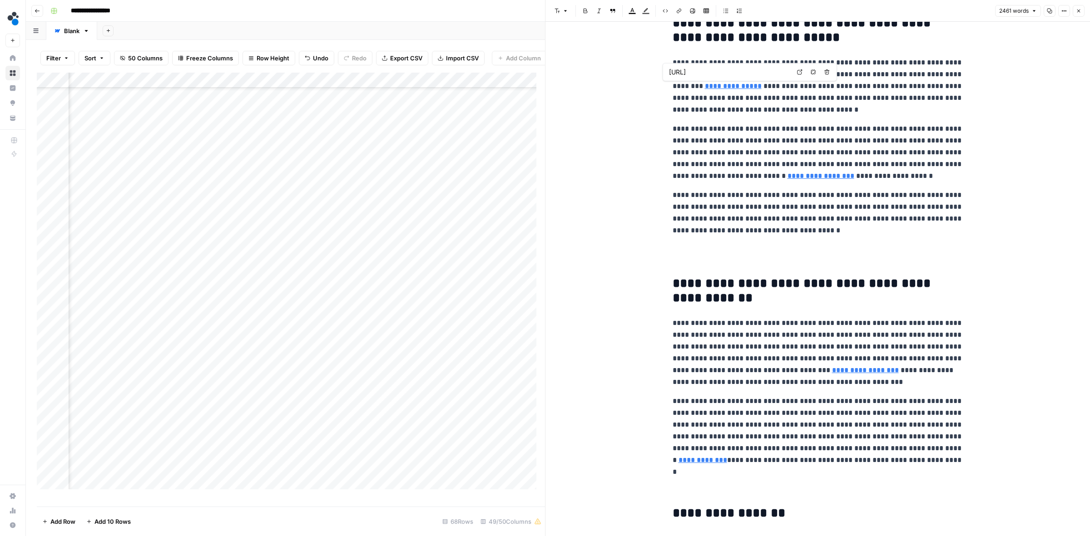
type input "https://www.spot.ai/blog/transforming-it-workflows-with-video-intelligence"
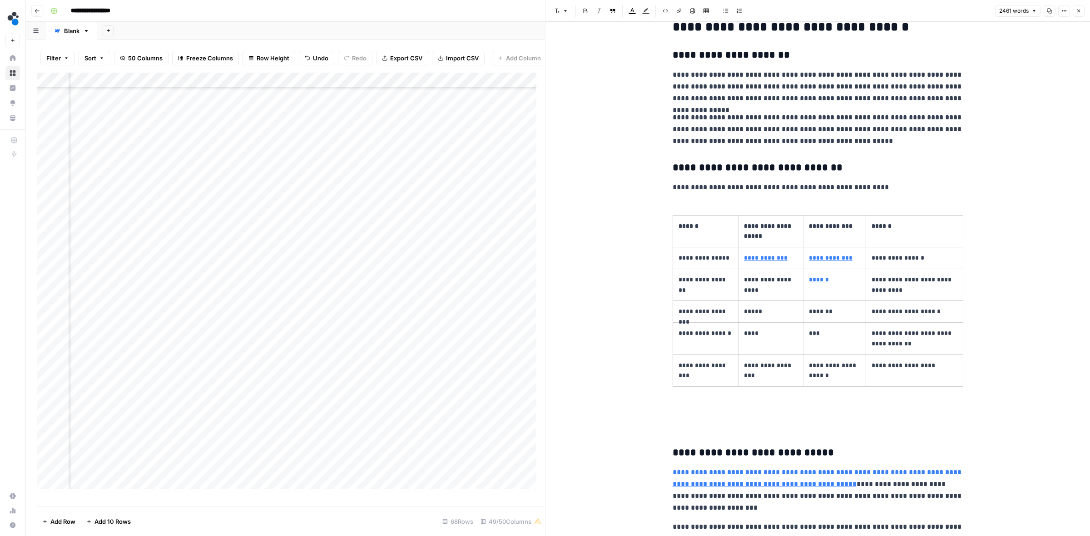
scroll to position [2610, 0]
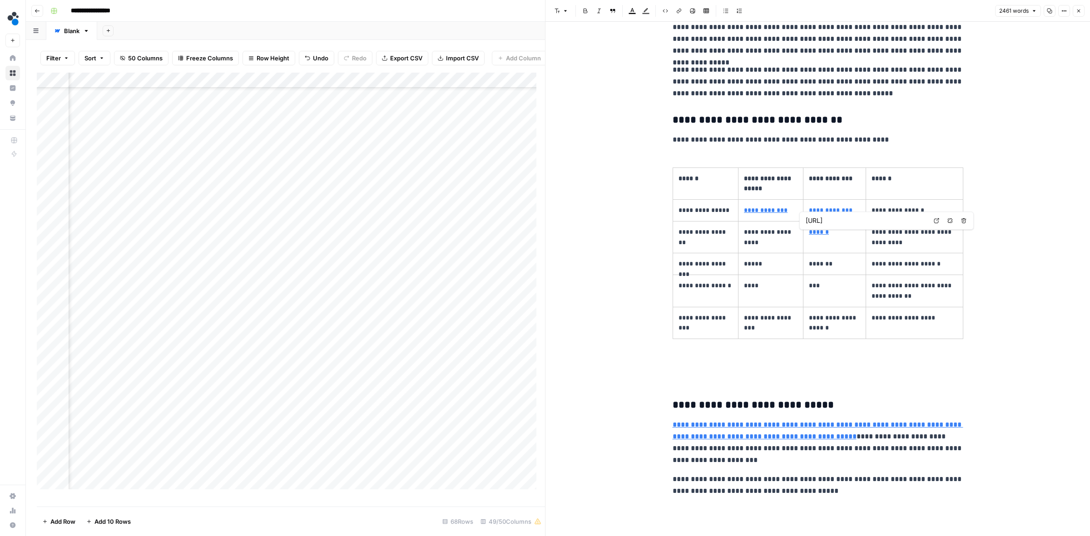
type input "https://www.jjkeller.com/news/article/OSHA-releases-long-awaited-Spring-2025-re…"
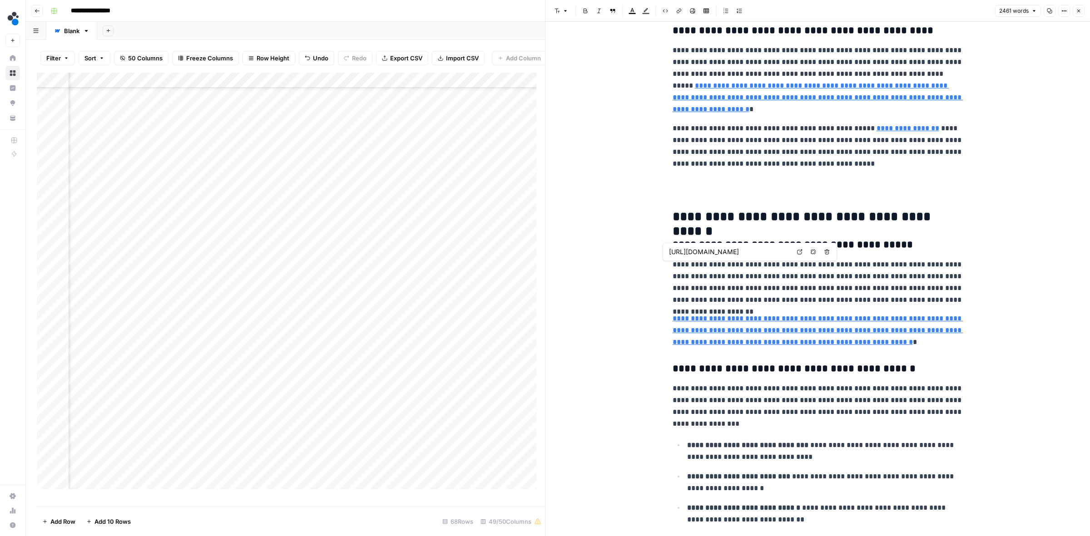
scroll to position [1816, 0]
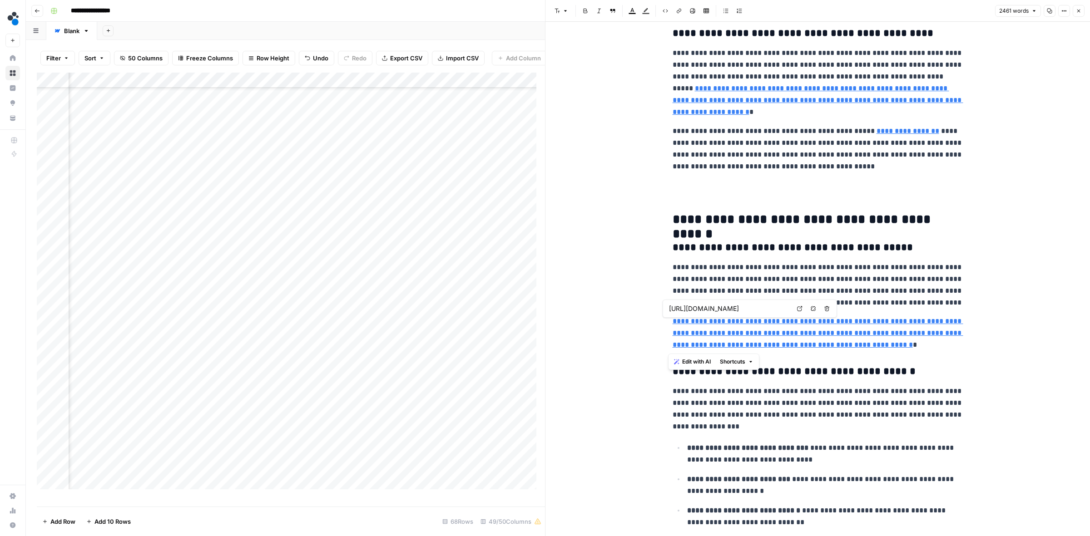
drag, startPoint x: 883, startPoint y: 349, endPoint x: 670, endPoint y: 320, distance: 215.3
click at [672, 320] on p "**********" at bounding box center [817, 333] width 291 height 35
click at [1077, 10] on icon "button" at bounding box center [1078, 11] width 3 height 3
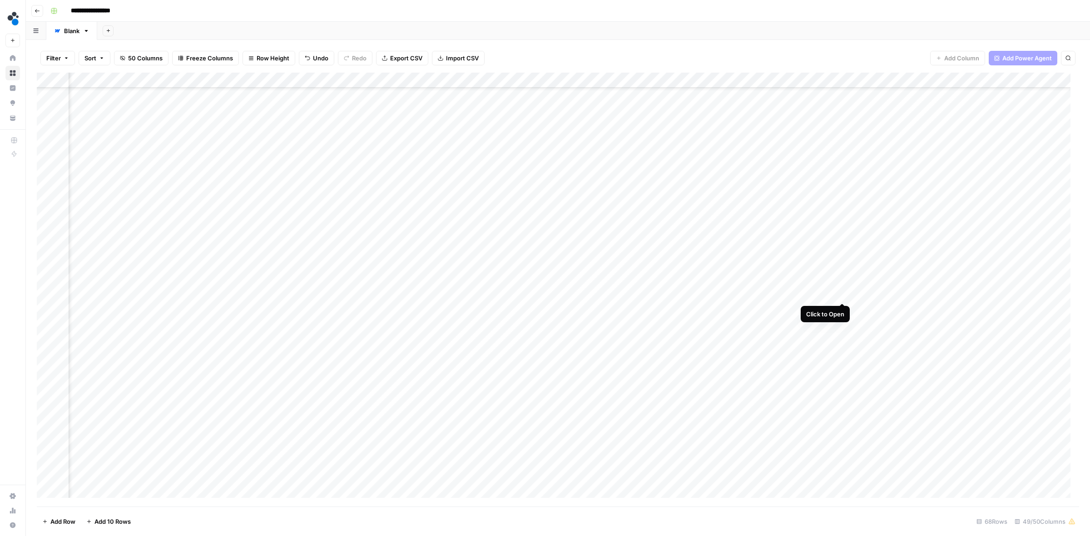
click at [841, 293] on div "Add Column" at bounding box center [558, 290] width 1042 height 434
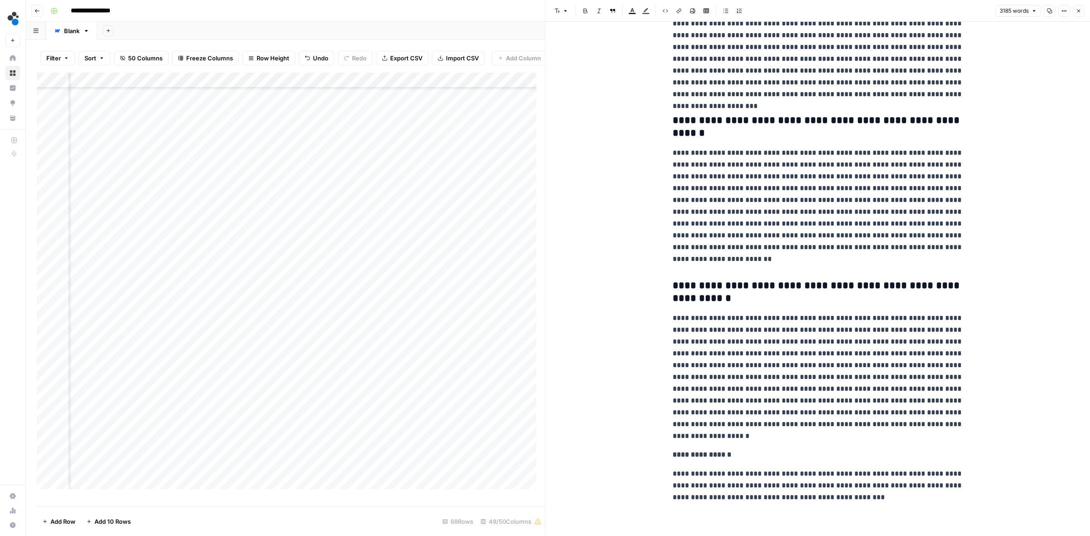
scroll to position [5397, 0]
click at [1079, 12] on icon "button" at bounding box center [1078, 10] width 5 height 5
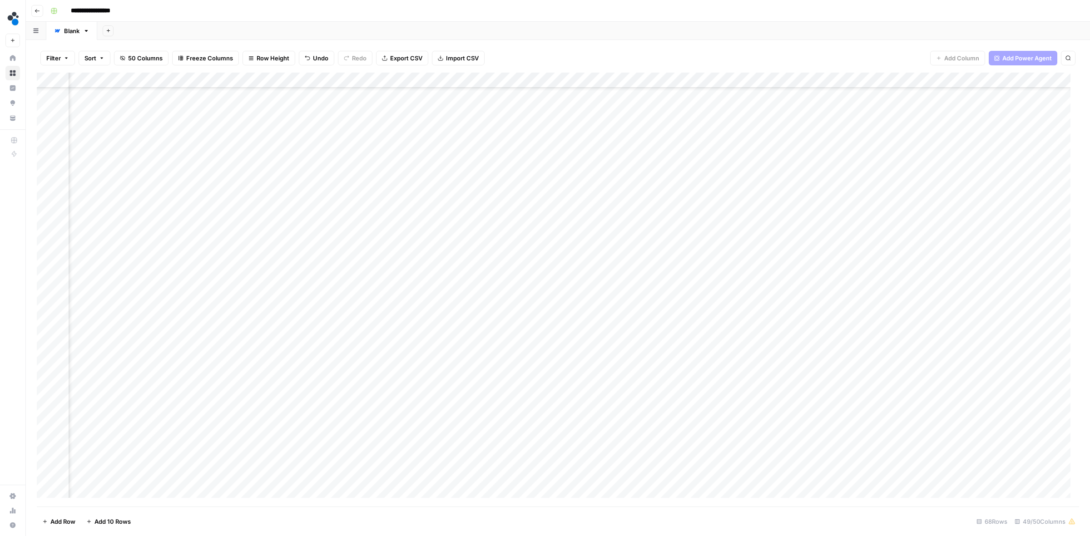
click at [794, 310] on div "Add Column" at bounding box center [558, 290] width 1042 height 434
click at [100, 310] on div "Add Column" at bounding box center [558, 290] width 1042 height 434
click at [794, 310] on div "Add Column" at bounding box center [558, 290] width 1042 height 434
click at [825, 308] on div "Add Column" at bounding box center [558, 290] width 1042 height 434
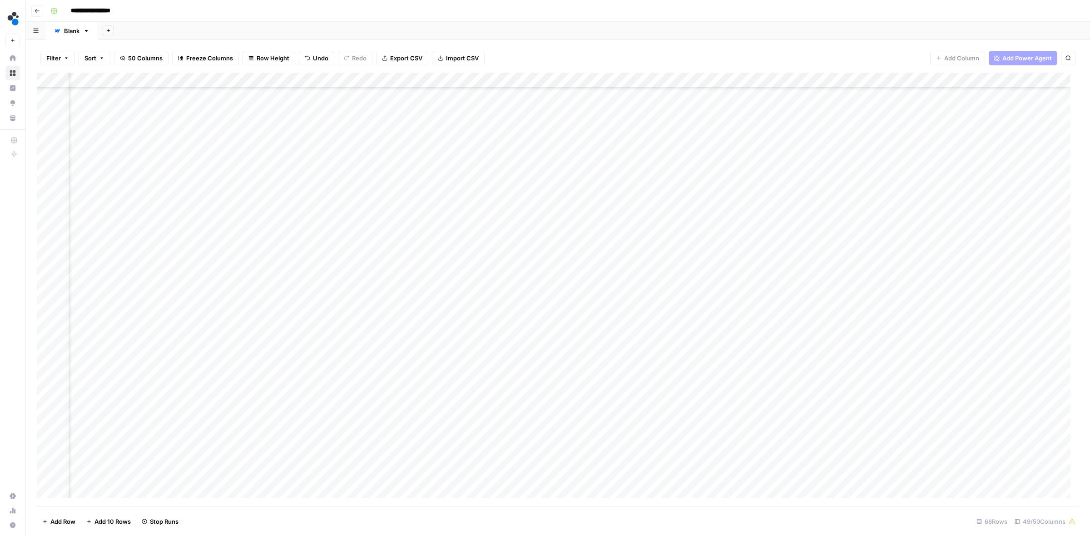
scroll to position [280, 1167]
click at [806, 309] on div "Add Column" at bounding box center [558, 290] width 1042 height 434
click at [592, 309] on div "Add Column" at bounding box center [558, 290] width 1042 height 434
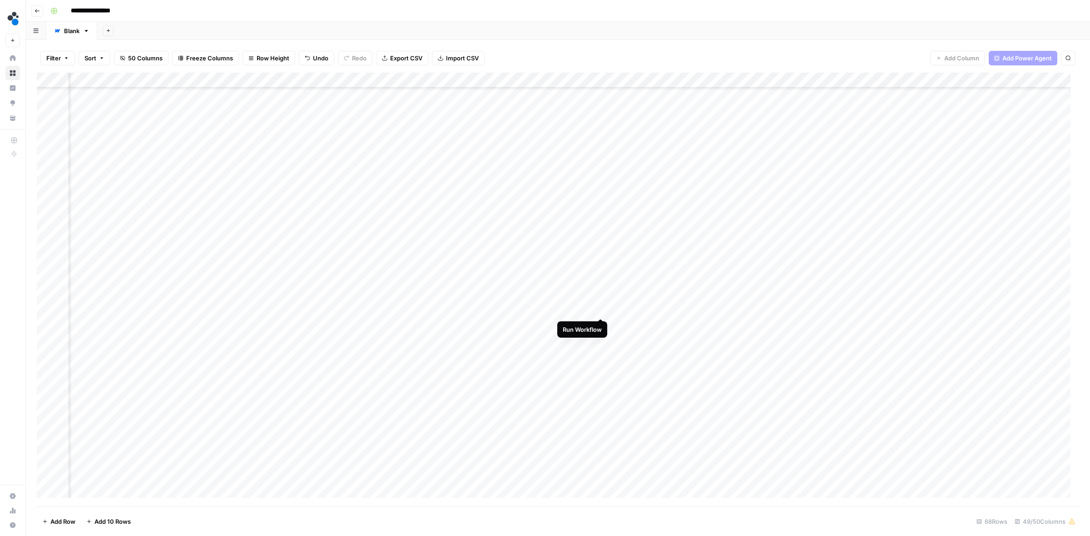
click at [599, 309] on div "Add Column" at bounding box center [558, 290] width 1042 height 434
click at [588, 309] on div "Add Column" at bounding box center [558, 290] width 1042 height 434
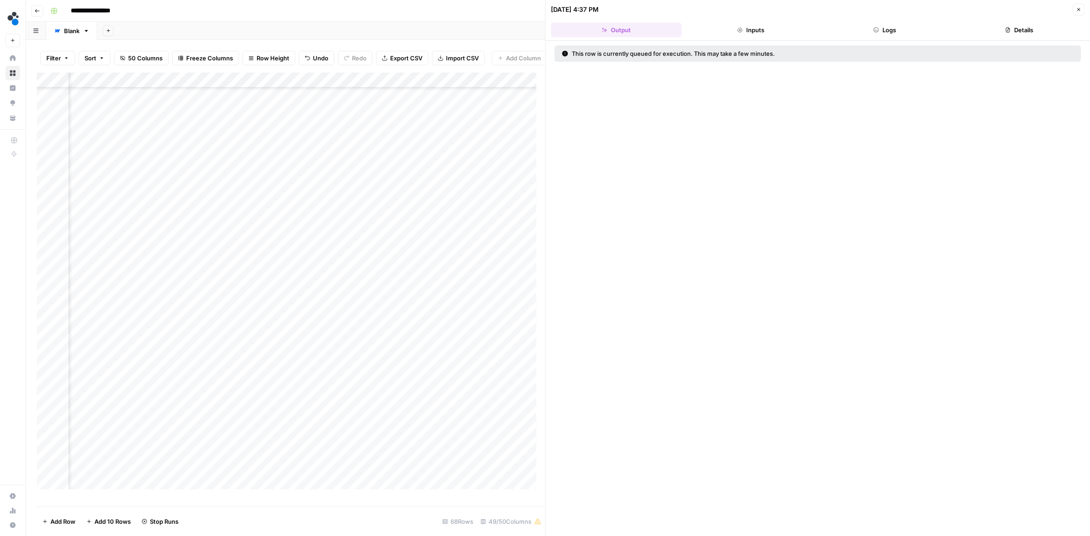
click at [1018, 30] on button "Details" at bounding box center [1018, 30] width 131 height 15
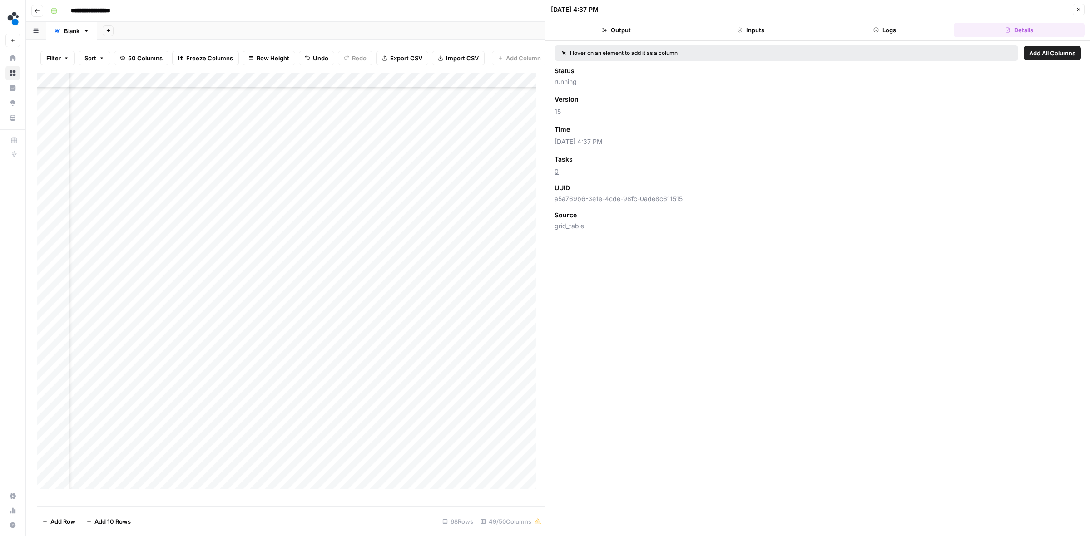
click at [910, 28] on button "Logs" at bounding box center [884, 30] width 131 height 15
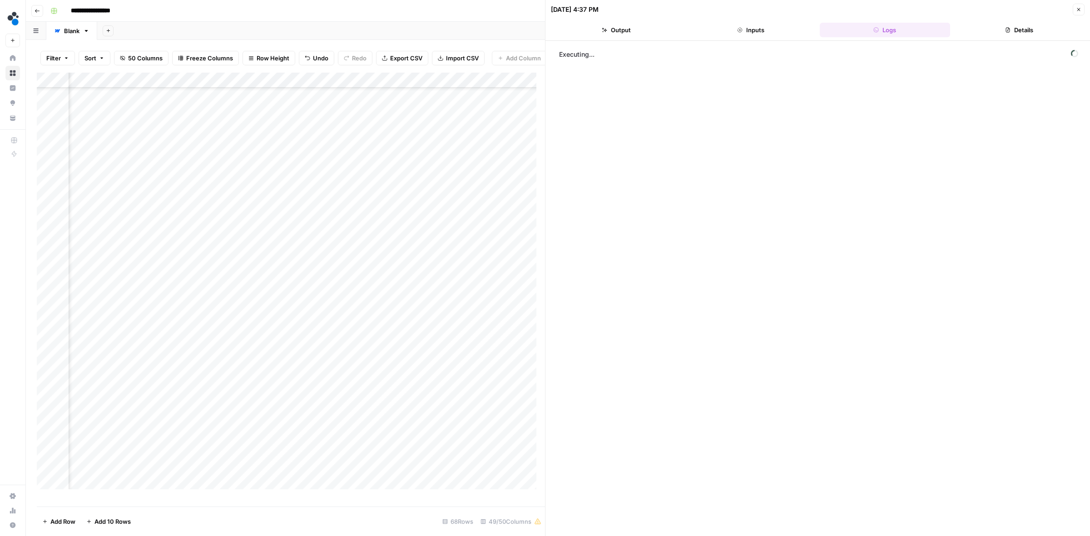
click at [746, 30] on button "Inputs" at bounding box center [750, 30] width 131 height 15
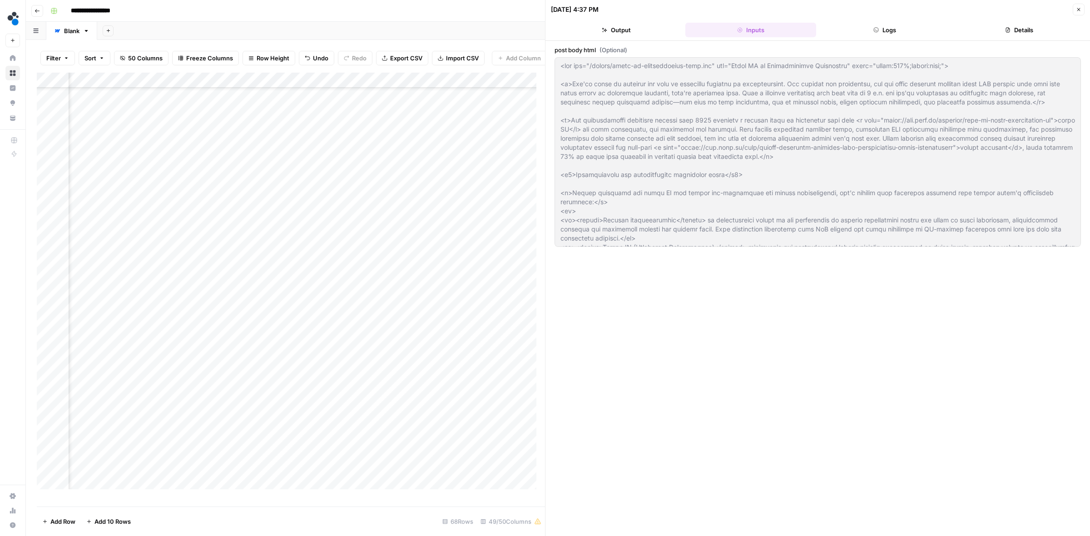
click at [639, 26] on button "Output" at bounding box center [616, 30] width 131 height 15
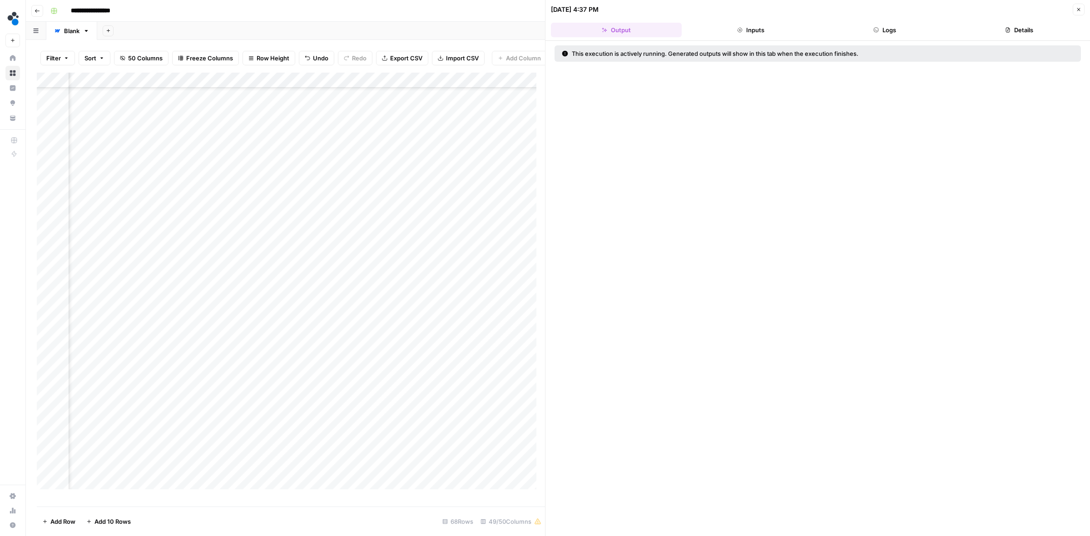
click at [1074, 6] on button "Close" at bounding box center [1078, 10] width 12 height 12
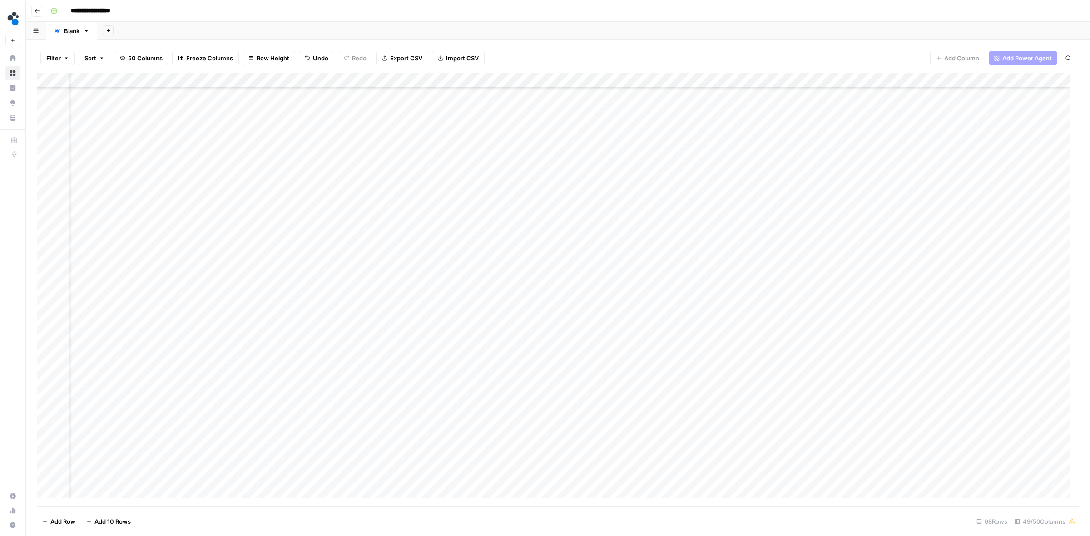
click at [587, 294] on div "Add Column" at bounding box center [558, 290] width 1042 height 434
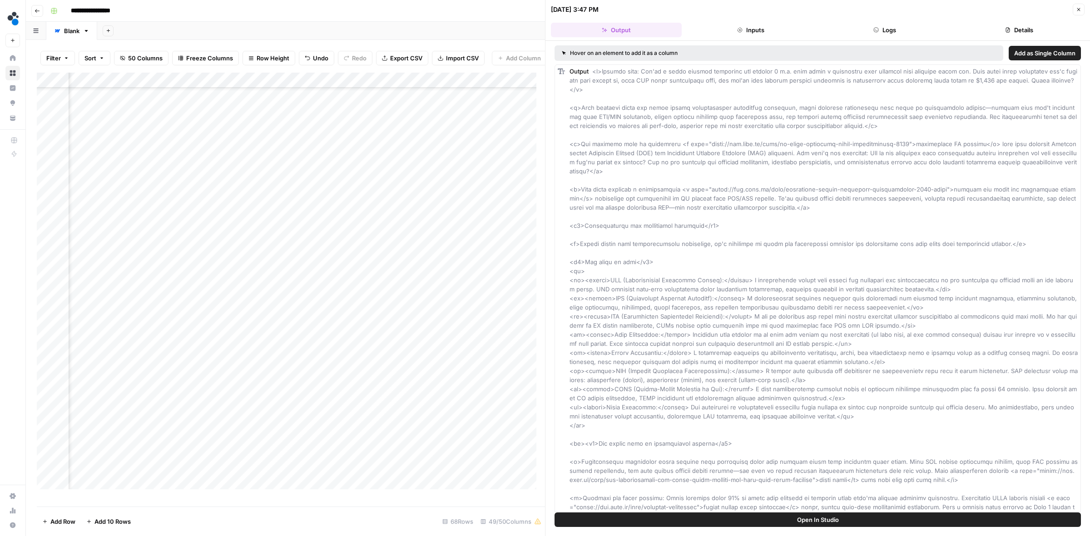
click at [997, 33] on button "Details" at bounding box center [1018, 30] width 131 height 15
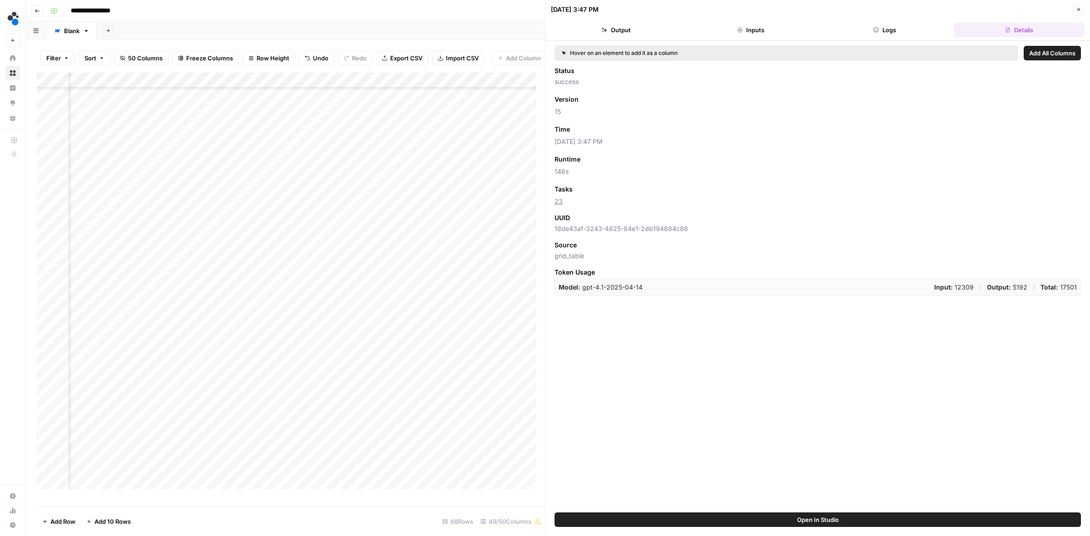
click at [1074, 4] on button "Close" at bounding box center [1078, 10] width 12 height 12
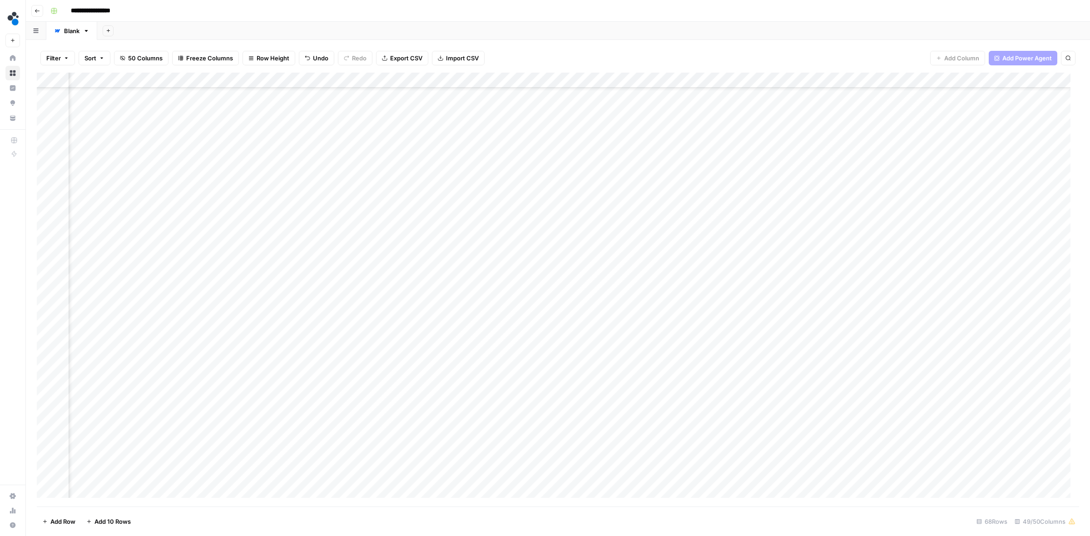
click at [558, 307] on div "Add Column" at bounding box center [558, 290] width 1042 height 434
click at [585, 307] on div "Add Column" at bounding box center [558, 290] width 1042 height 434
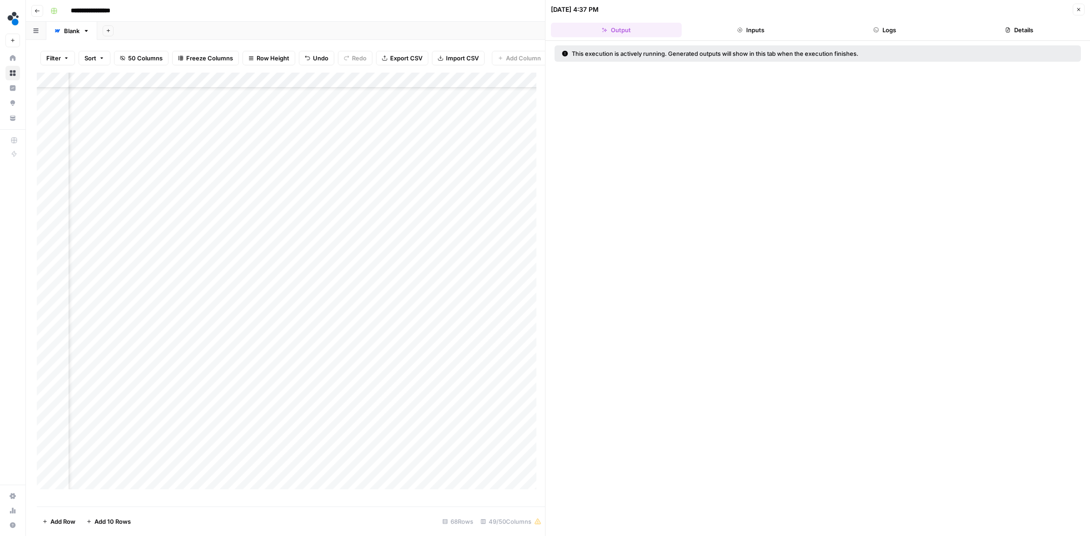
click at [893, 30] on button "Logs" at bounding box center [884, 30] width 131 height 15
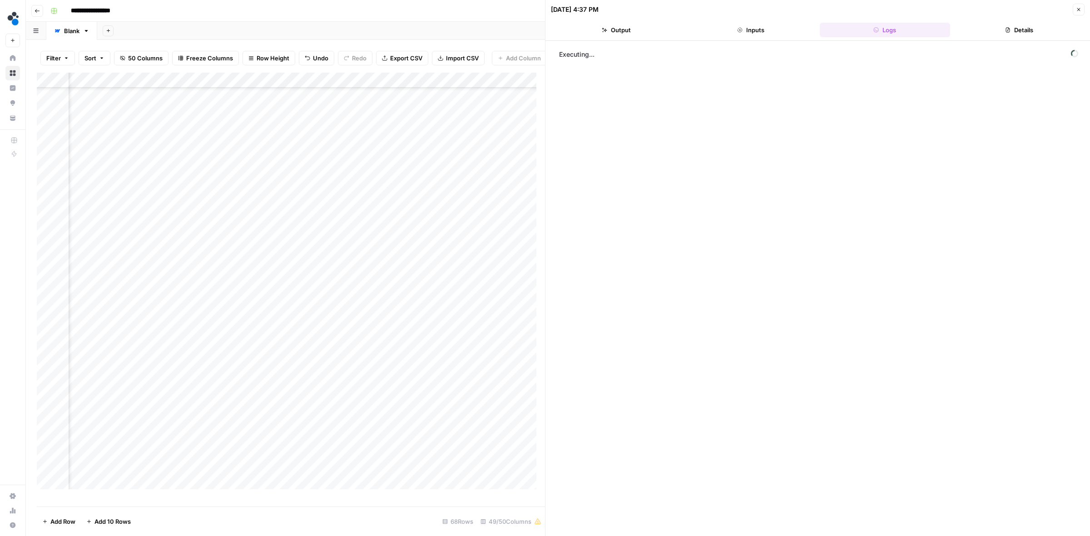
click at [1029, 30] on button "Details" at bounding box center [1018, 30] width 131 height 15
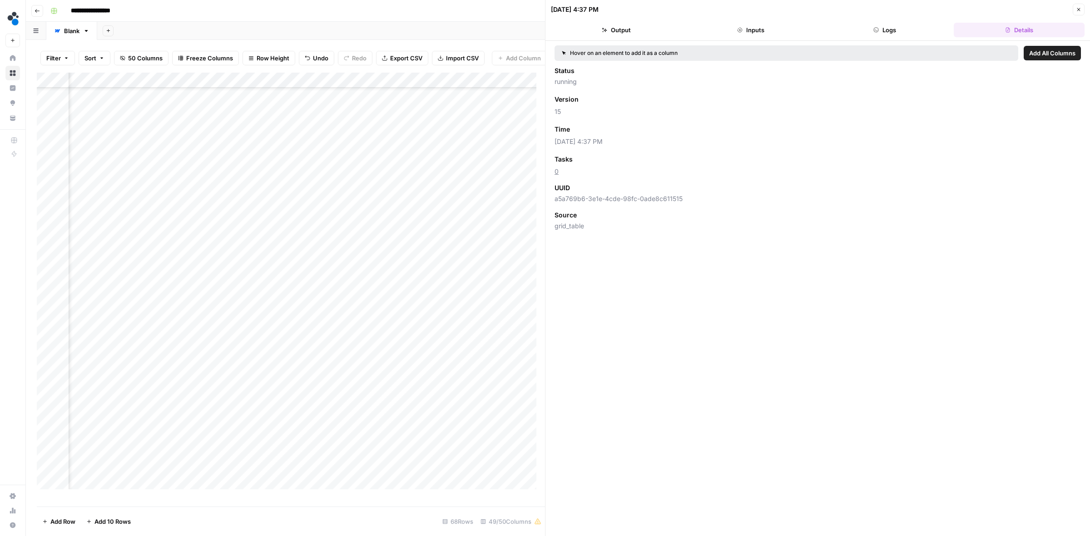
click at [1076, 10] on icon "button" at bounding box center [1078, 9] width 5 height 5
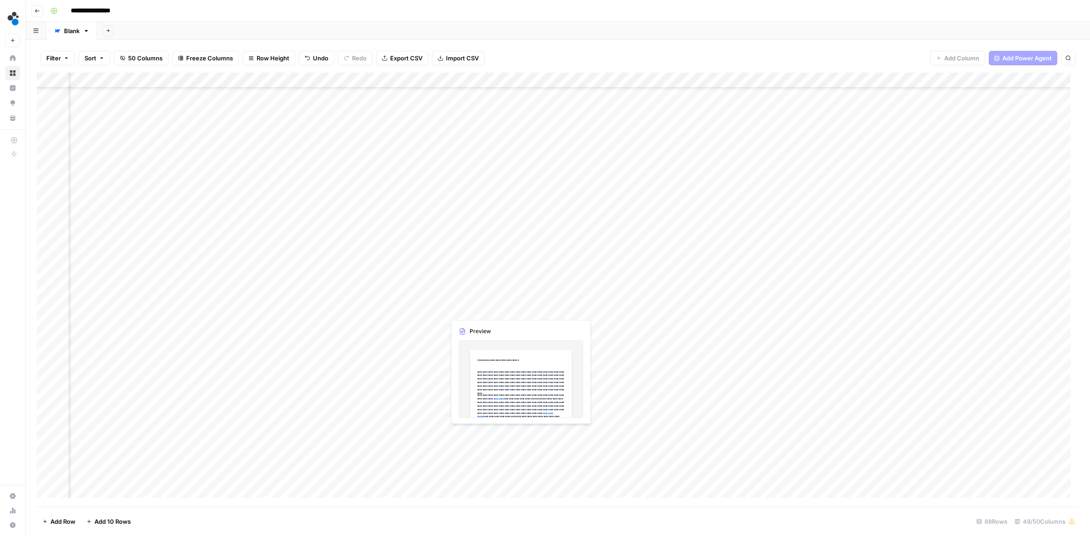
click at [478, 306] on div "Add Column" at bounding box center [558, 290] width 1042 height 434
click at [520, 307] on div "Add Column" at bounding box center [558, 290] width 1042 height 434
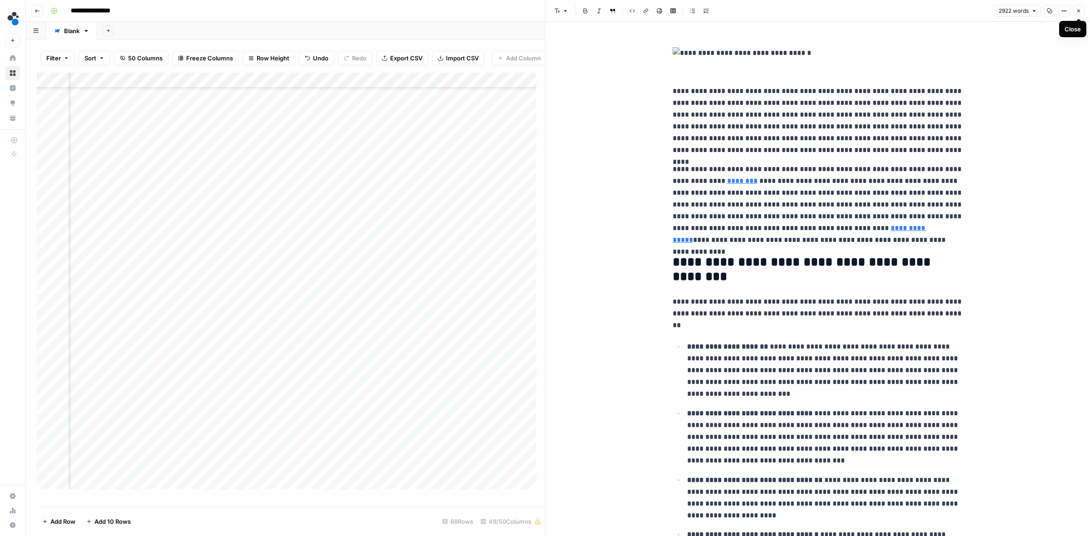
click at [1083, 11] on button "Close" at bounding box center [1078, 11] width 12 height 12
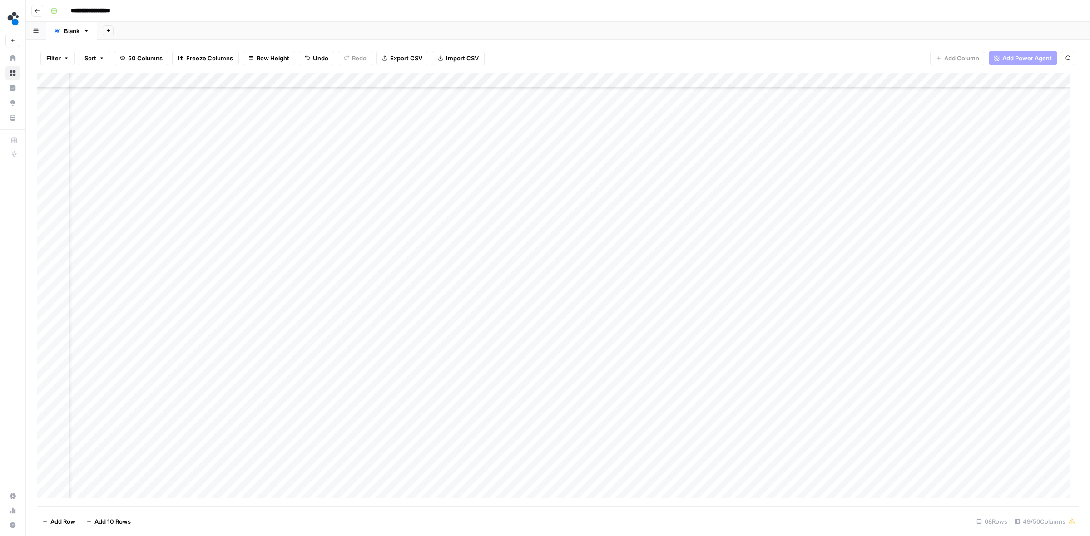
click at [640, 309] on div "Add Column" at bounding box center [558, 290] width 1042 height 434
click at [804, 307] on div "Add Column" at bounding box center [558, 290] width 1042 height 434
click at [890, 307] on div "Add Column" at bounding box center [558, 290] width 1042 height 434
click at [763, 307] on div "Add Column" at bounding box center [558, 290] width 1042 height 434
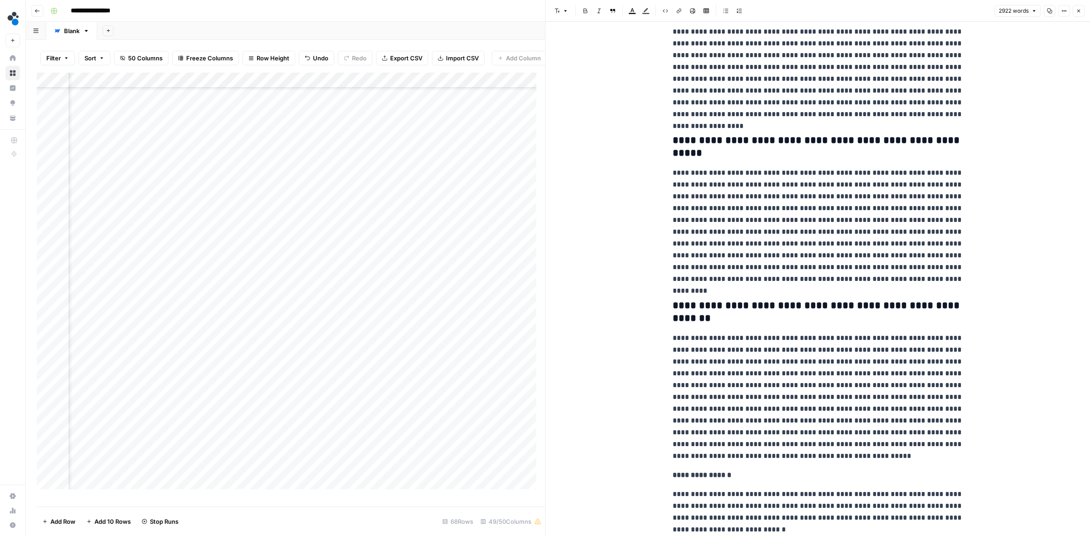
scroll to position [4477, 0]
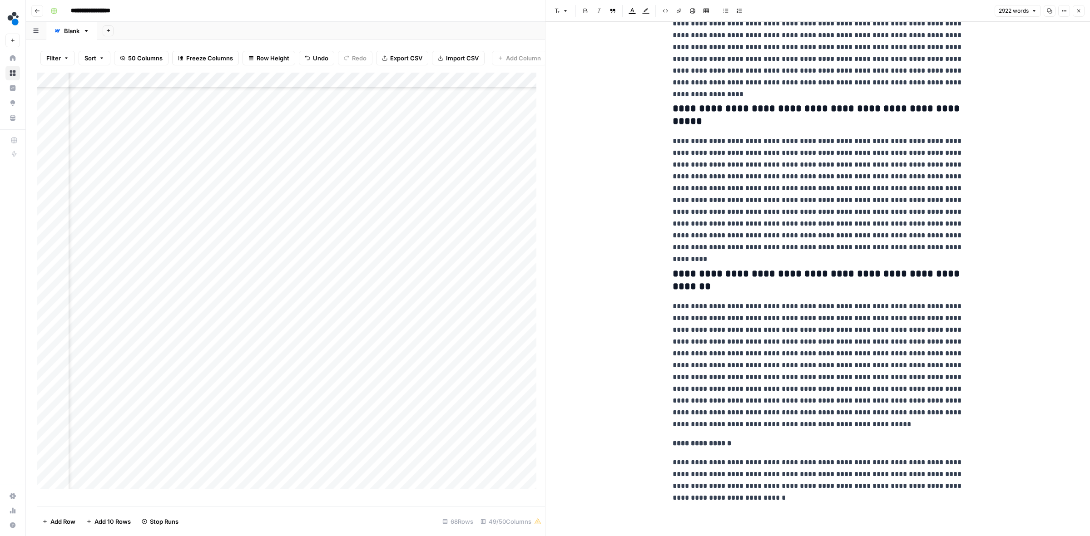
click at [1077, 8] on icon "button" at bounding box center [1078, 10] width 5 height 5
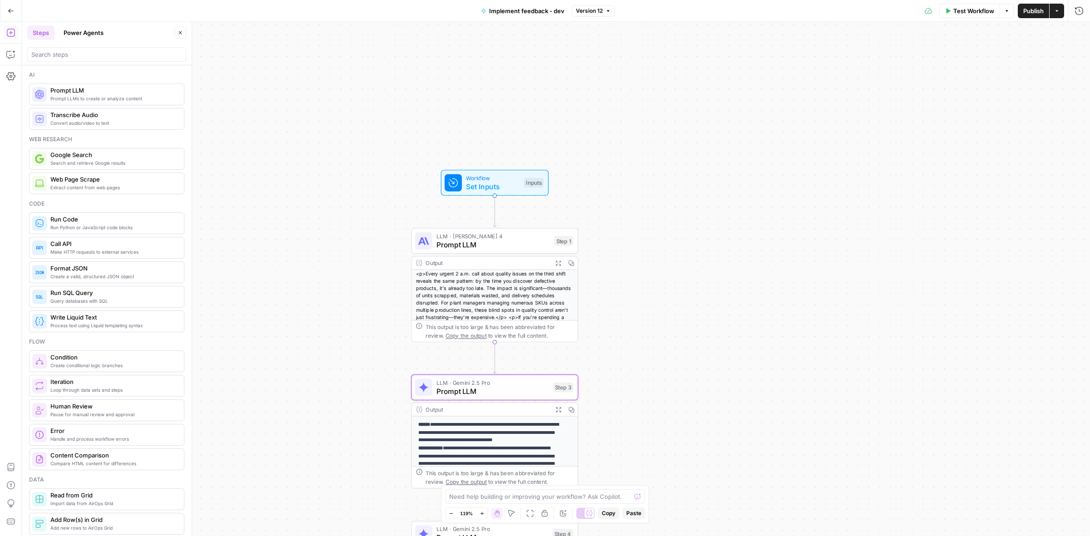
click at [471, 241] on span "Prompt LLM" at bounding box center [492, 244] width 113 height 11
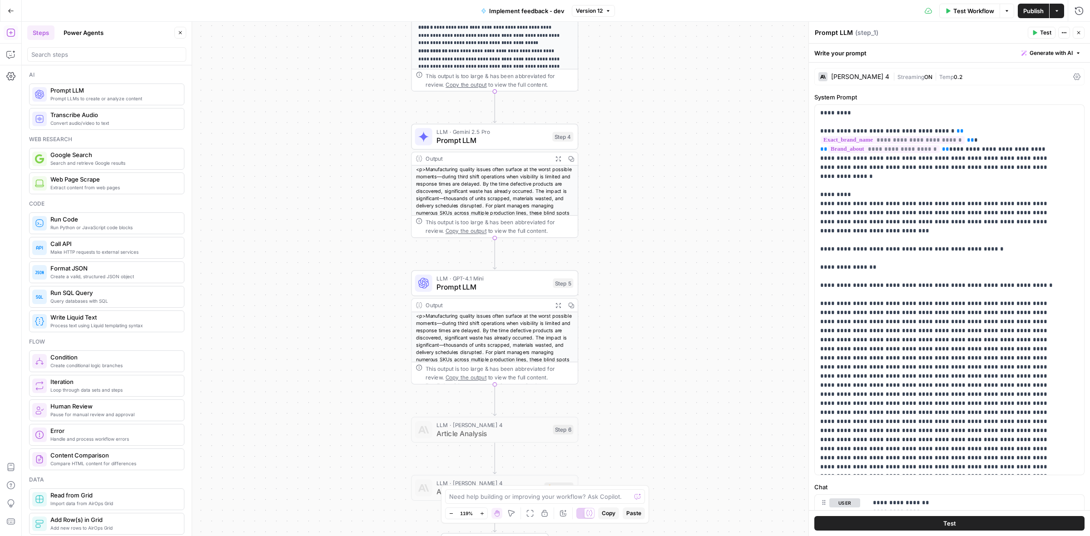
click at [505, 288] on span "Prompt LLM" at bounding box center [492, 286] width 112 height 11
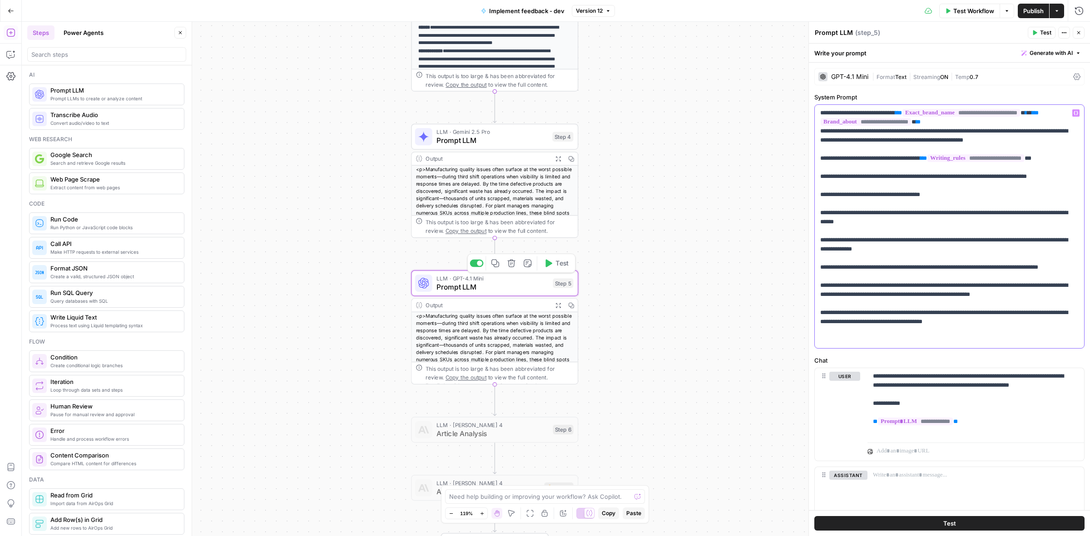
click at [870, 234] on p "**********" at bounding box center [945, 227] width 250 height 236
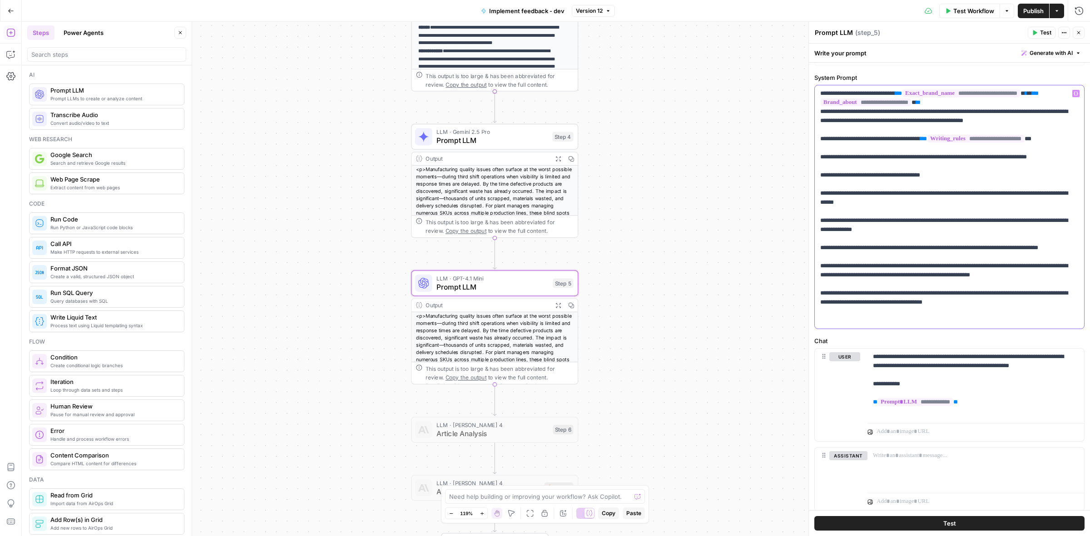
scroll to position [48, 0]
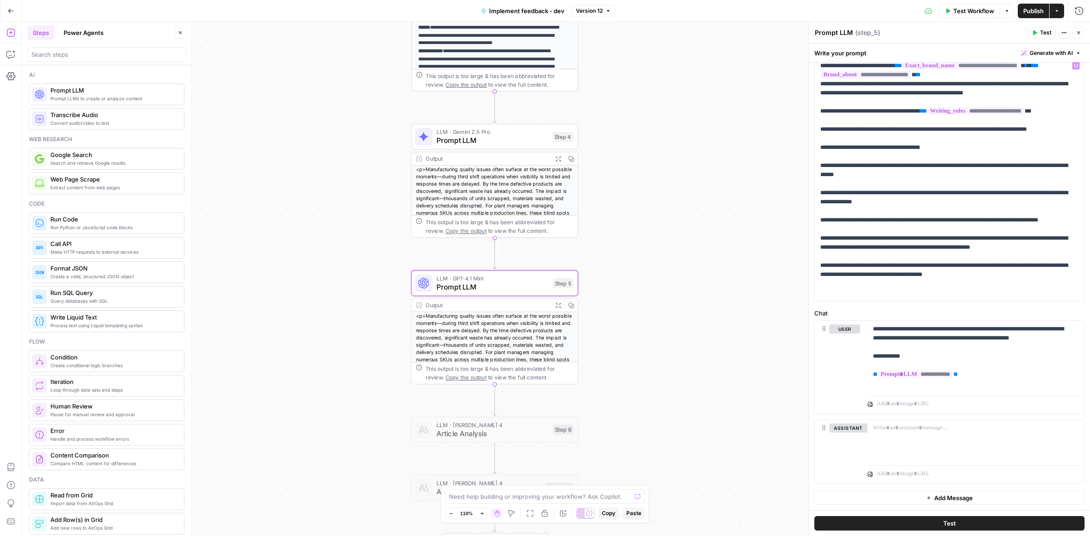
click at [631, 307] on div "**********" at bounding box center [556, 279] width 1068 height 514
